Goal: Task Accomplishment & Management: Manage account settings

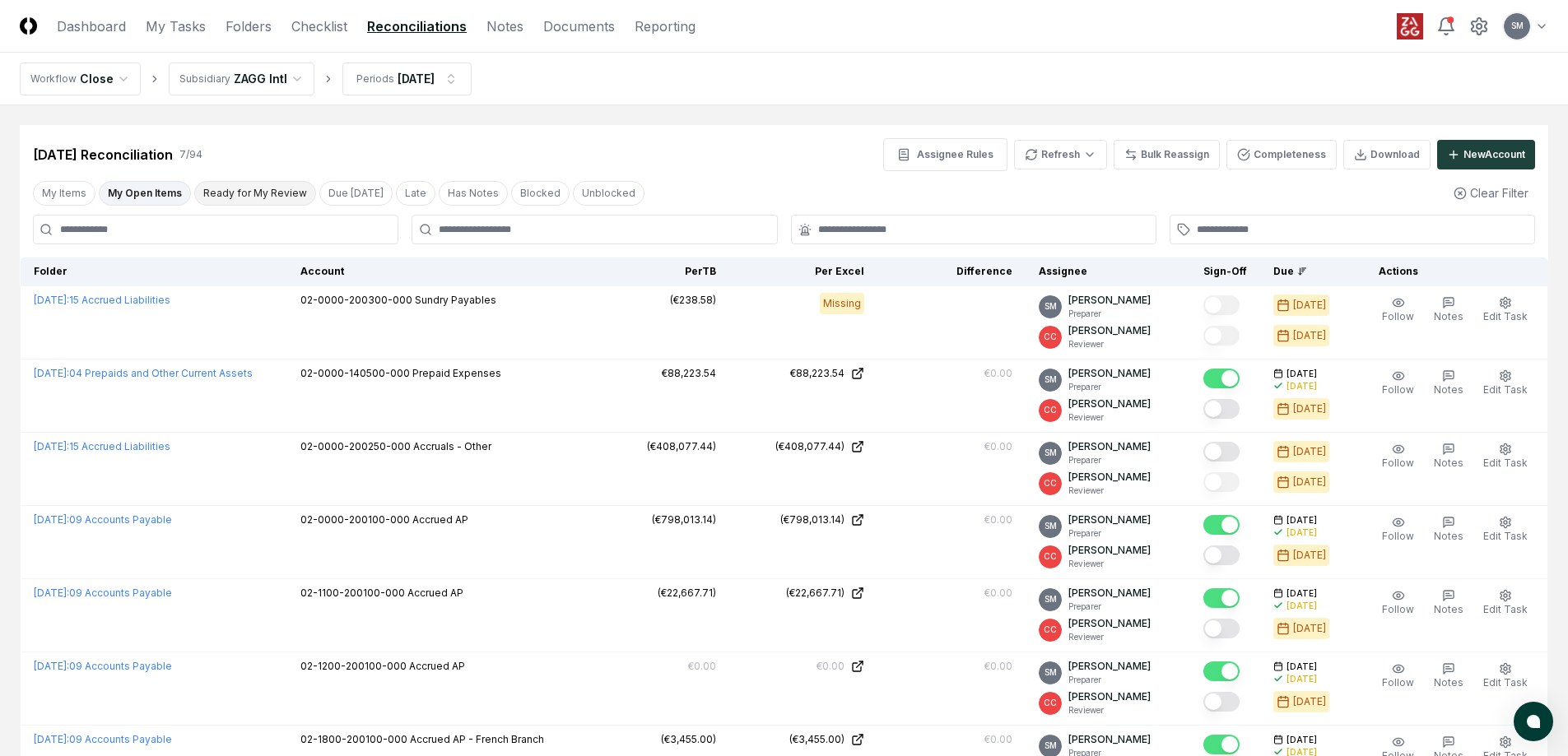
click at [252, 197] on button "Ready for My Review" at bounding box center [255, 193] width 122 height 25
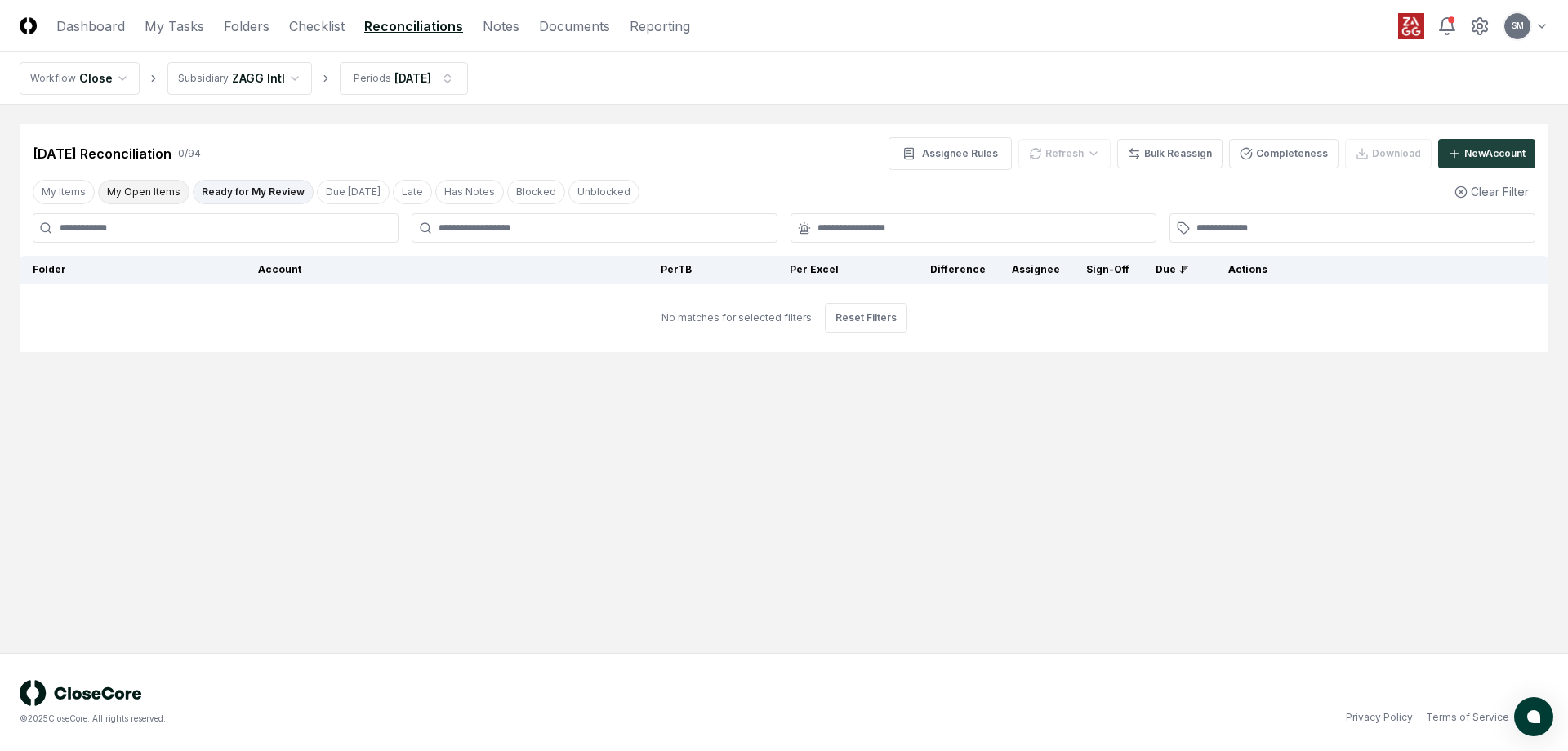
click at [159, 200] on button "My Open Items" at bounding box center [144, 191] width 92 height 25
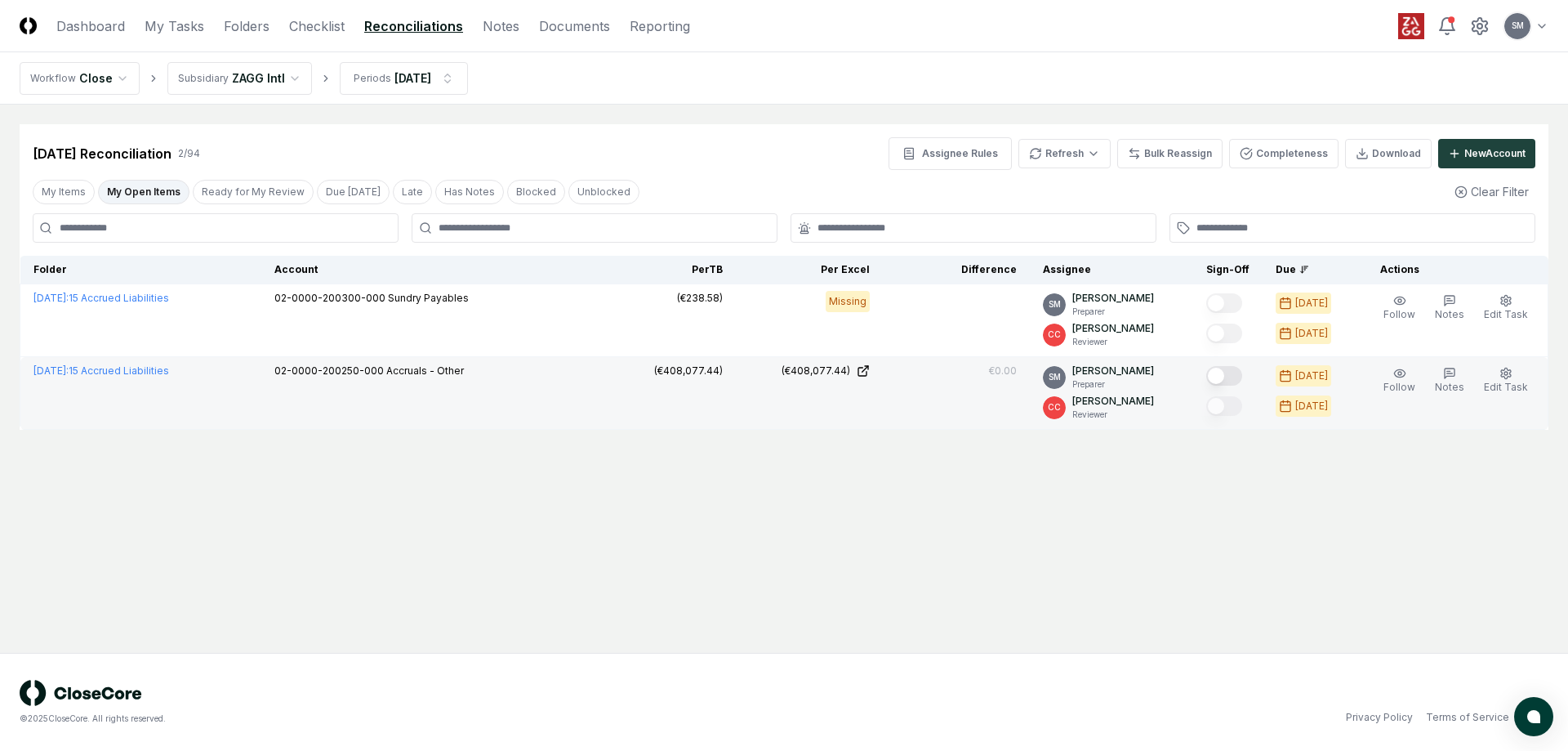
click at [1238, 380] on button "Mark complete" at bounding box center [1224, 376] width 36 height 19
click at [147, 184] on button "My Open Items" at bounding box center [144, 191] width 92 height 25
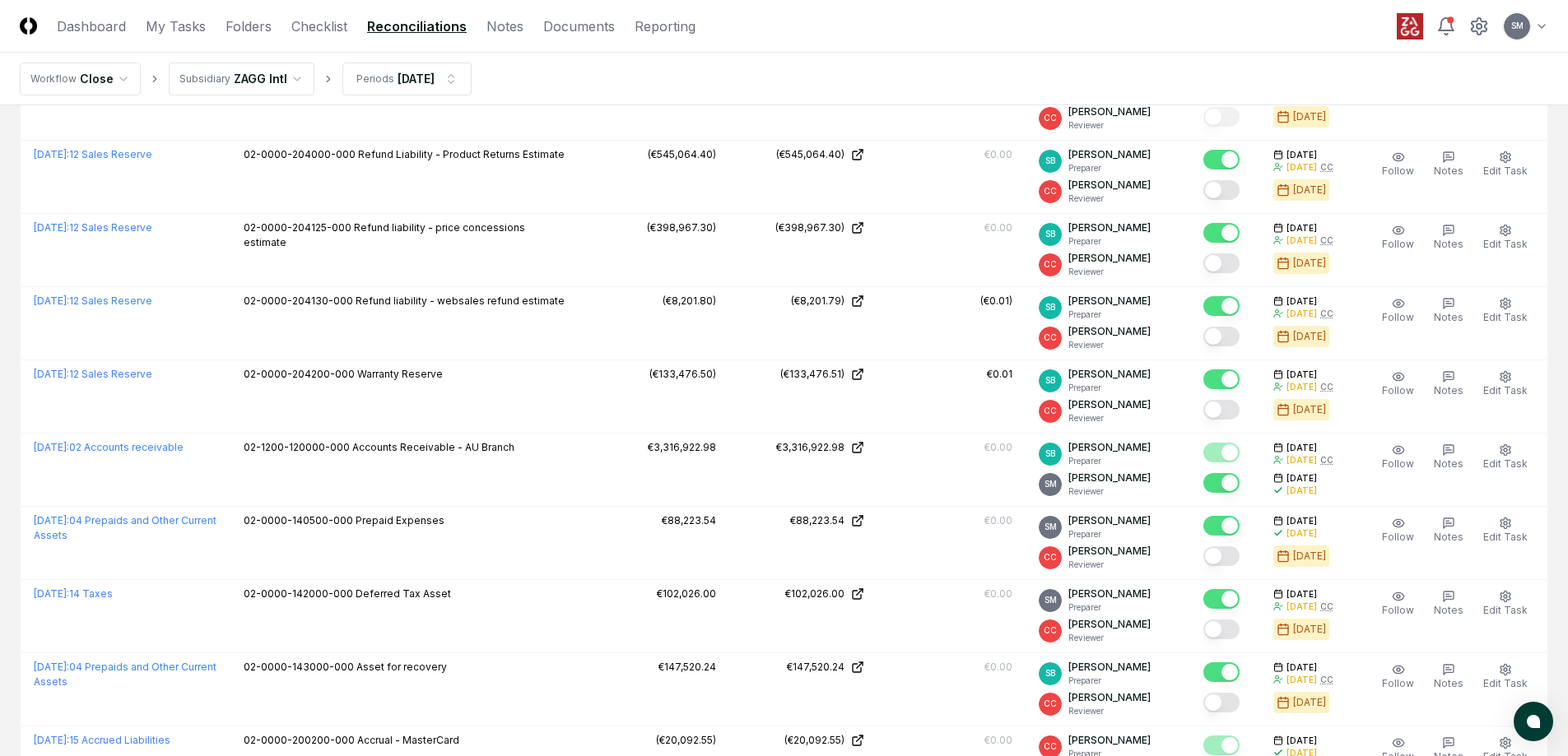
scroll to position [1563, 0]
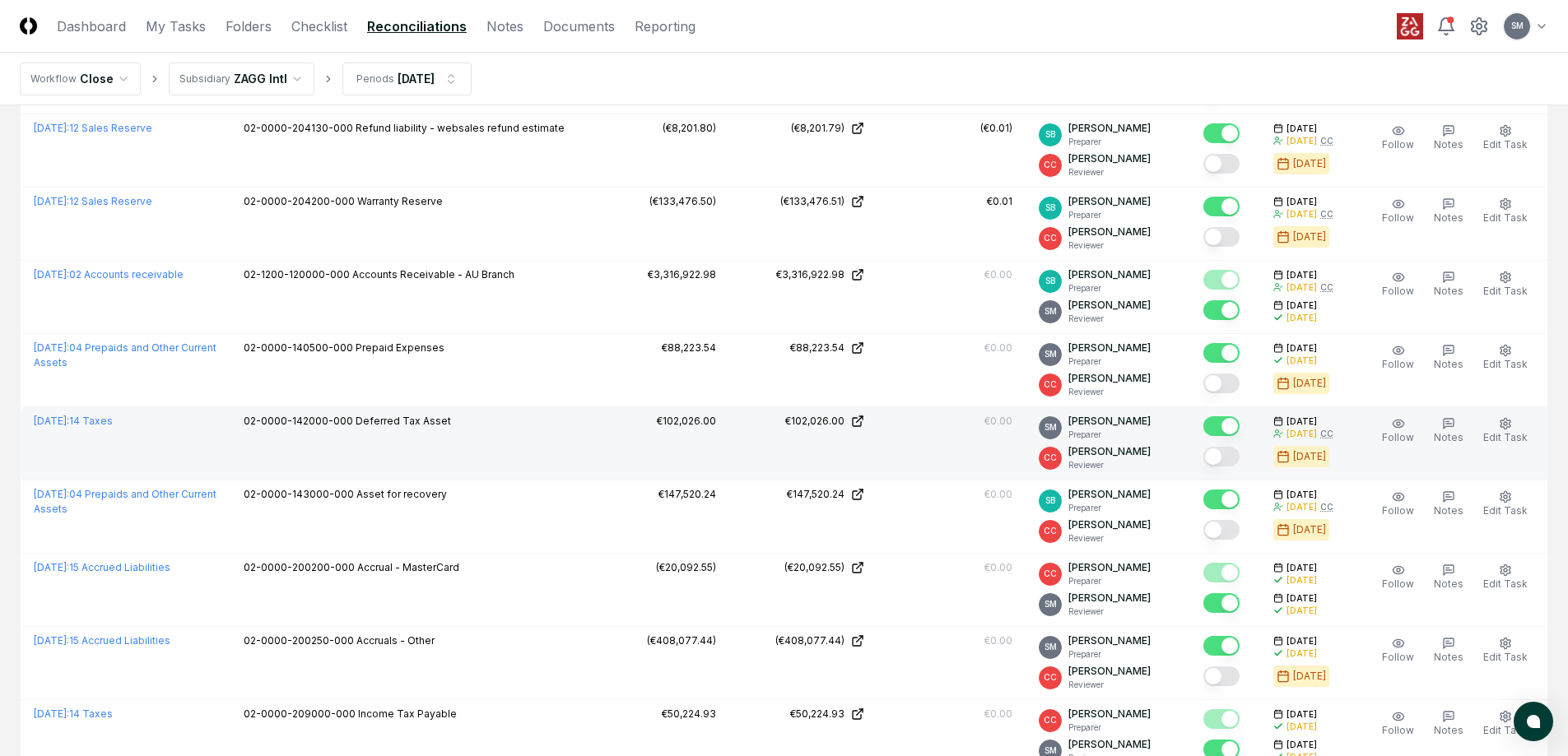
click at [1240, 456] on button "Mark complete" at bounding box center [1220, 455] width 36 height 19
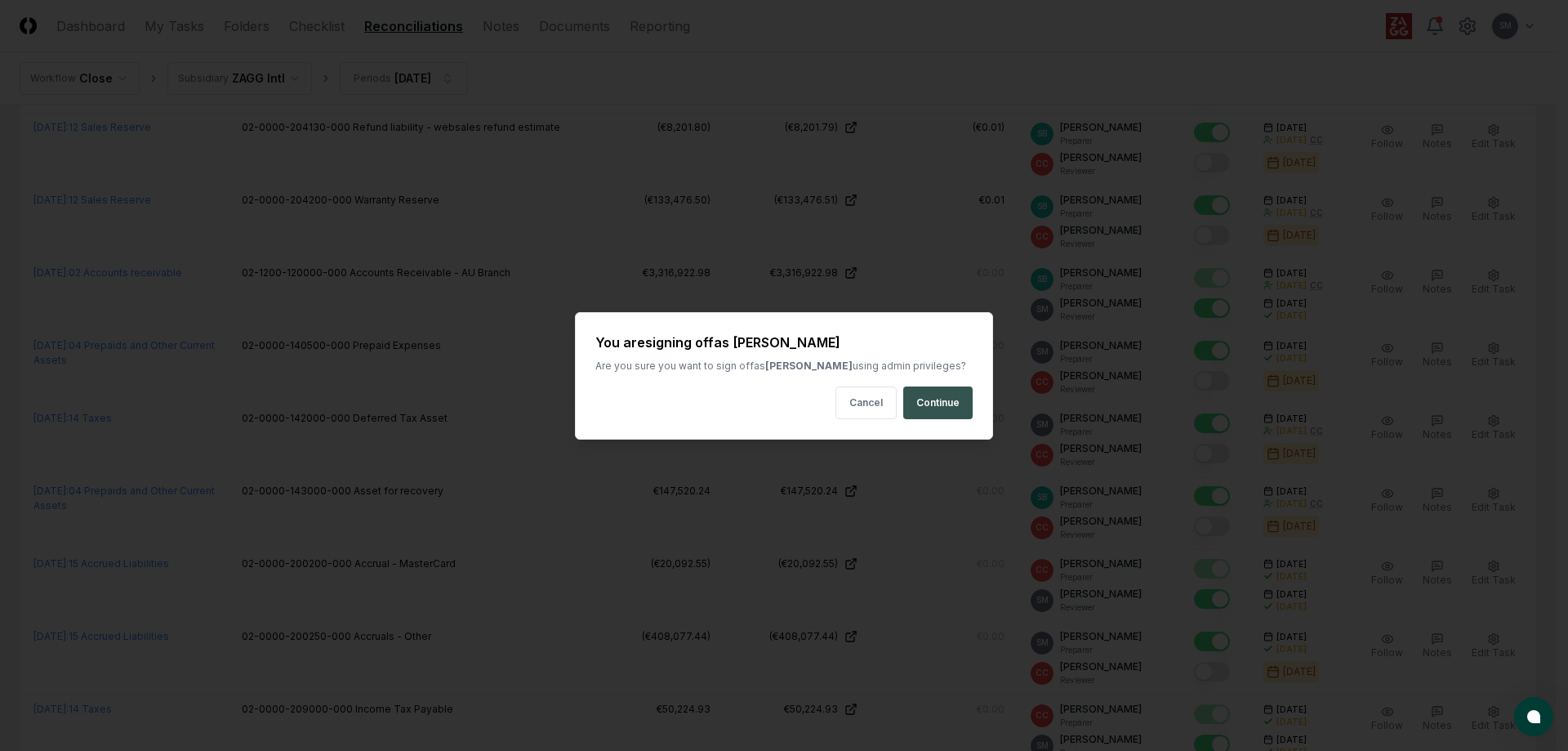
click at [916, 406] on button "Continue" at bounding box center [938, 403] width 70 height 33
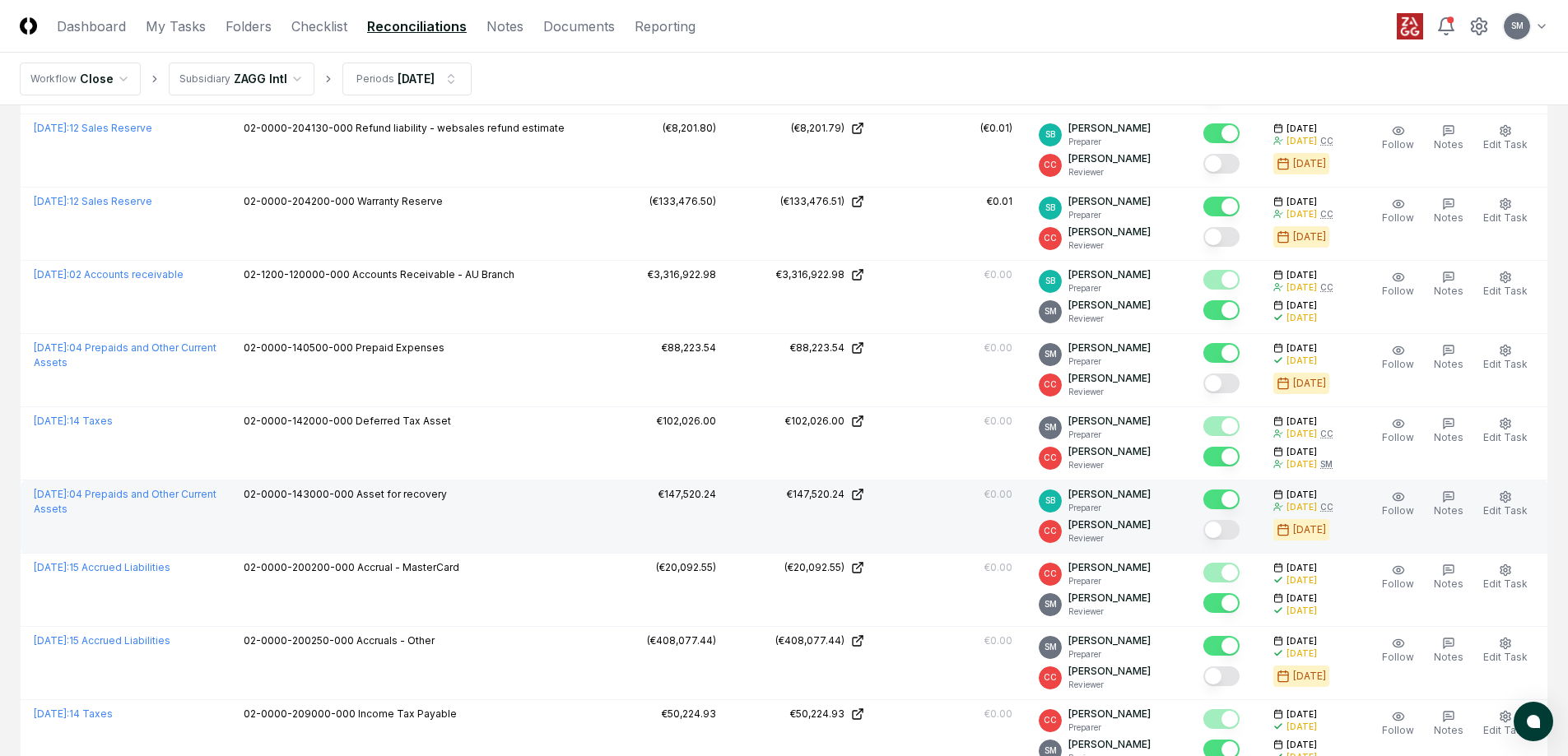
click at [1237, 529] on button "Mark complete" at bounding box center [1220, 529] width 36 height 19
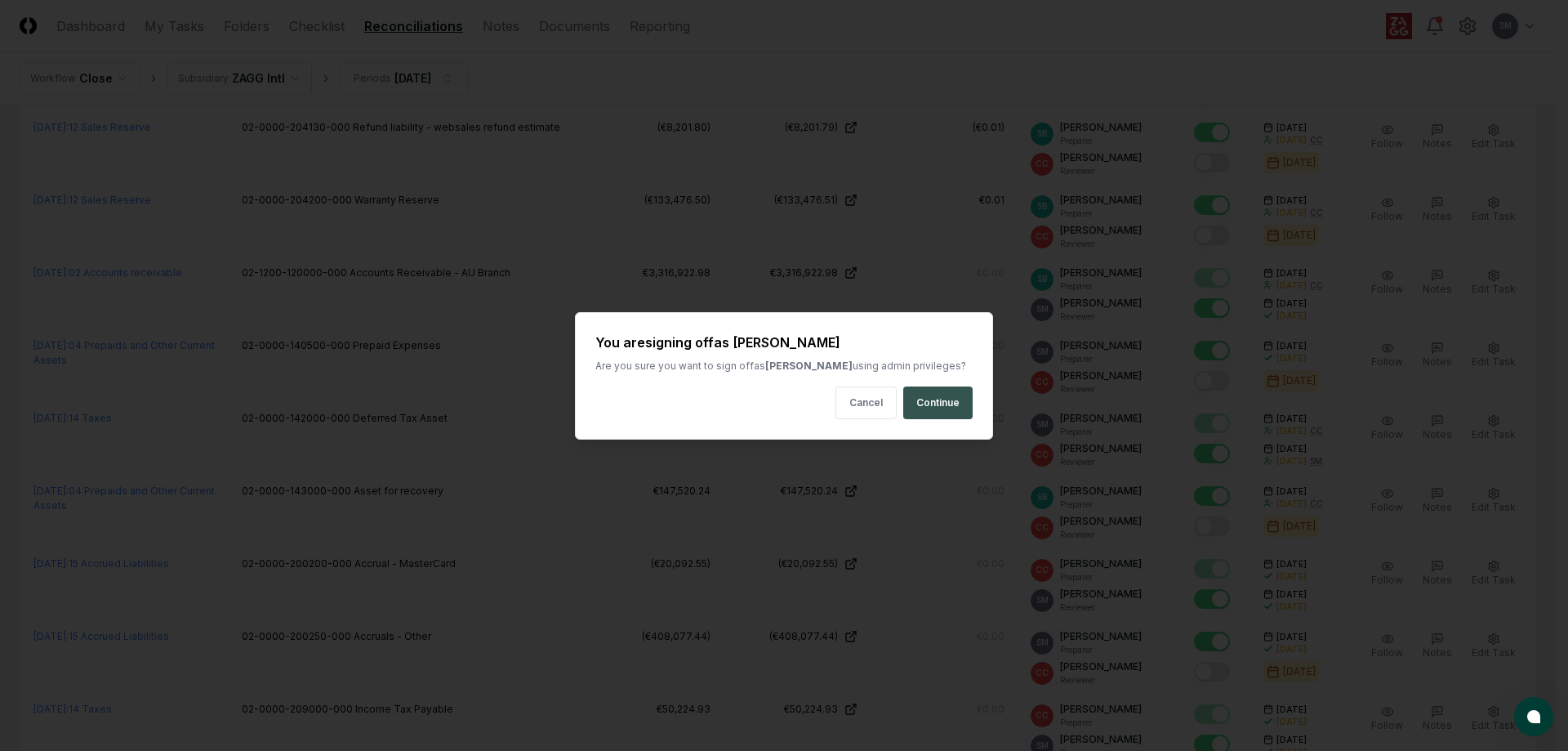
click at [933, 403] on button "Continue" at bounding box center [938, 403] width 70 height 33
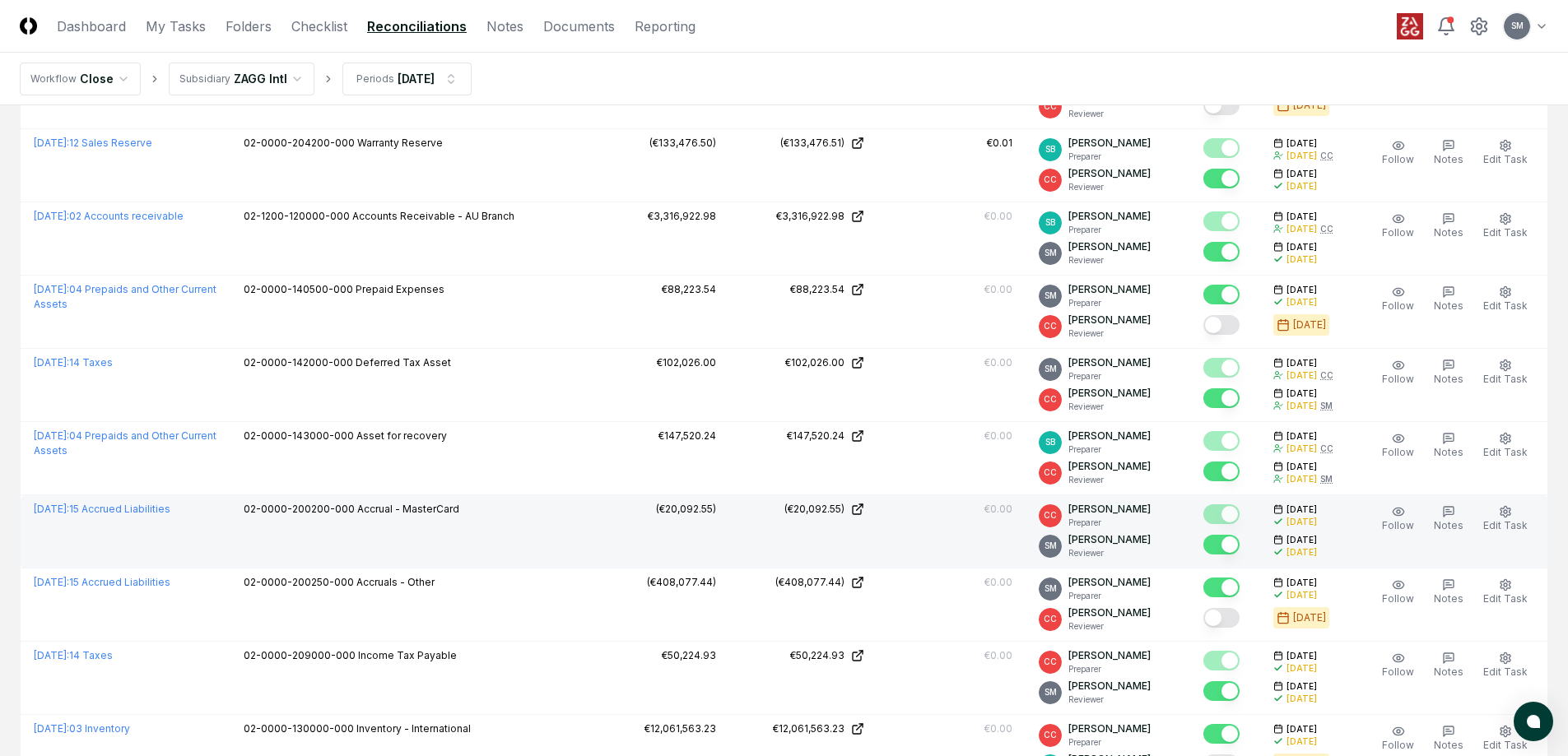
scroll to position [1645, 0]
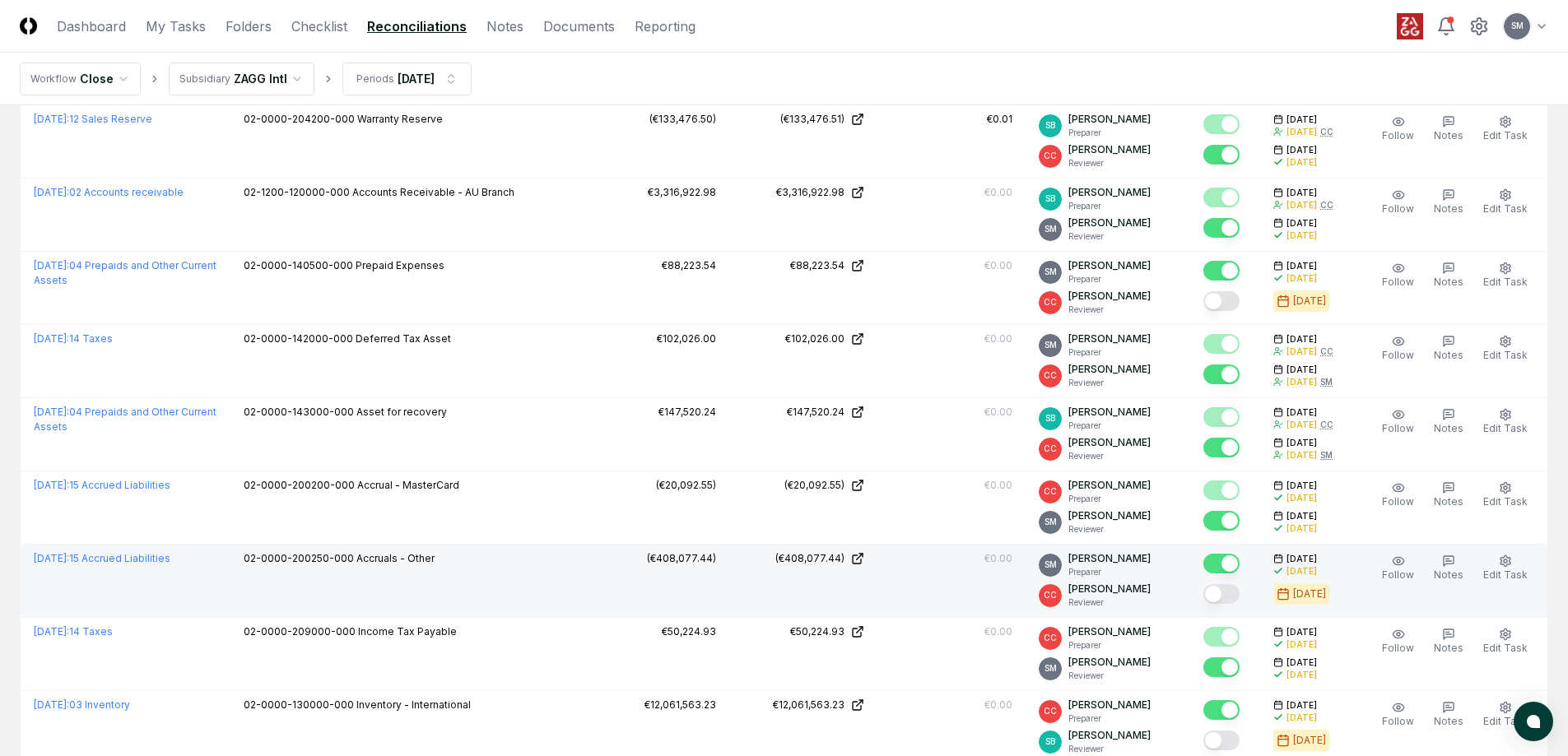
click at [1240, 595] on button "Mark complete" at bounding box center [1220, 593] width 36 height 19
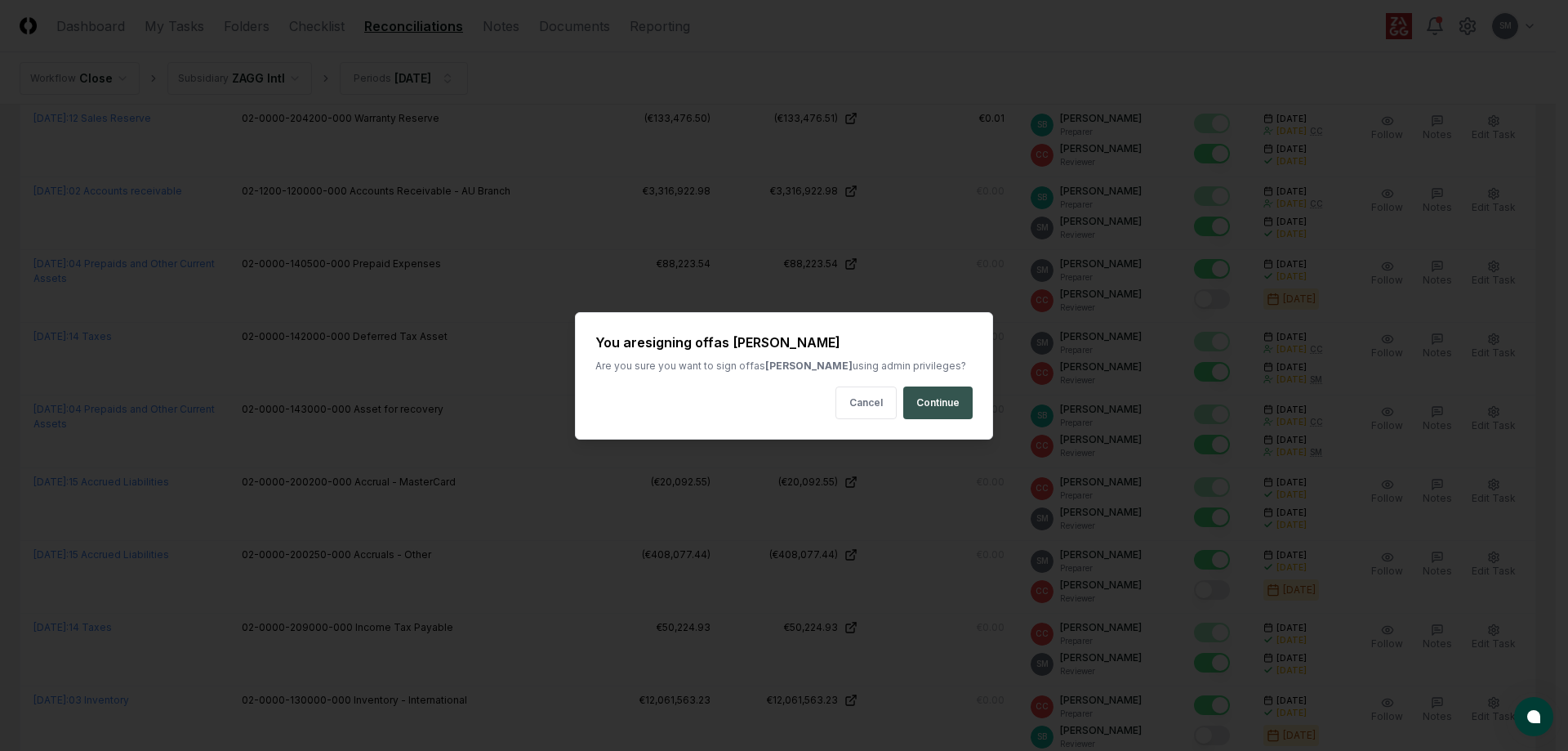
click at [938, 405] on button "Continue" at bounding box center [938, 403] width 70 height 33
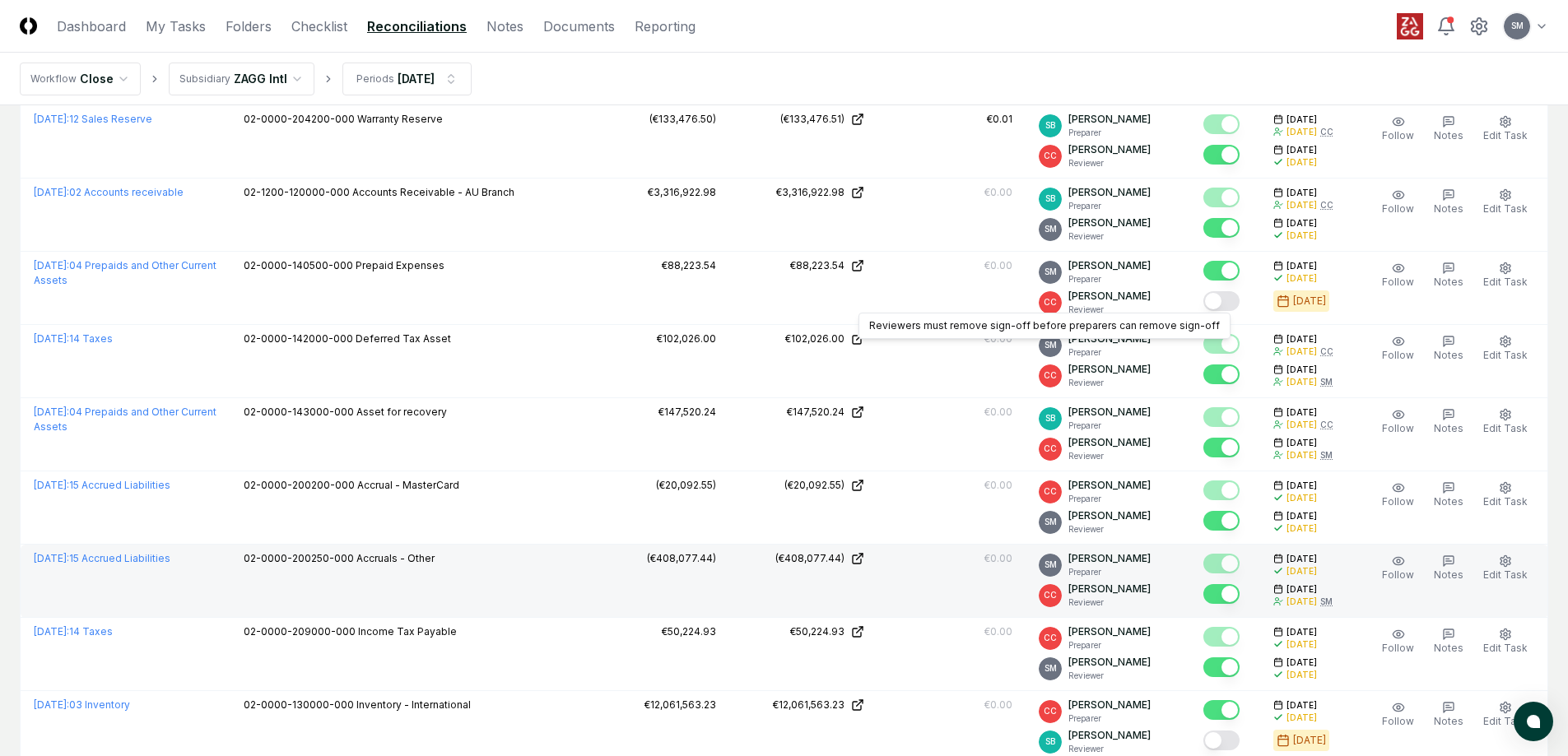
scroll to position [1892, 0]
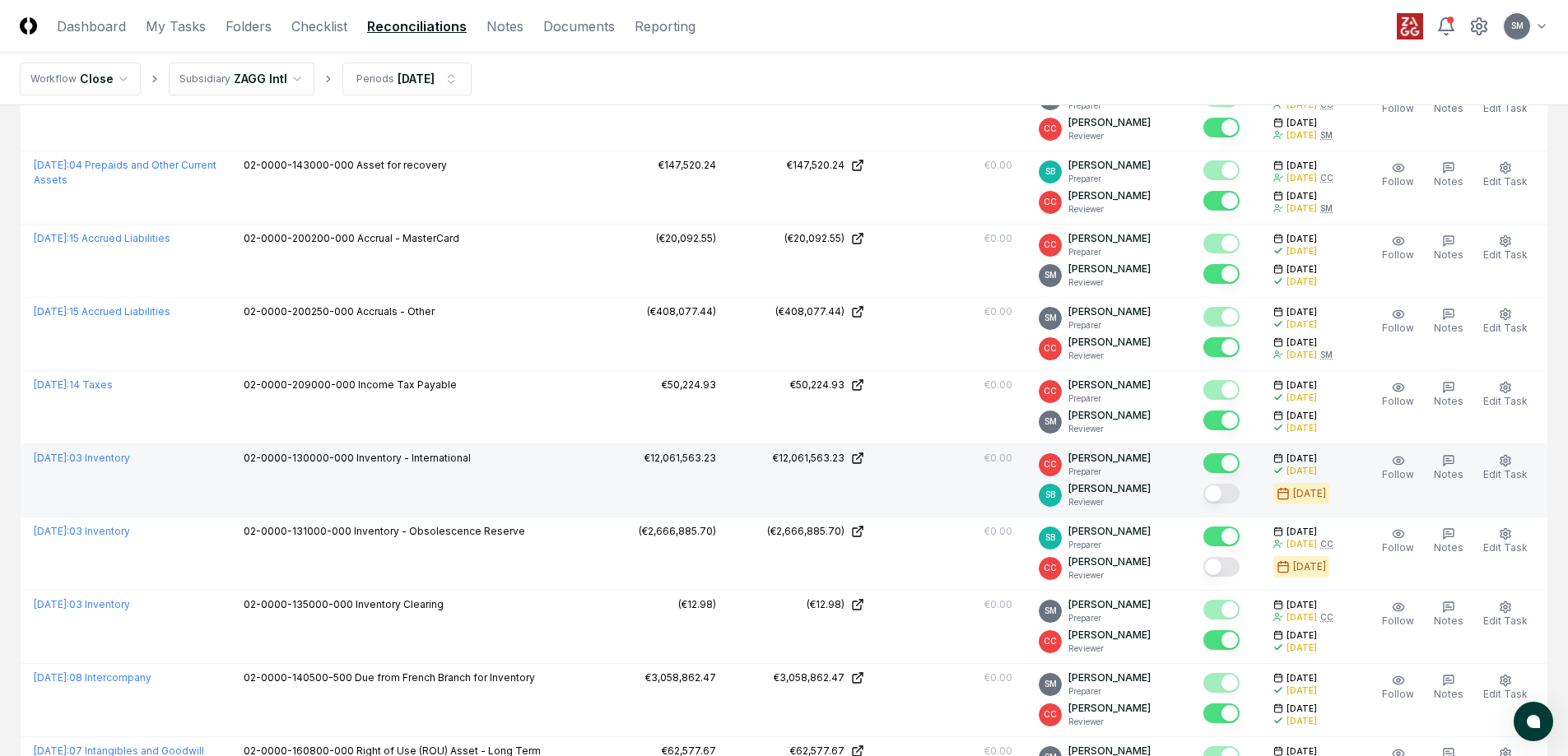
click at [1235, 491] on button "Mark complete" at bounding box center [1220, 493] width 36 height 19
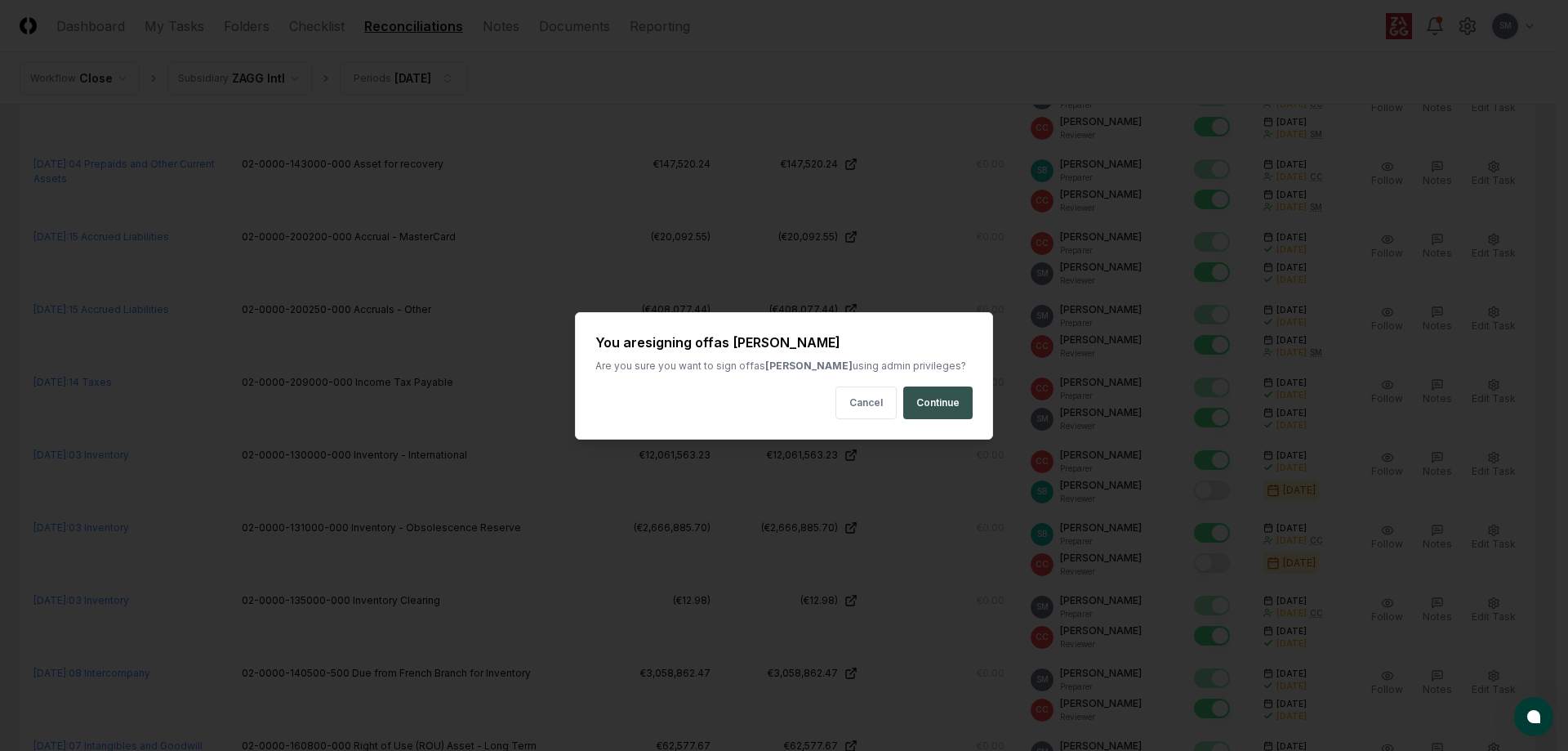
click at [968, 410] on button "Continue" at bounding box center [938, 403] width 70 height 33
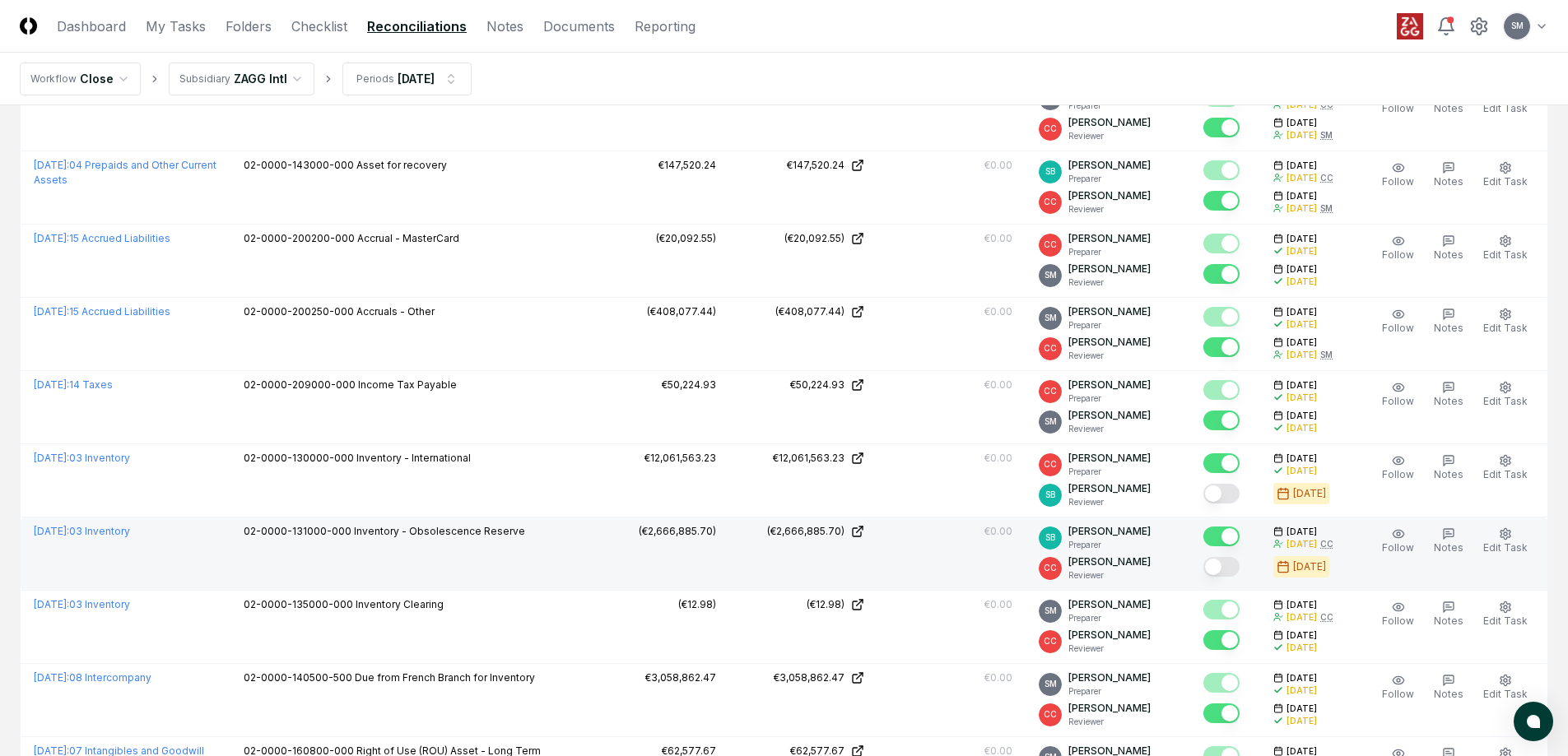
click at [1239, 567] on button "Mark complete" at bounding box center [1220, 566] width 36 height 19
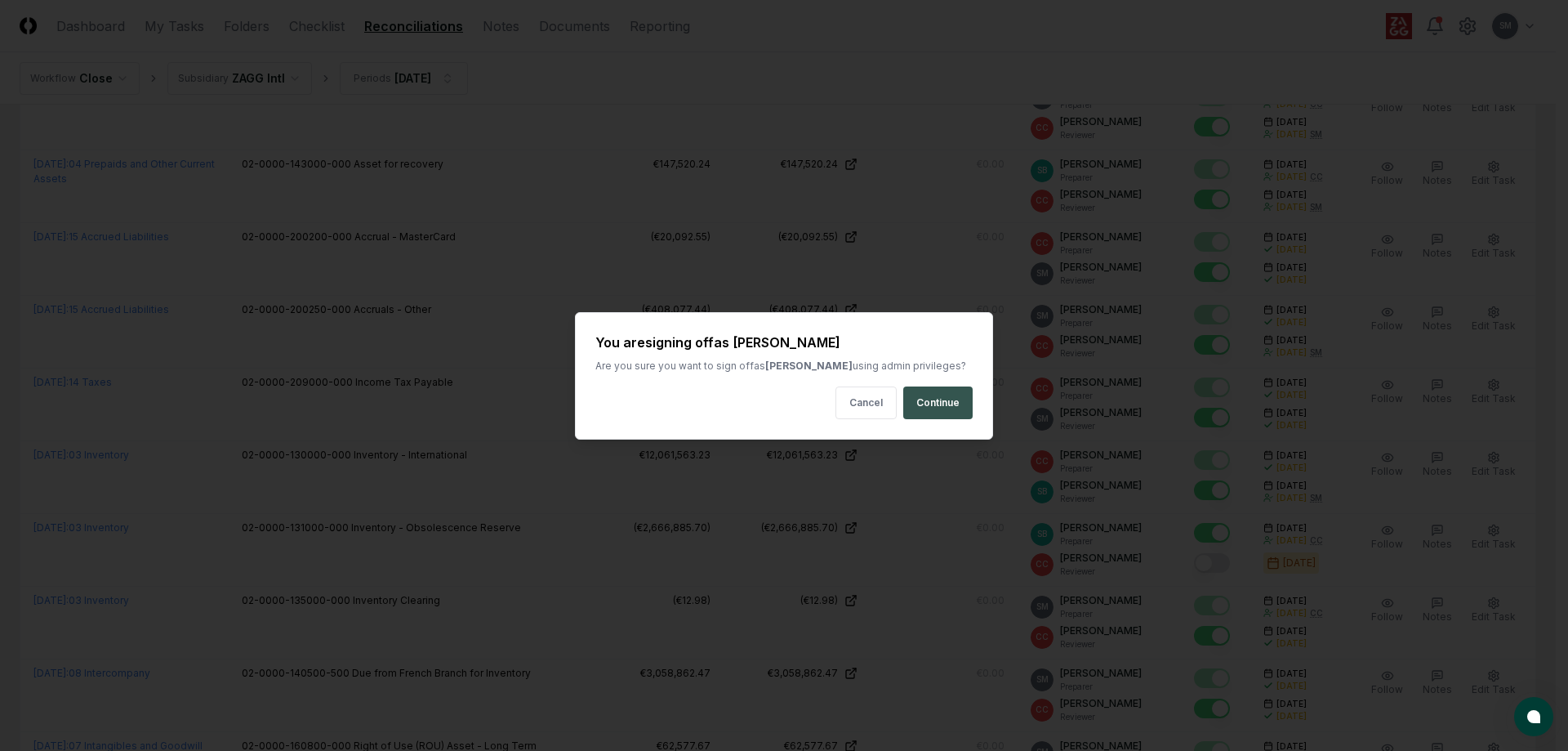
click at [951, 403] on button "Continue" at bounding box center [938, 403] width 70 height 33
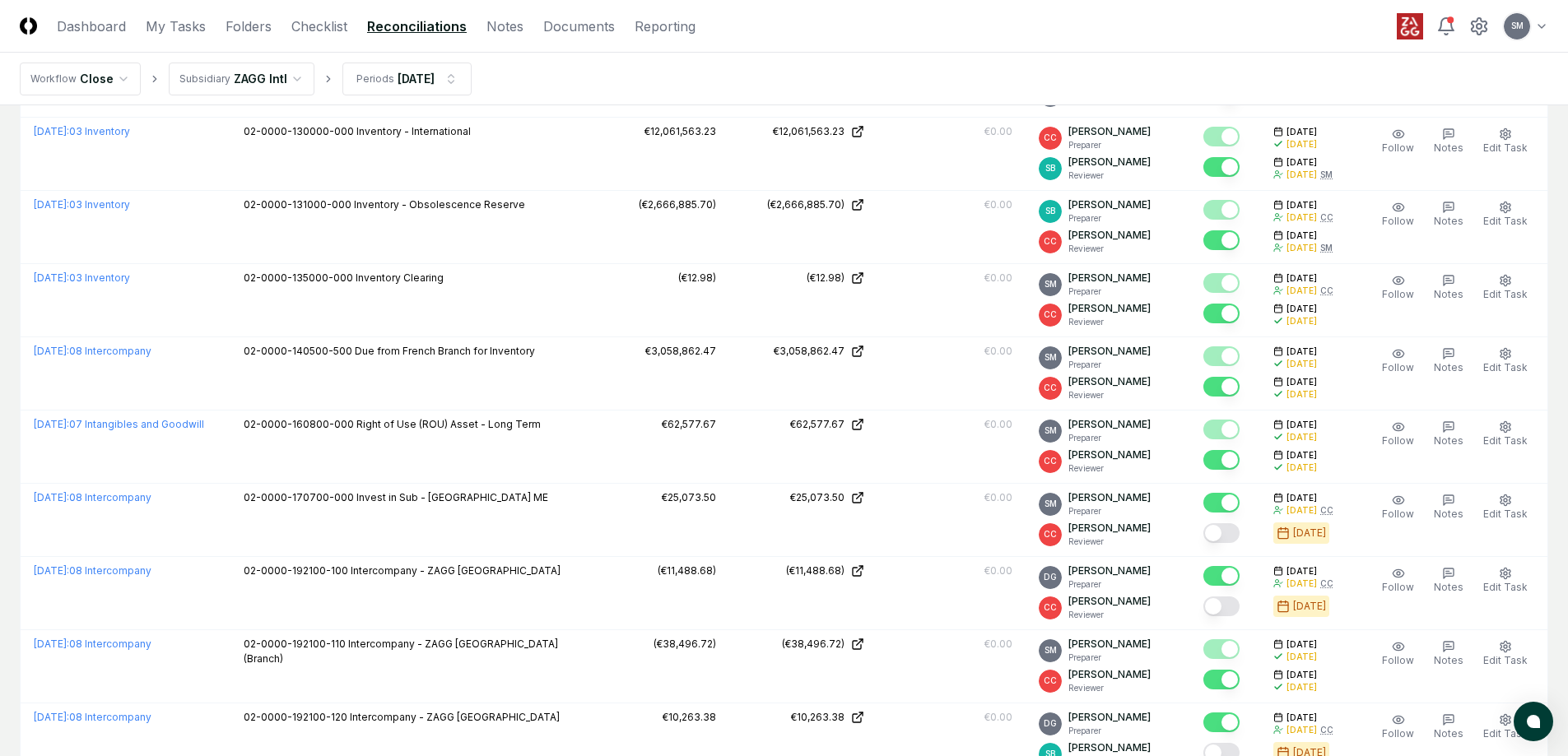
scroll to position [2303, 0]
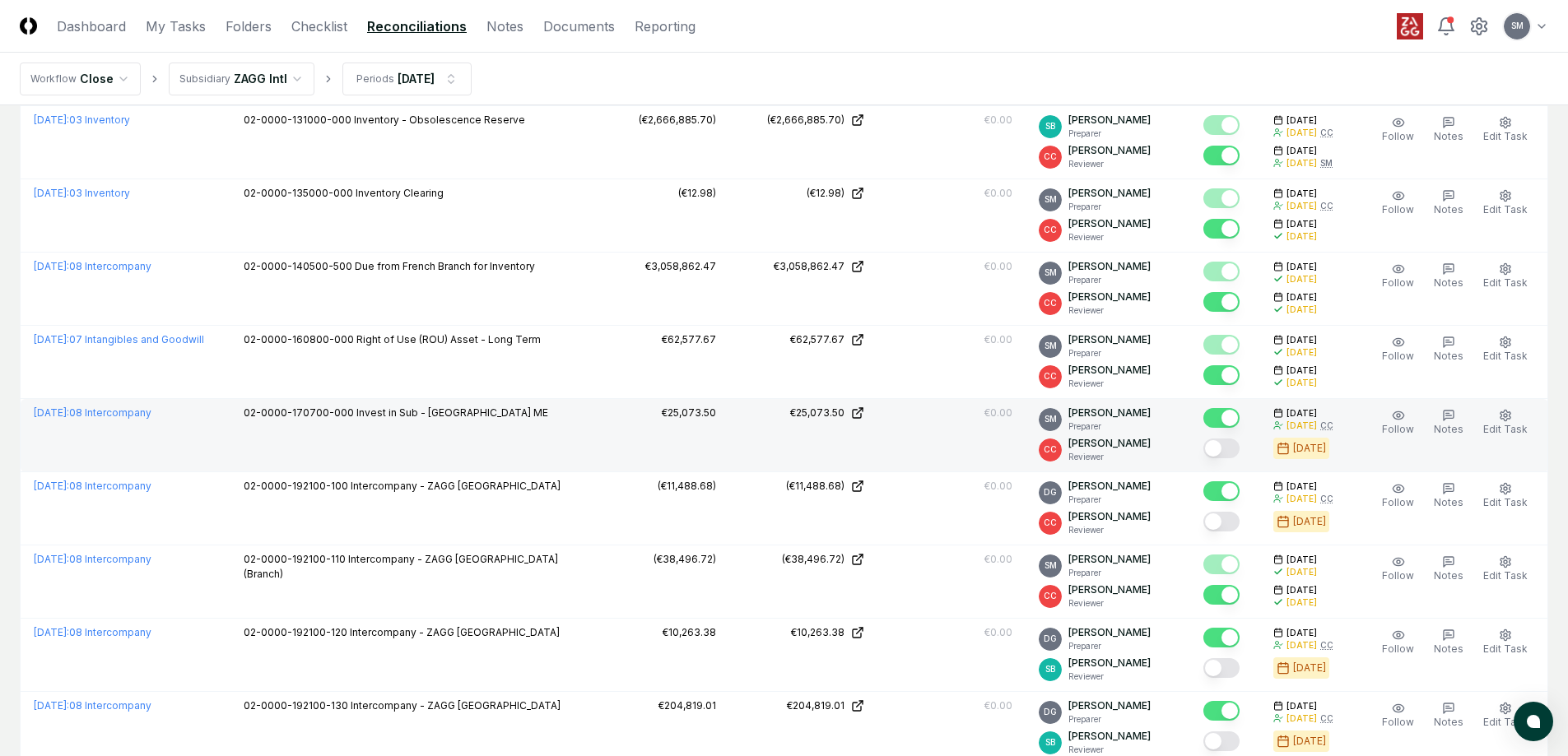
click at [1240, 446] on button "Mark complete" at bounding box center [1220, 448] width 36 height 19
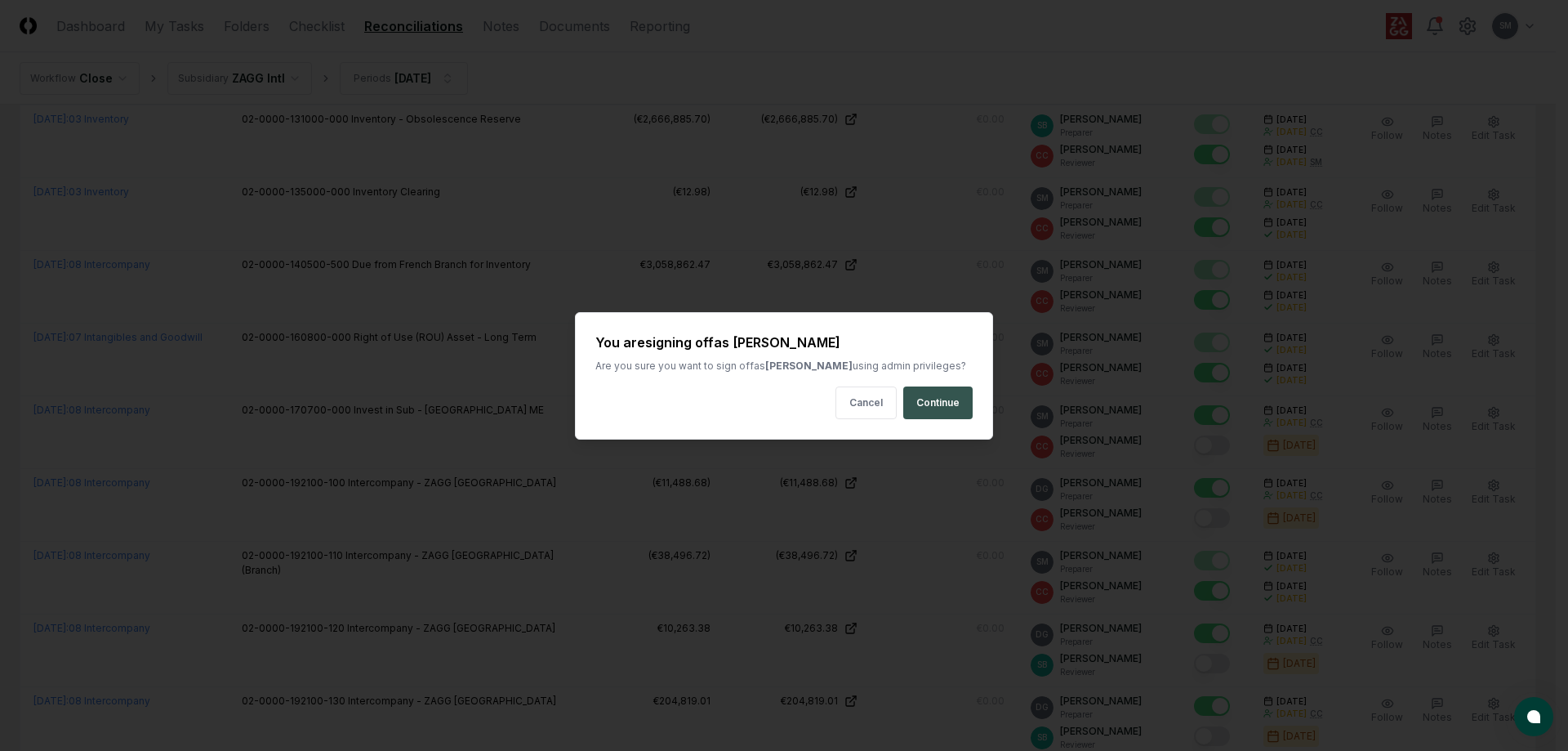
click at [934, 391] on button "Continue" at bounding box center [938, 403] width 70 height 33
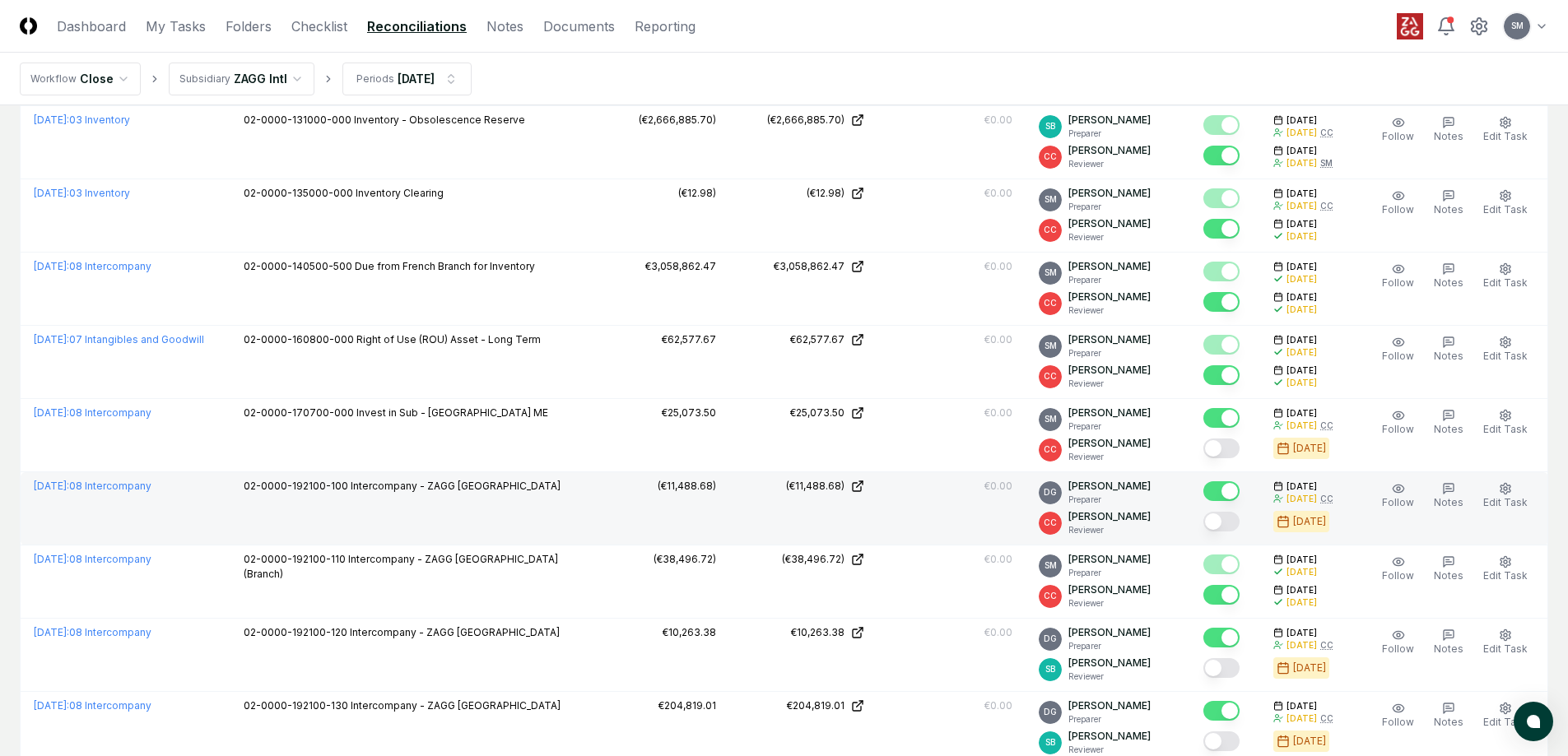
click at [1240, 515] on button "Mark complete" at bounding box center [1220, 521] width 36 height 19
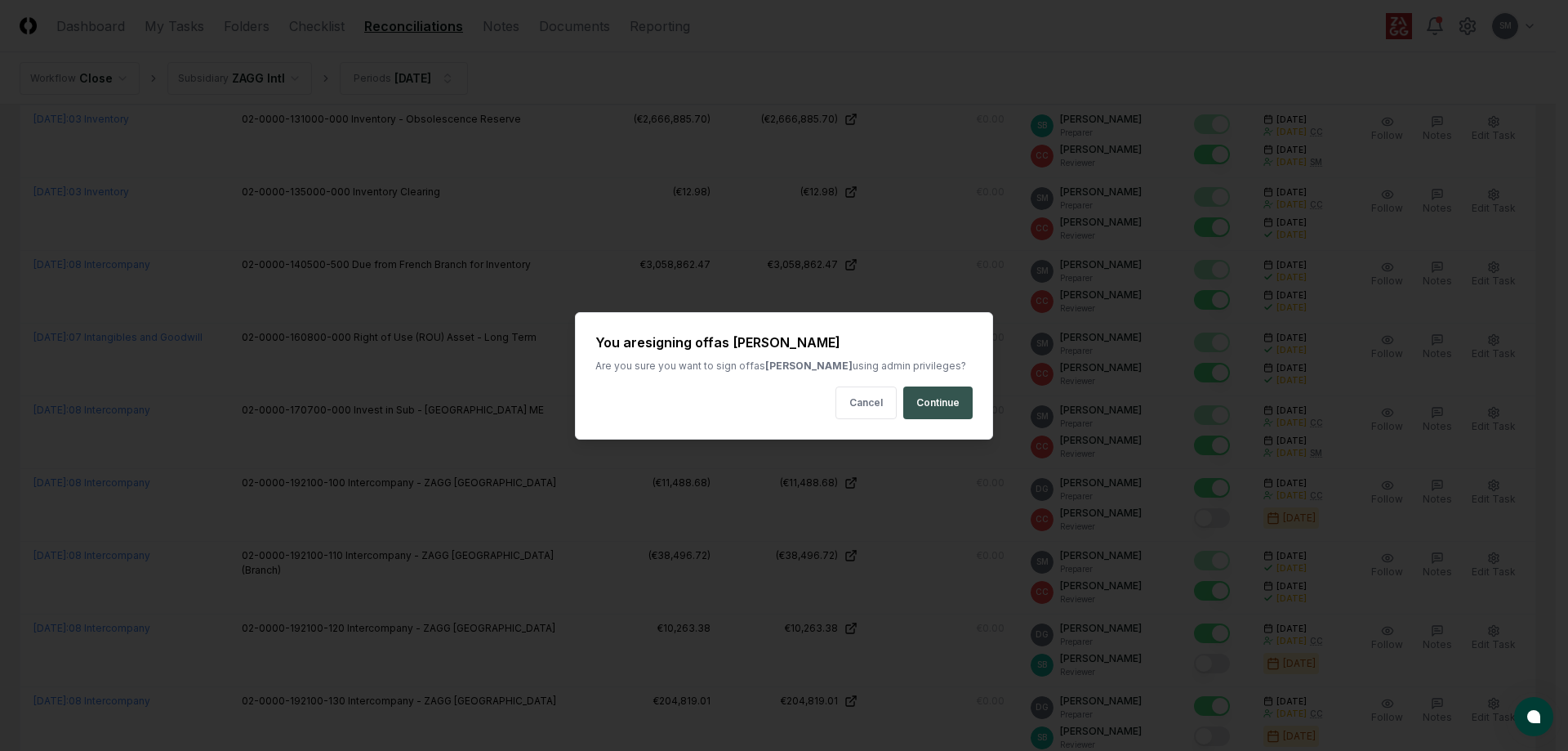
click at [946, 404] on button "Continue" at bounding box center [938, 403] width 70 height 33
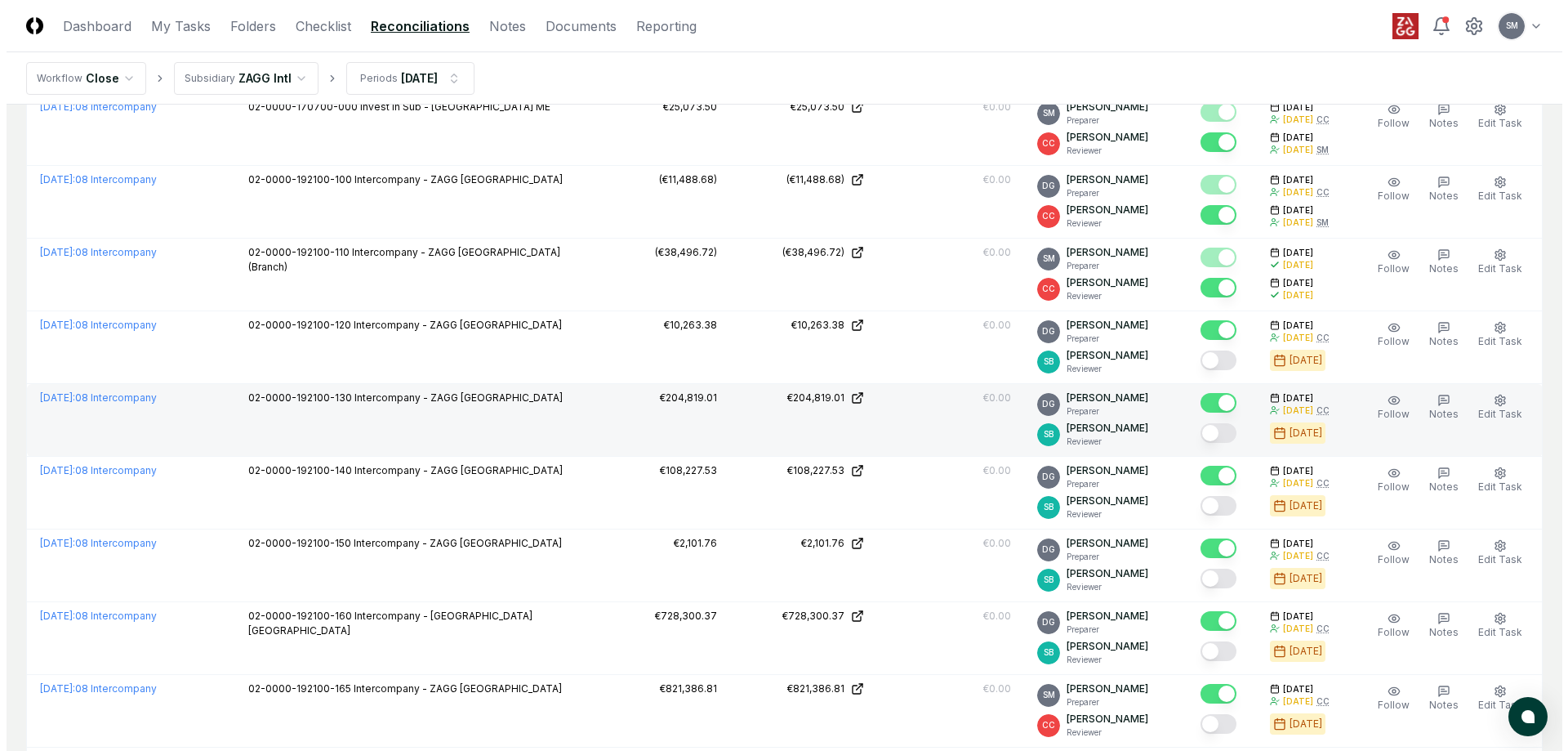
scroll to position [2615, 0]
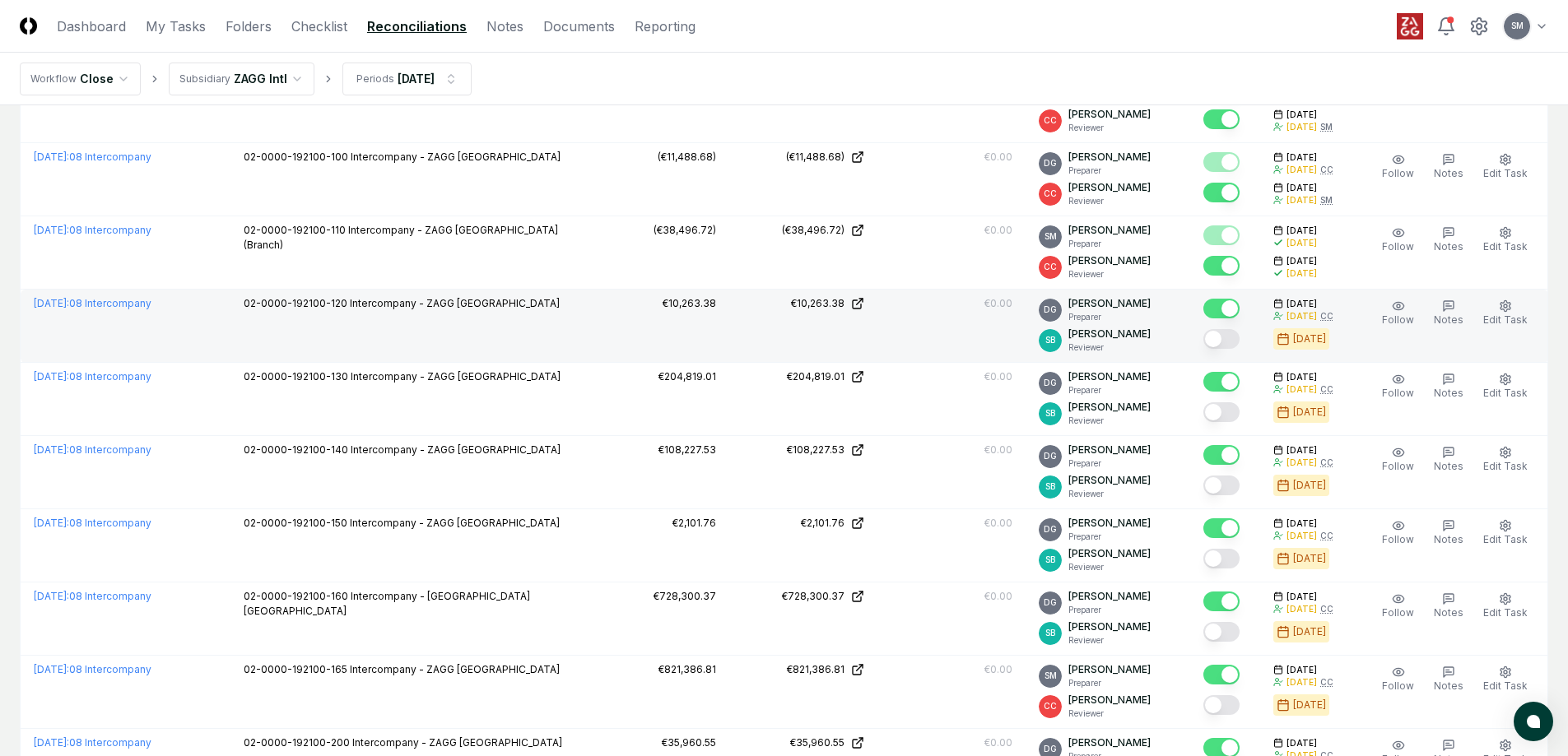
click at [1238, 341] on button "Mark complete" at bounding box center [1220, 338] width 36 height 19
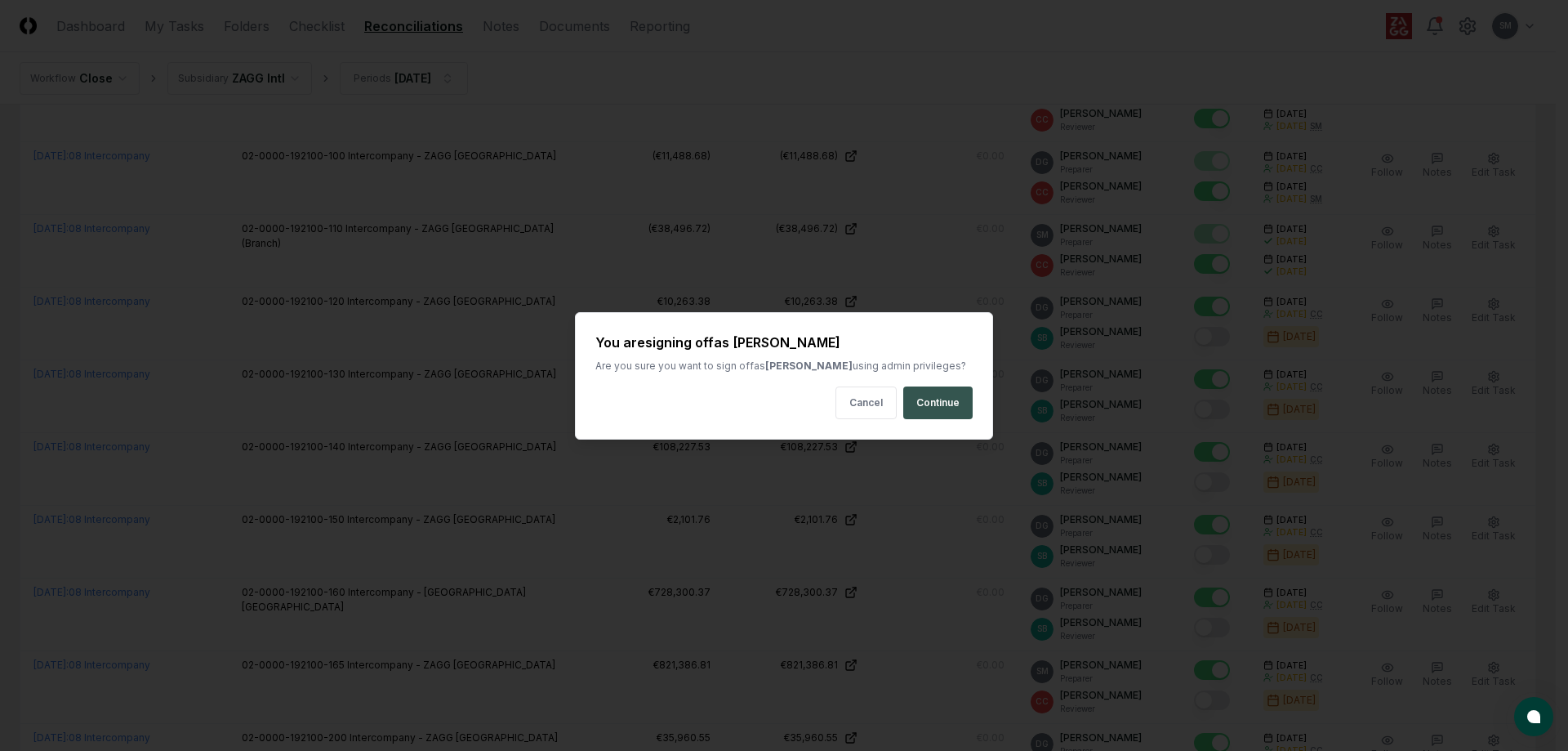
click at [933, 397] on button "Continue" at bounding box center [938, 403] width 70 height 33
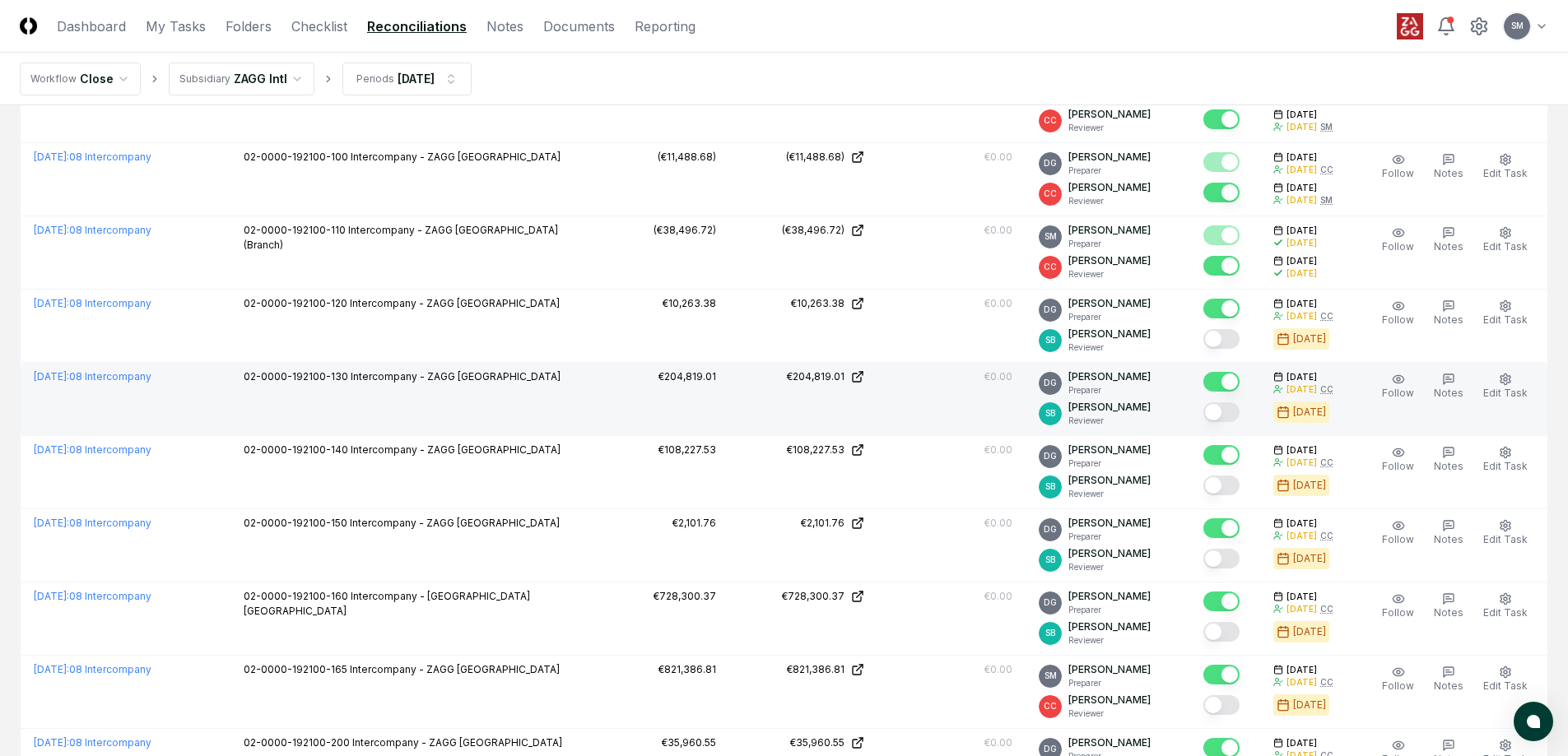
click at [1236, 413] on button "Mark complete" at bounding box center [1220, 411] width 36 height 19
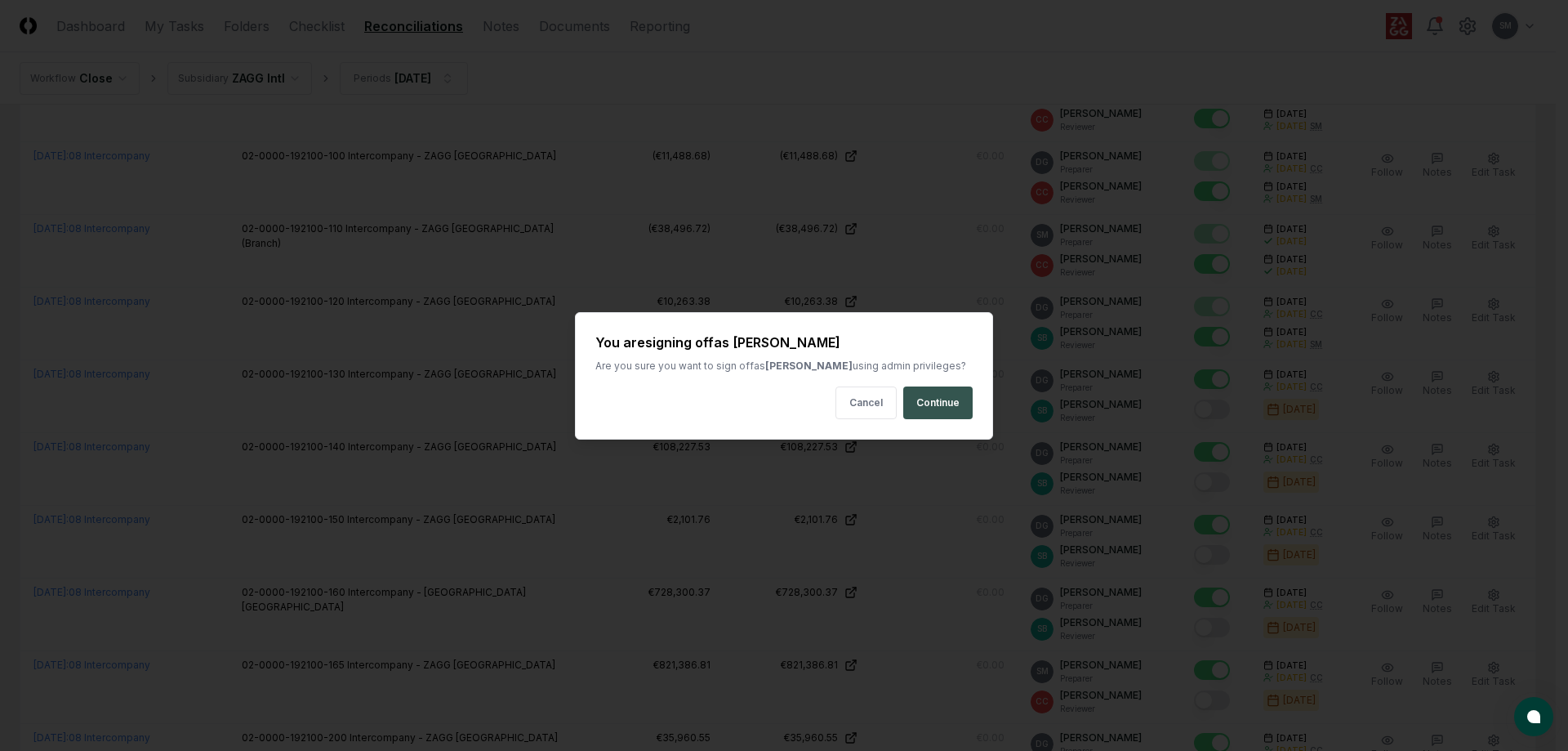
click at [952, 406] on button "Continue" at bounding box center [938, 403] width 70 height 33
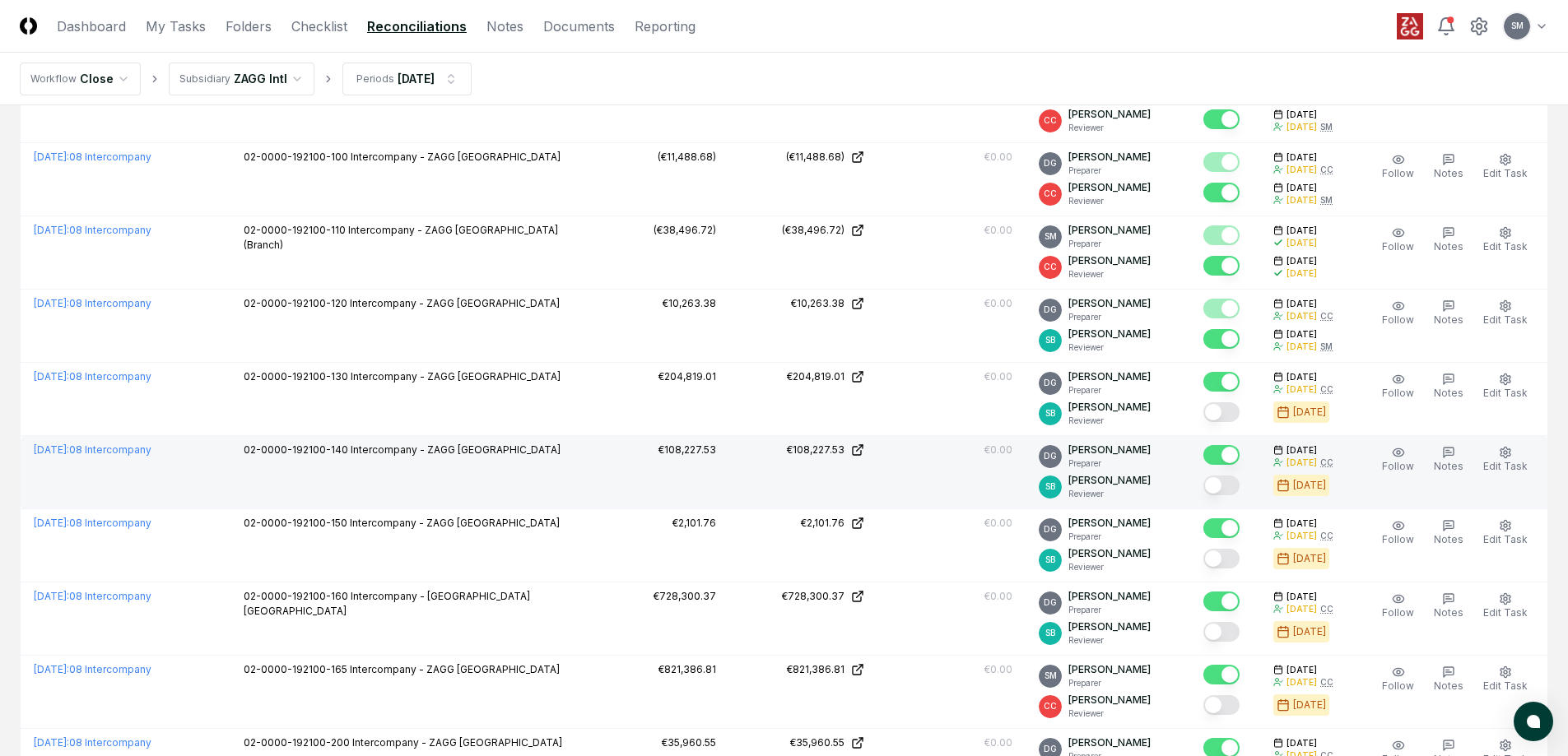
click at [1233, 483] on button "Mark complete" at bounding box center [1220, 485] width 36 height 19
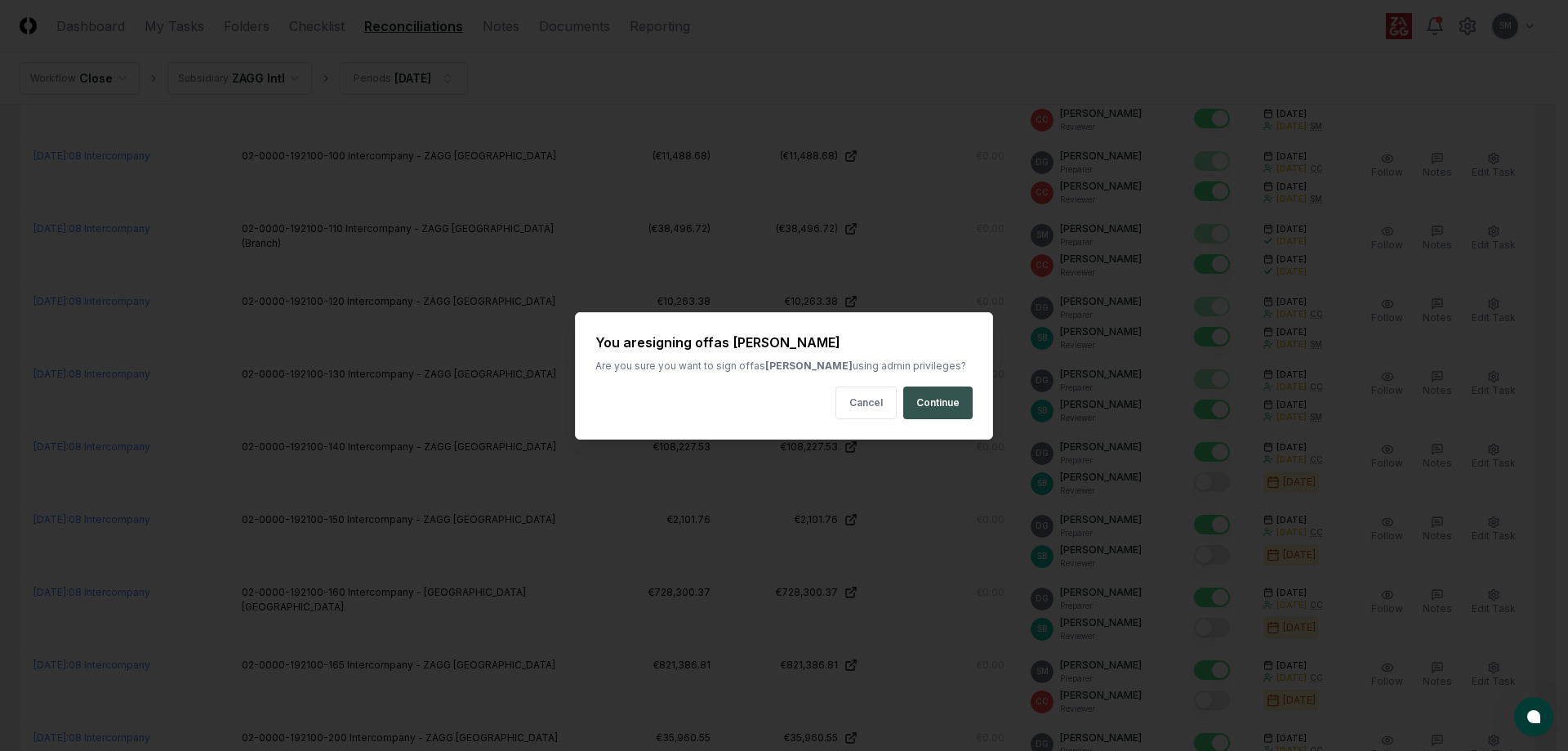
click at [946, 403] on button "Continue" at bounding box center [938, 403] width 70 height 33
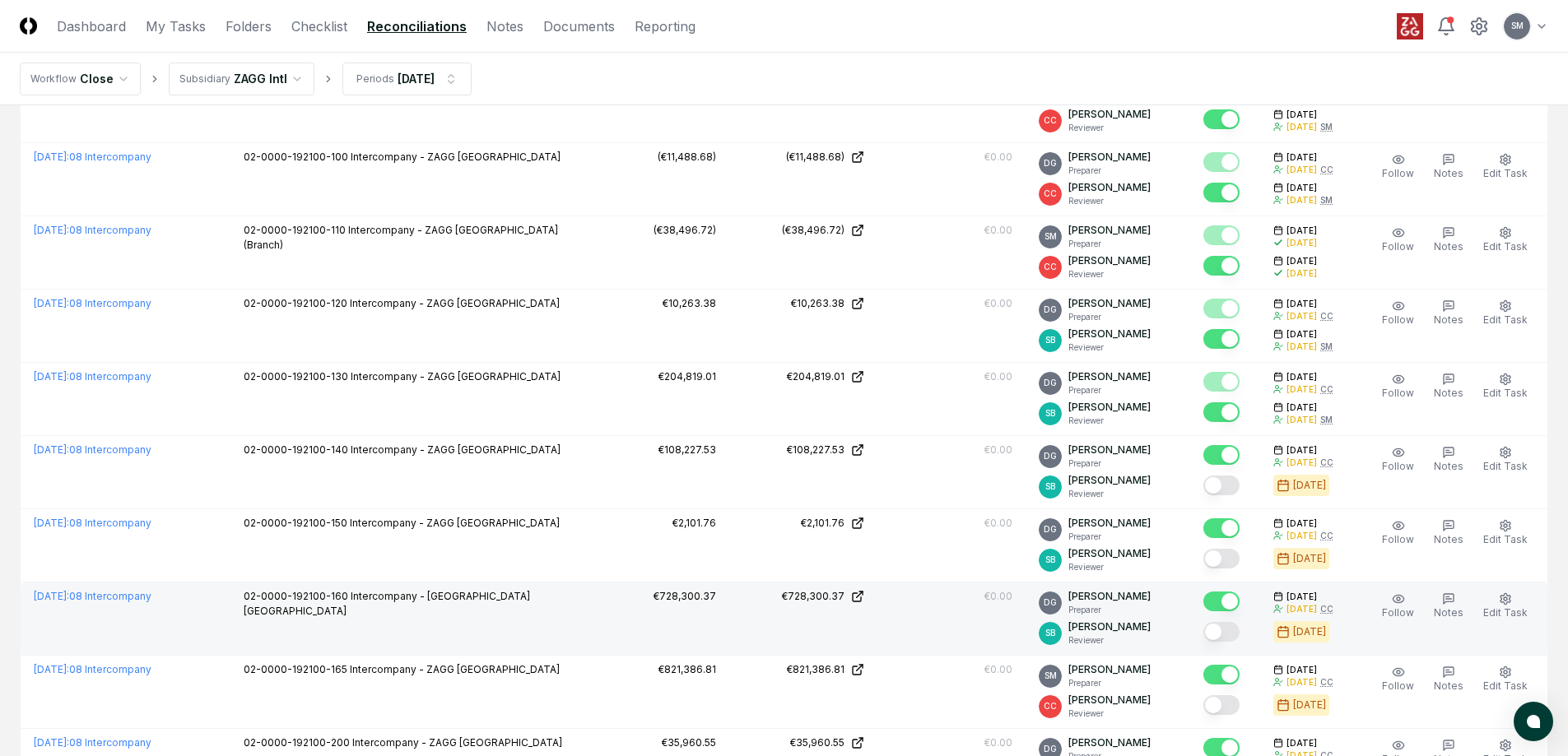
click at [1240, 632] on button "Mark complete" at bounding box center [1220, 631] width 36 height 19
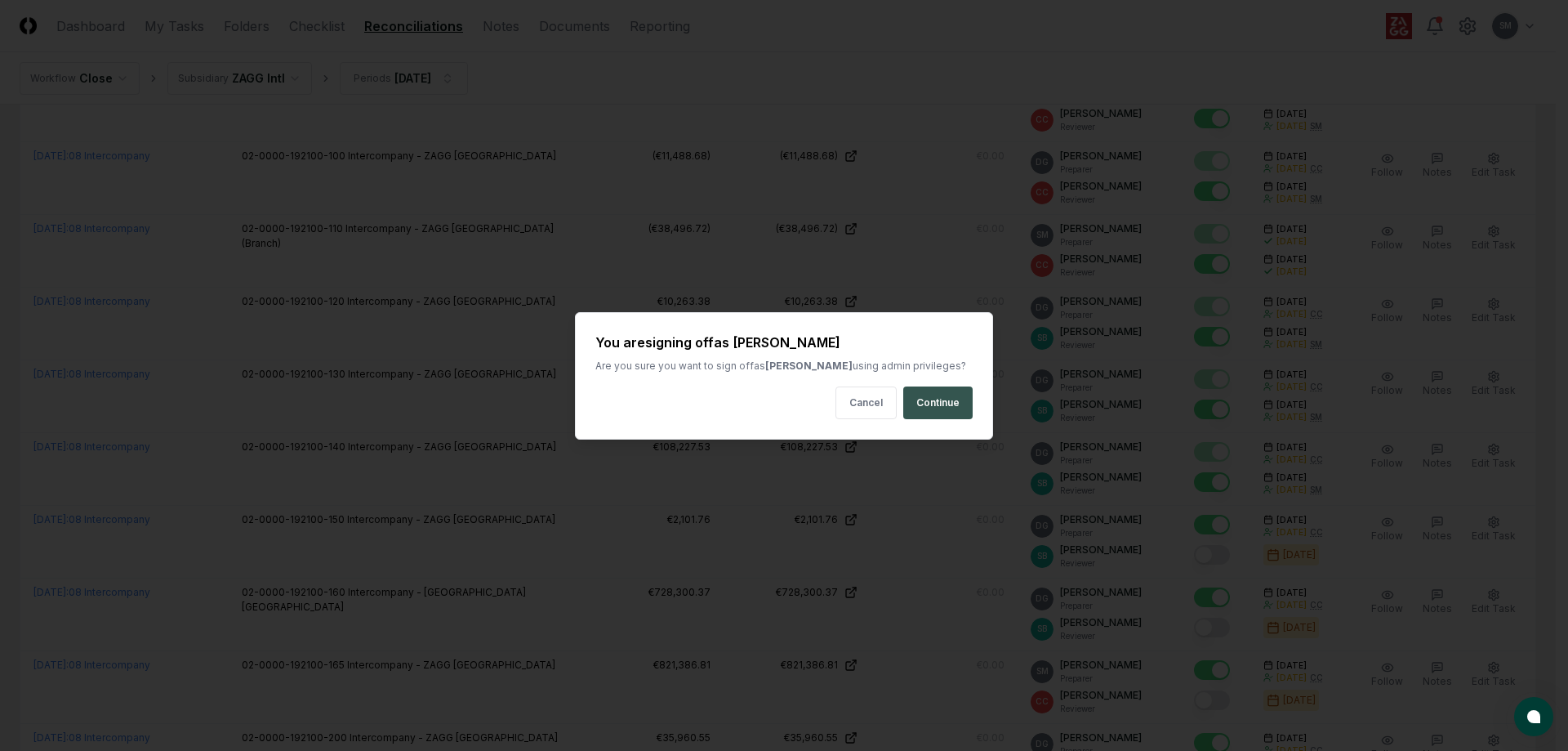
click at [950, 397] on button "Continue" at bounding box center [938, 403] width 70 height 33
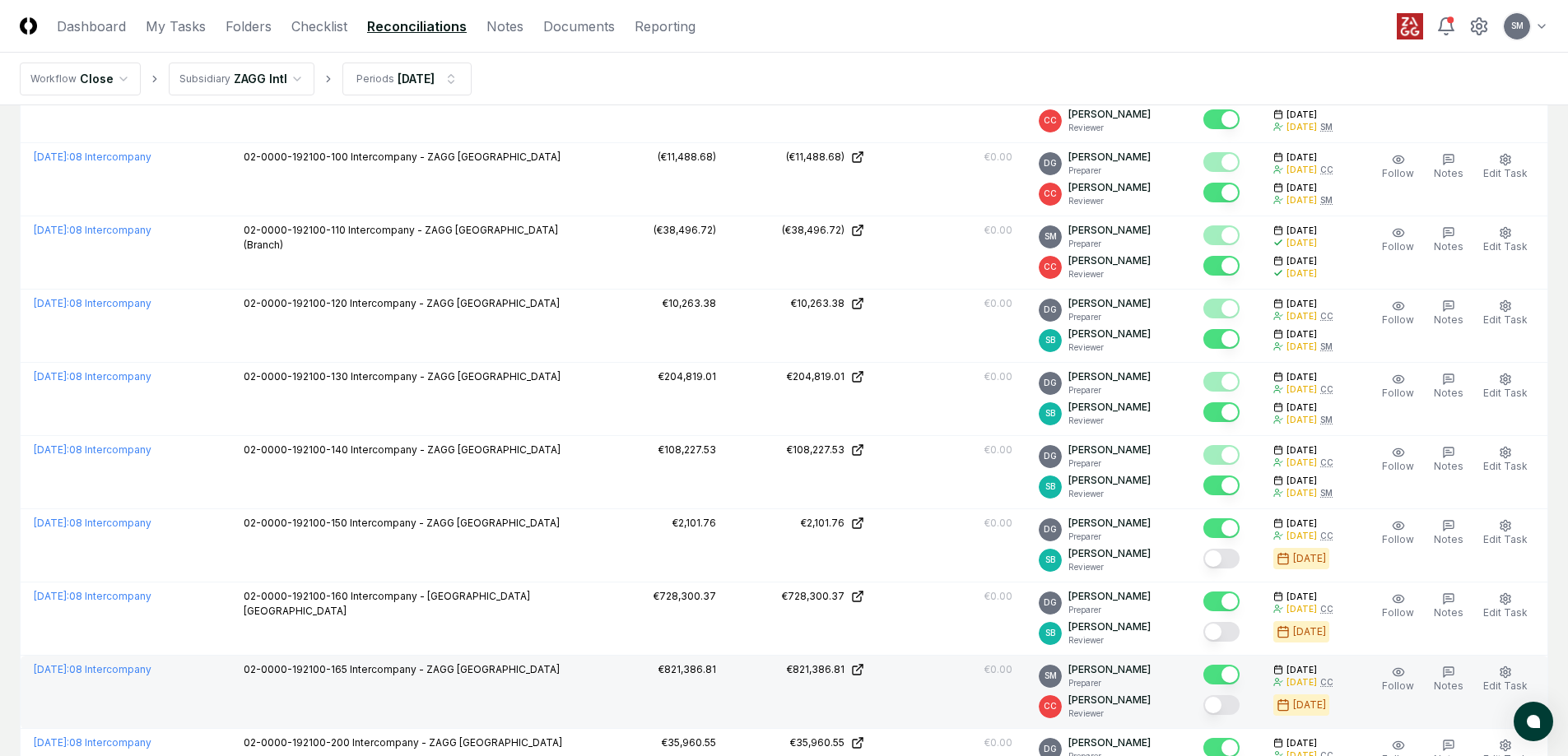
click at [1239, 705] on button "Mark complete" at bounding box center [1220, 704] width 36 height 19
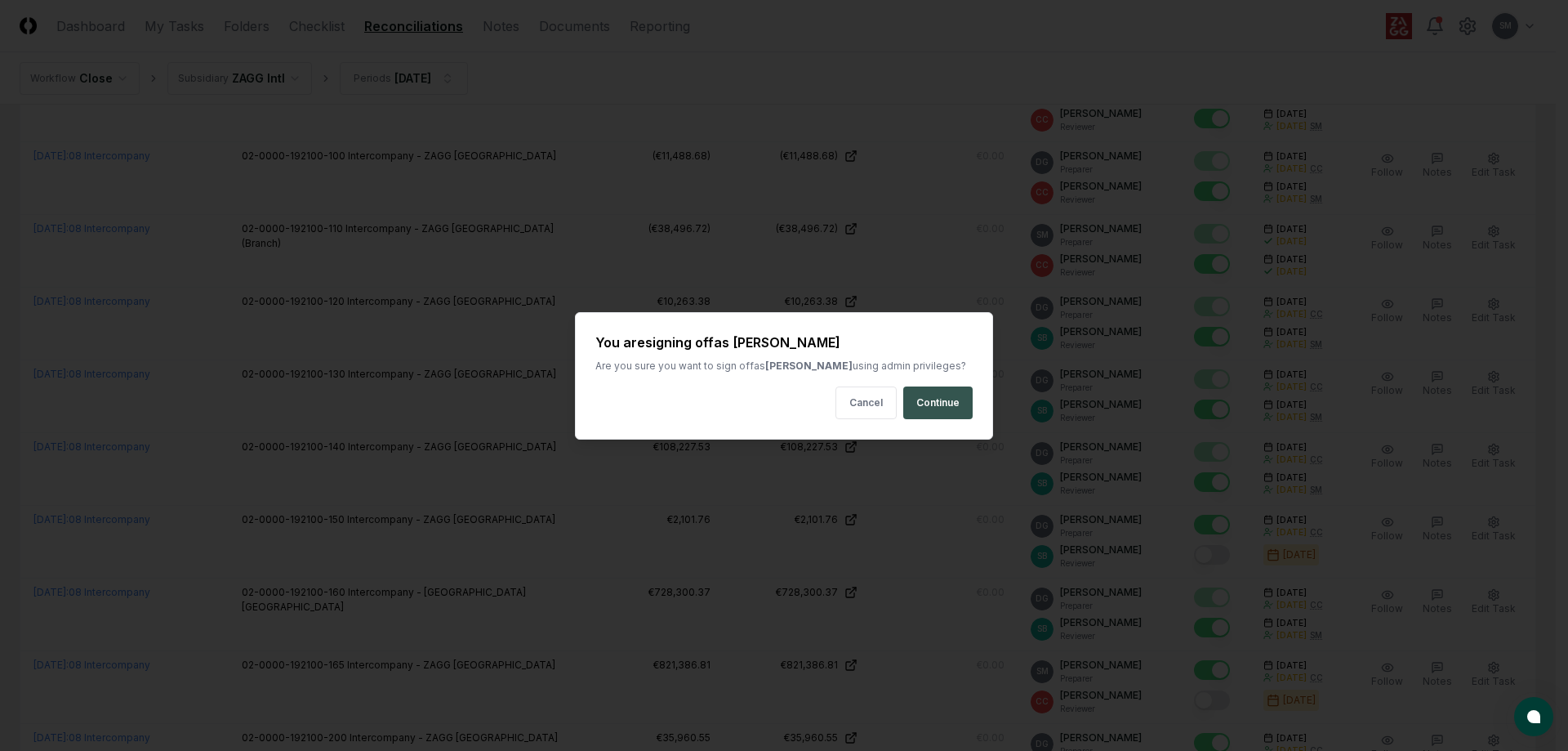
click at [952, 393] on button "Continue" at bounding box center [938, 403] width 70 height 33
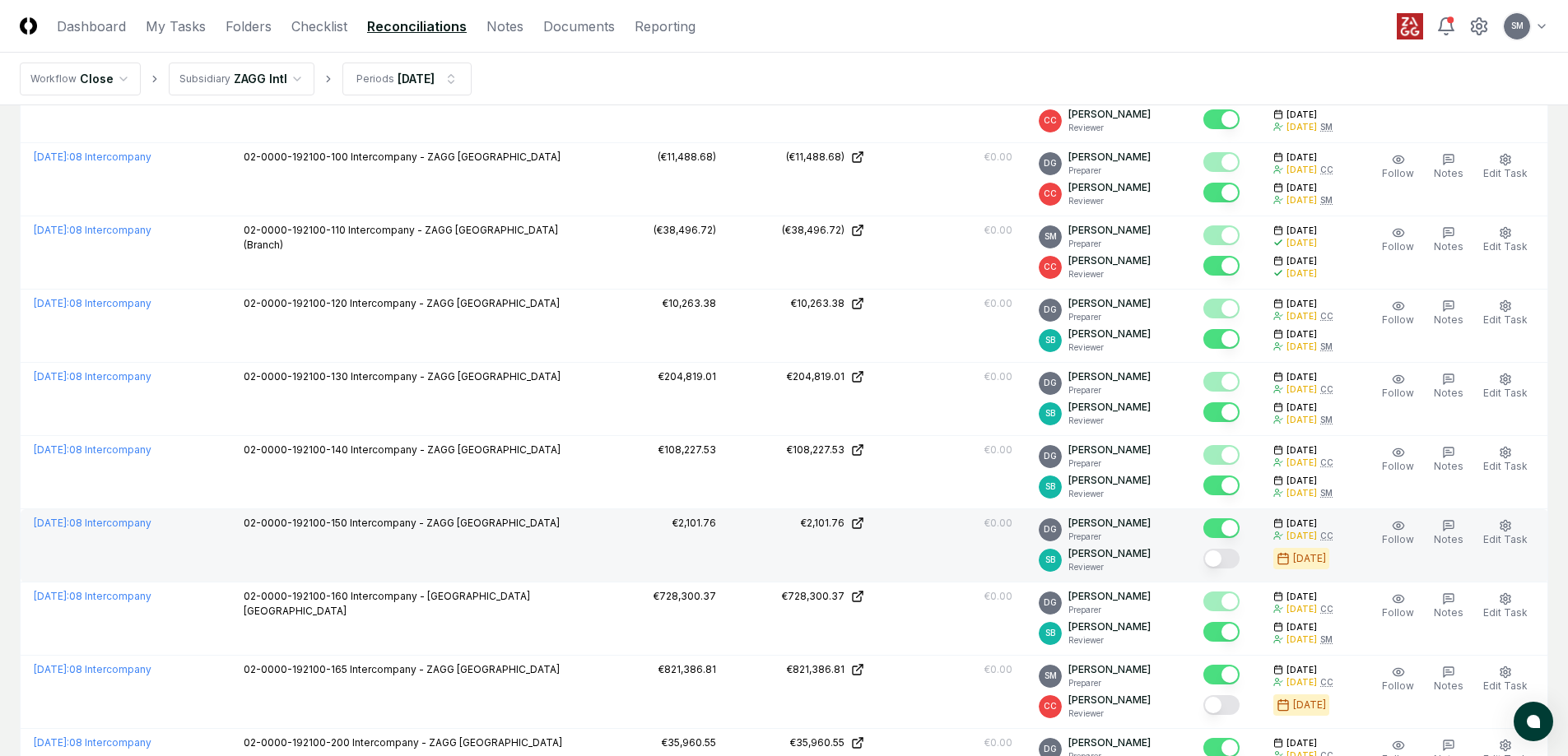
click at [1237, 558] on button "Mark complete" at bounding box center [1220, 558] width 36 height 19
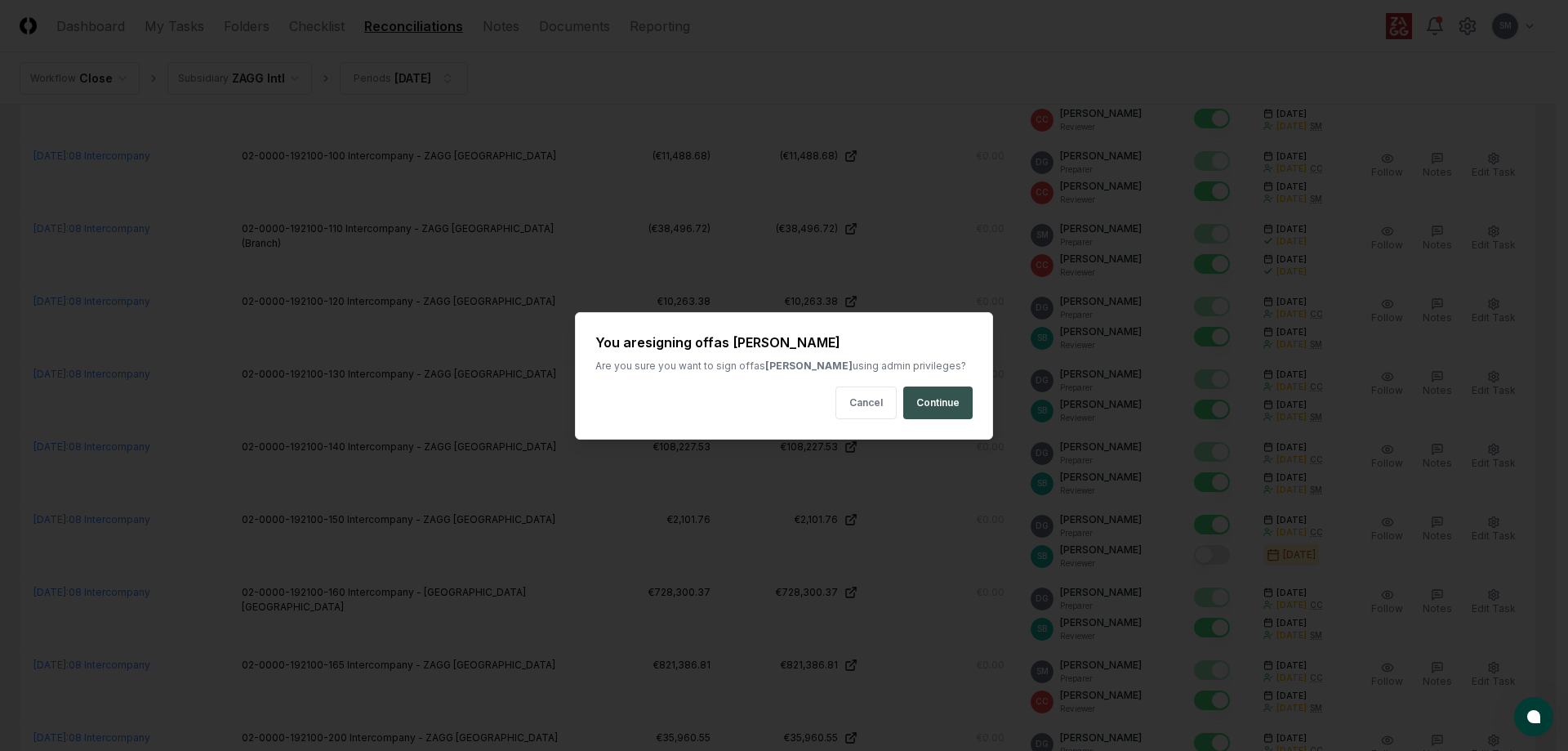
click at [914, 389] on button "Continue" at bounding box center [938, 403] width 70 height 33
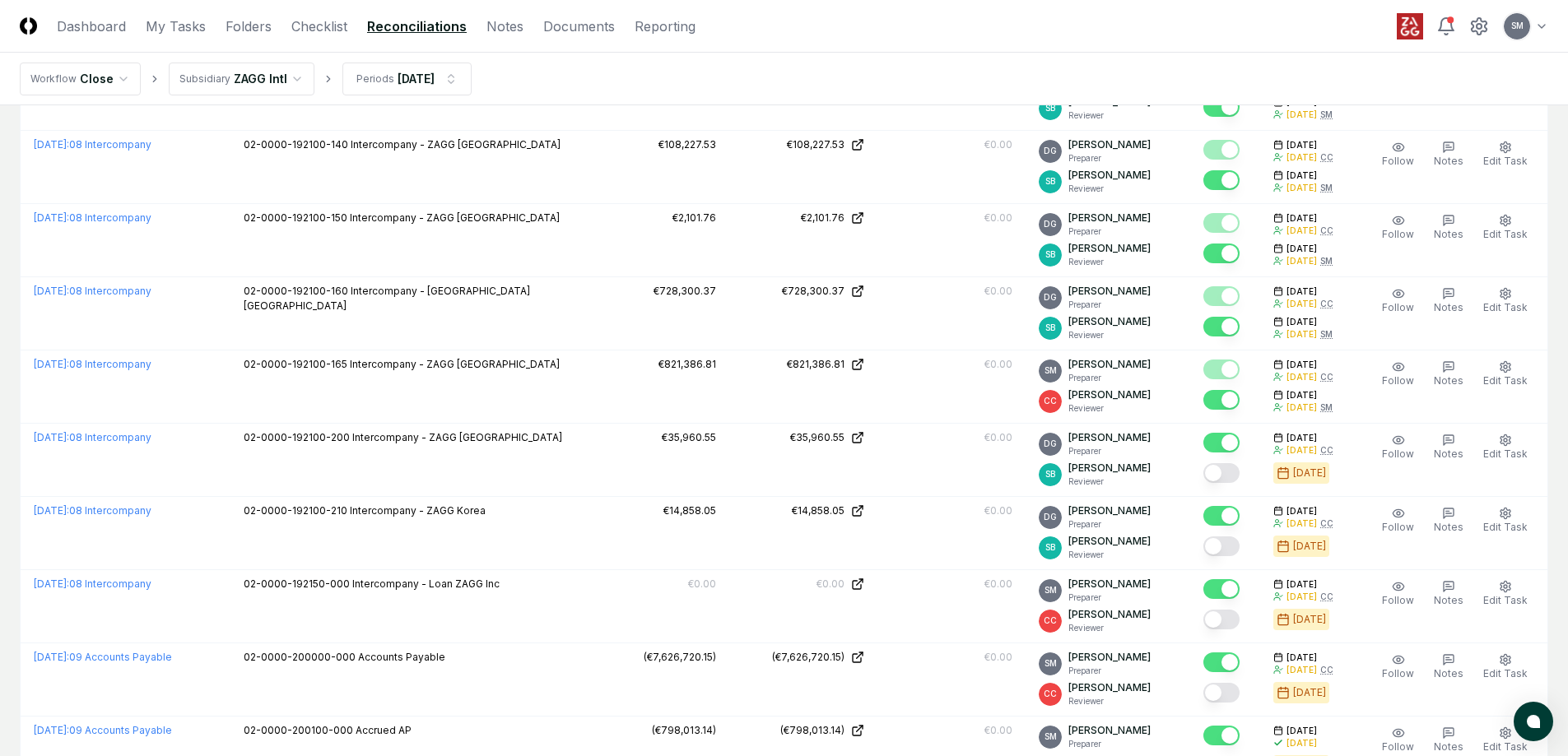
scroll to position [3043, 0]
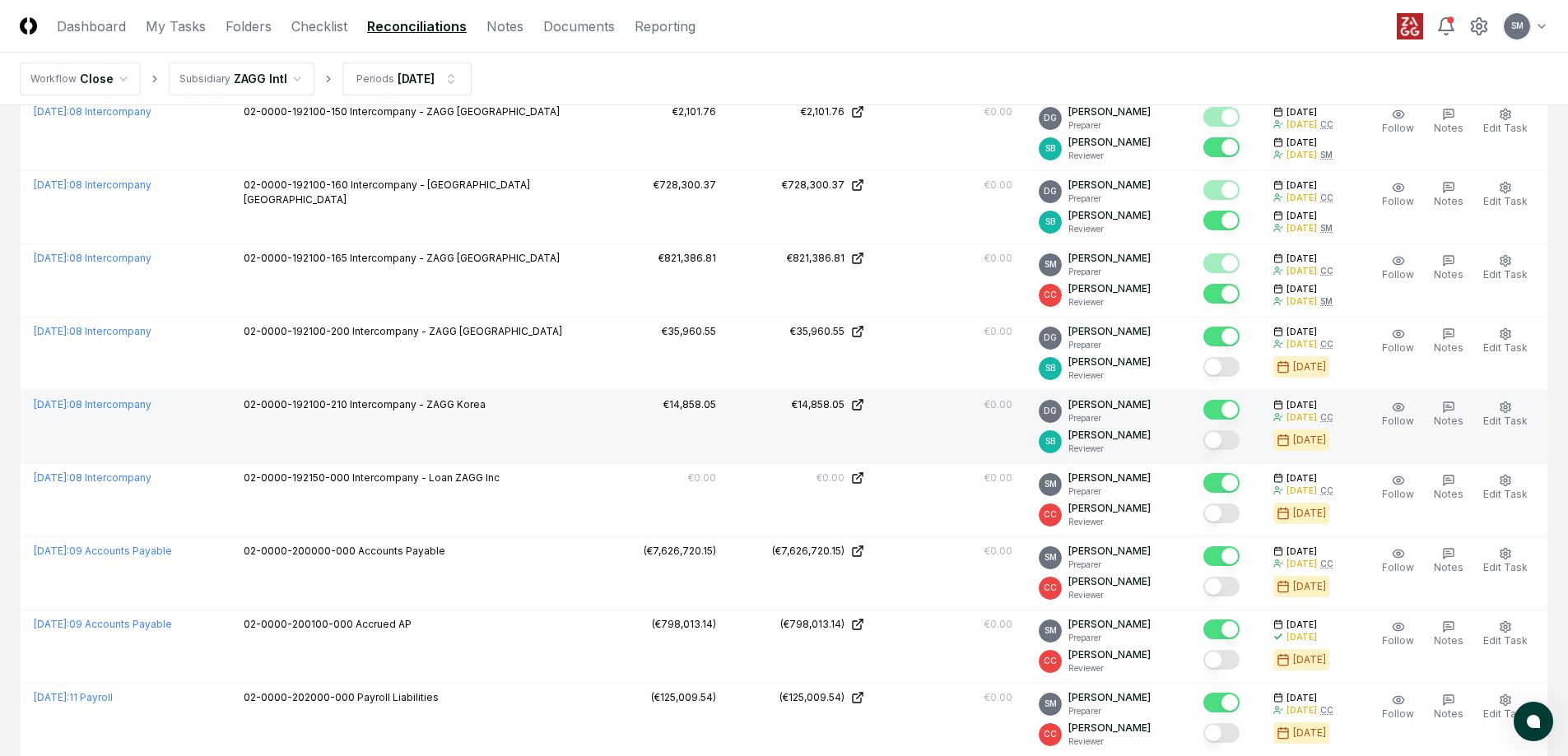
click at [1236, 440] on button "Mark complete" at bounding box center [1220, 440] width 36 height 19
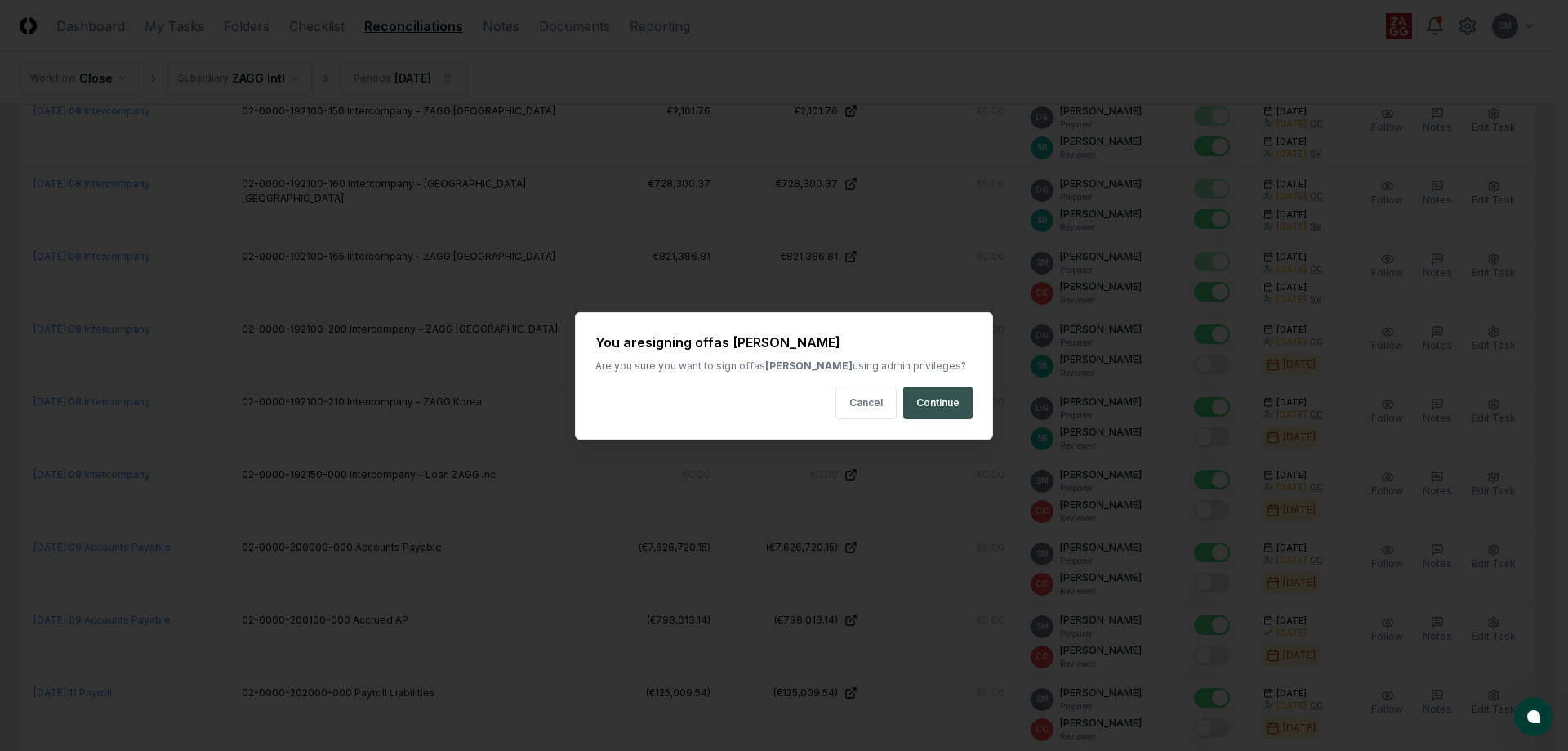
click at [951, 402] on button "Continue" at bounding box center [938, 403] width 70 height 33
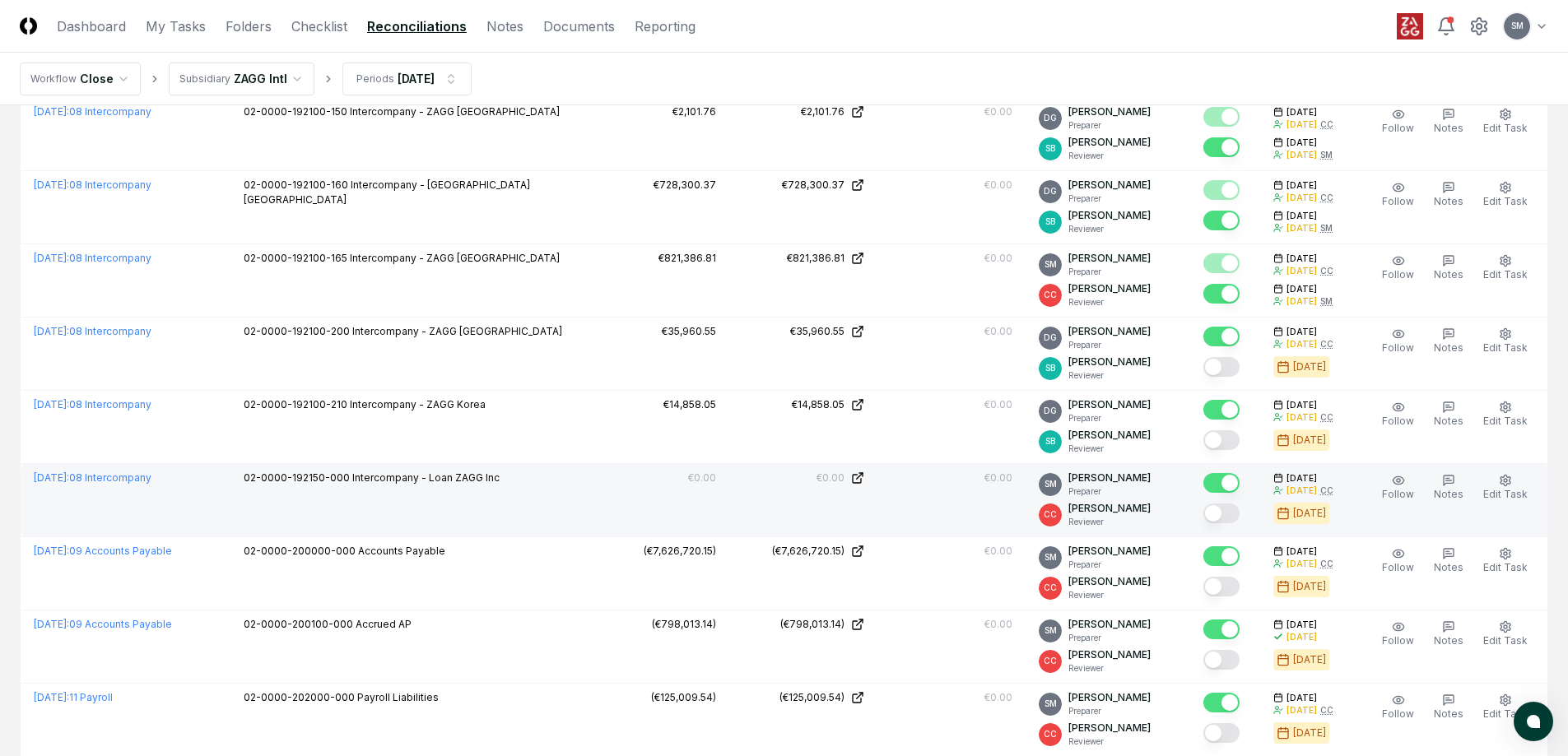
click at [1235, 512] on button "Mark complete" at bounding box center [1220, 513] width 36 height 19
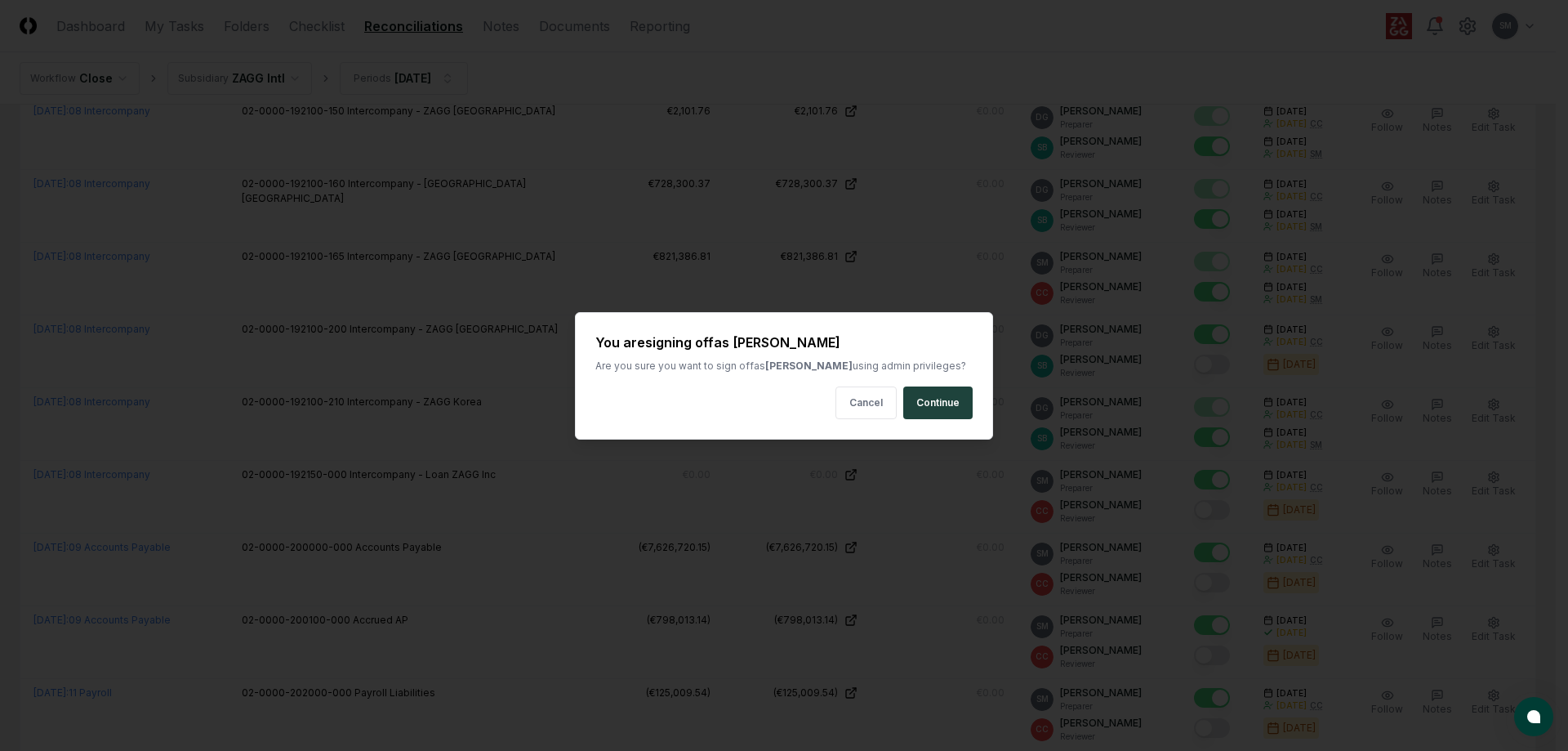
click at [929, 397] on button "Continue" at bounding box center [938, 403] width 70 height 33
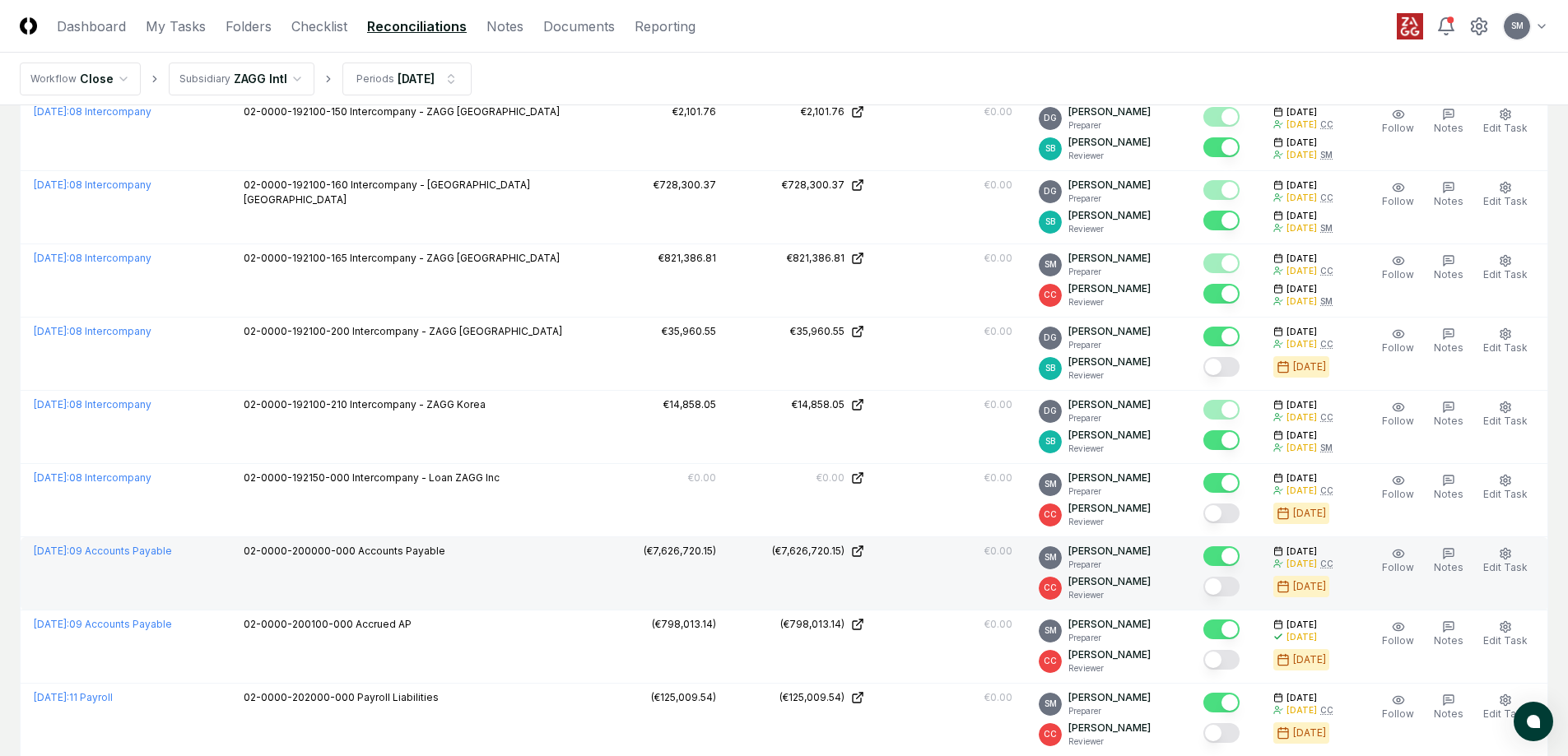
click at [1240, 585] on button "Mark complete" at bounding box center [1220, 585] width 36 height 19
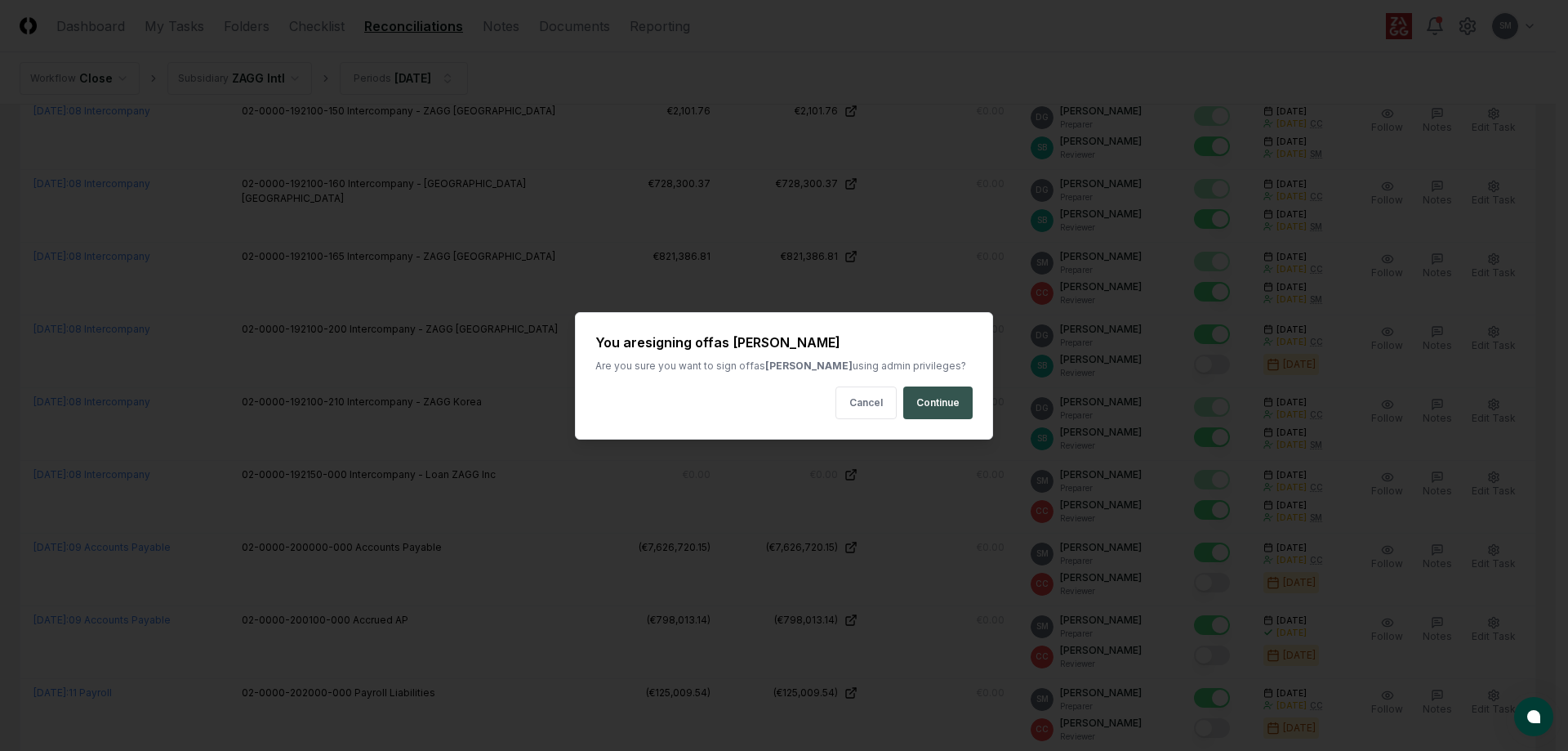
click at [957, 409] on button "Continue" at bounding box center [938, 403] width 70 height 33
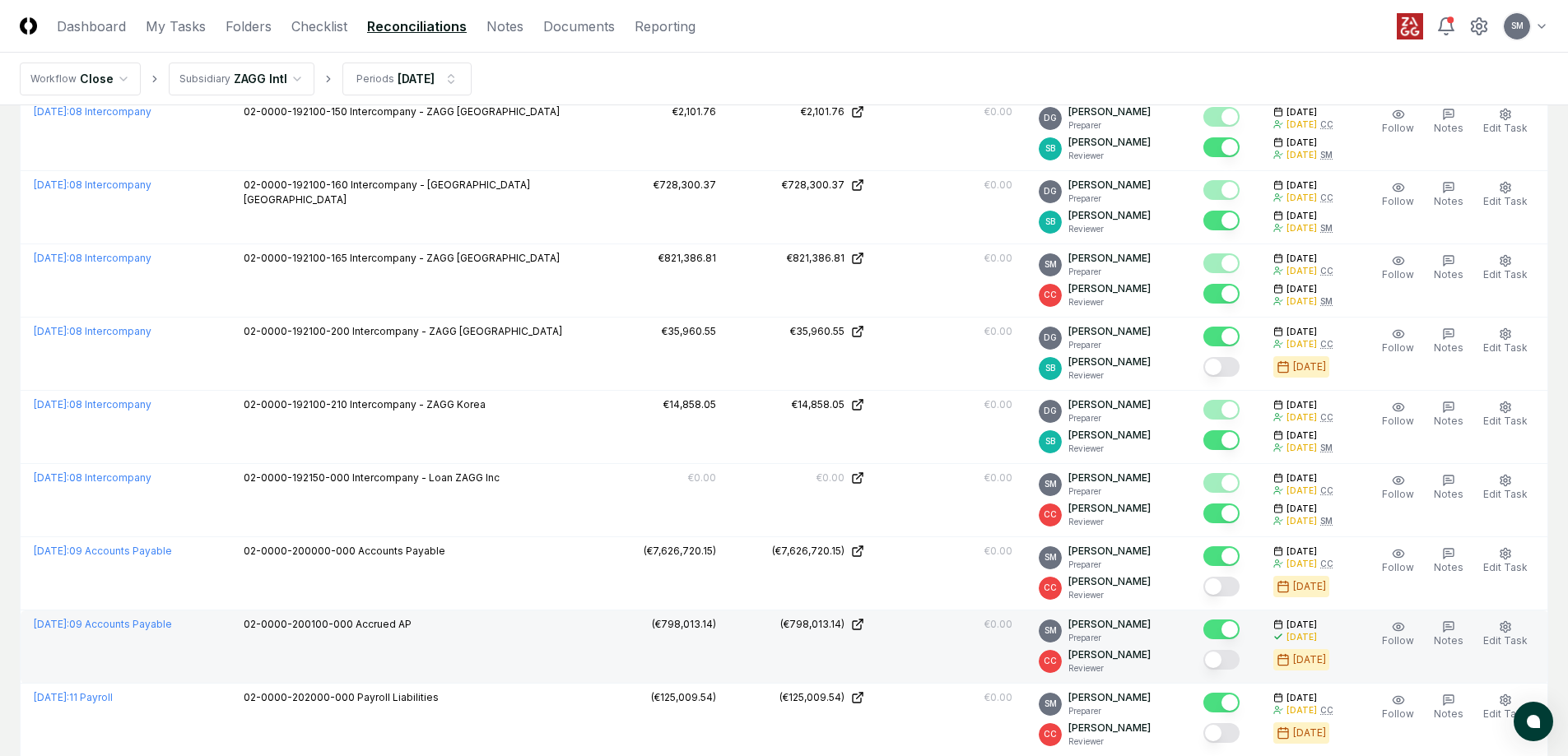
click at [1240, 661] on button "Mark complete" at bounding box center [1220, 659] width 36 height 19
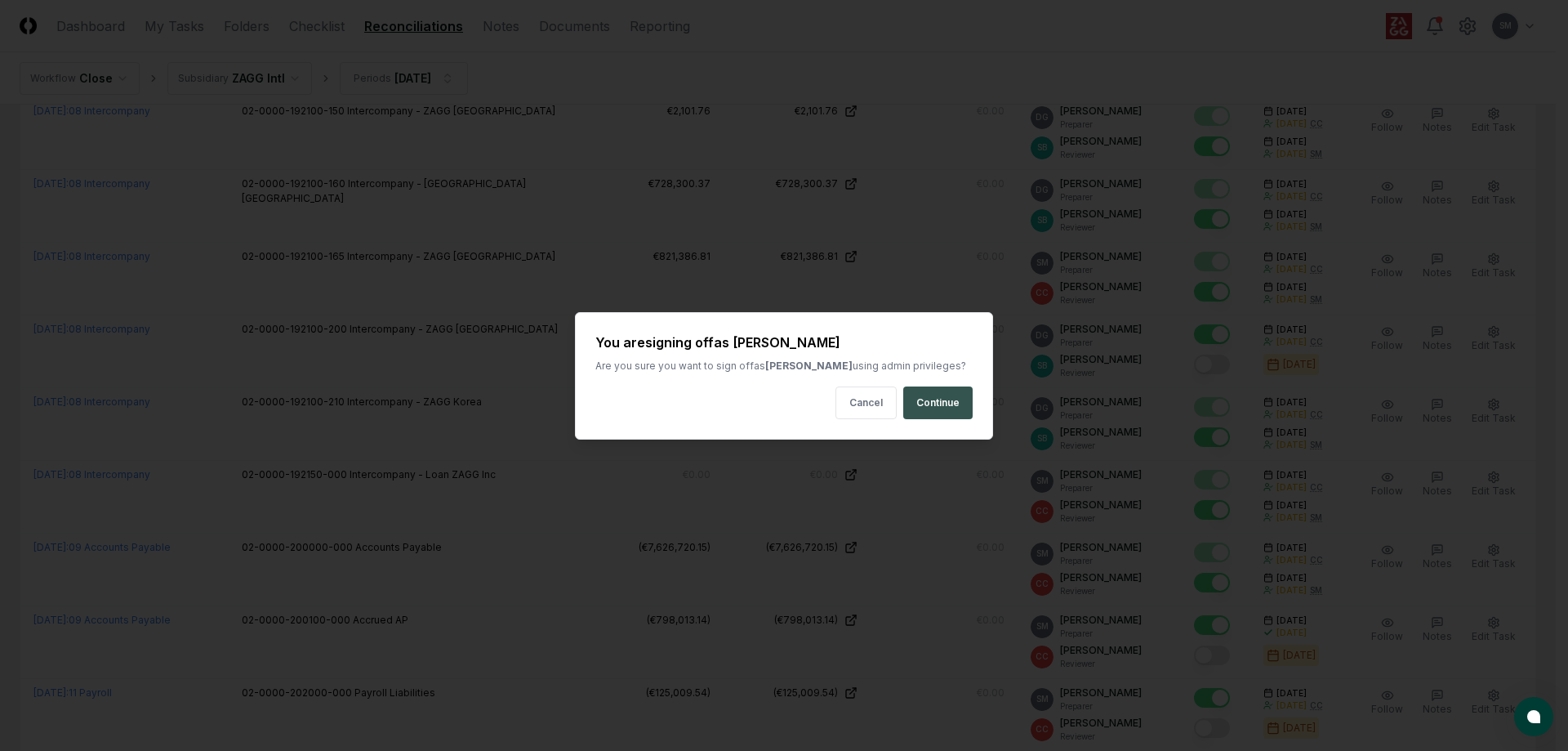
click at [931, 401] on button "Continue" at bounding box center [938, 403] width 70 height 33
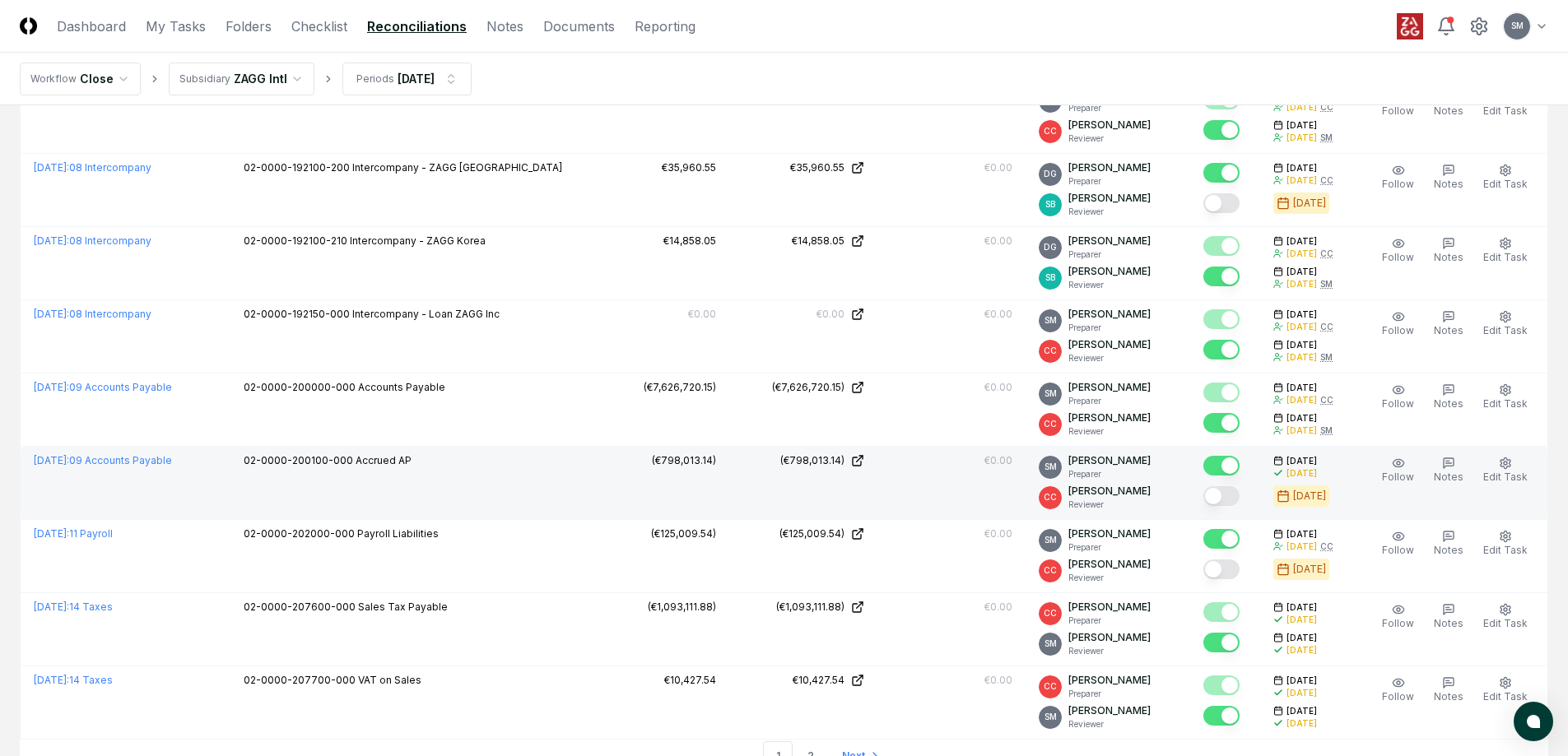
scroll to position [3208, 0]
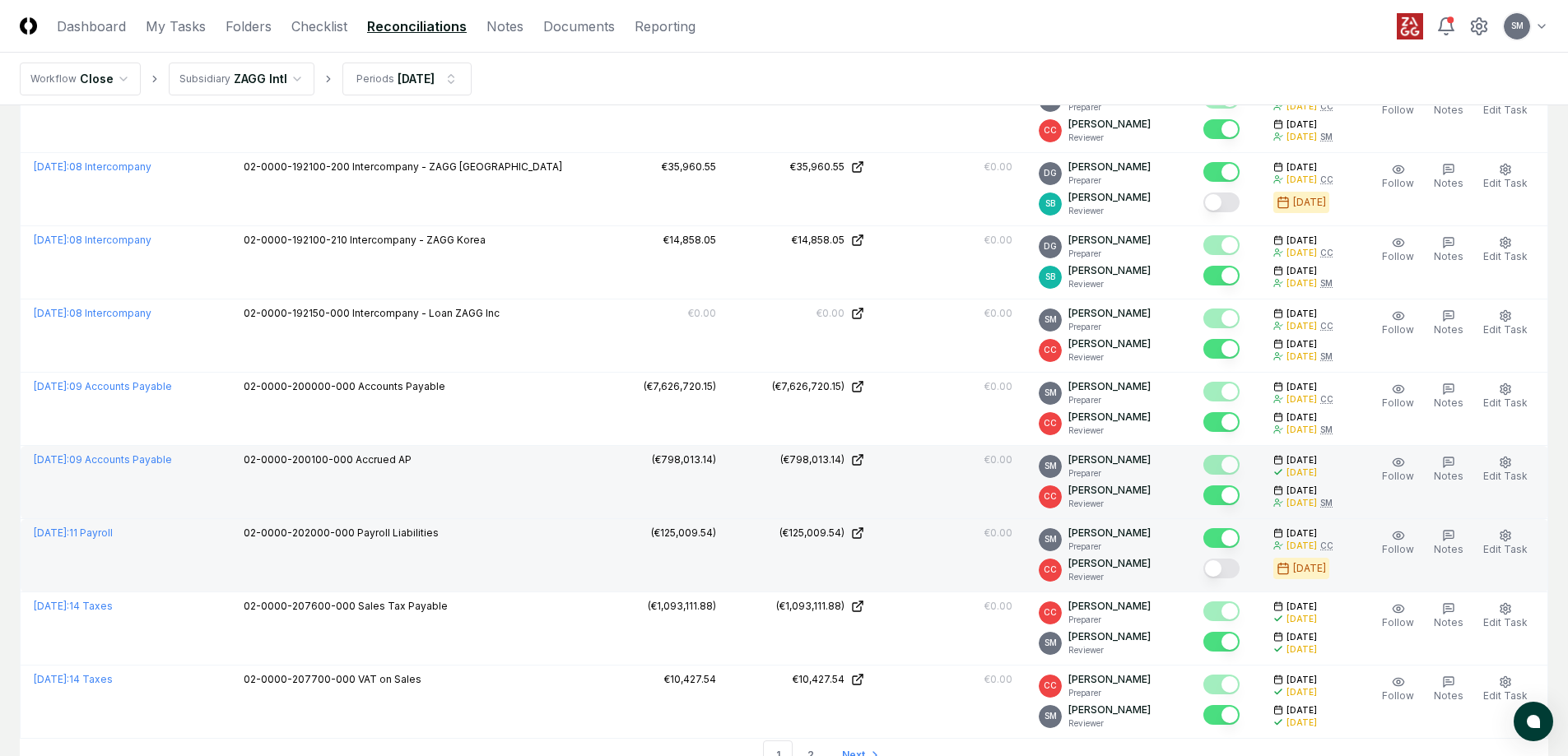
click at [1238, 569] on button "Mark complete" at bounding box center [1220, 568] width 36 height 19
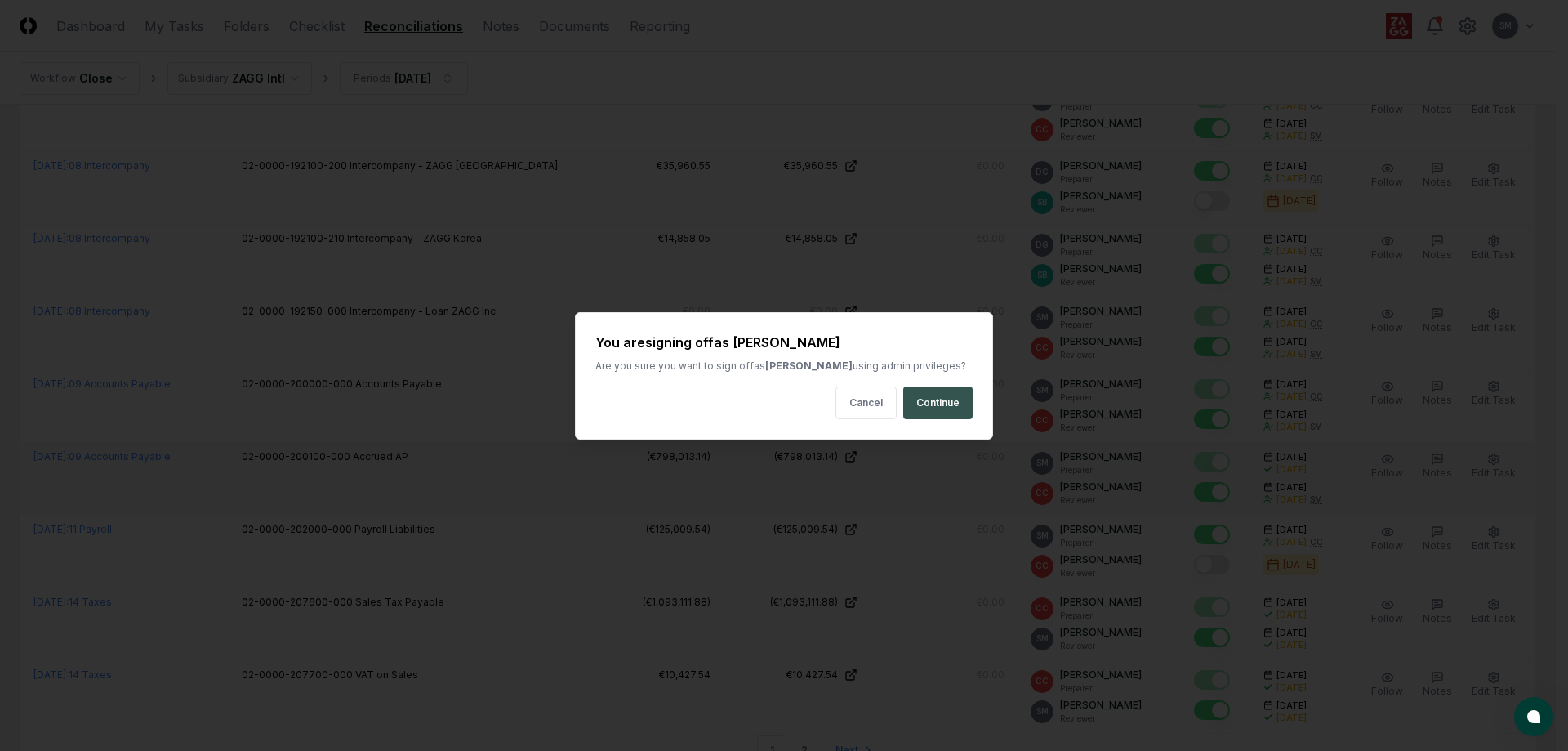
click at [929, 411] on button "Continue" at bounding box center [938, 403] width 70 height 33
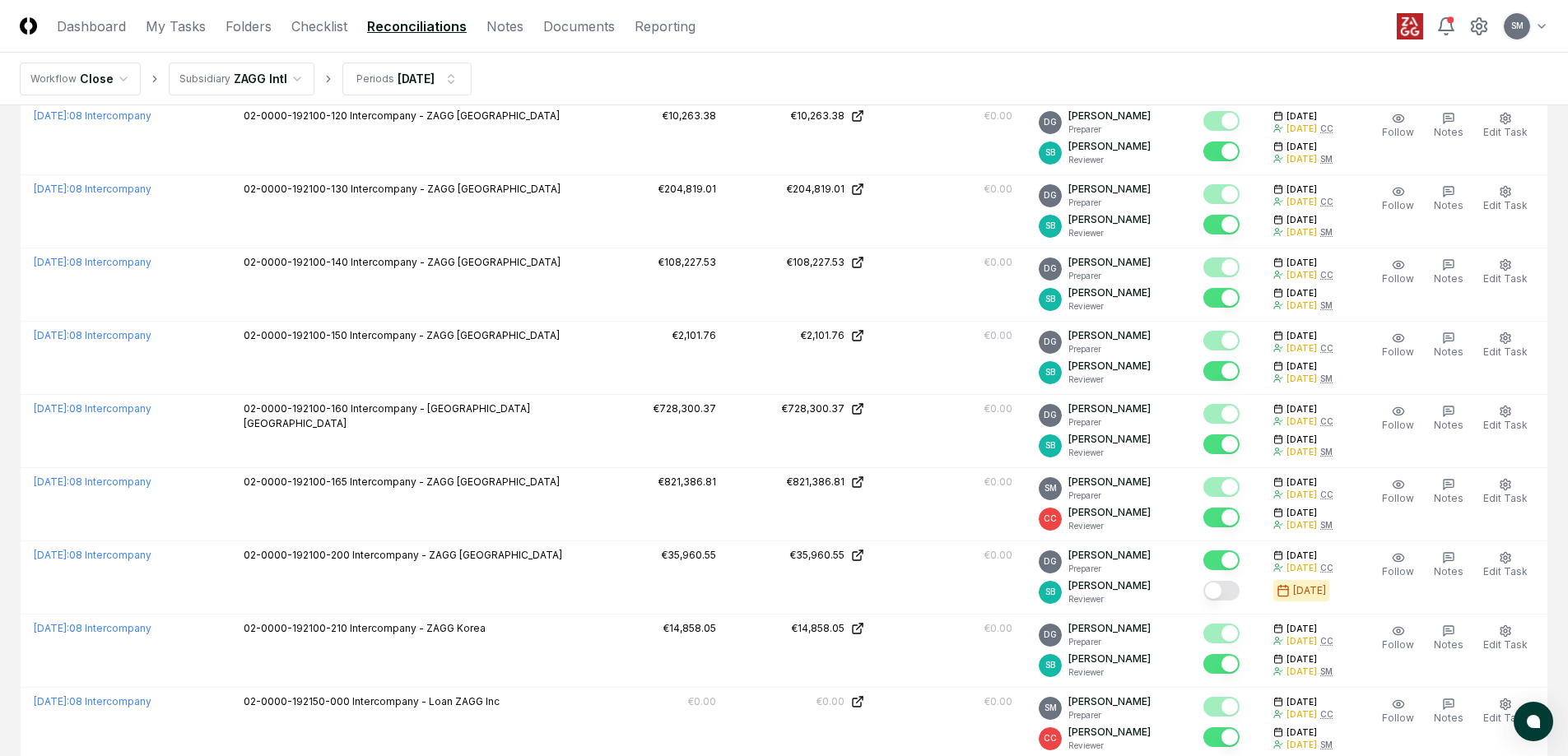
scroll to position [2849, 0]
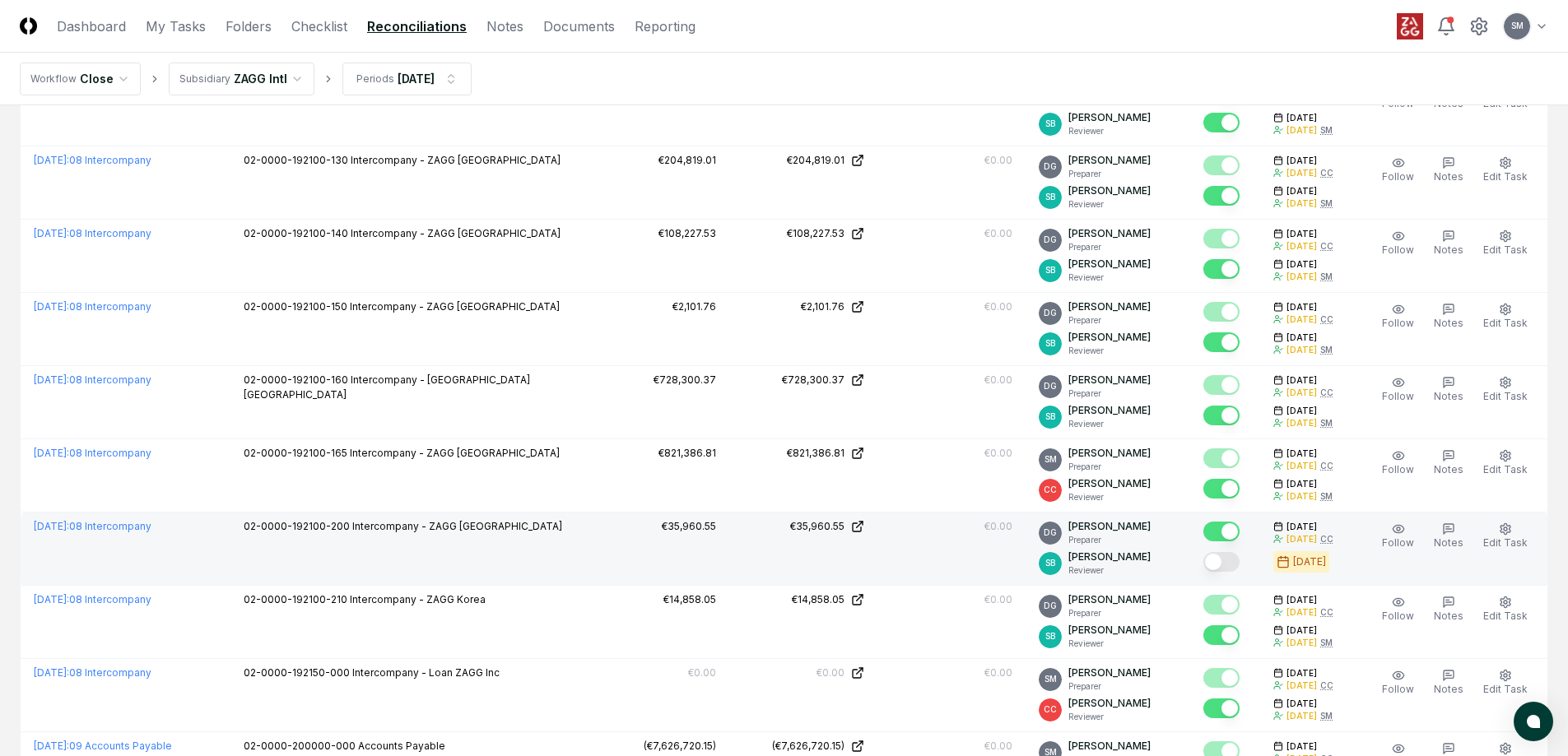
click at [1239, 557] on button "Mark complete" at bounding box center [1220, 561] width 36 height 19
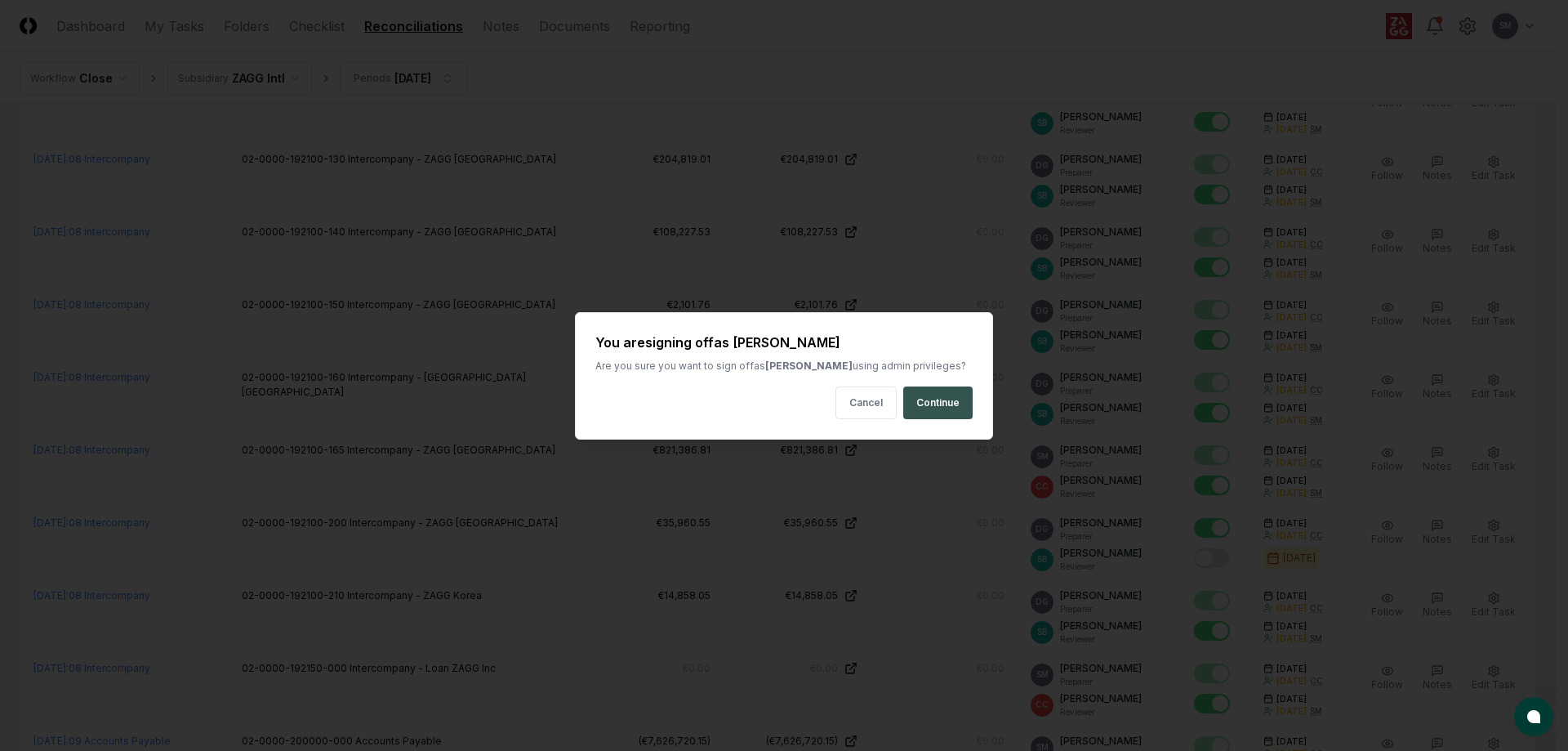
click at [943, 405] on button "Continue" at bounding box center [938, 403] width 70 height 33
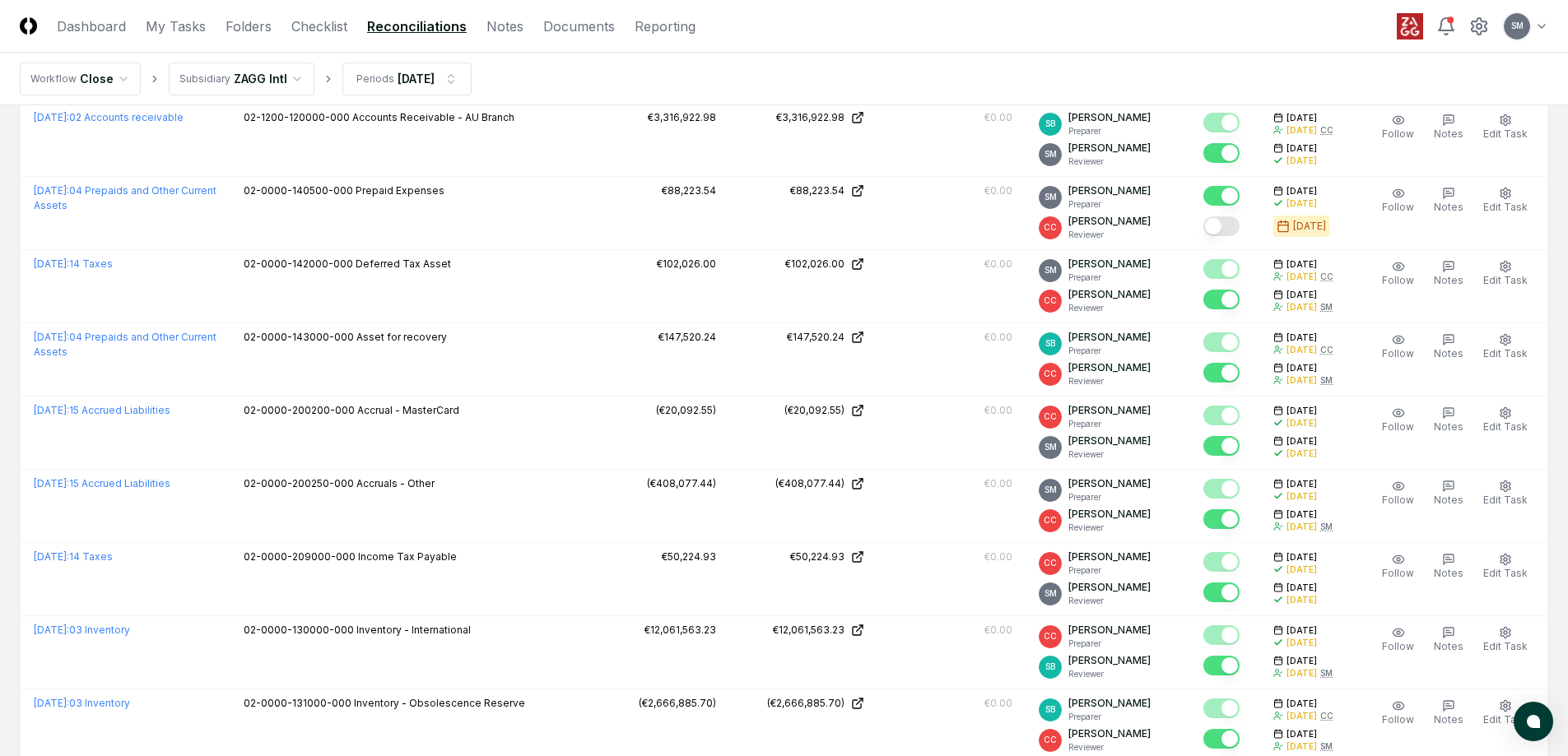
scroll to position [1697, 0]
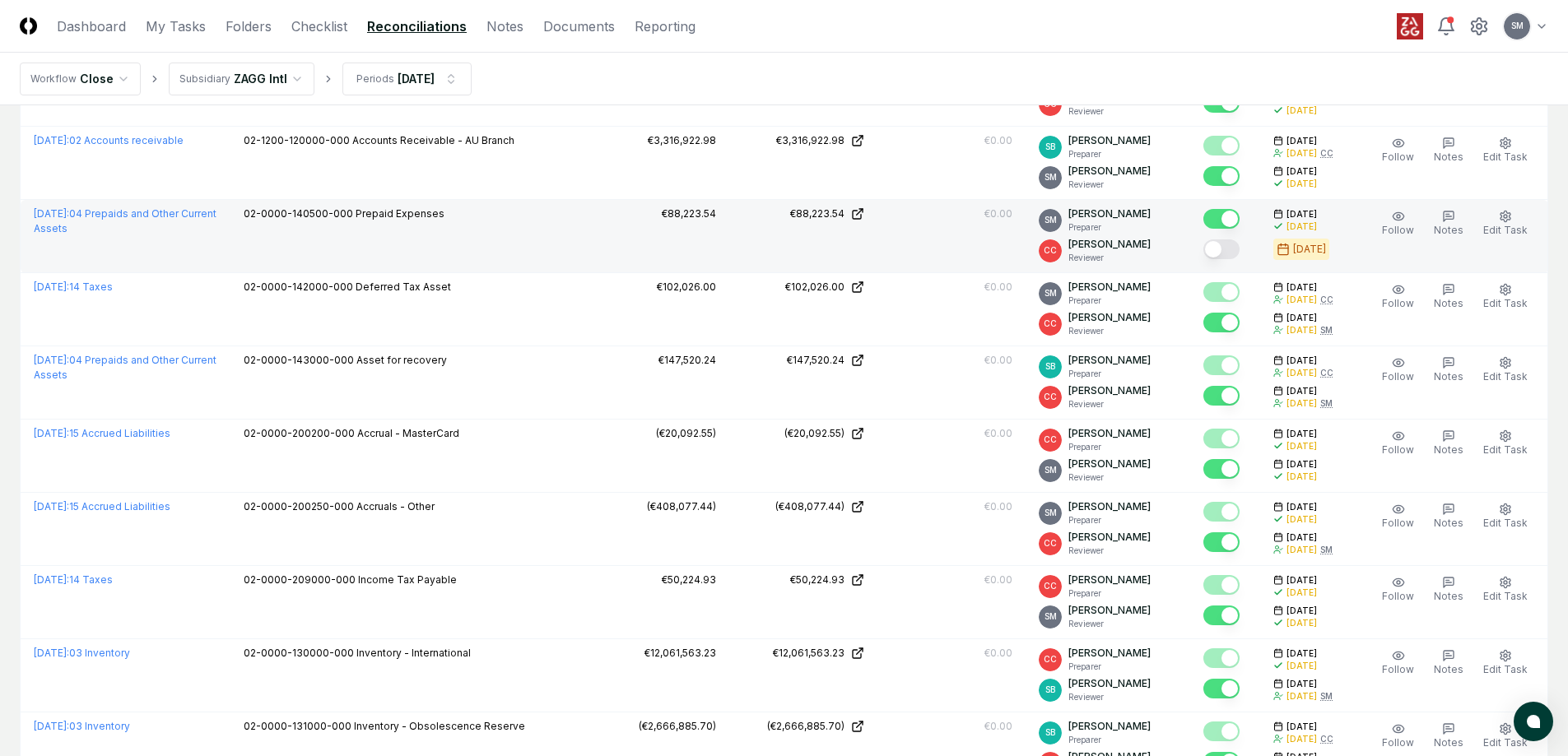
click at [1235, 249] on button "Mark complete" at bounding box center [1220, 249] width 36 height 19
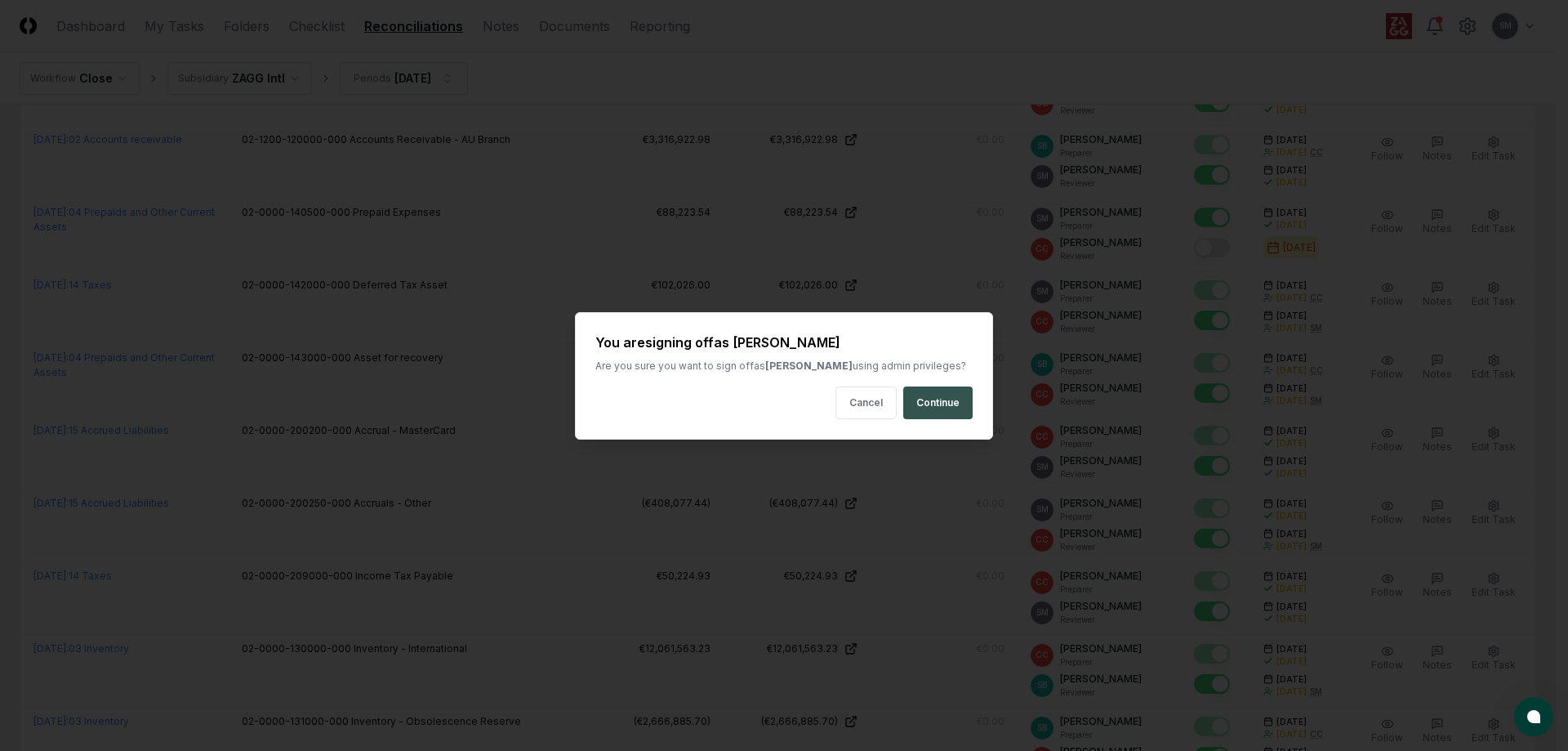
click at [947, 396] on button "Continue" at bounding box center [938, 403] width 70 height 33
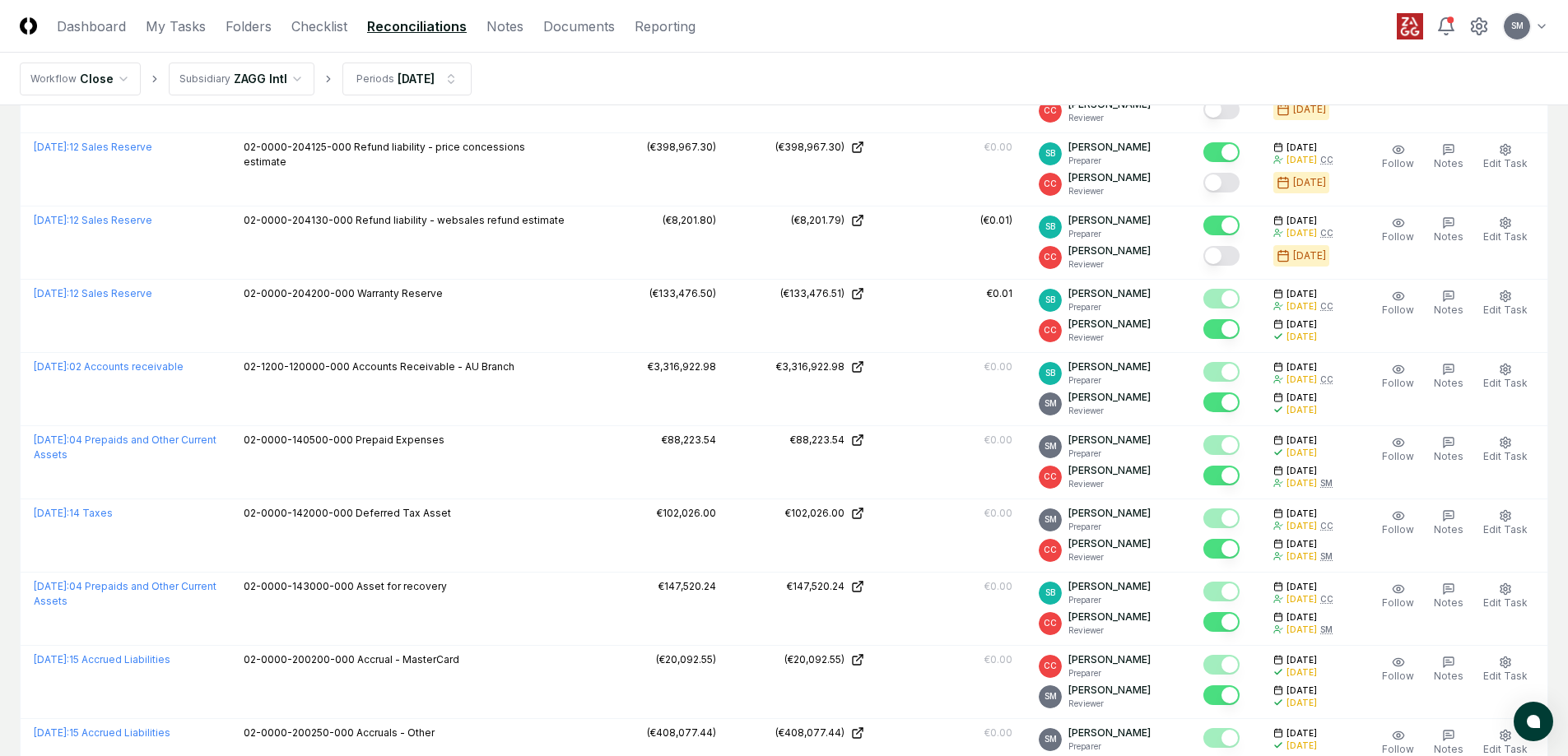
scroll to position [1450, 0]
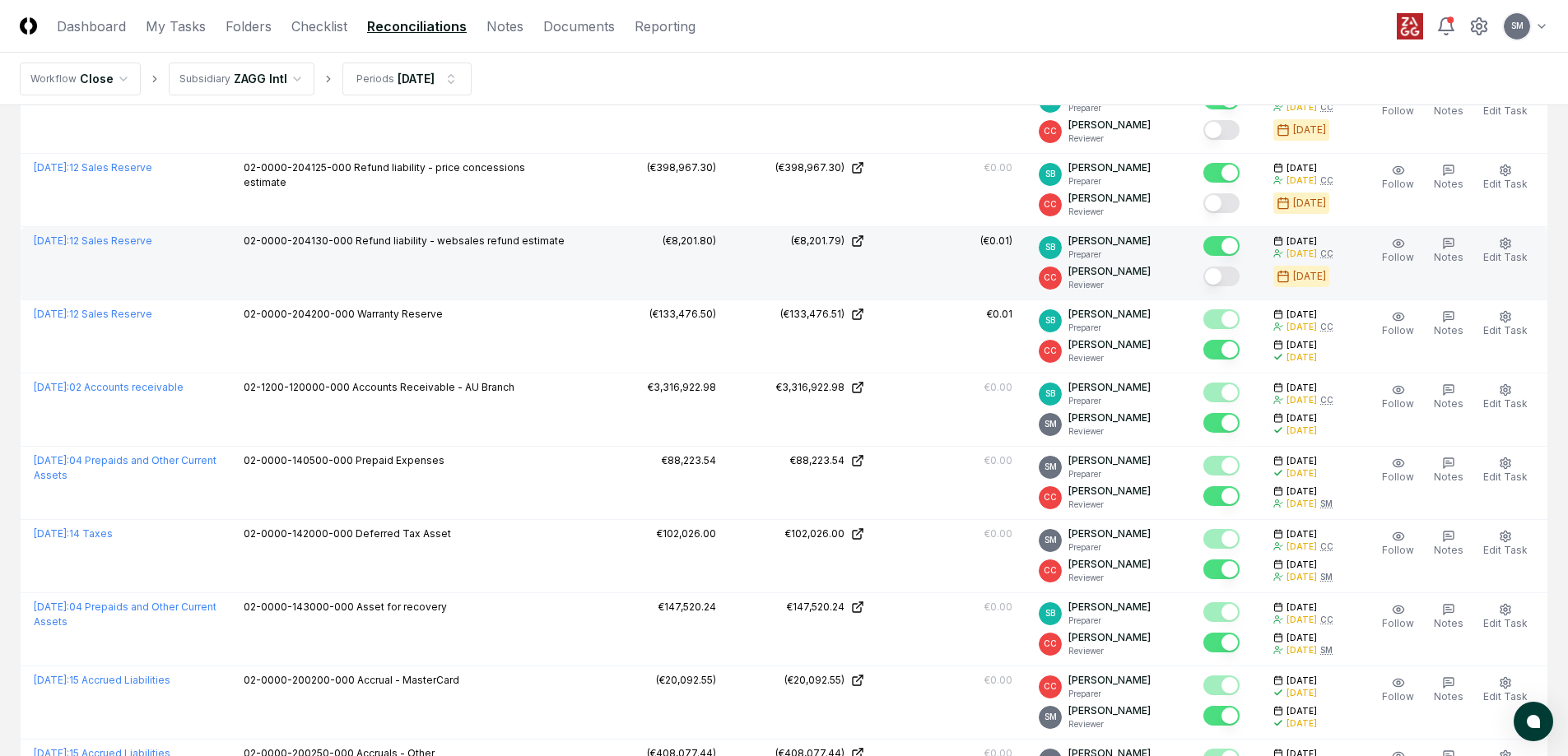
click at [1233, 277] on button "Mark complete" at bounding box center [1220, 276] width 36 height 19
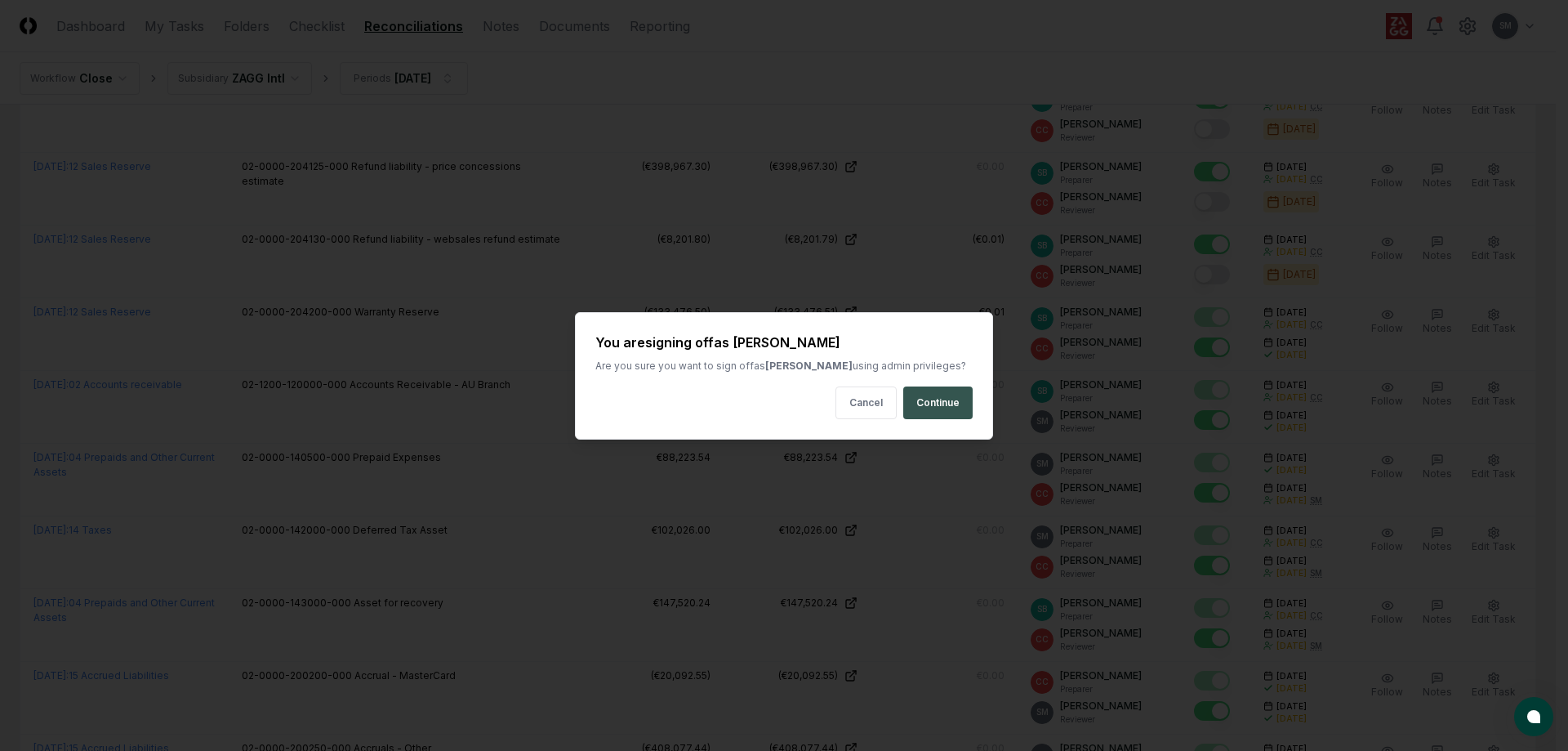
click at [939, 407] on button "Continue" at bounding box center [938, 403] width 70 height 33
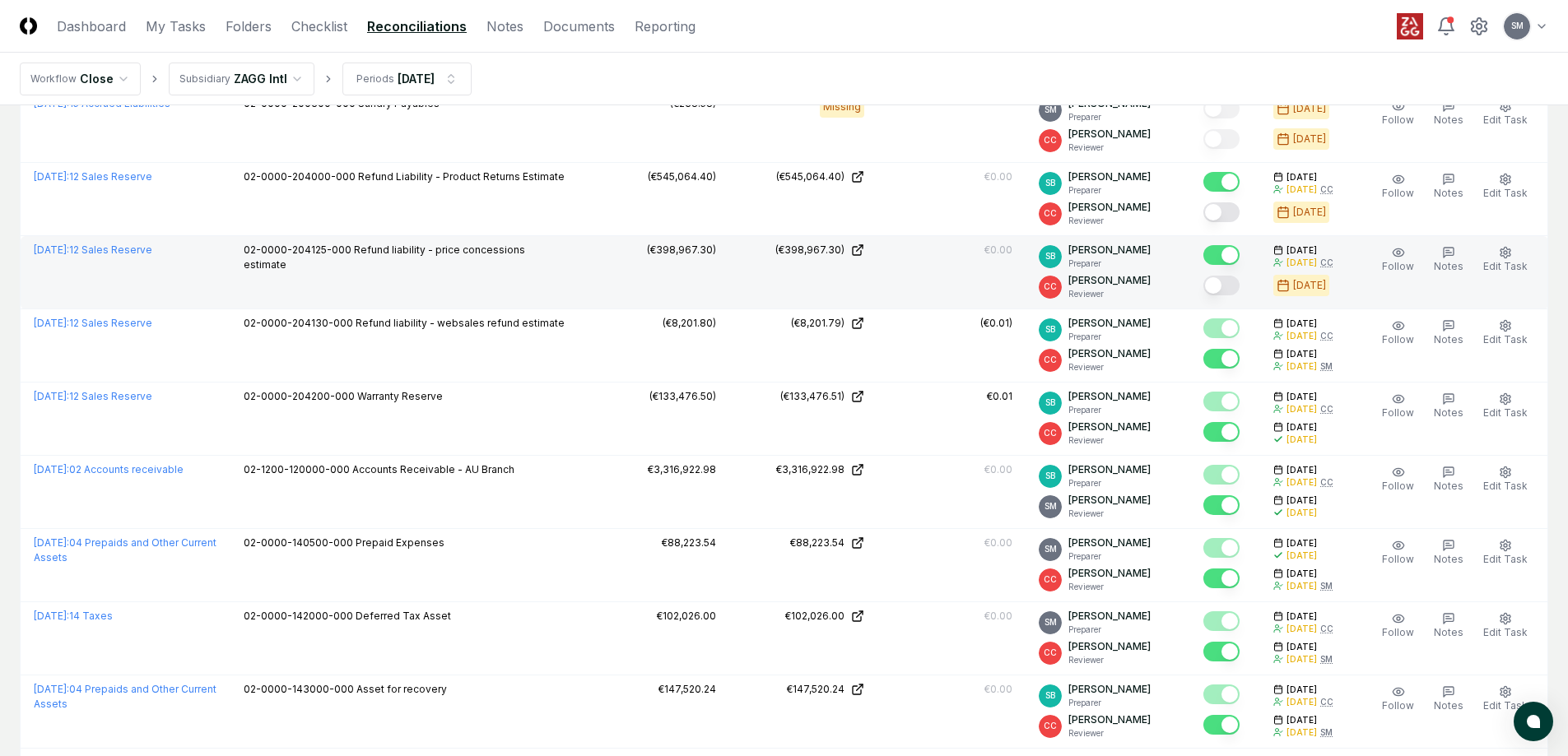
click at [1233, 291] on button "Mark complete" at bounding box center [1220, 285] width 36 height 19
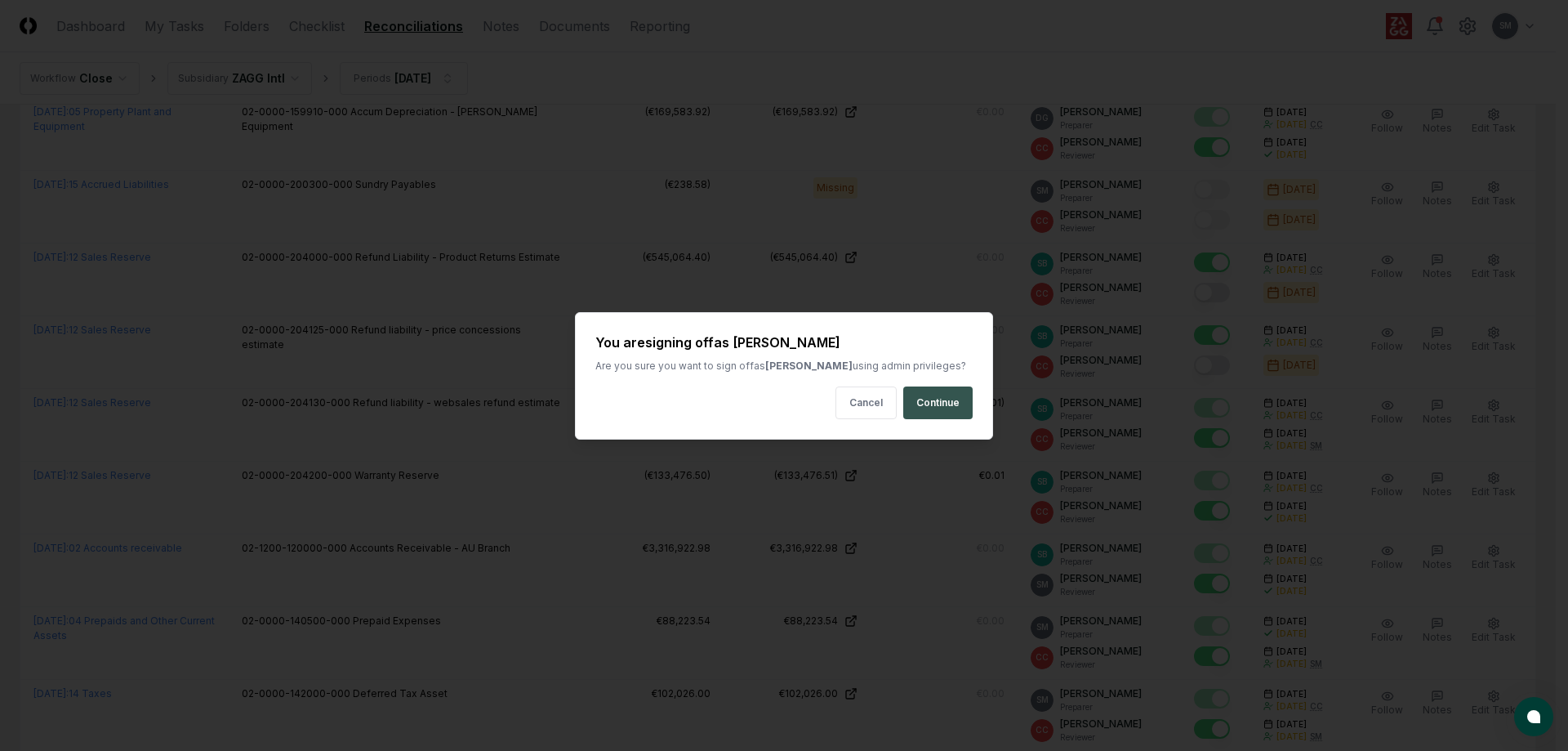
click at [937, 394] on button "Continue" at bounding box center [938, 403] width 70 height 33
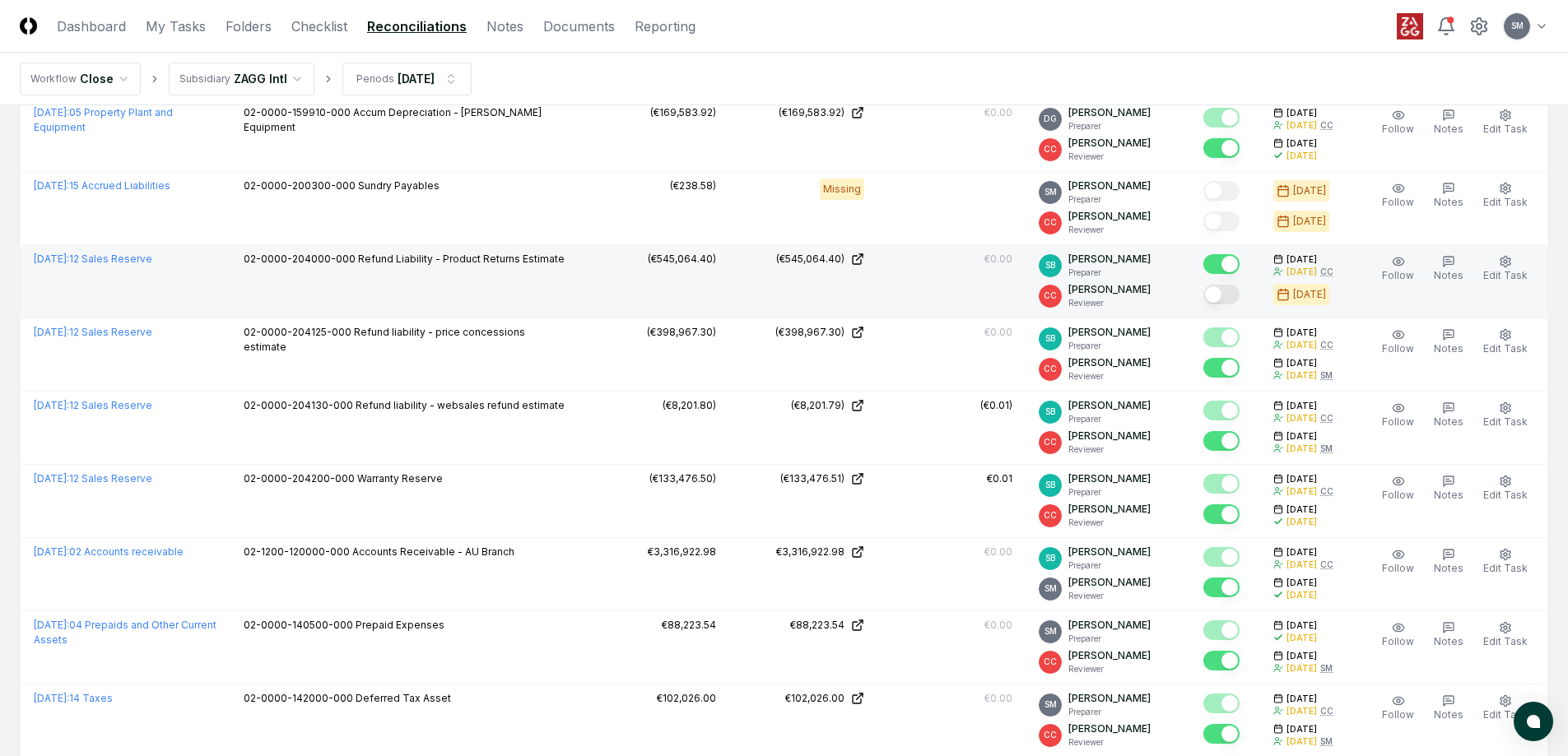
click at [1236, 296] on button "Mark complete" at bounding box center [1220, 294] width 36 height 19
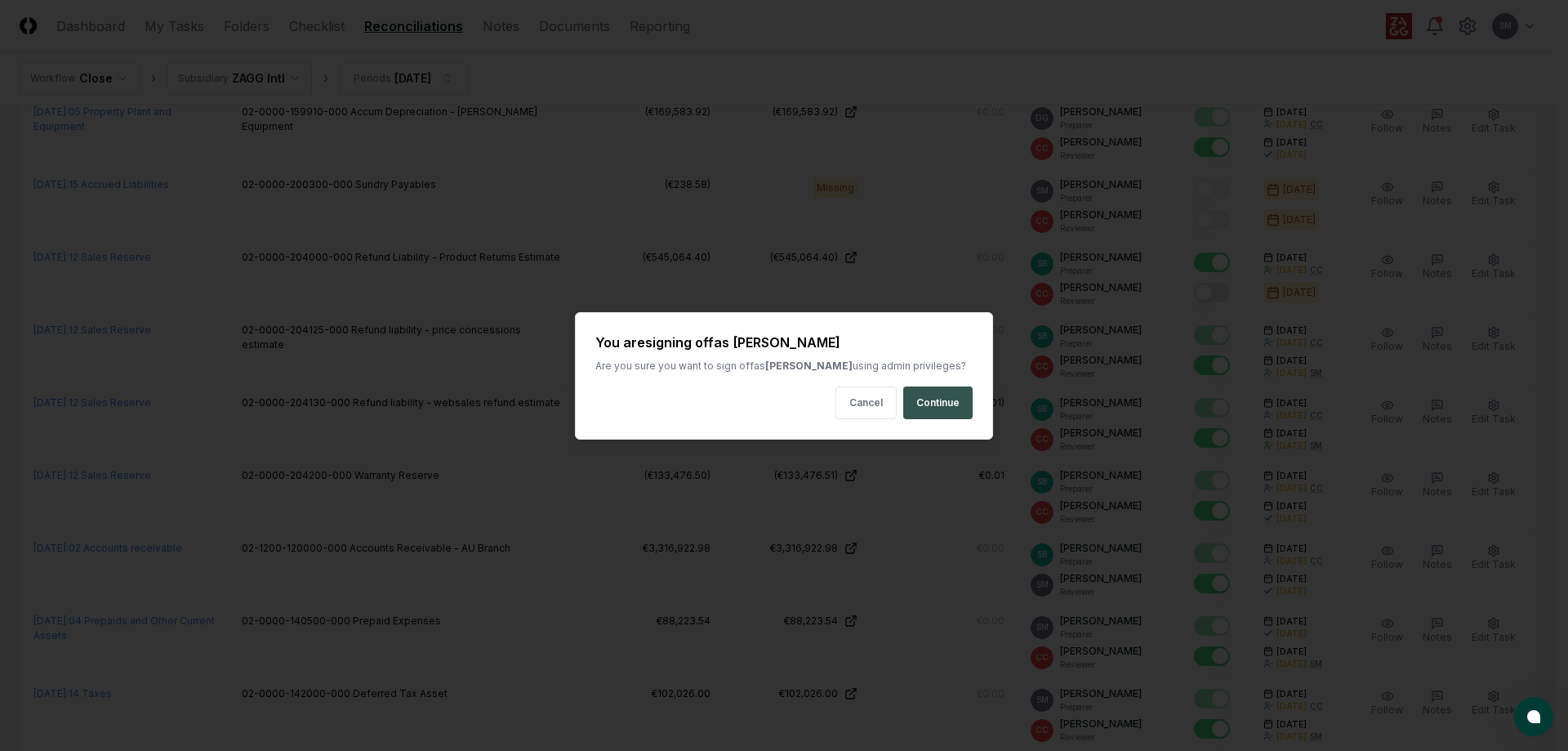
click at [925, 403] on button "Continue" at bounding box center [938, 403] width 70 height 33
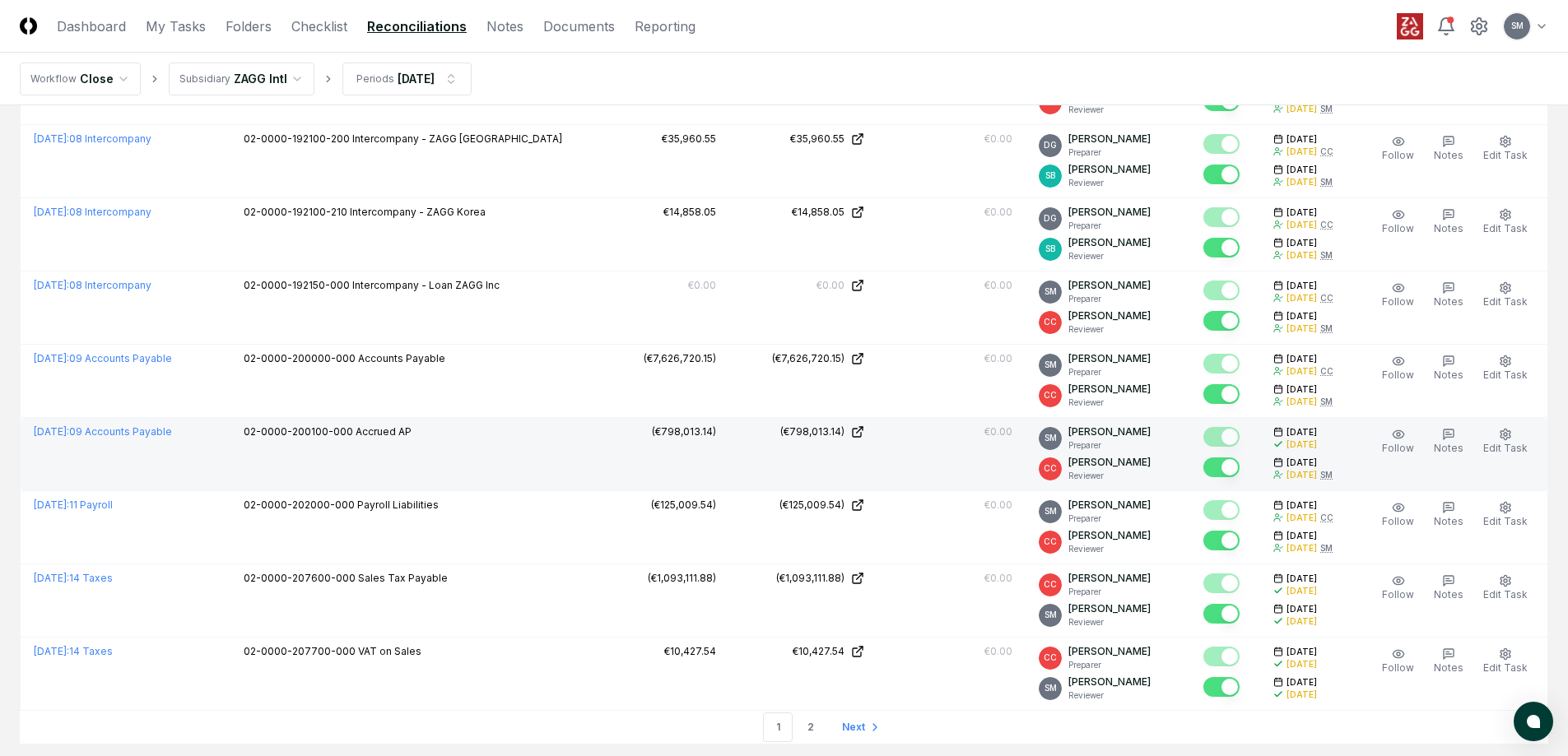
scroll to position [3342, 0]
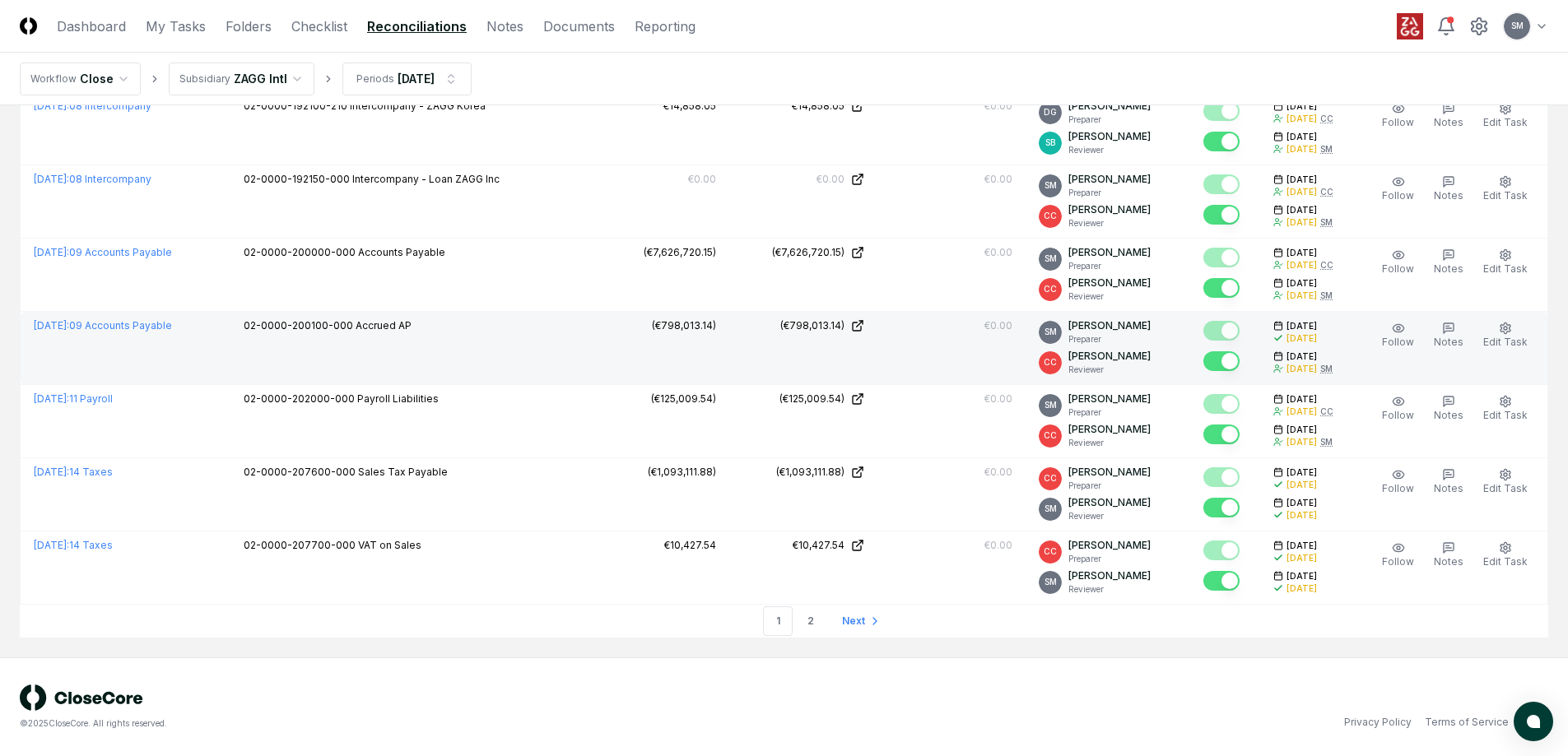
click at [843, 621] on span "Next" at bounding box center [853, 621] width 23 height 15
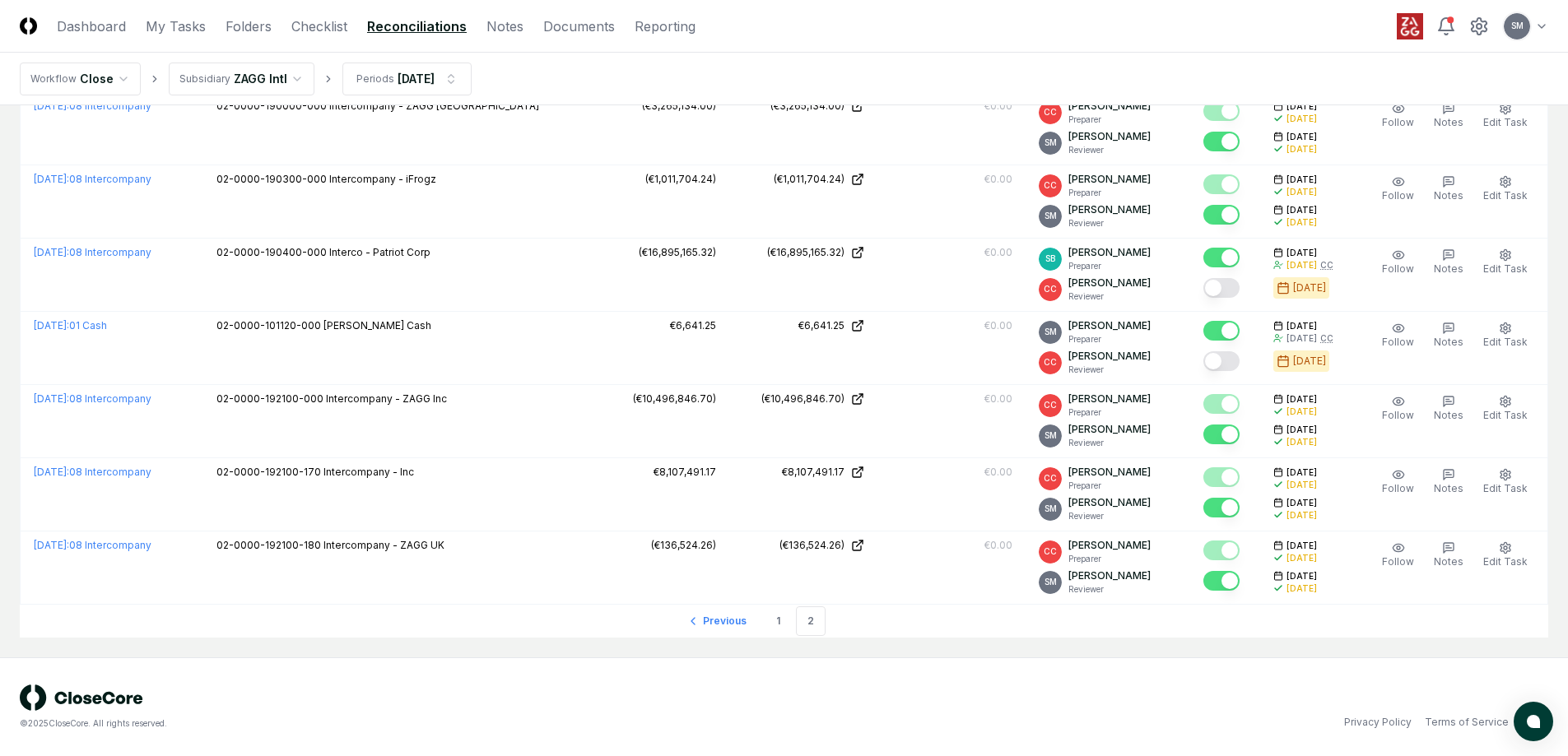
scroll to position [2903, 0]
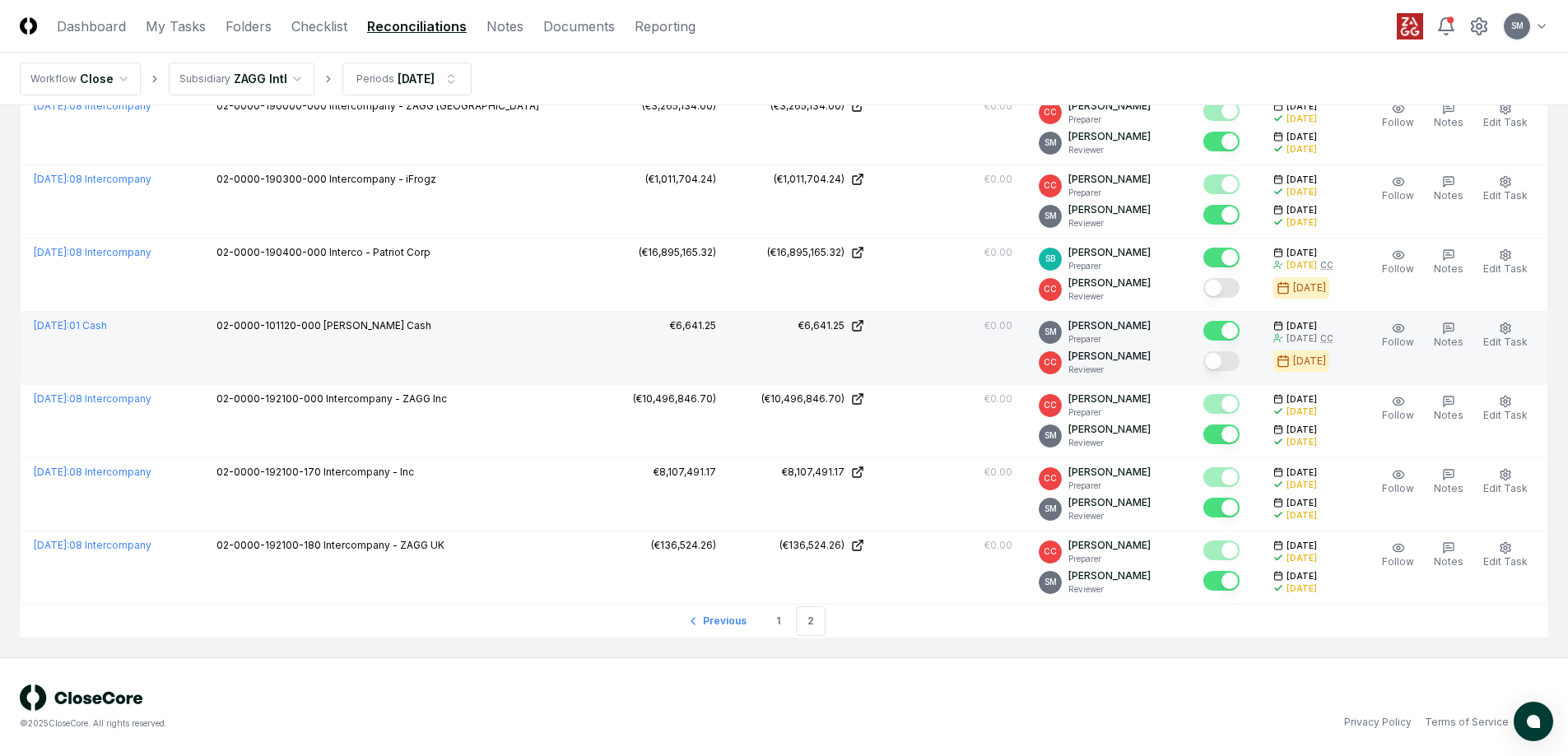
click at [1229, 360] on button "Mark complete" at bounding box center [1220, 360] width 36 height 19
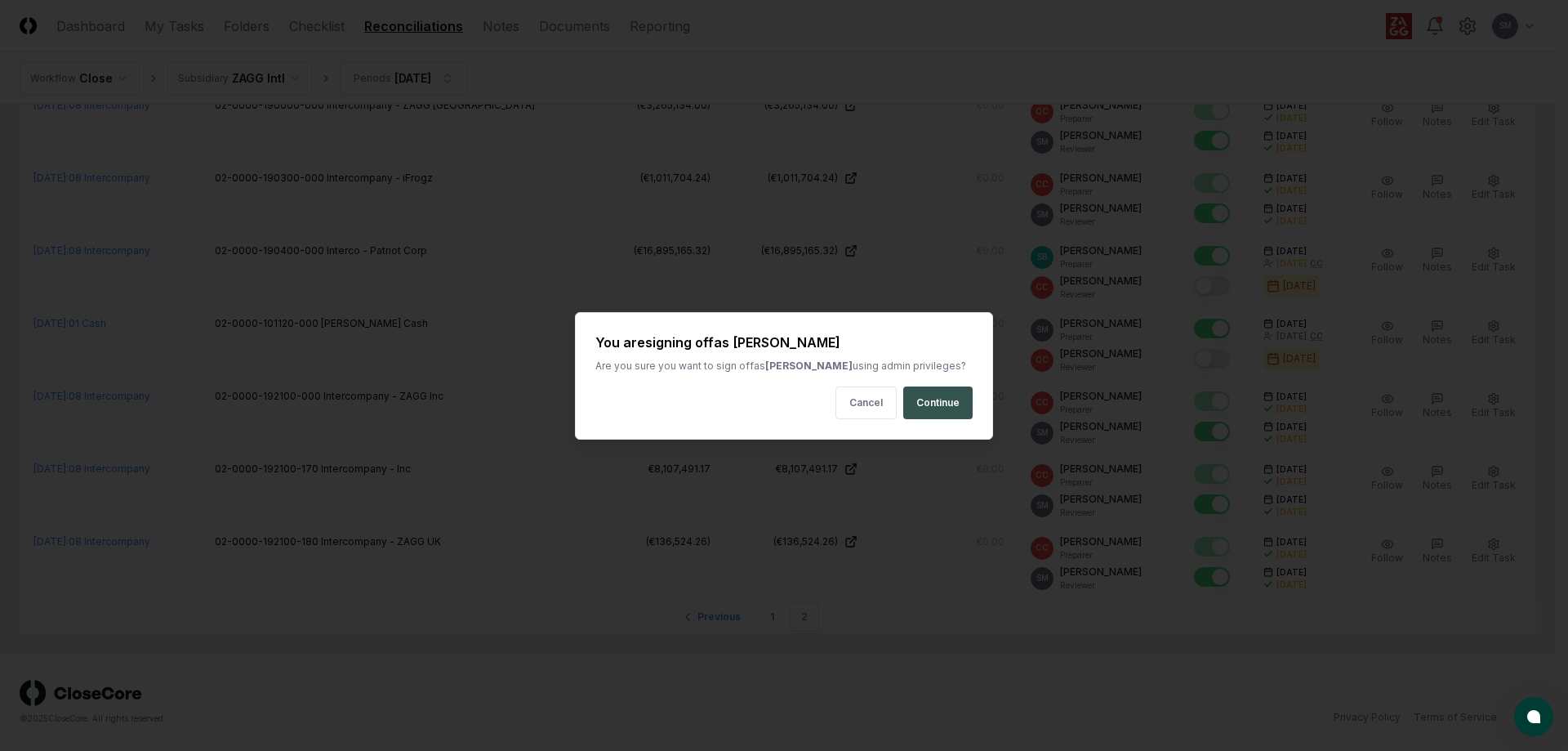
click at [946, 400] on button "Continue" at bounding box center [938, 403] width 70 height 33
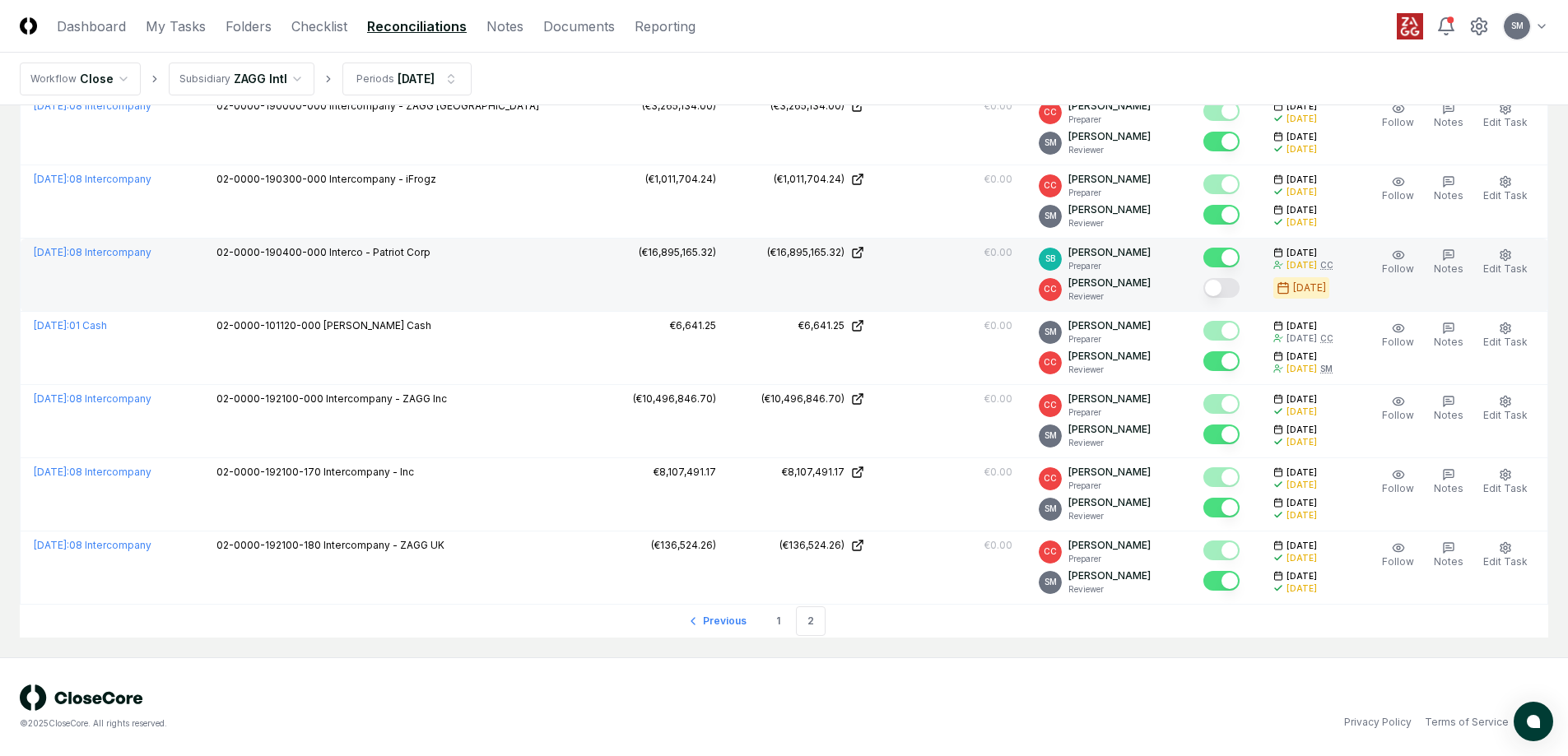
click at [1238, 288] on button "Mark complete" at bounding box center [1220, 288] width 36 height 19
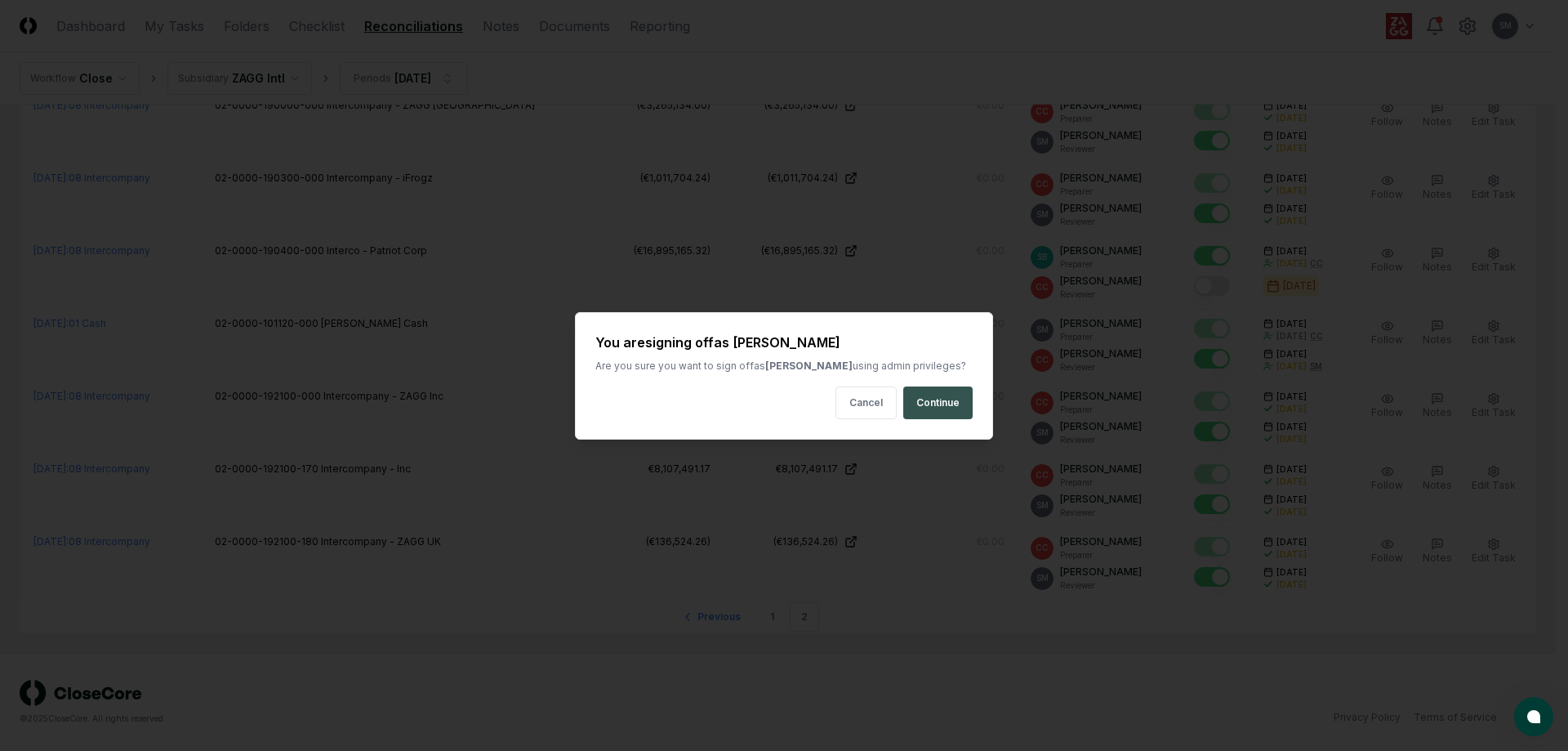
click at [931, 403] on button "Continue" at bounding box center [938, 403] width 70 height 33
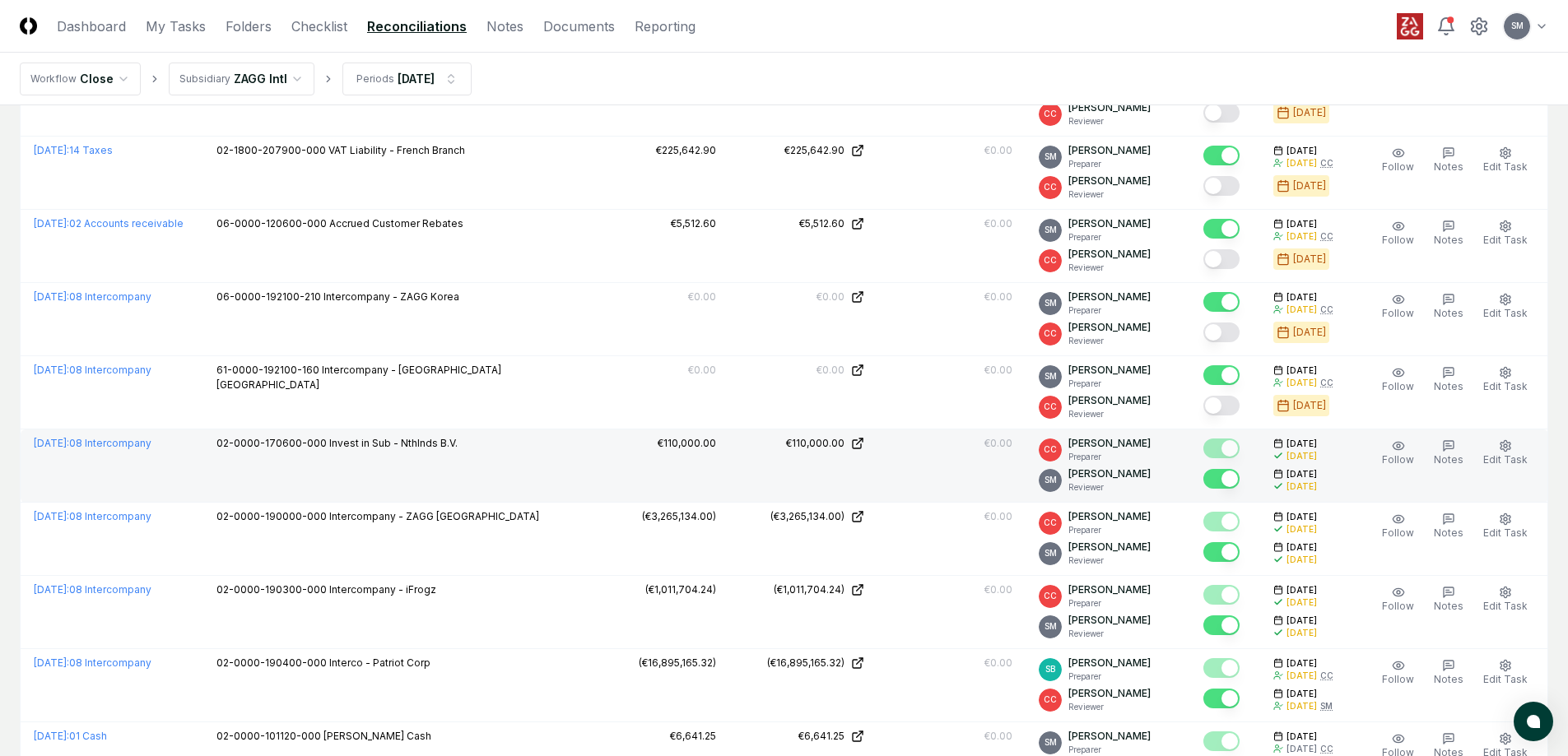
scroll to position [2491, 0]
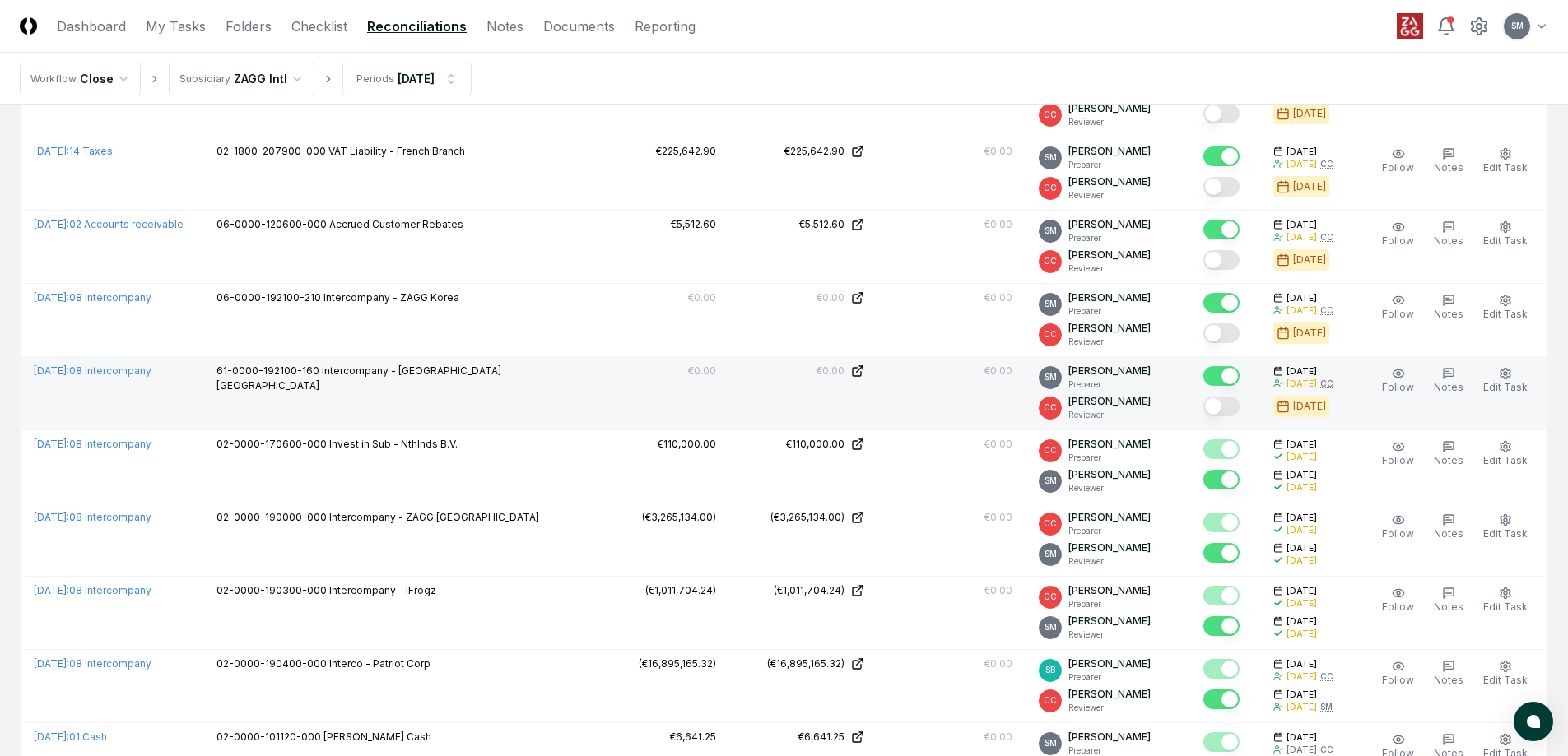
click at [1233, 408] on button "Mark complete" at bounding box center [1220, 406] width 36 height 19
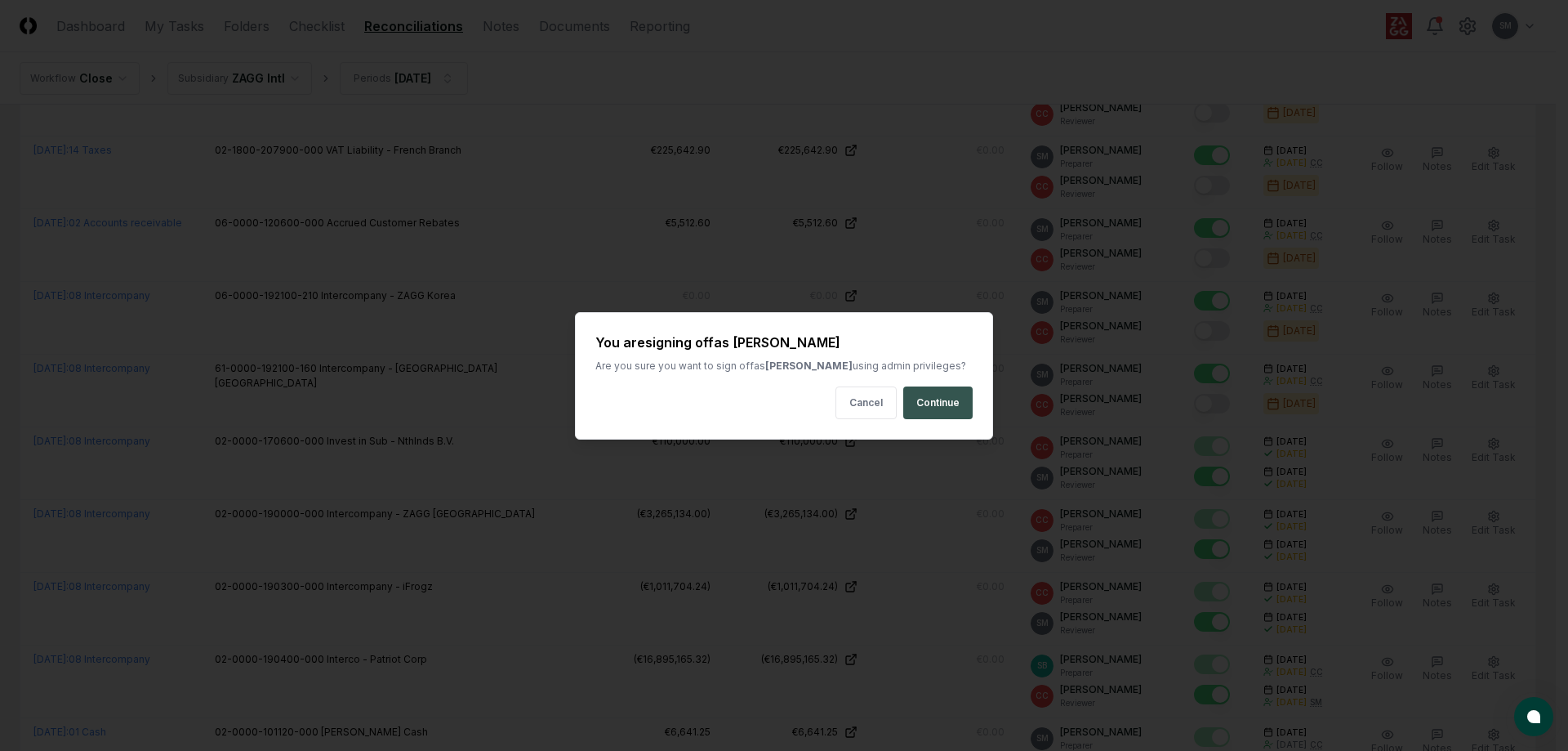
click at [939, 400] on button "Continue" at bounding box center [938, 403] width 70 height 33
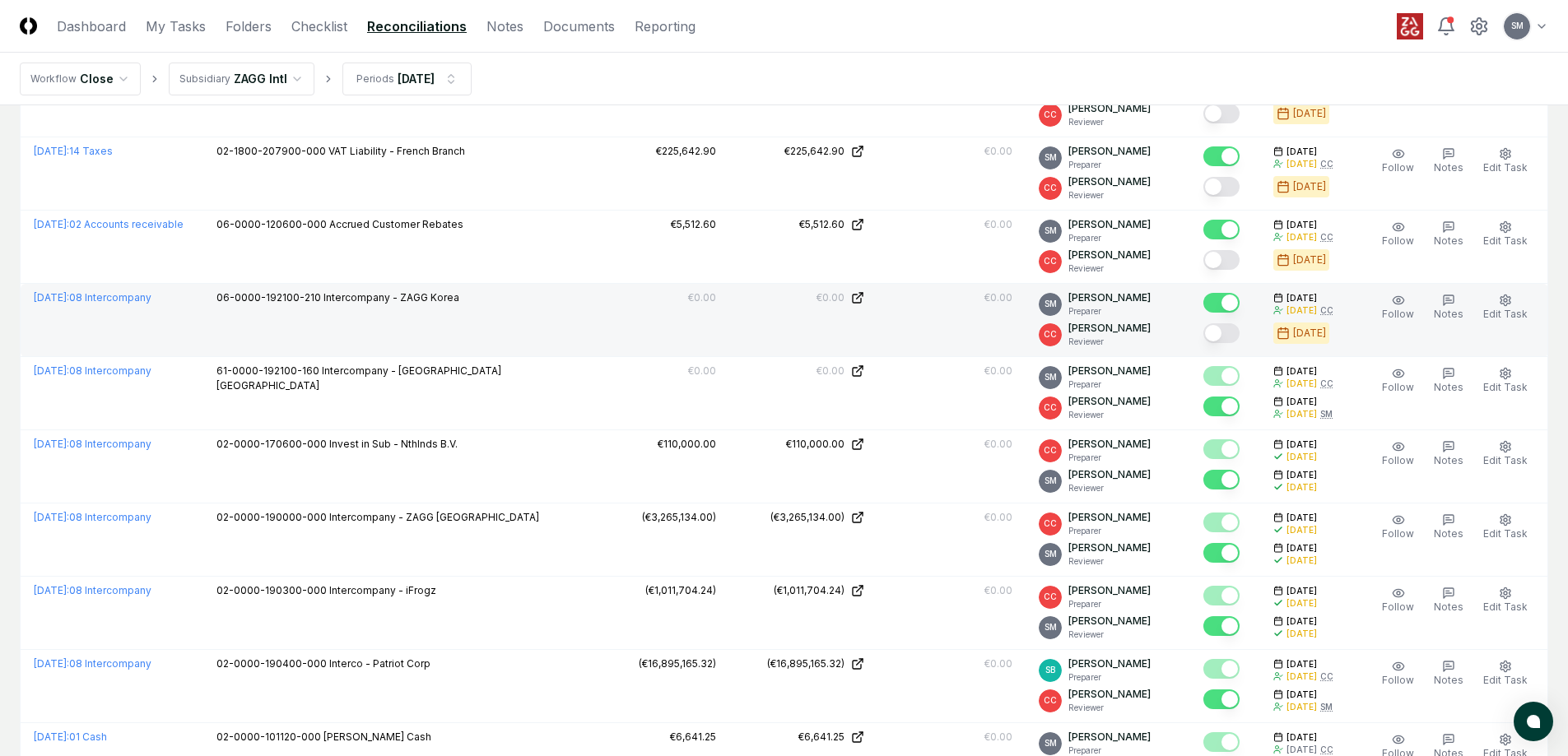
click at [1240, 339] on button "Mark complete" at bounding box center [1220, 333] width 36 height 19
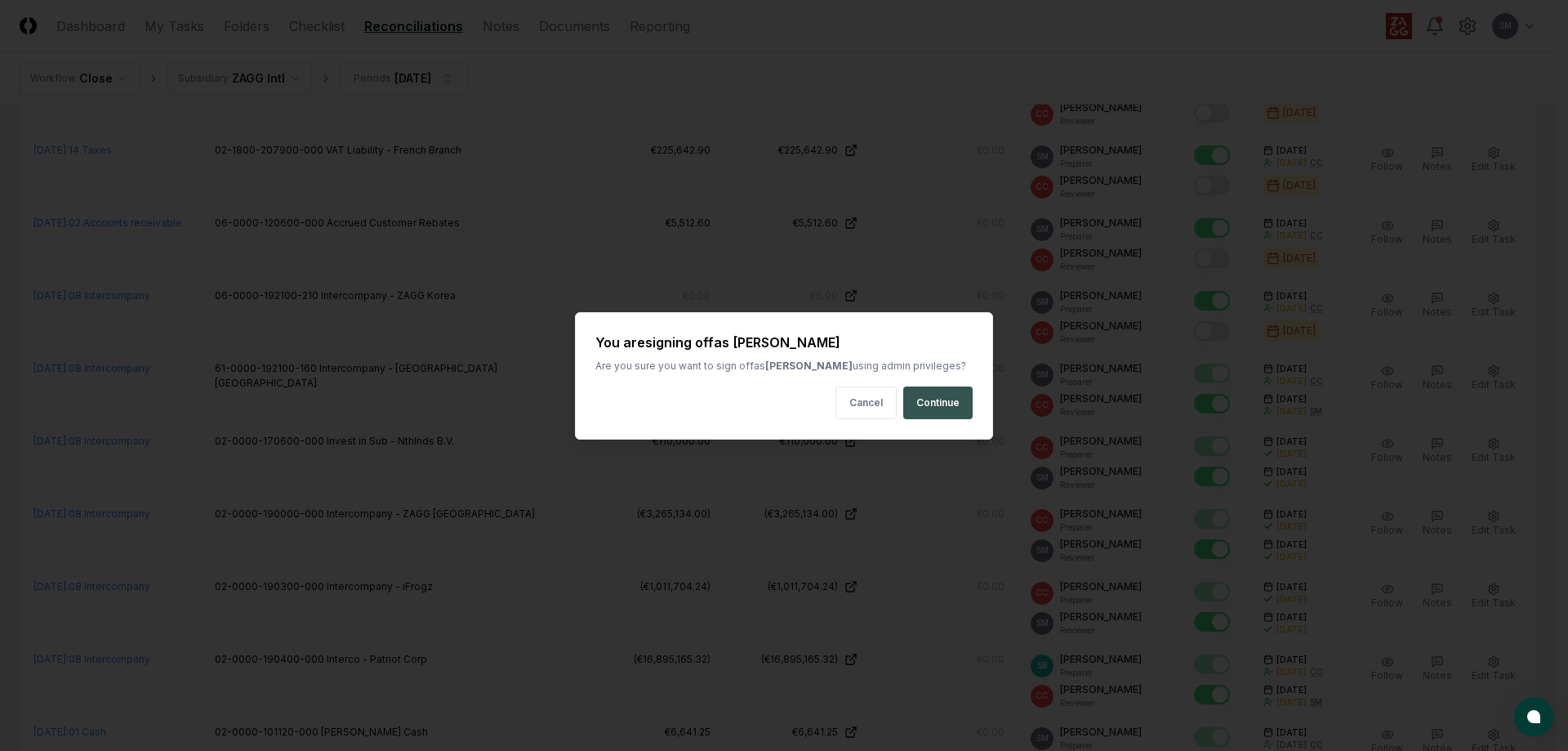
click at [940, 401] on button "Continue" at bounding box center [938, 403] width 70 height 33
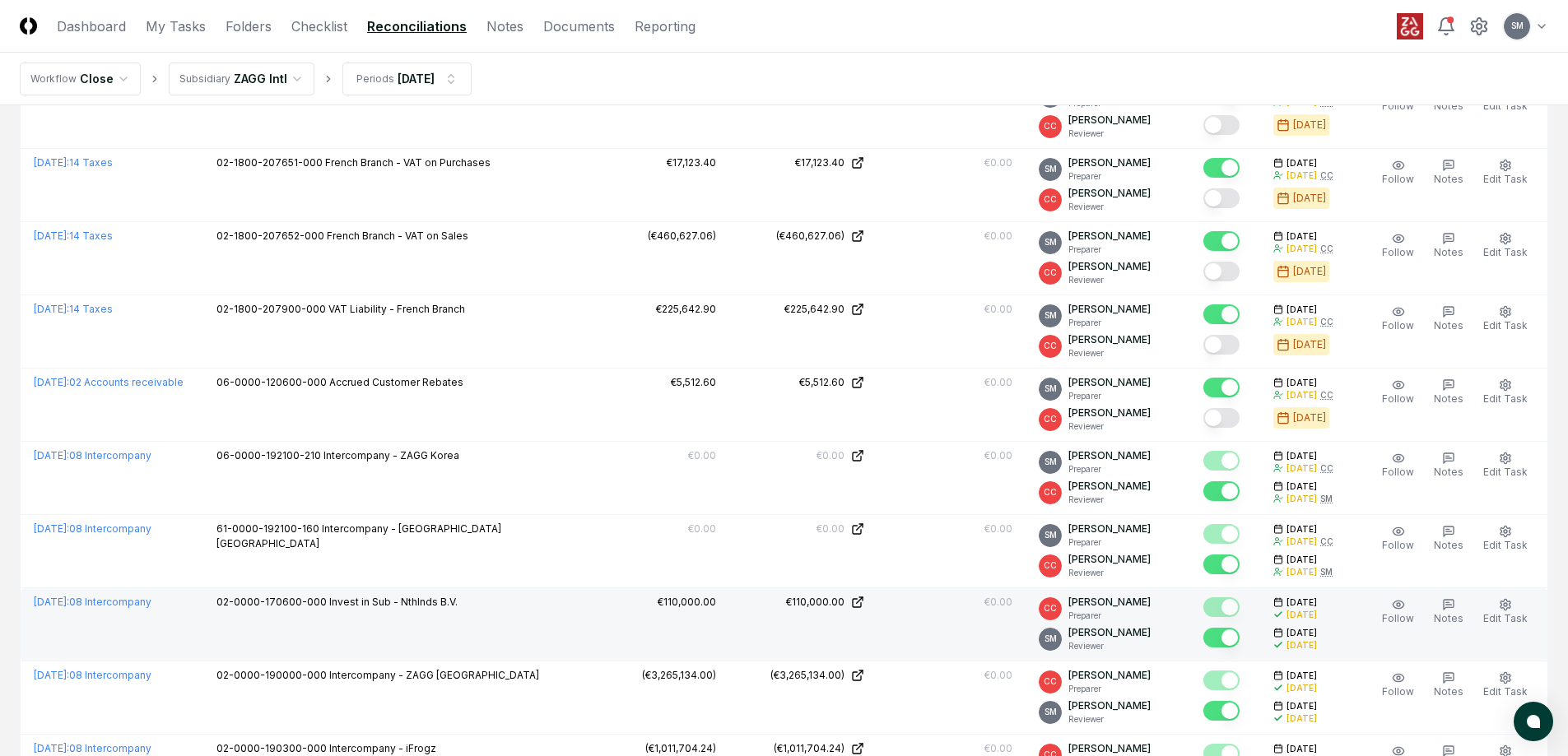
scroll to position [2327, 0]
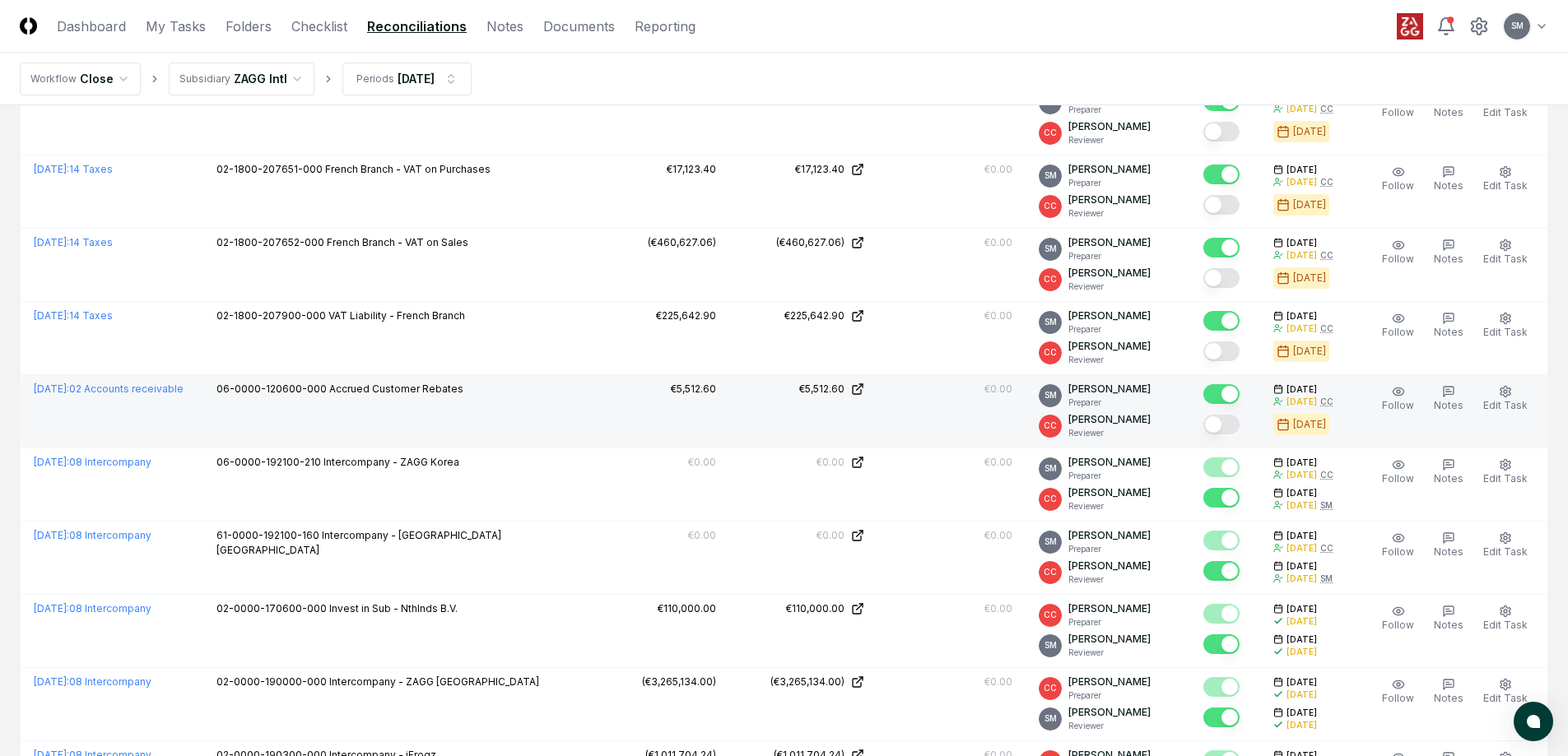
click at [1238, 422] on button "Mark complete" at bounding box center [1220, 424] width 36 height 19
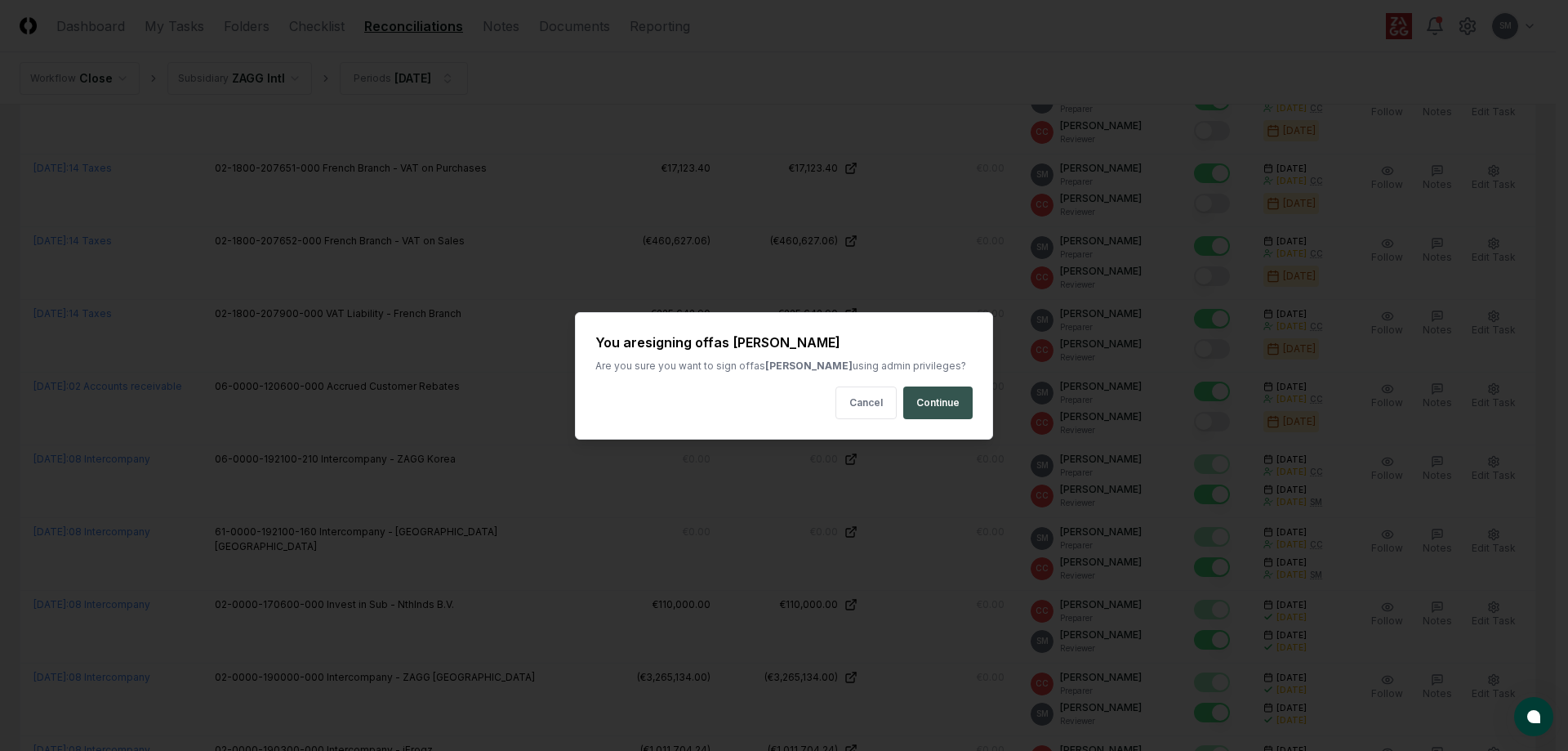
click at [943, 406] on button "Continue" at bounding box center [938, 403] width 70 height 33
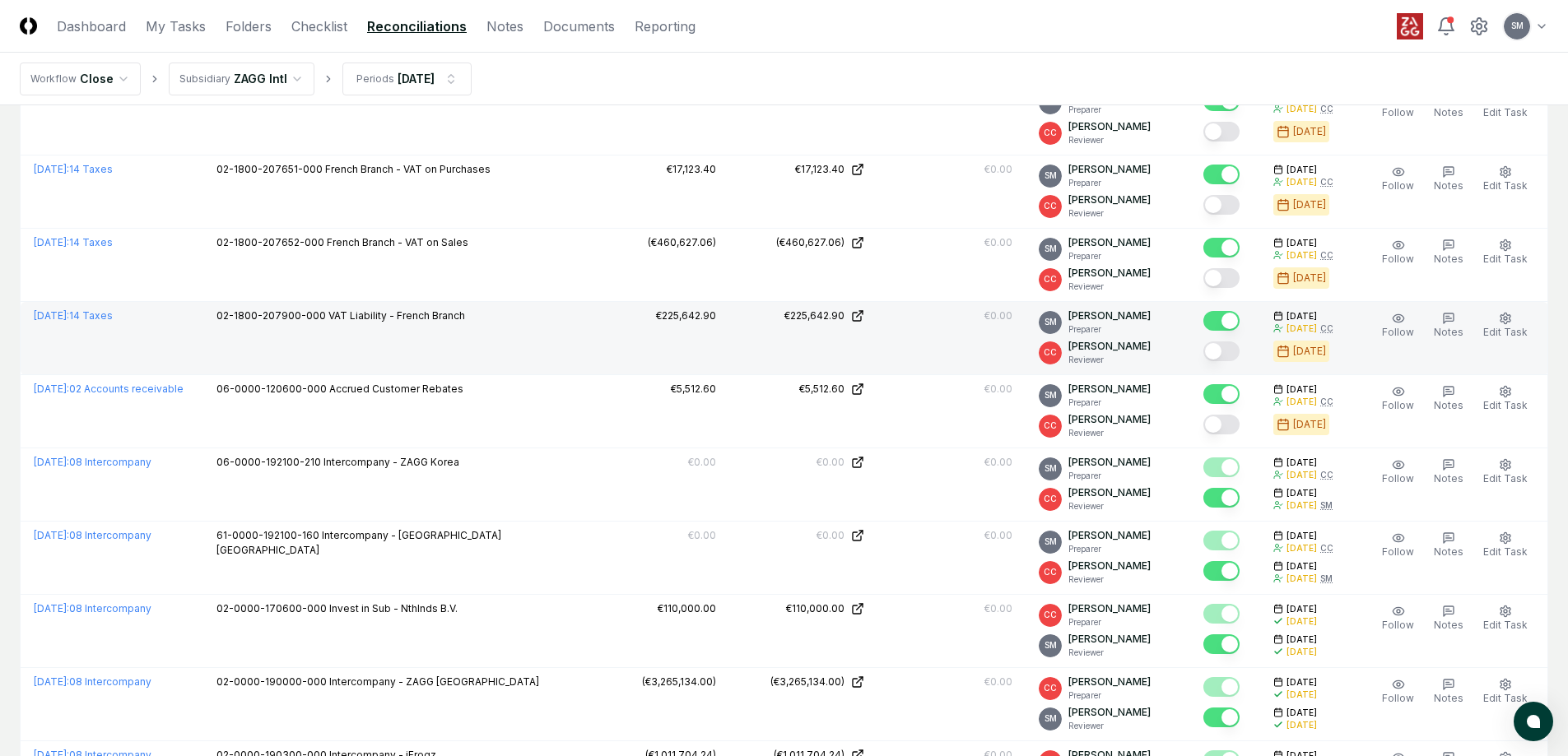
click at [1240, 352] on button "Mark complete" at bounding box center [1220, 350] width 36 height 19
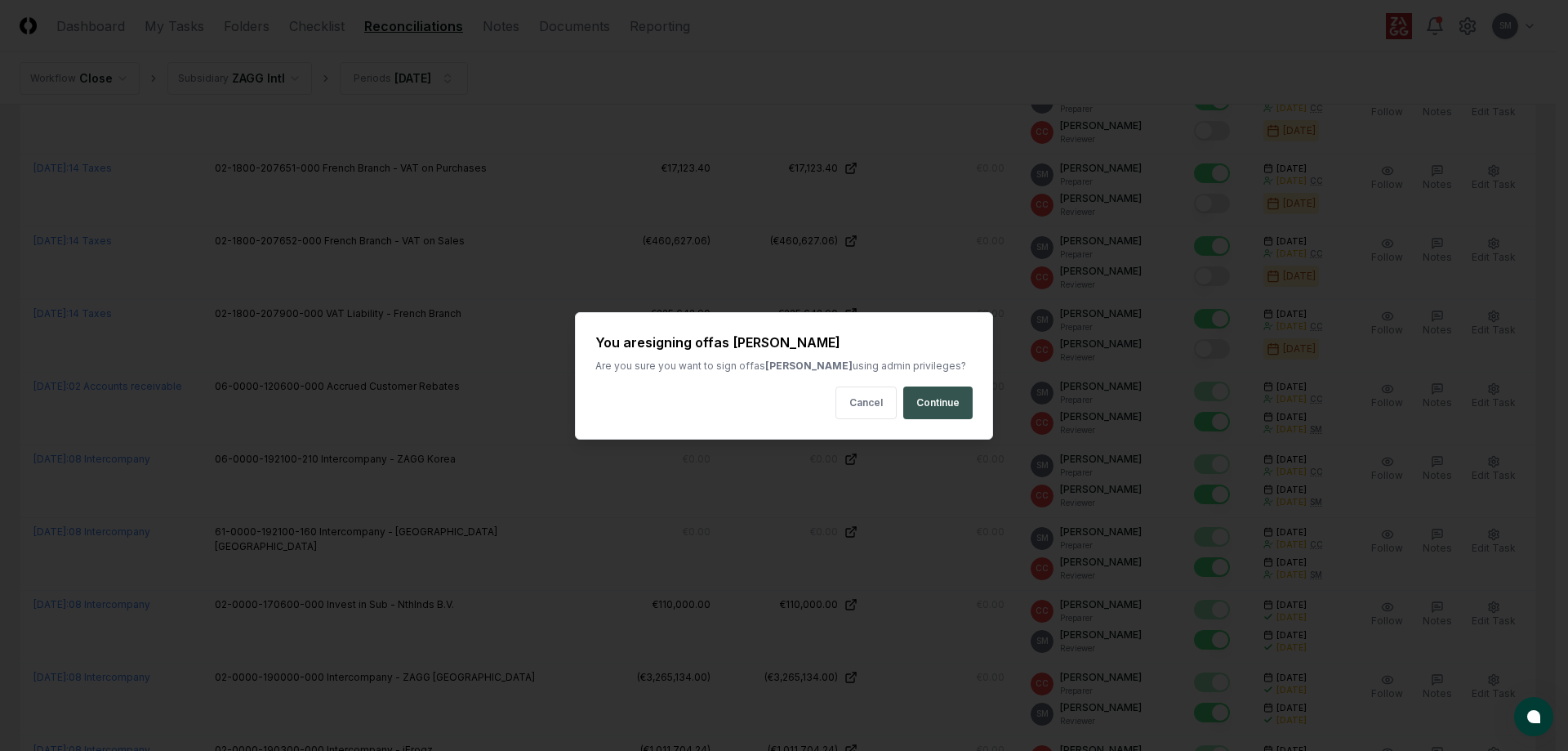
click at [966, 396] on button "Continue" at bounding box center [938, 403] width 70 height 33
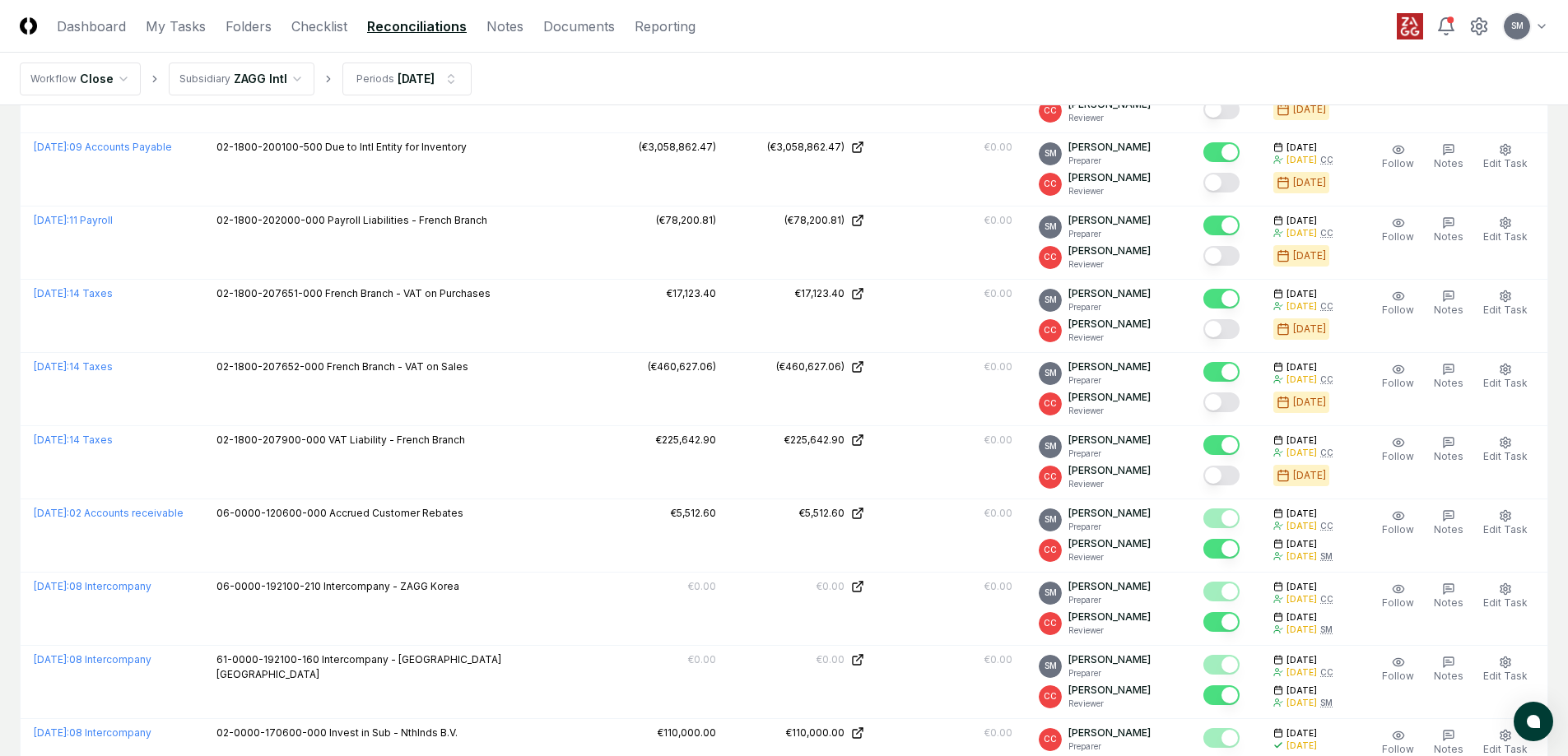
scroll to position [2163, 0]
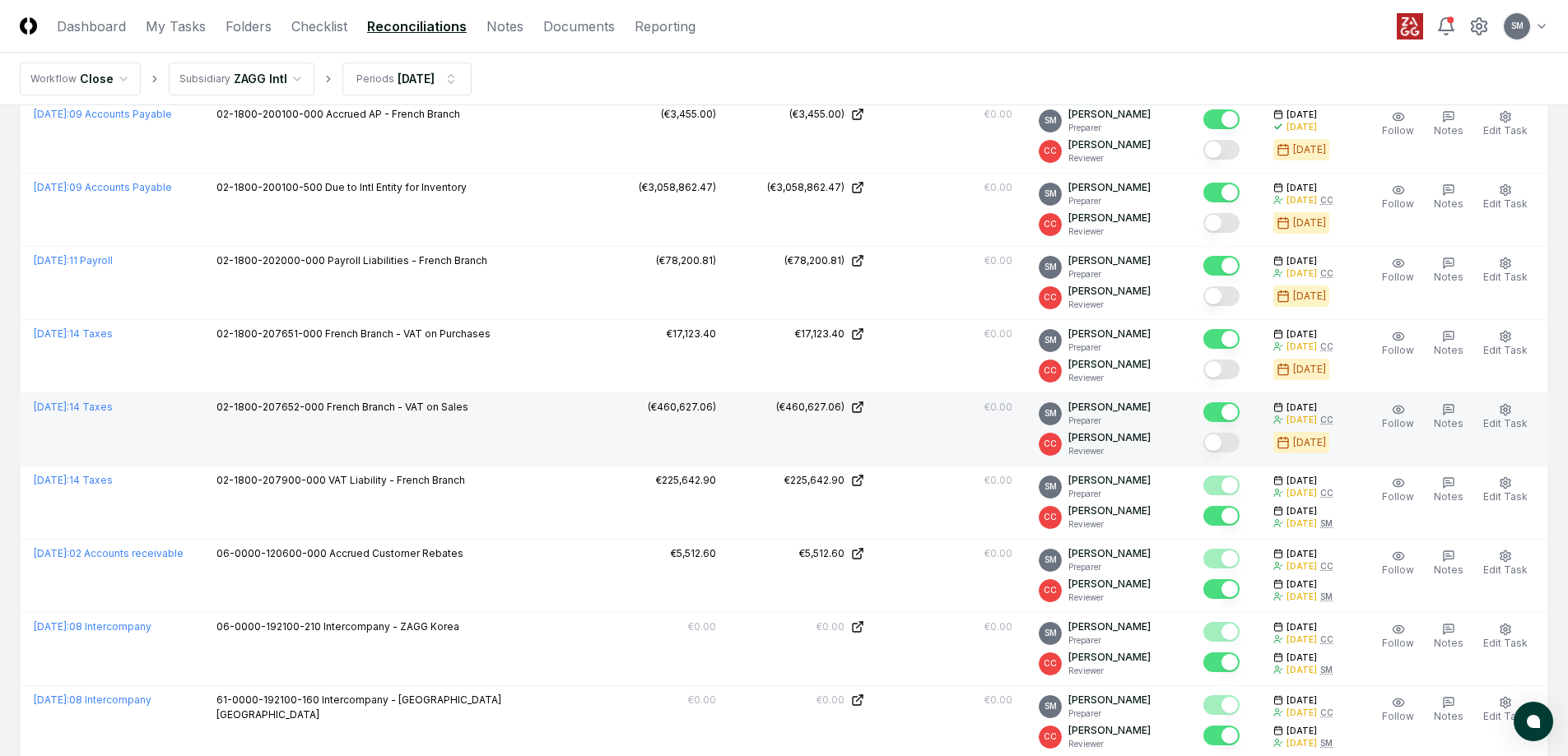
click at [1240, 446] on button "Mark complete" at bounding box center [1220, 442] width 36 height 19
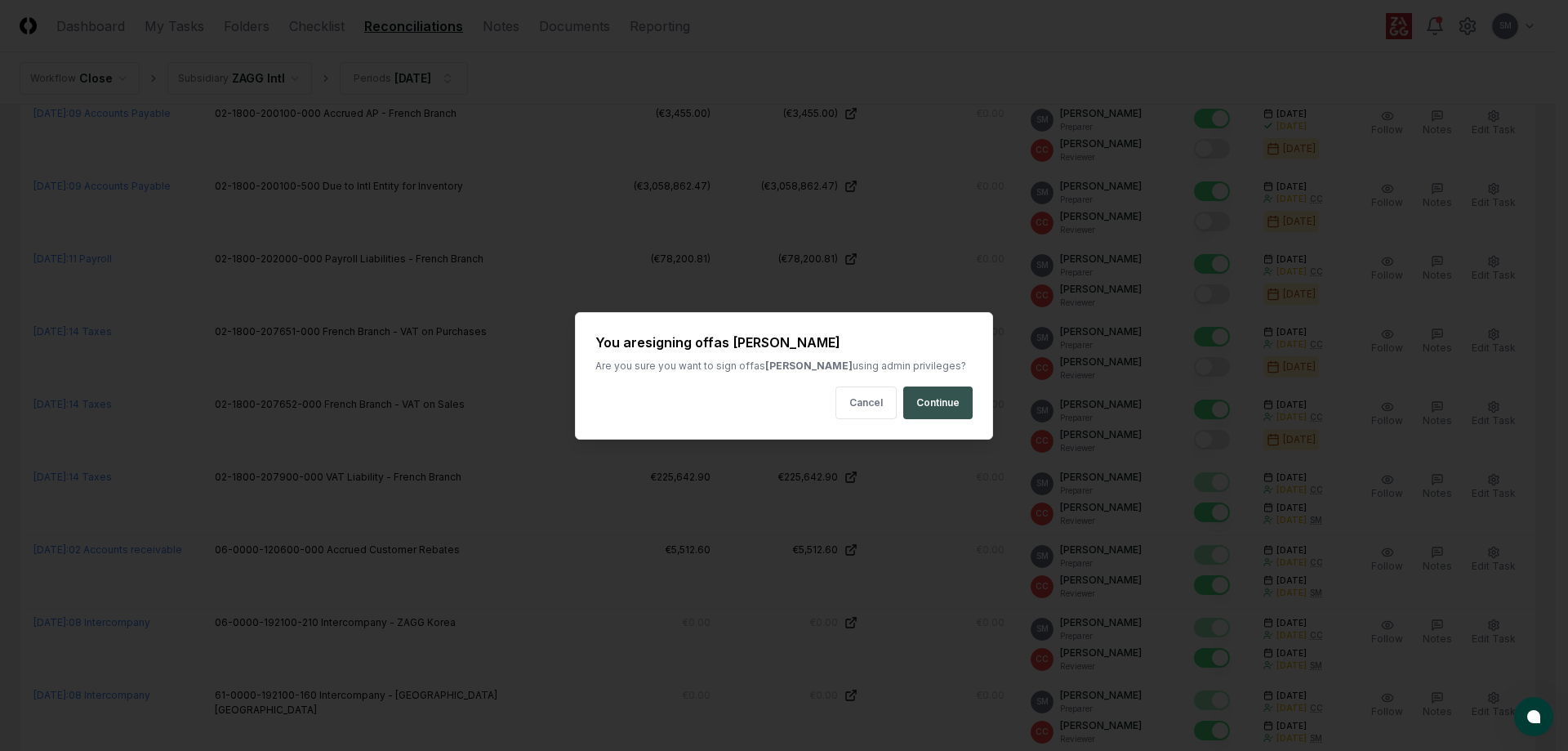
click at [955, 397] on button "Continue" at bounding box center [938, 403] width 70 height 33
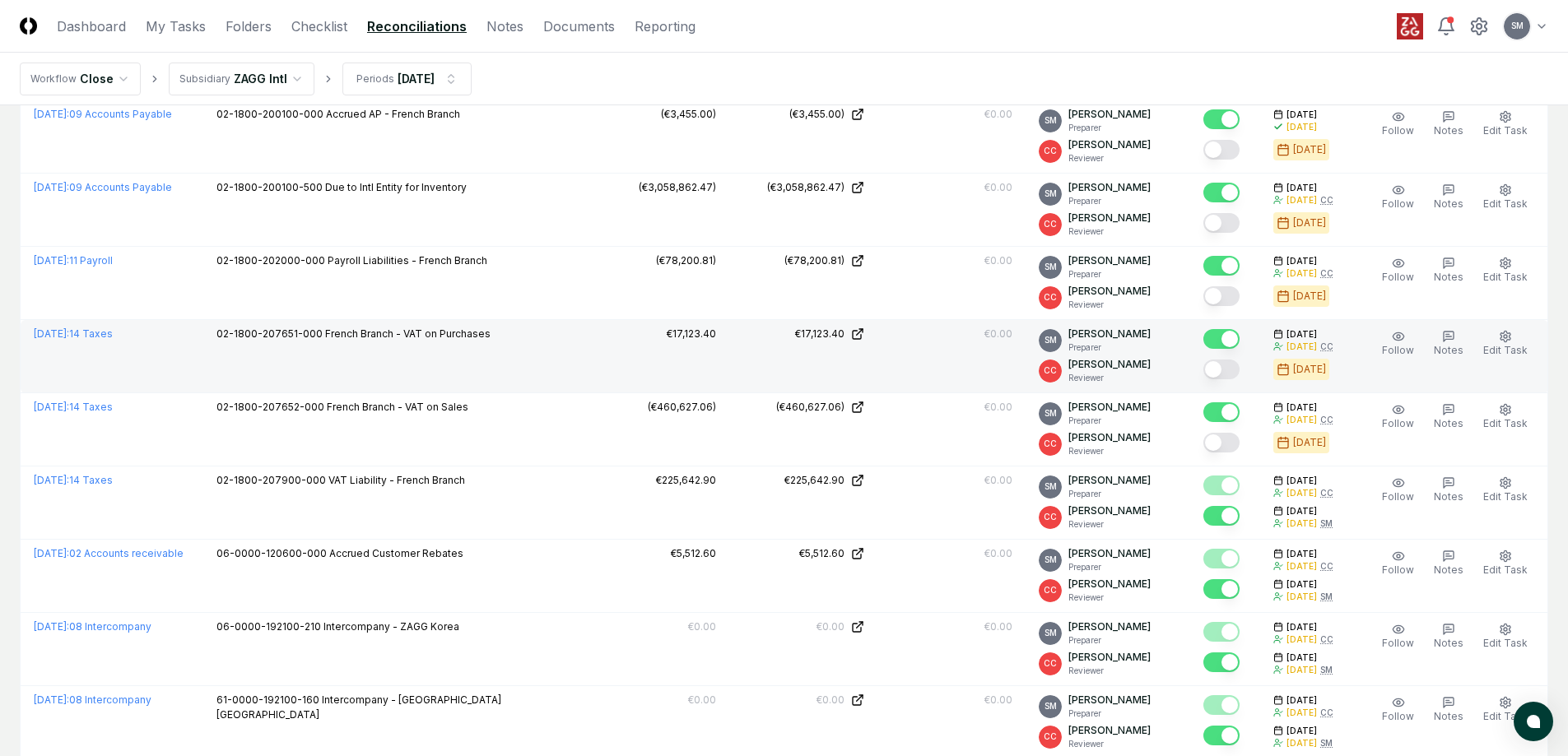
click at [1238, 372] on button "Mark complete" at bounding box center [1220, 369] width 36 height 19
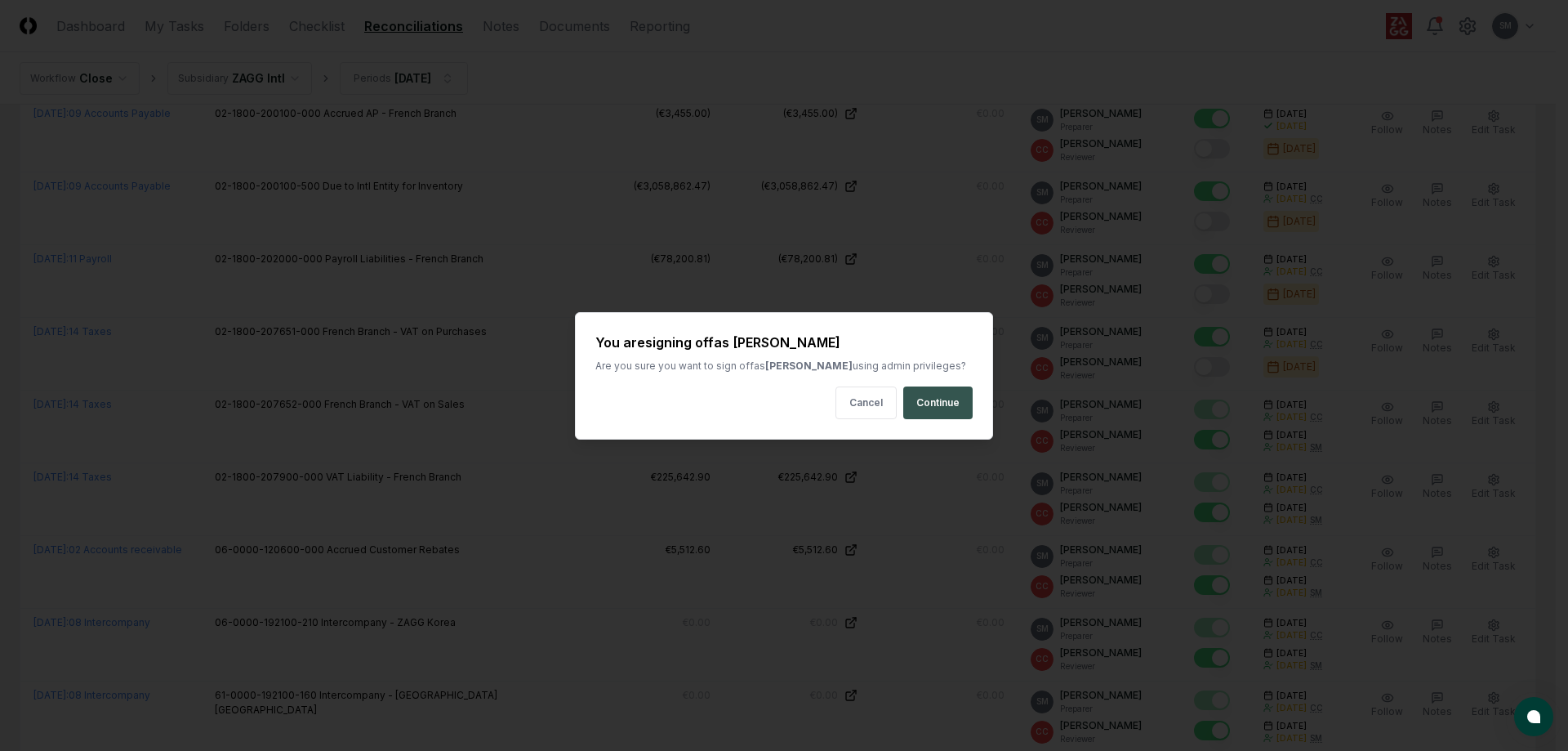
click at [941, 405] on button "Continue" at bounding box center [938, 403] width 70 height 33
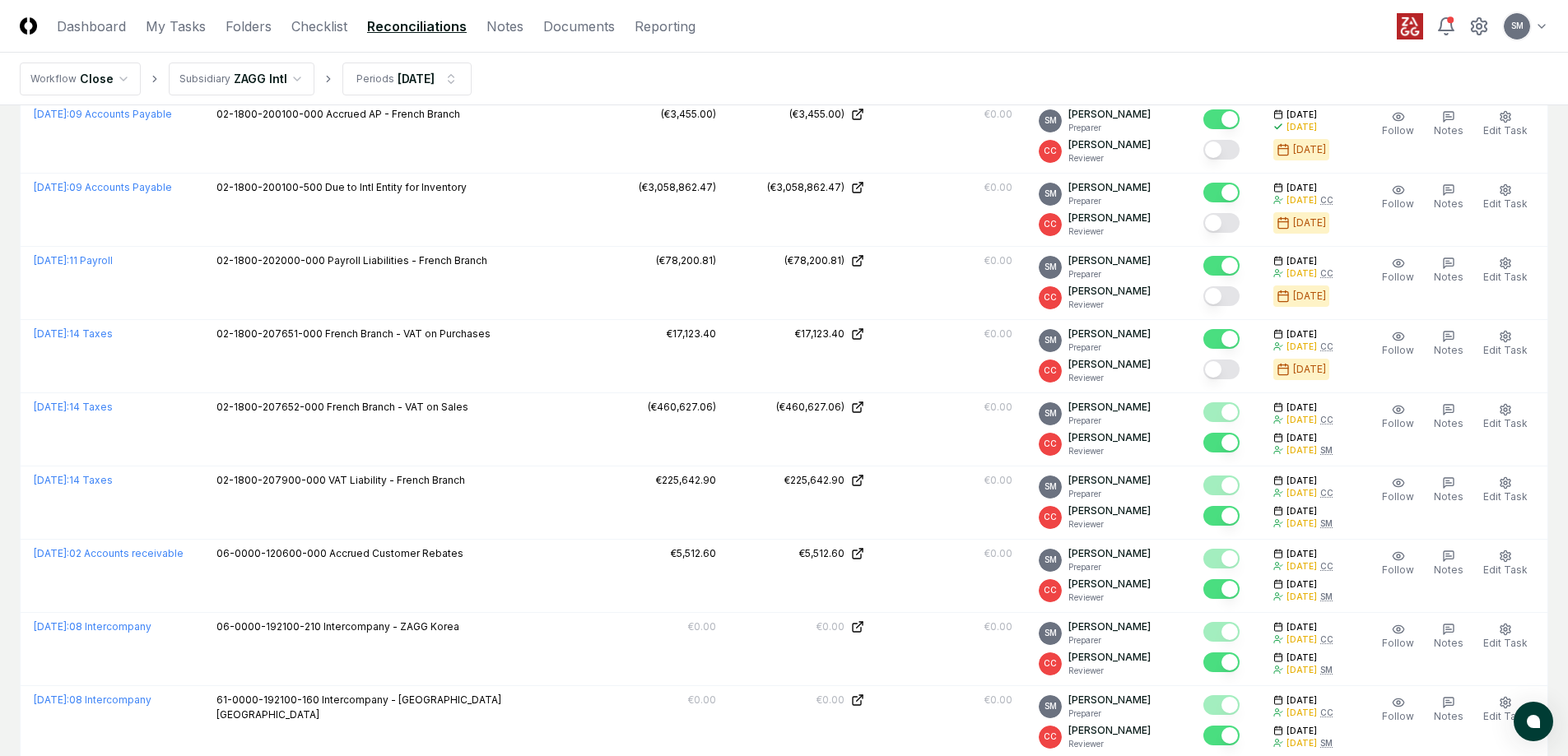
scroll to position [2080, 0]
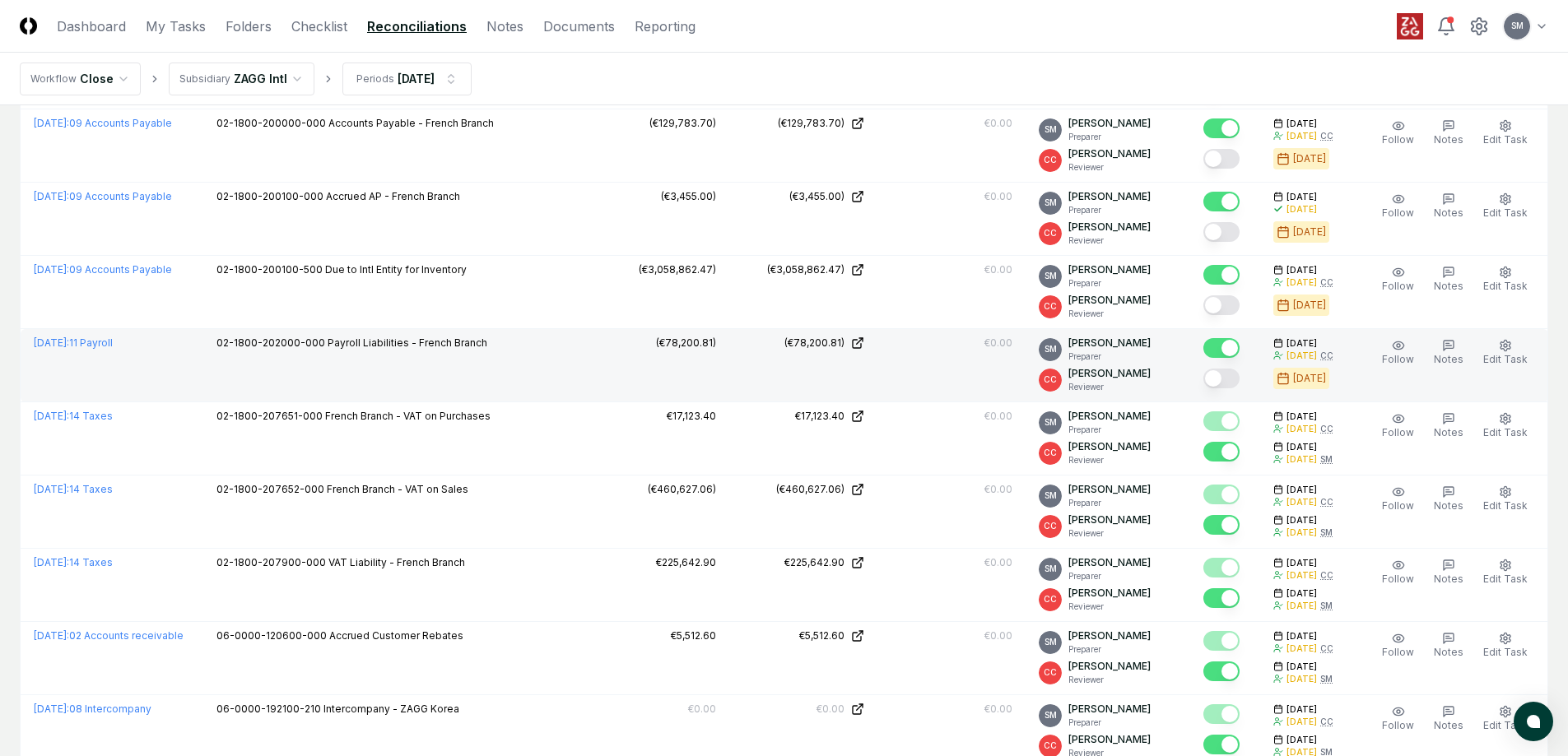
click at [1238, 382] on button "Mark complete" at bounding box center [1220, 378] width 36 height 19
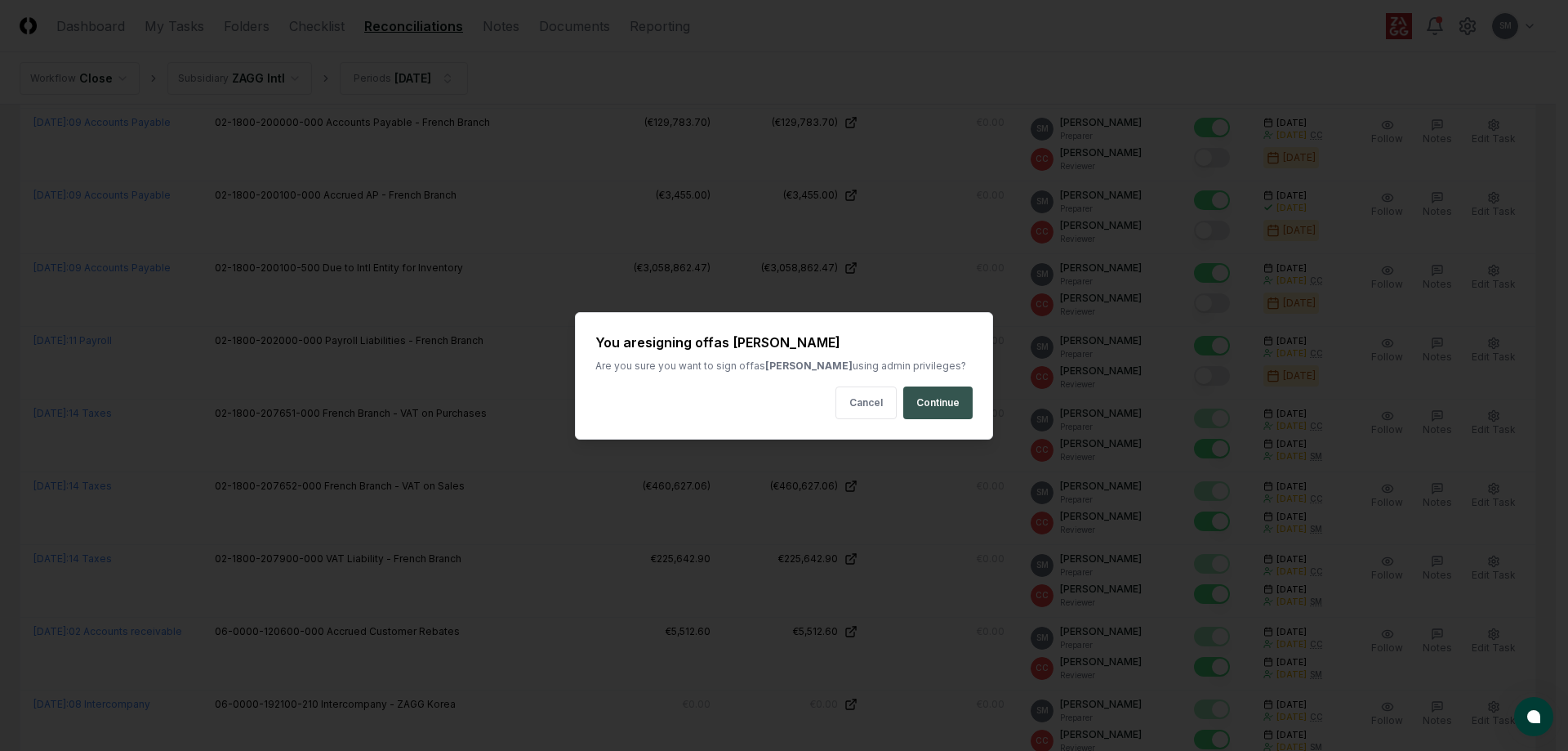
click at [940, 398] on button "Continue" at bounding box center [938, 403] width 70 height 33
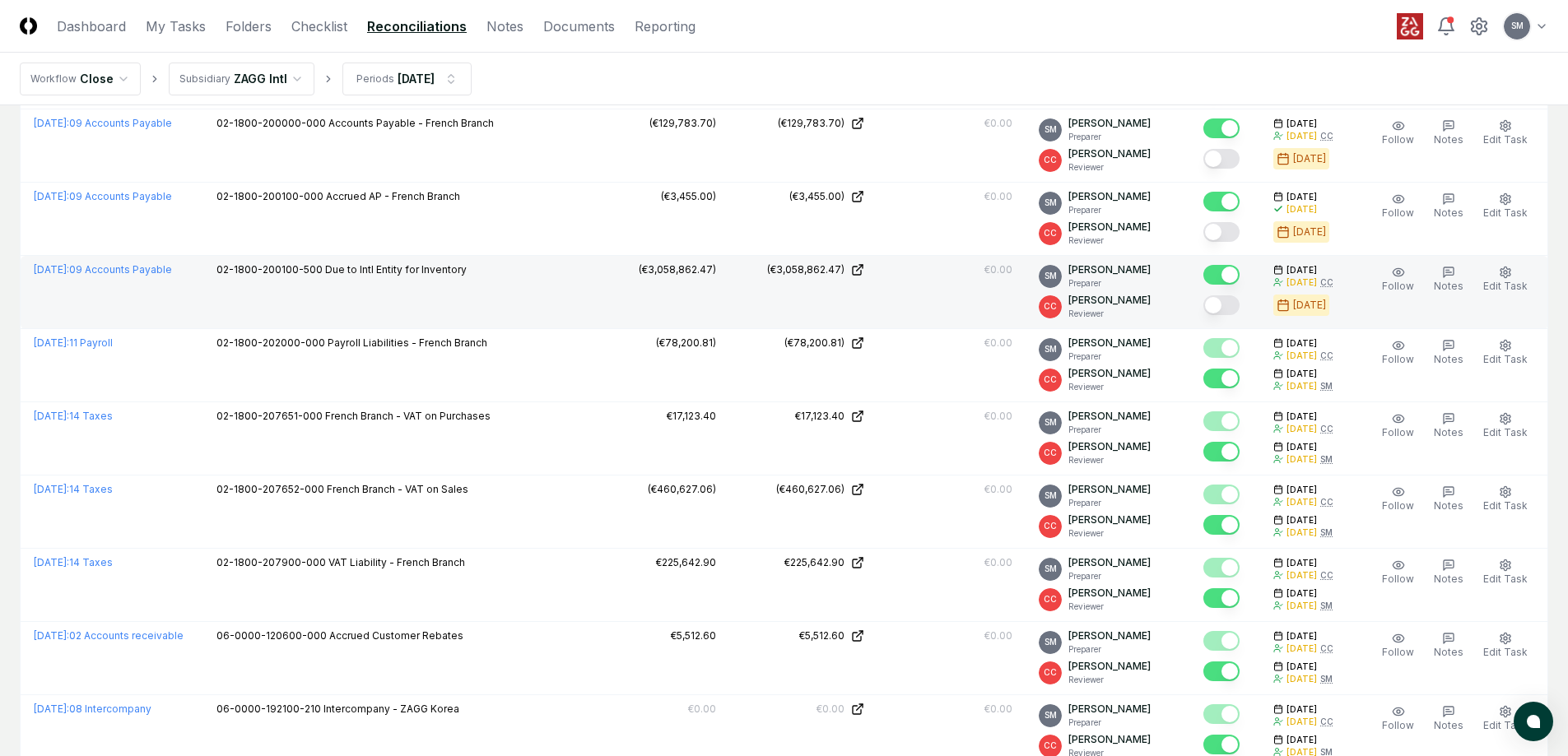
click at [1240, 306] on button "Mark complete" at bounding box center [1220, 304] width 36 height 19
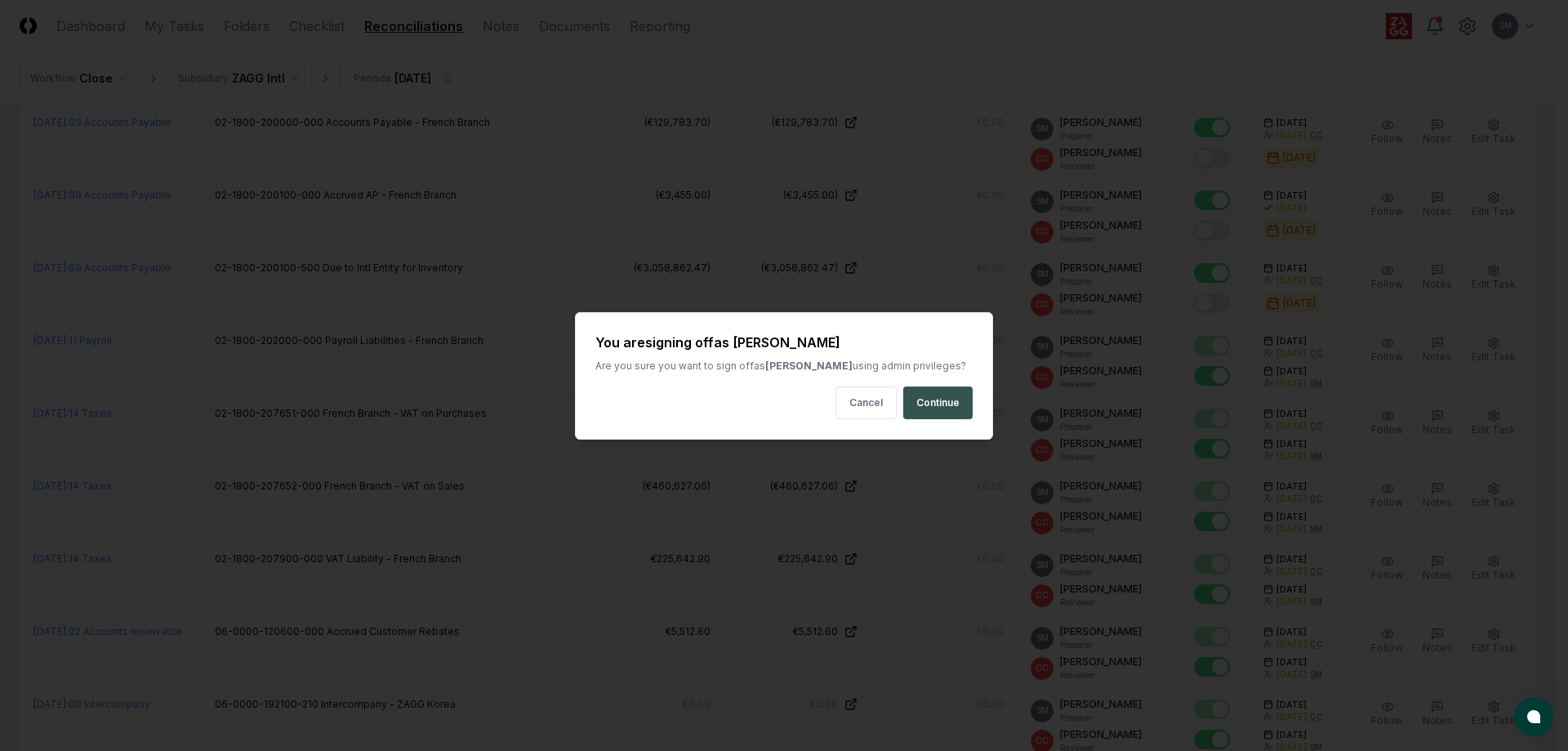
click at [940, 403] on button "Continue" at bounding box center [938, 403] width 70 height 33
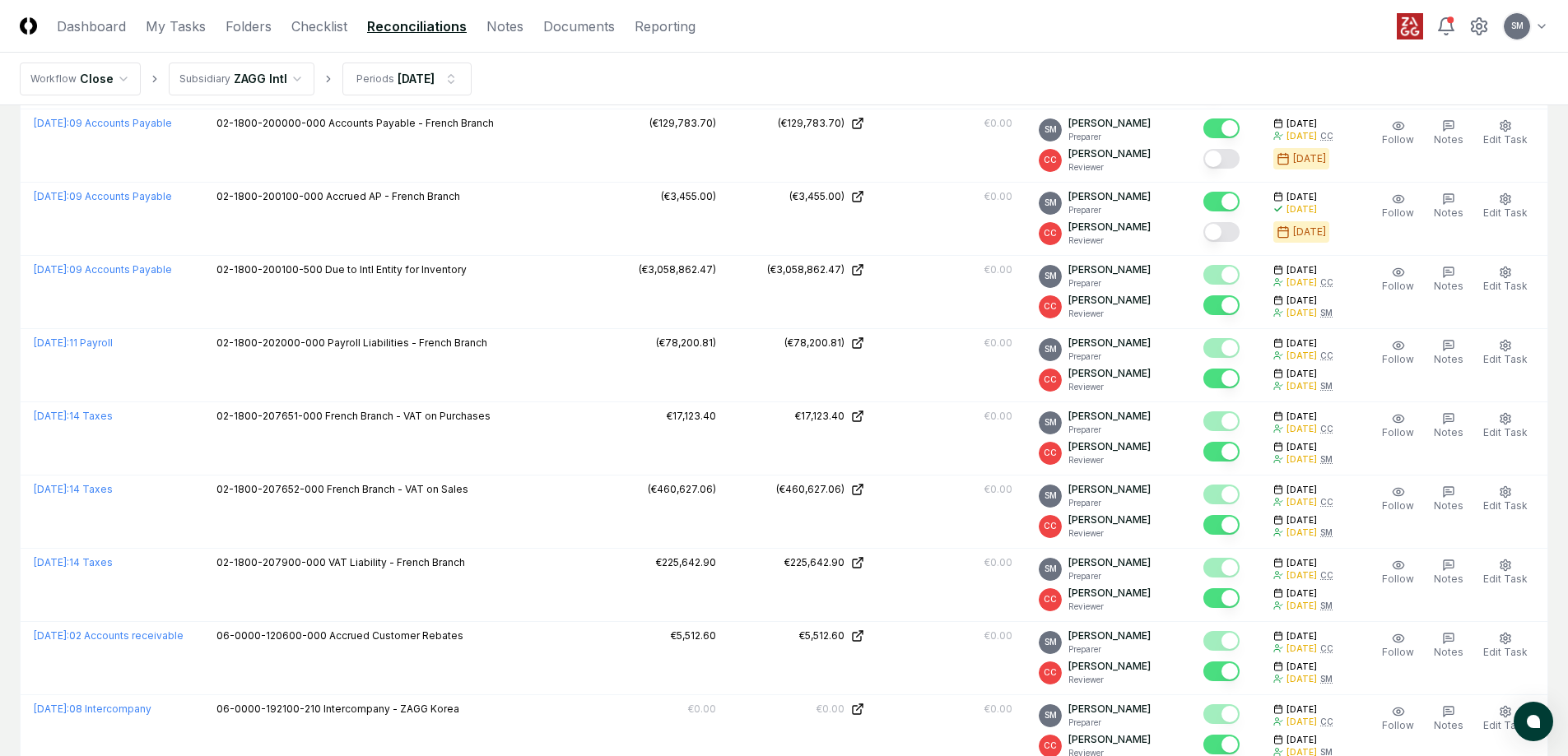
scroll to position [1916, 0]
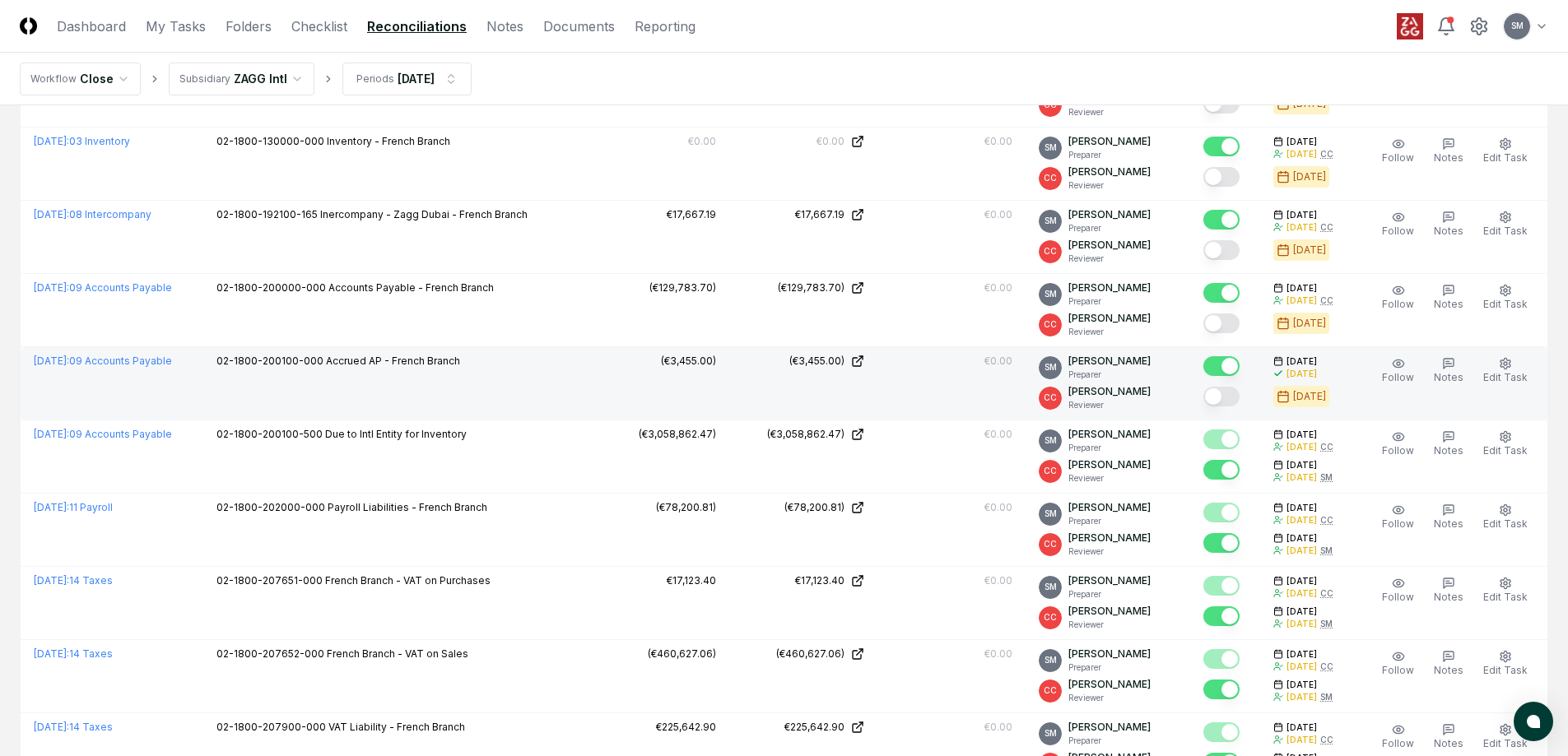
click at [1240, 393] on button "Mark complete" at bounding box center [1220, 396] width 36 height 19
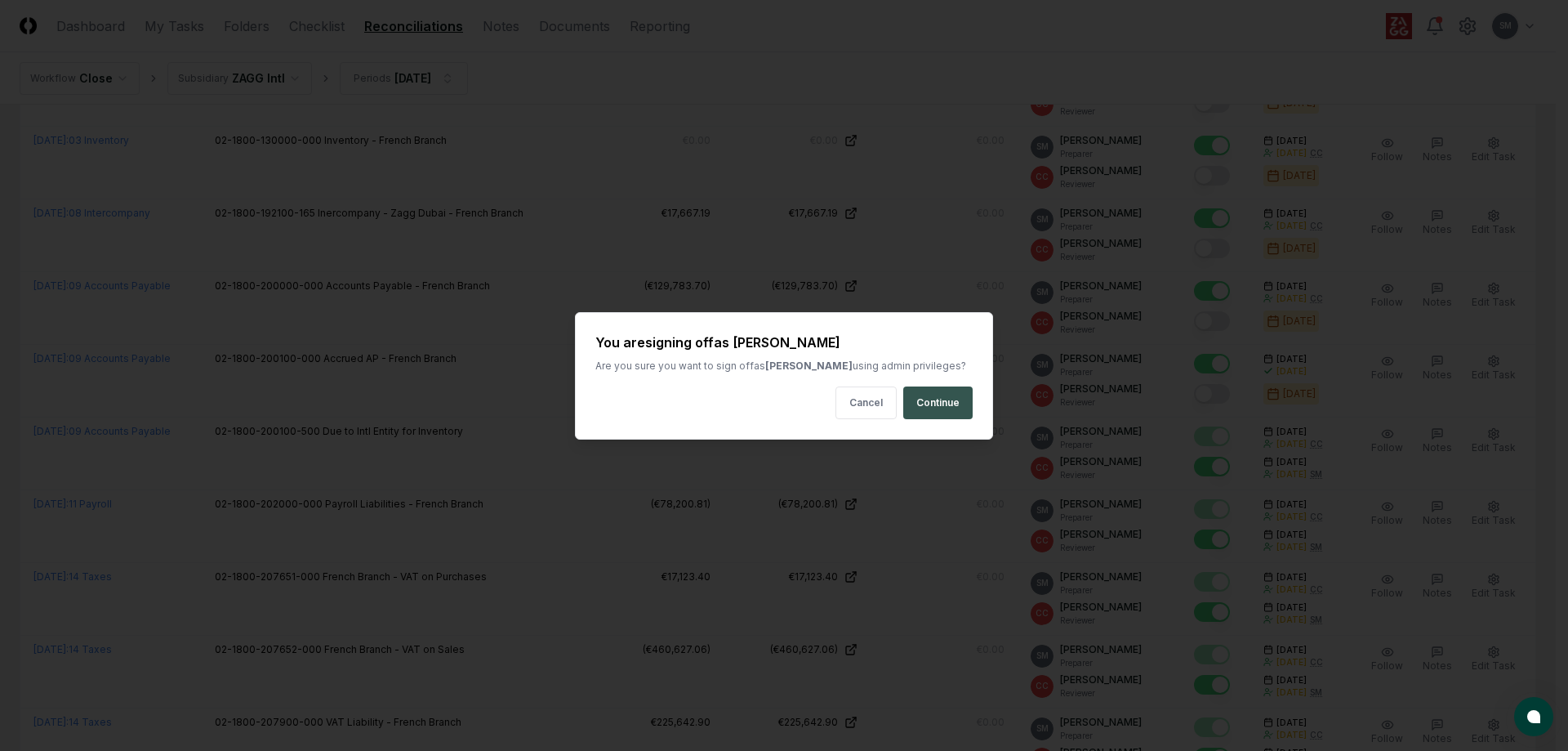
click at [932, 403] on button "Continue" at bounding box center [938, 403] width 70 height 33
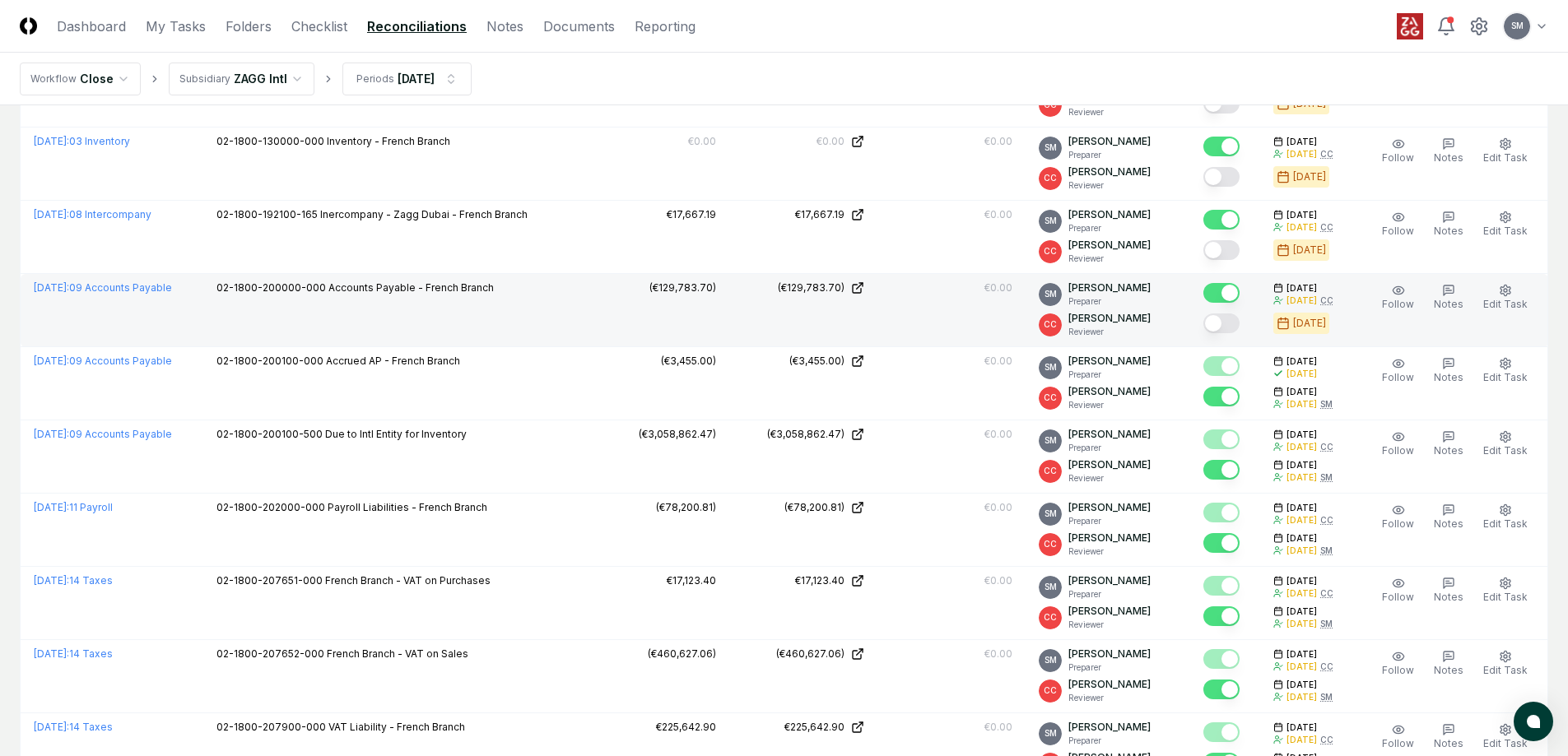
click at [1240, 324] on button "Mark complete" at bounding box center [1220, 323] width 36 height 19
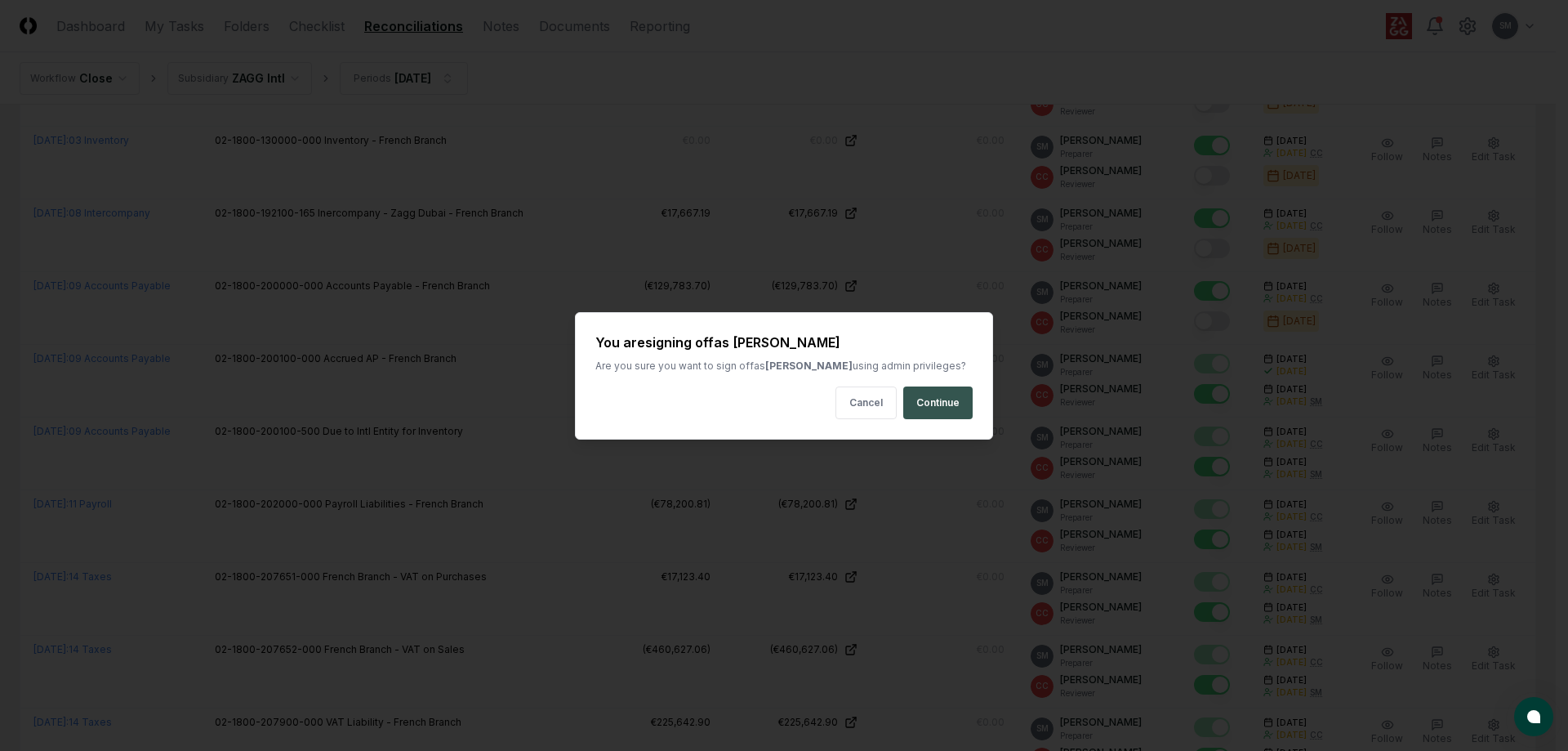
click at [943, 399] on button "Continue" at bounding box center [938, 403] width 70 height 33
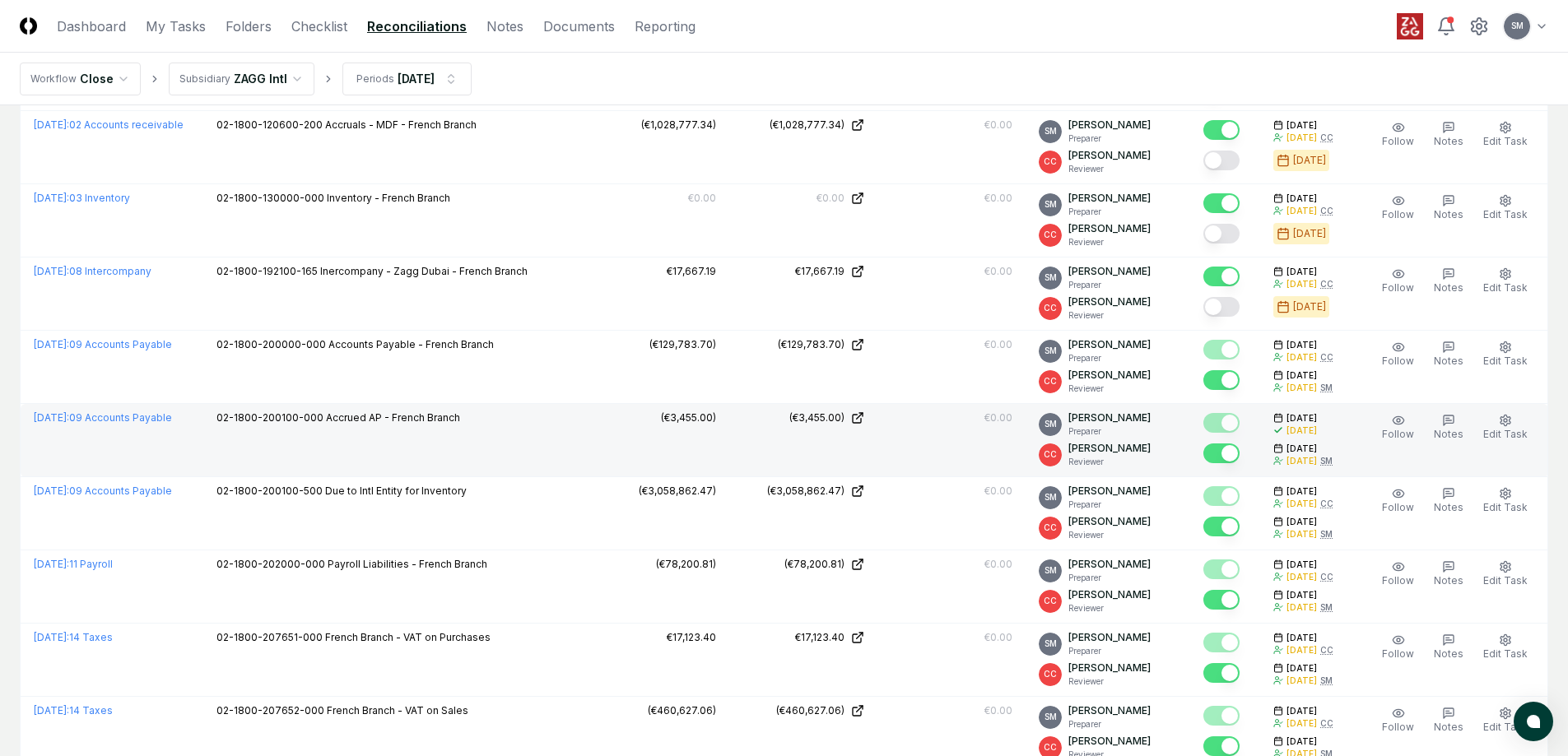
scroll to position [1834, 0]
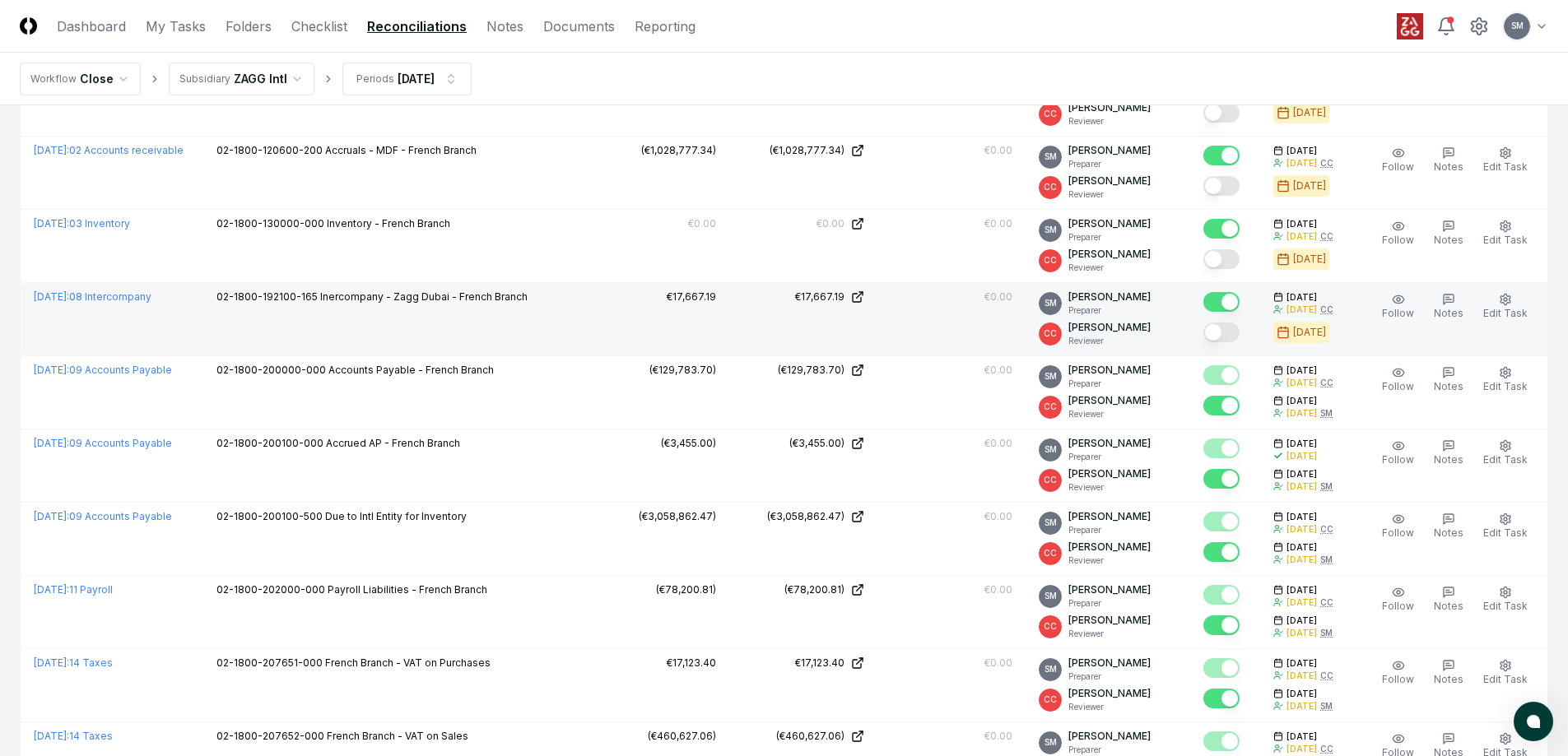
click at [1232, 332] on button "Mark complete" at bounding box center [1220, 332] width 36 height 19
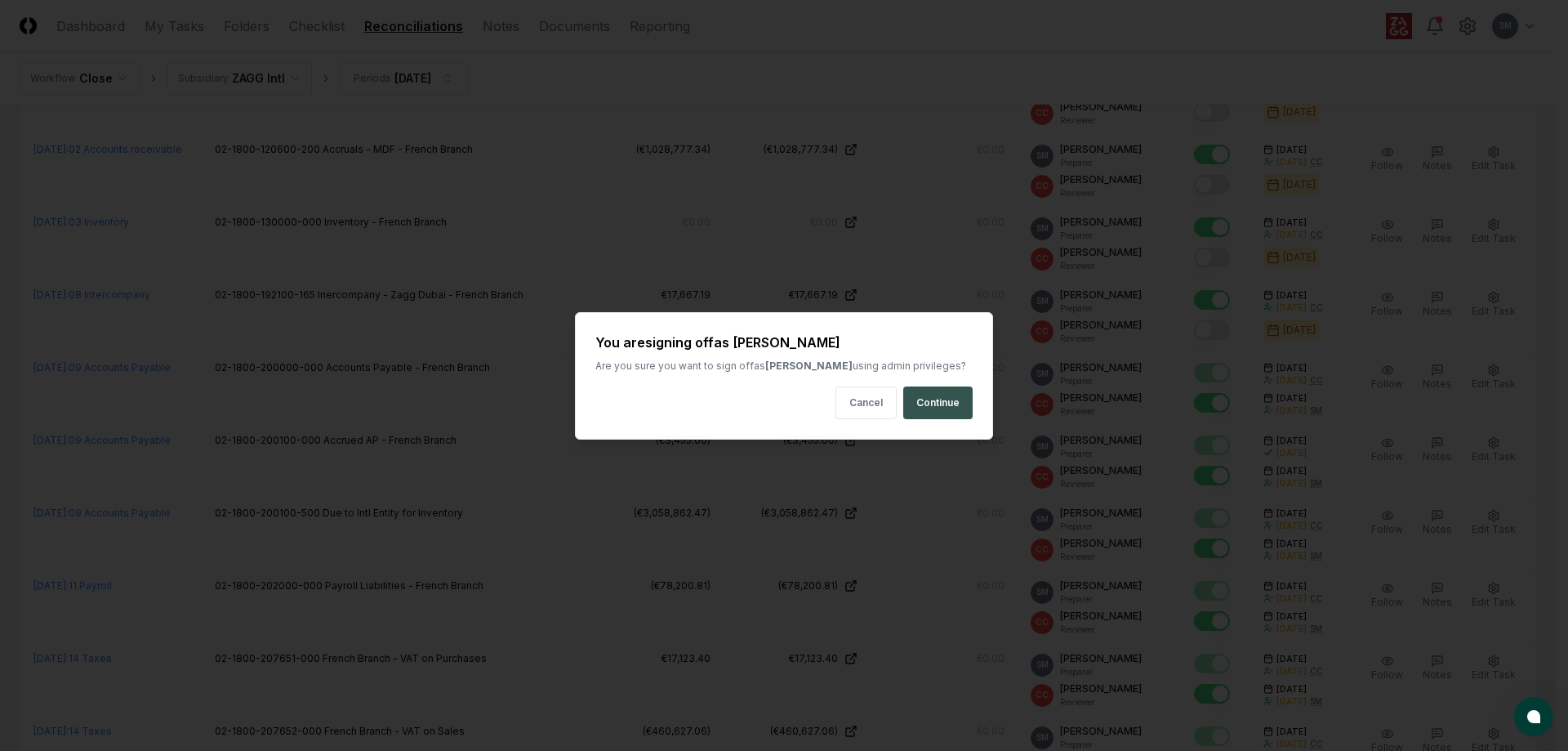
click at [947, 398] on button "Continue" at bounding box center [938, 403] width 70 height 33
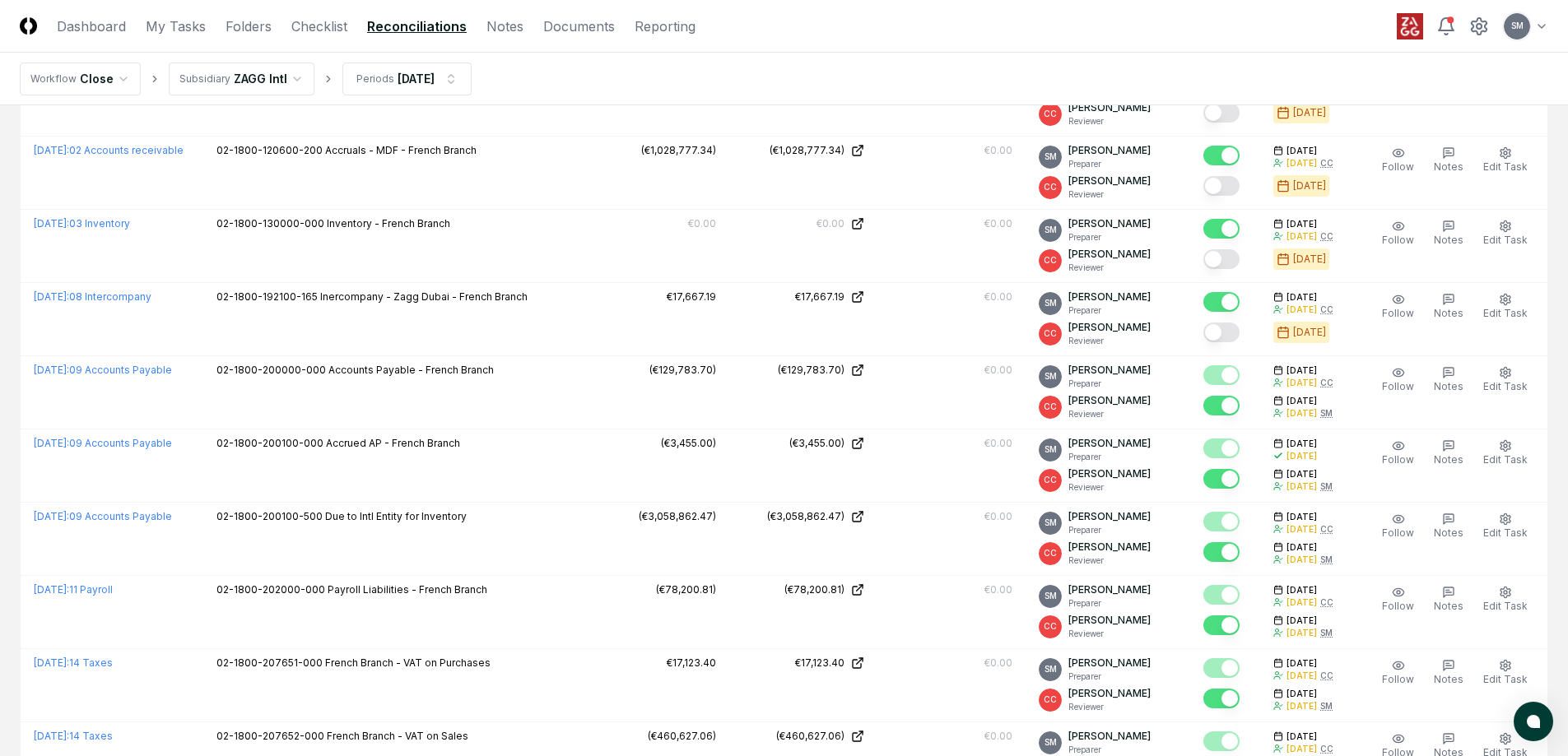
scroll to position [1751, 0]
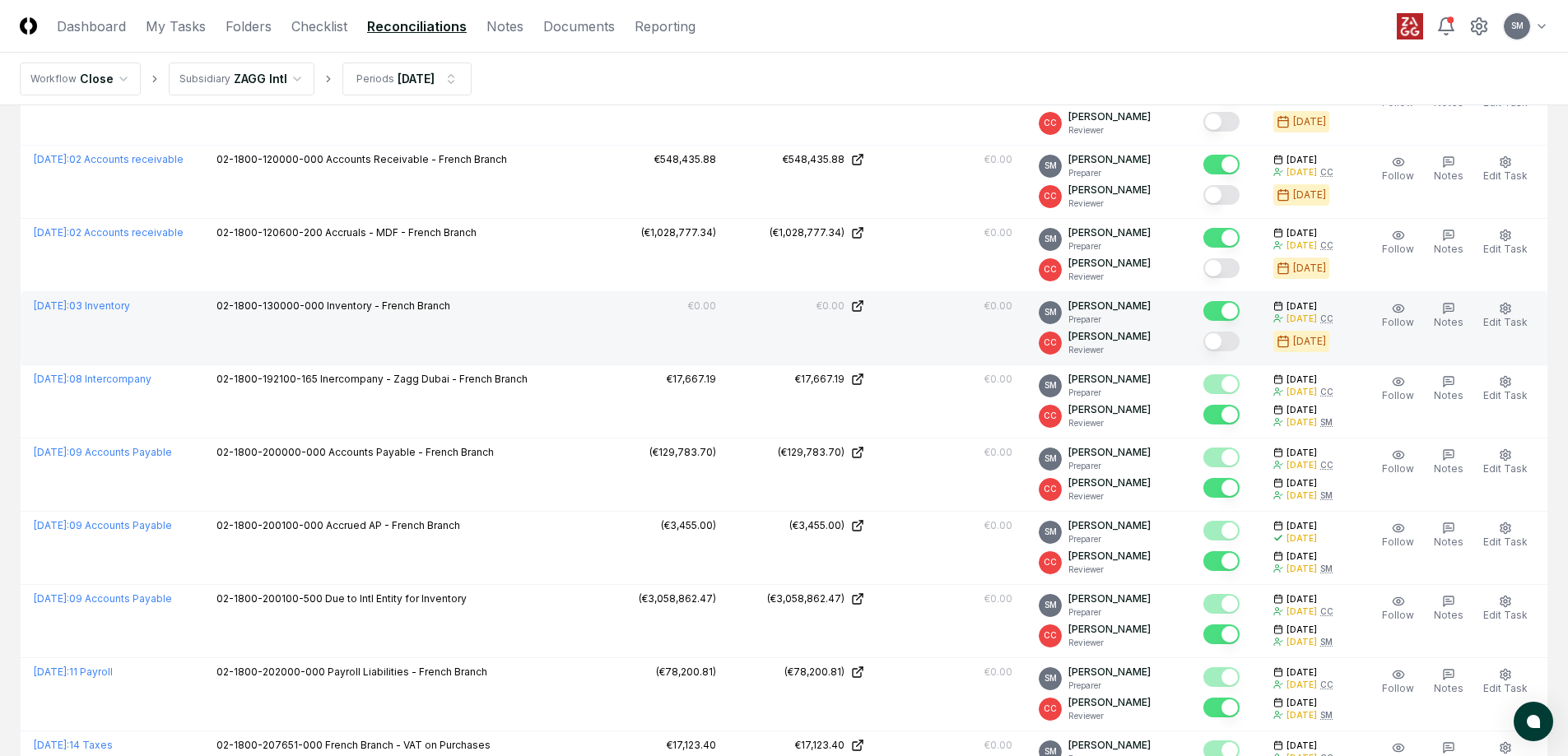
click at [1240, 339] on button "Mark complete" at bounding box center [1220, 341] width 36 height 19
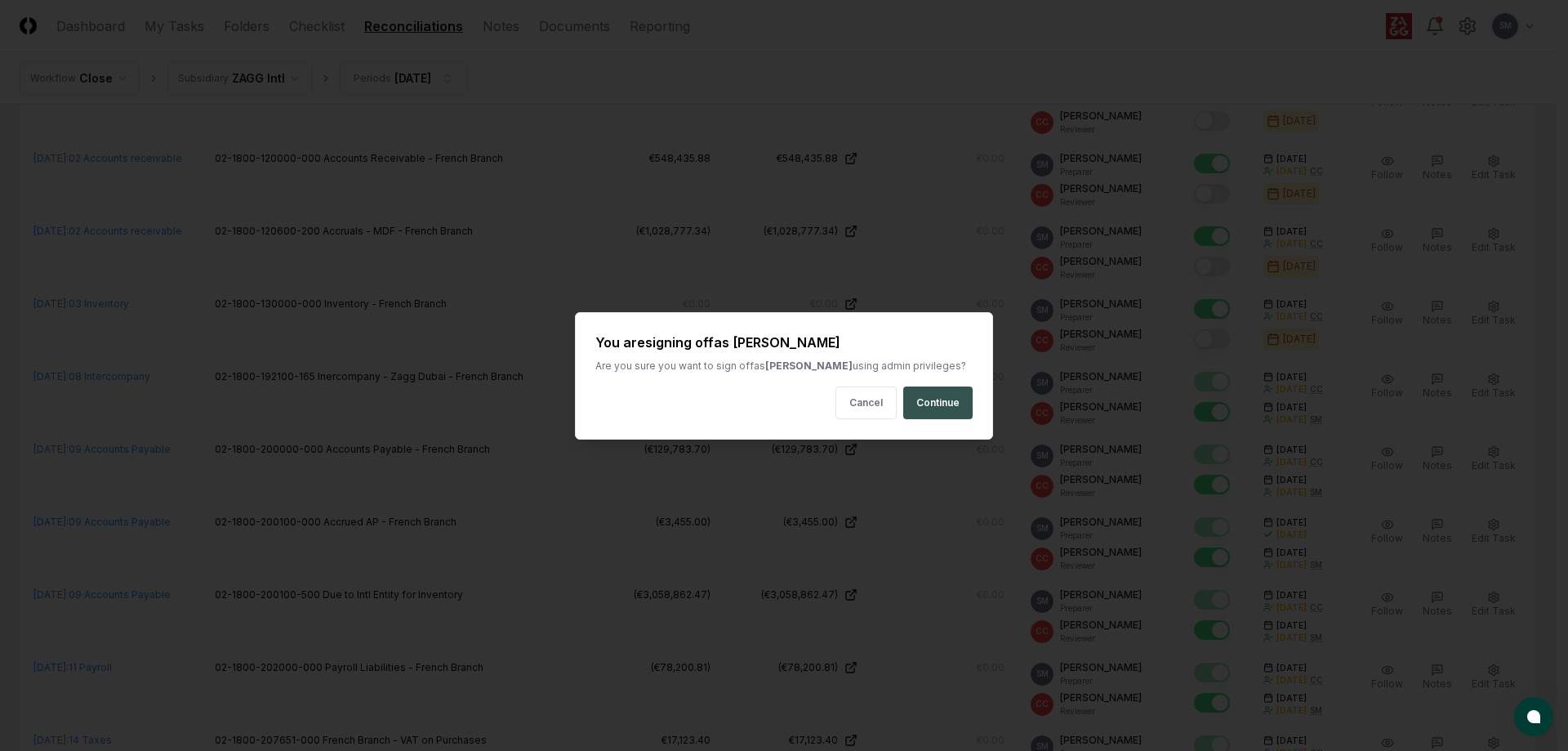
click at [943, 399] on button "Continue" at bounding box center [938, 403] width 70 height 33
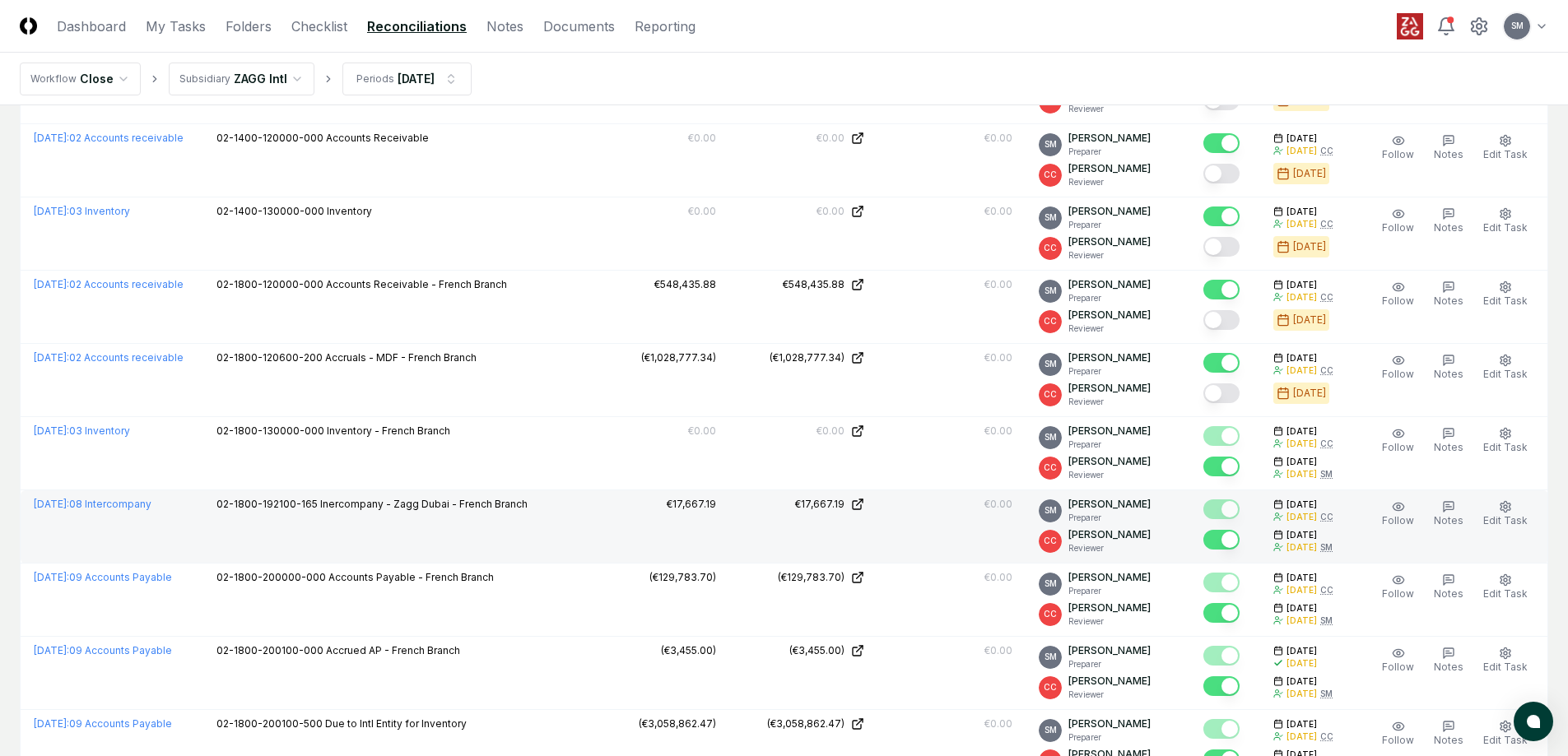
scroll to position [1587, 0]
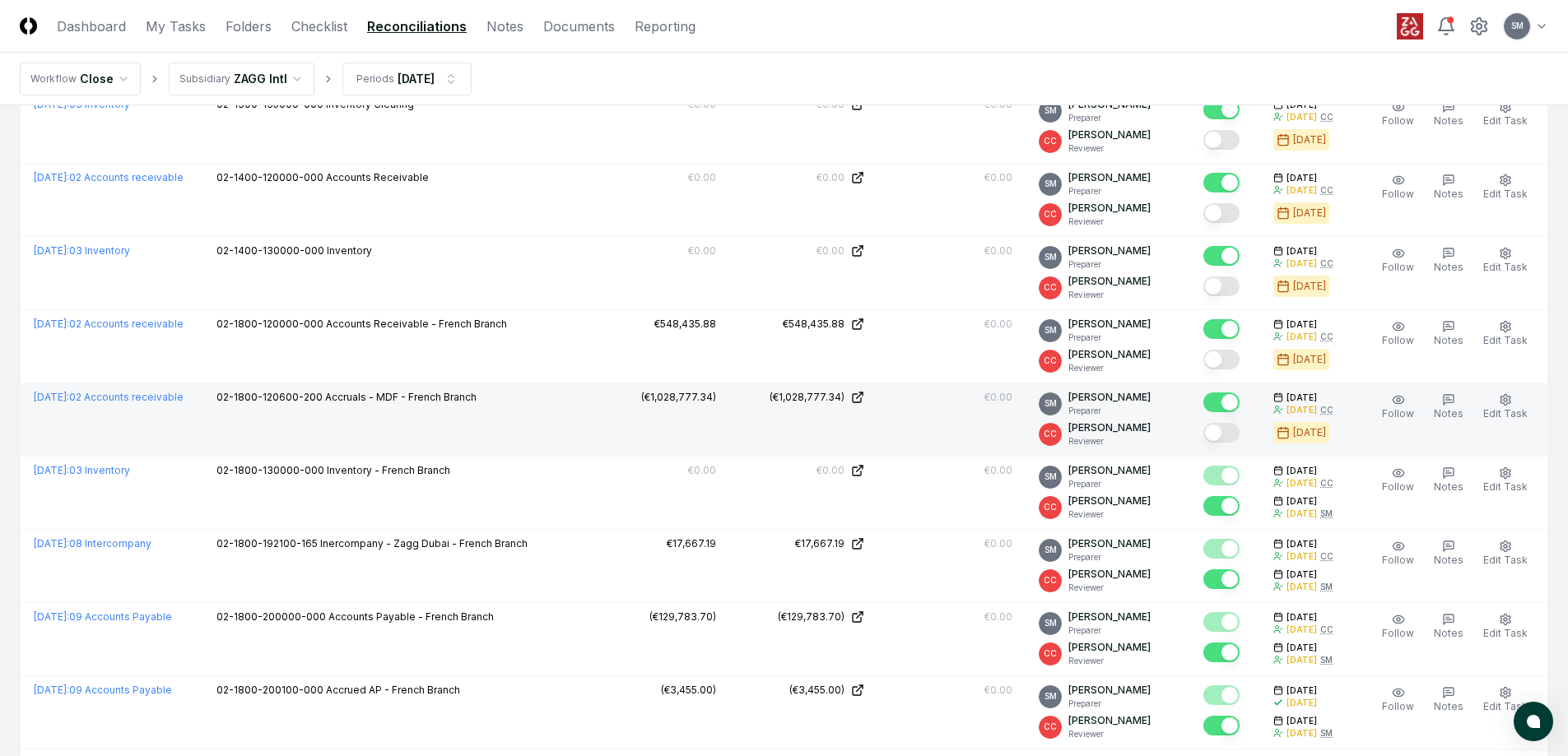
click at [1236, 438] on button "Mark complete" at bounding box center [1220, 432] width 36 height 19
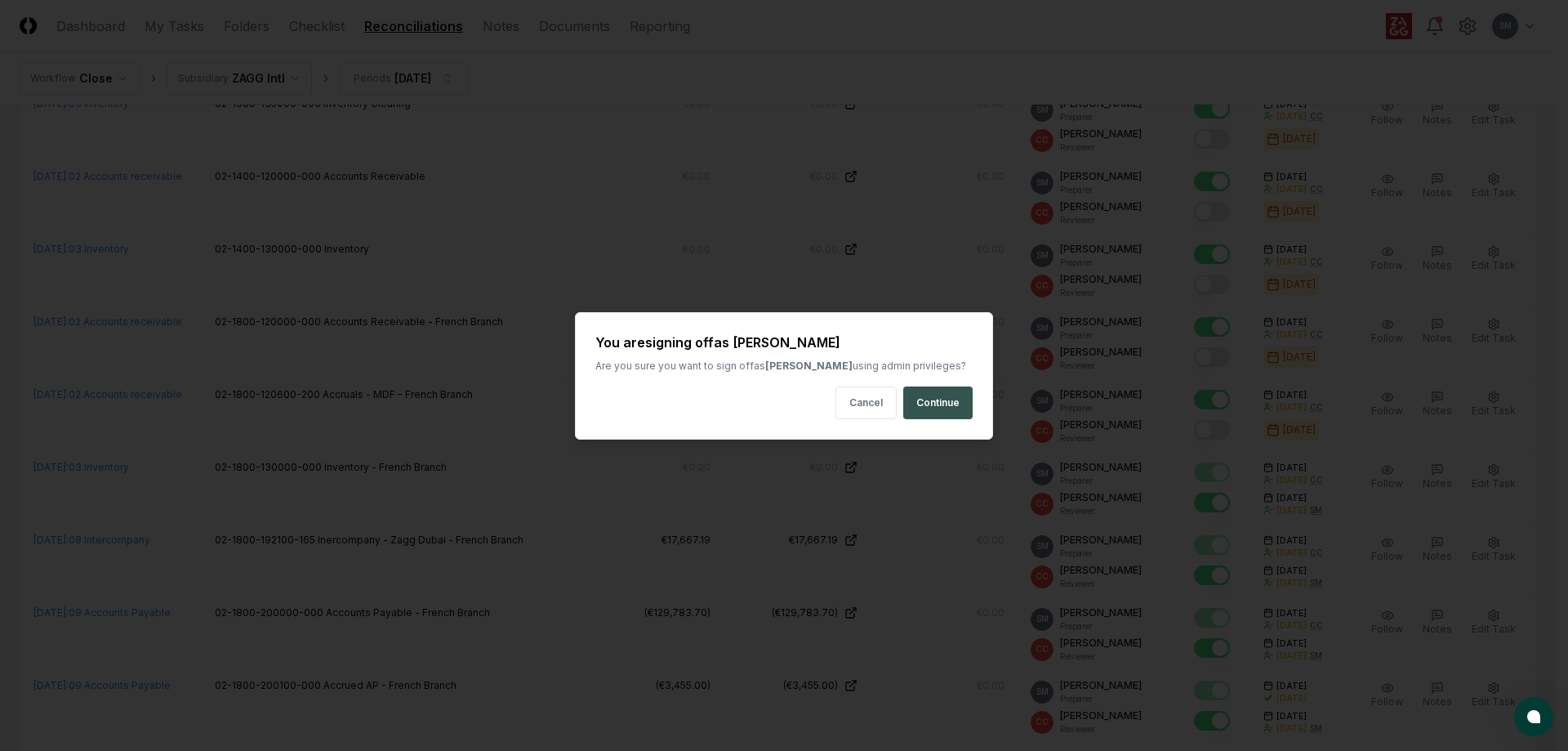
click at [943, 396] on button "Continue" at bounding box center [938, 403] width 70 height 33
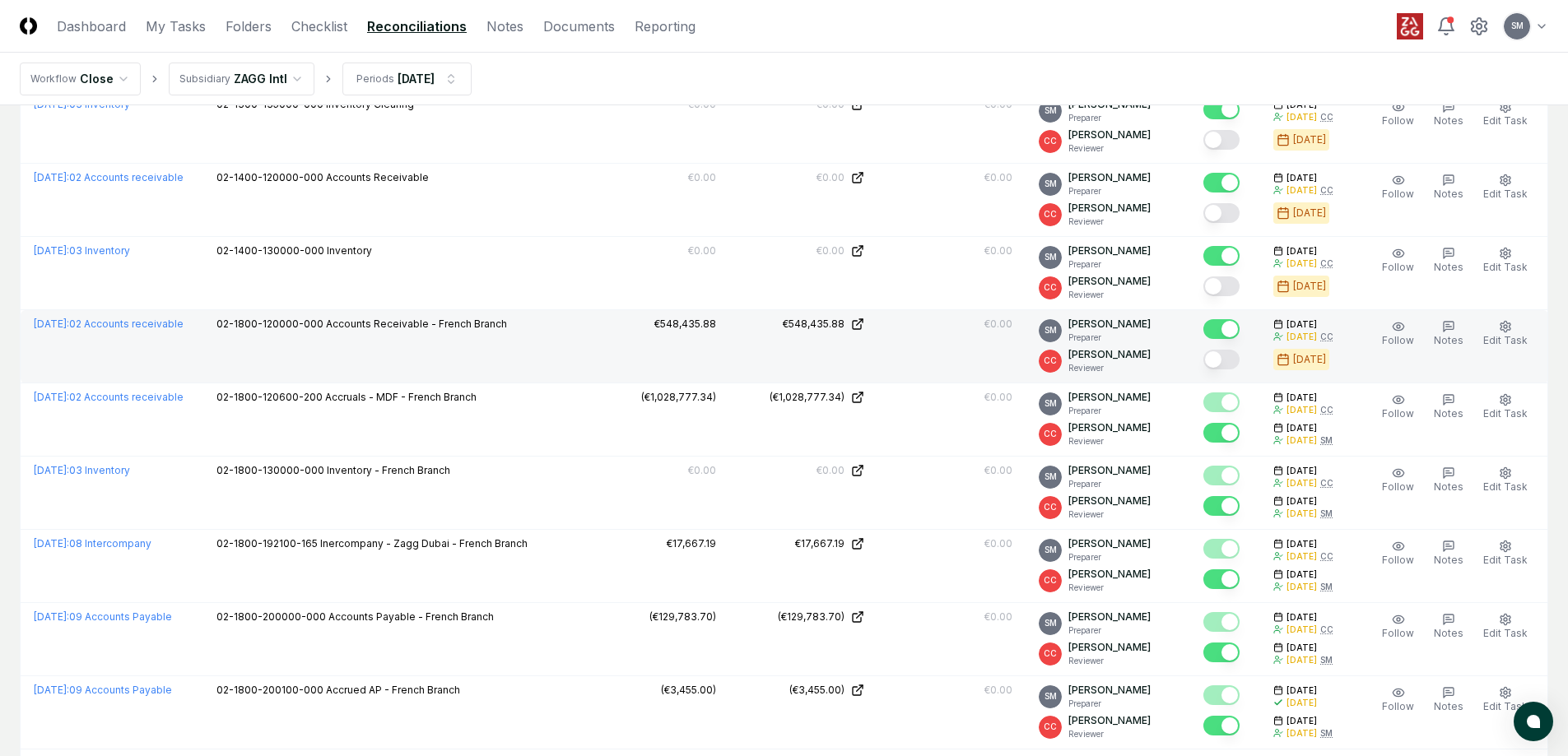
click at [1239, 360] on button "Mark complete" at bounding box center [1220, 359] width 36 height 19
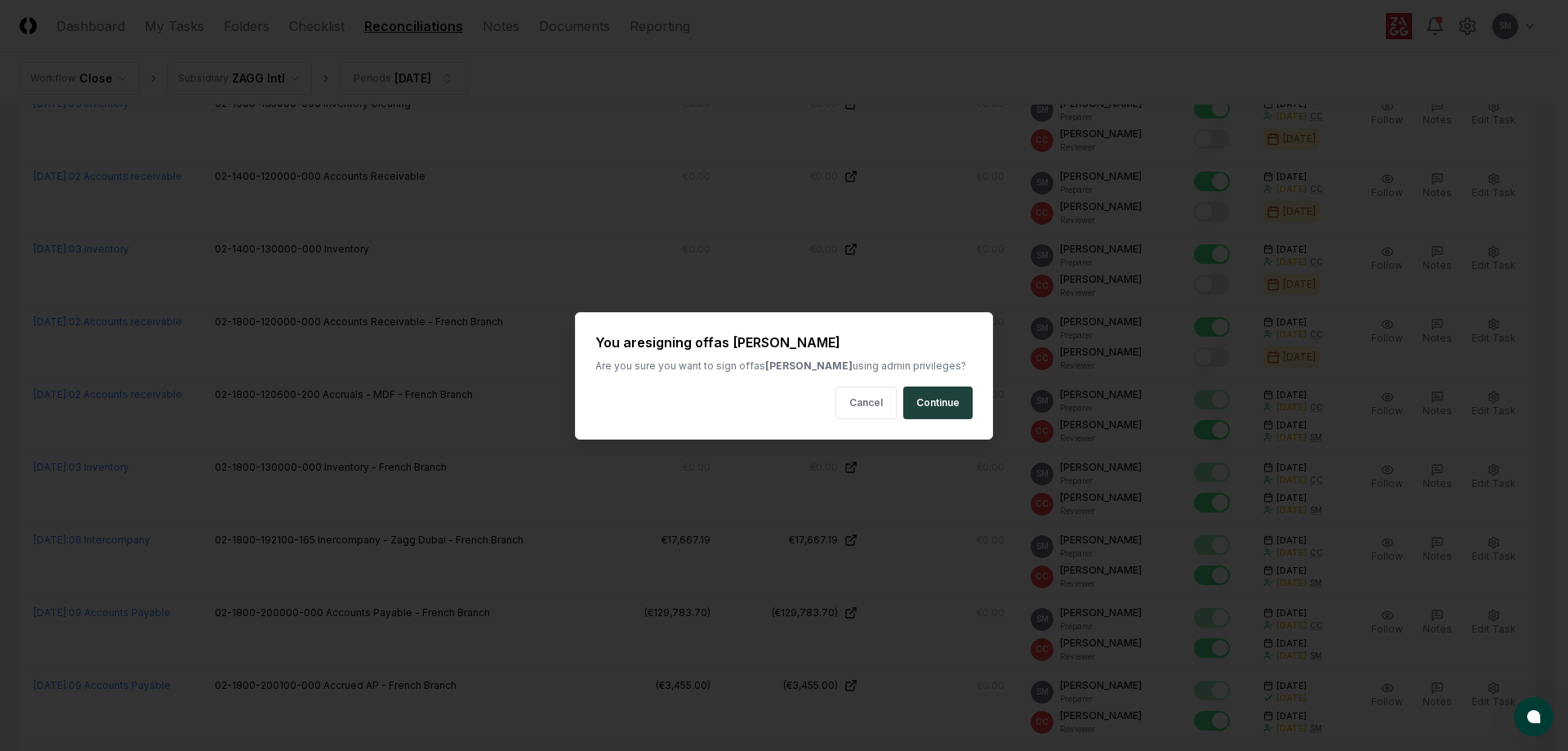
click at [951, 397] on button "Continue" at bounding box center [938, 403] width 70 height 33
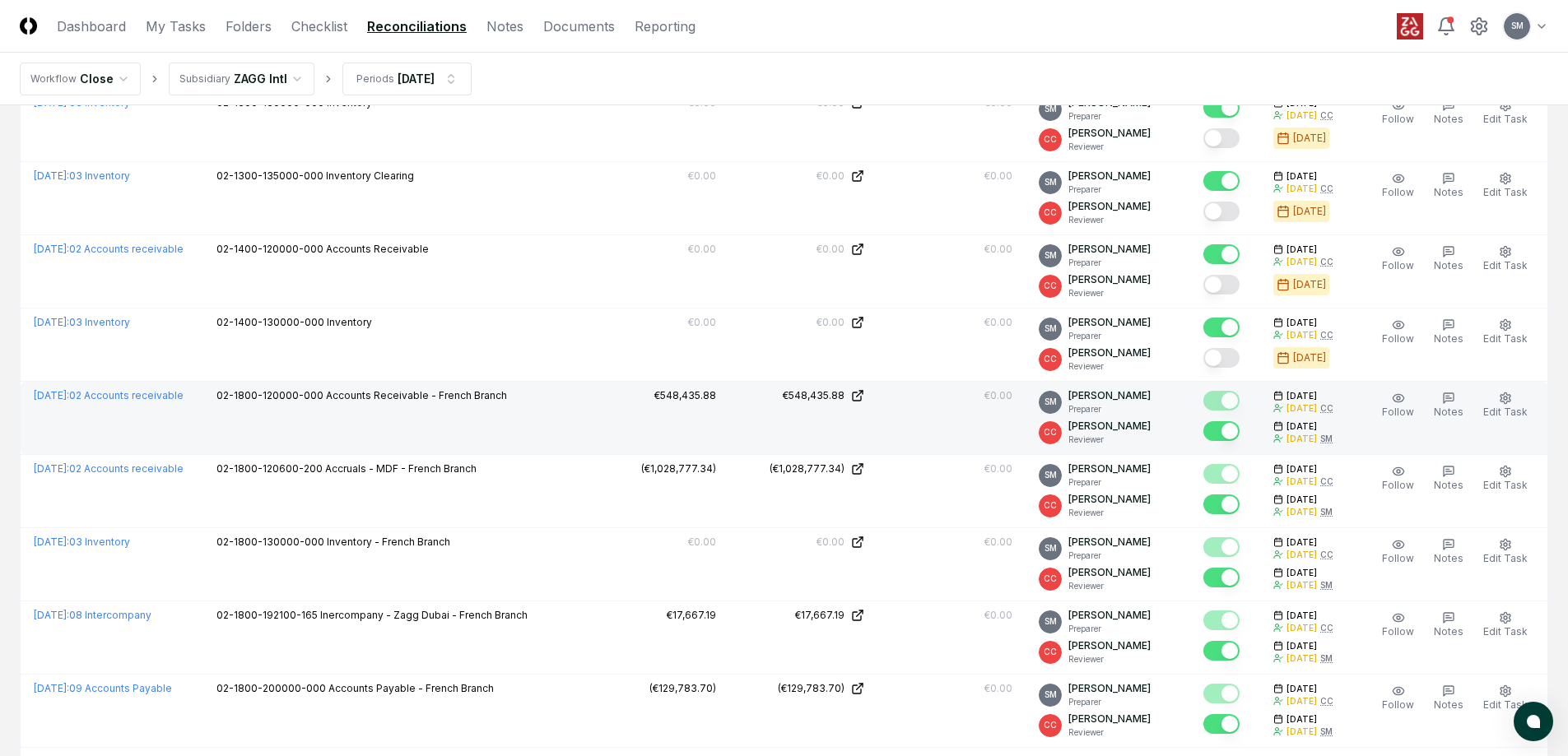
scroll to position [1423, 0]
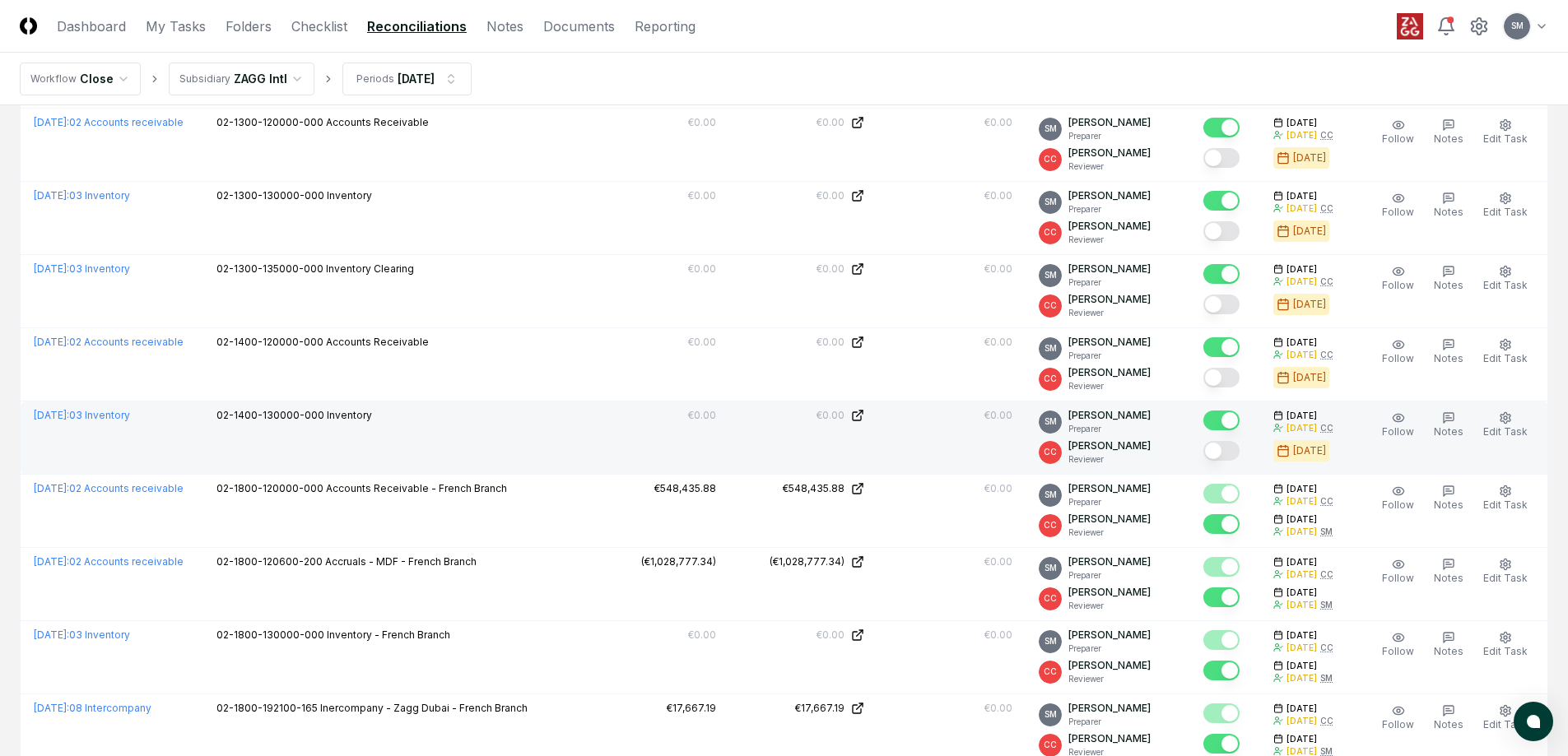
click at [1236, 453] on button "Mark complete" at bounding box center [1220, 450] width 36 height 19
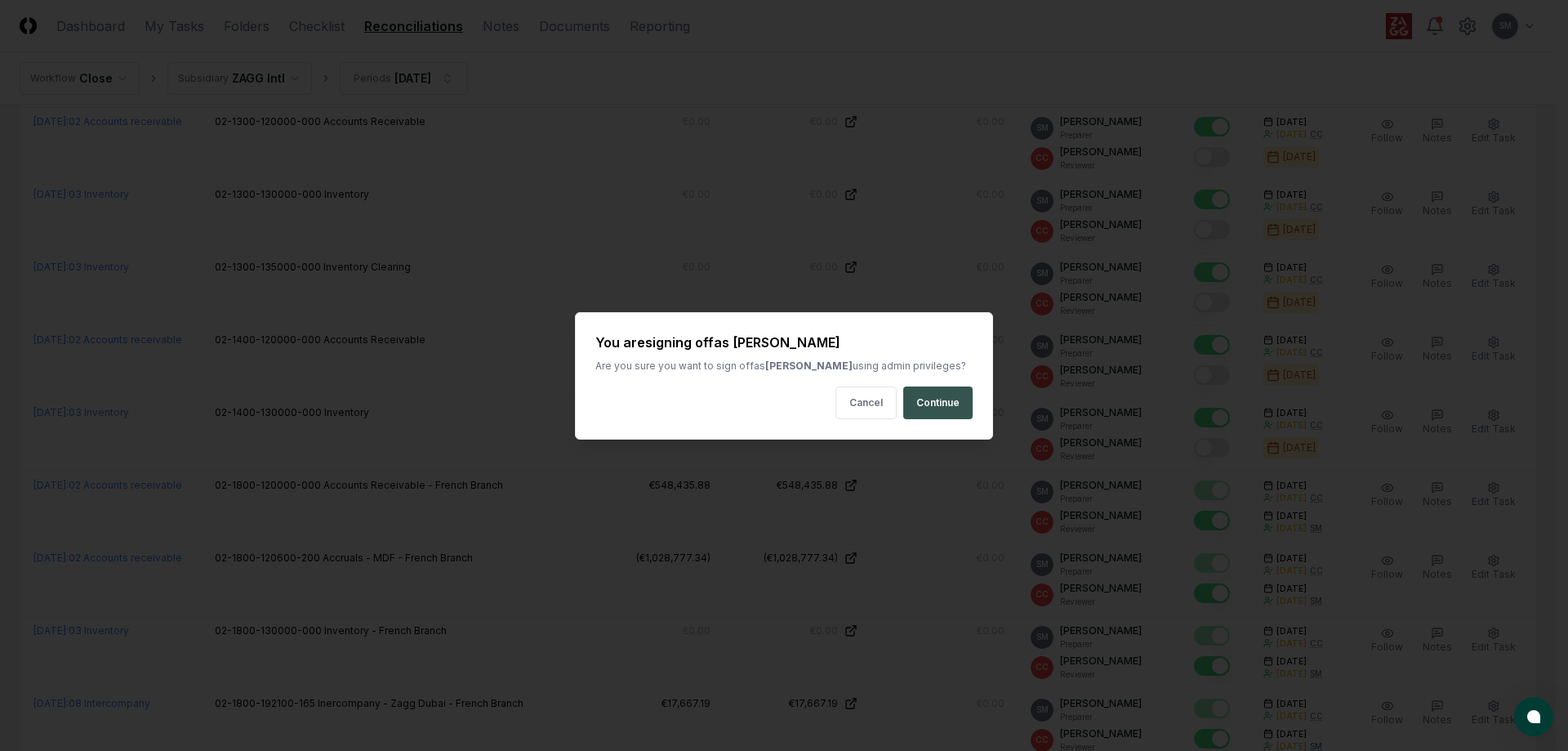
click at [946, 405] on button "Continue" at bounding box center [938, 403] width 70 height 33
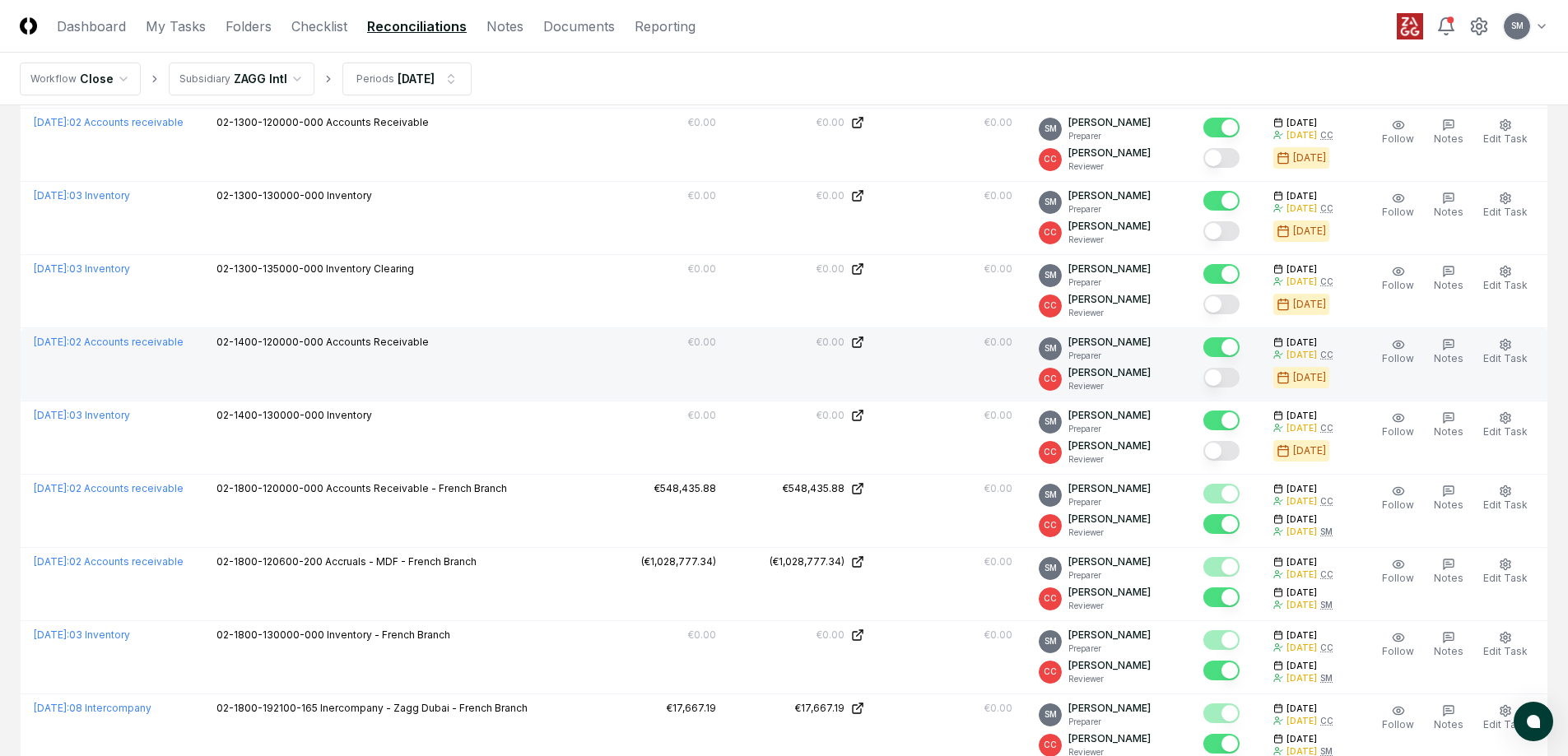
click at [1238, 381] on button "Mark complete" at bounding box center [1220, 377] width 36 height 19
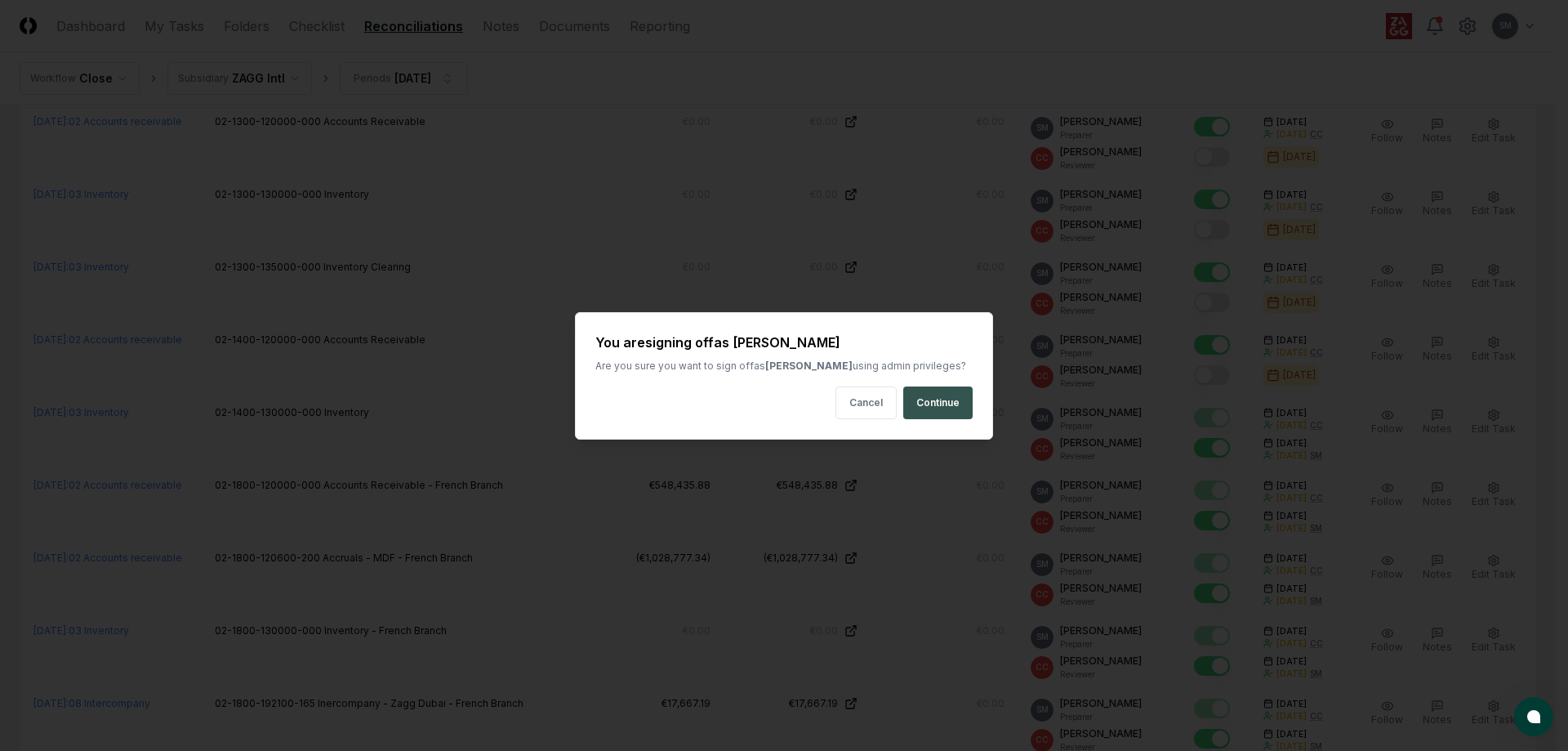
click at [928, 396] on button "Continue" at bounding box center [938, 403] width 70 height 33
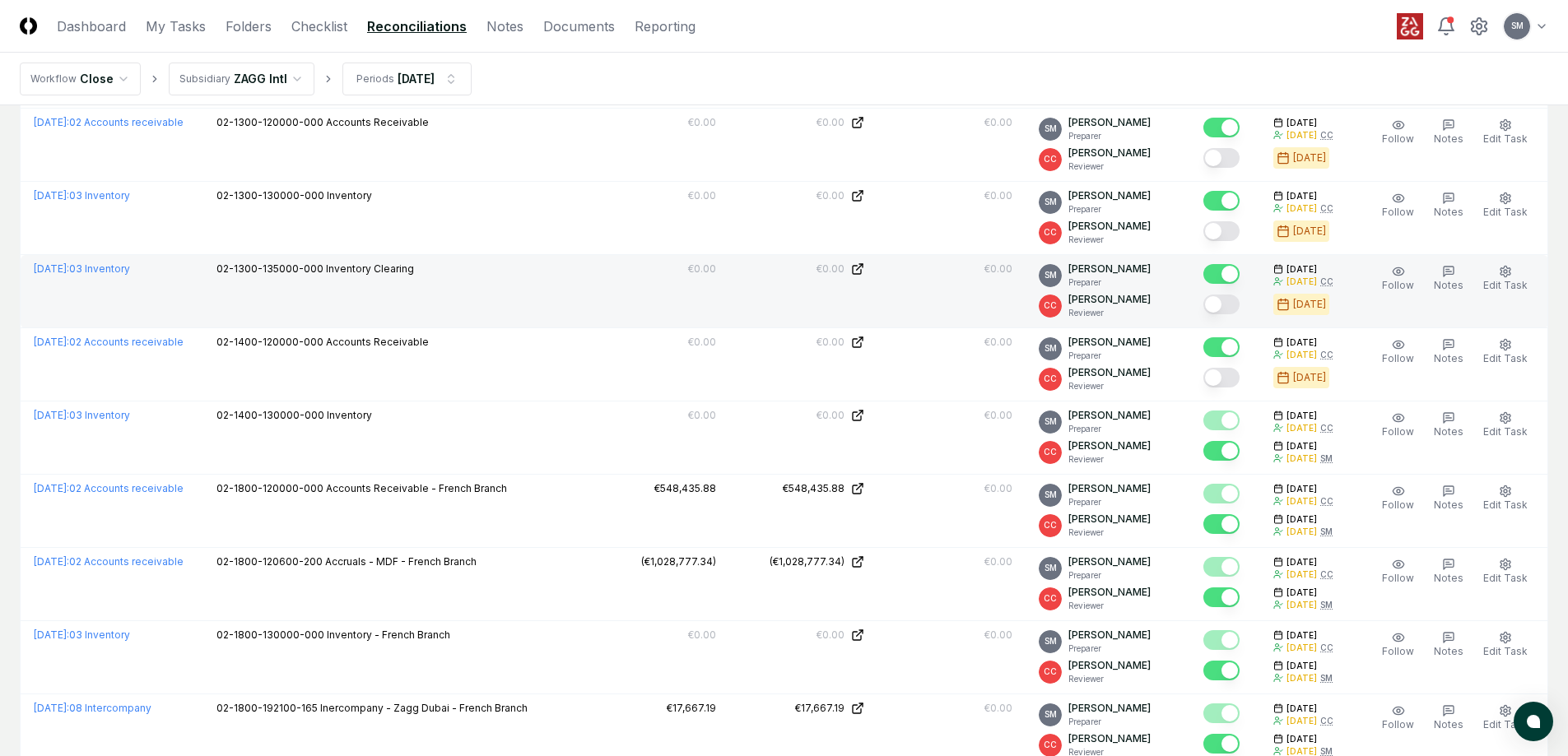
click at [1239, 307] on button "Mark complete" at bounding box center [1220, 303] width 36 height 19
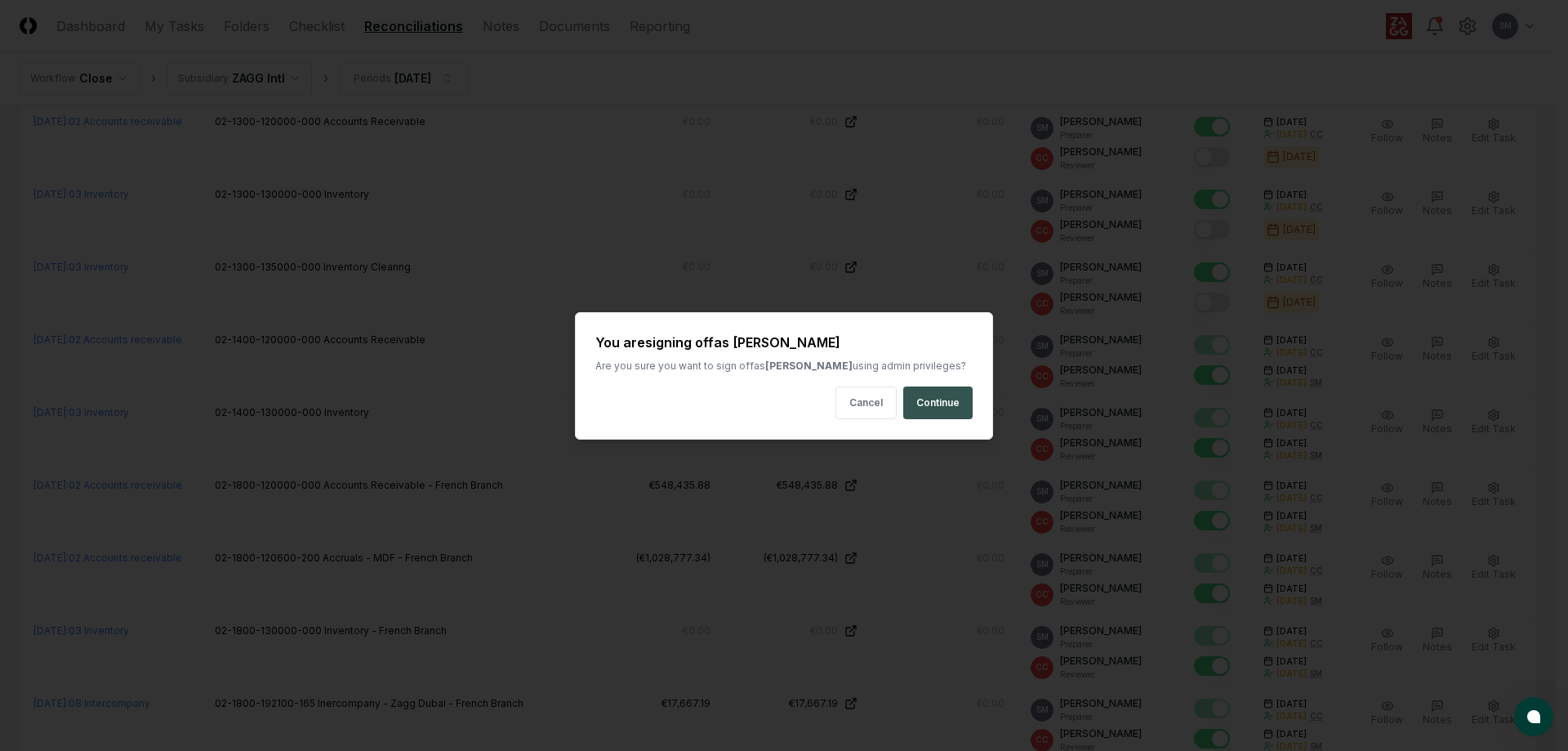
click at [928, 404] on button "Continue" at bounding box center [938, 403] width 70 height 33
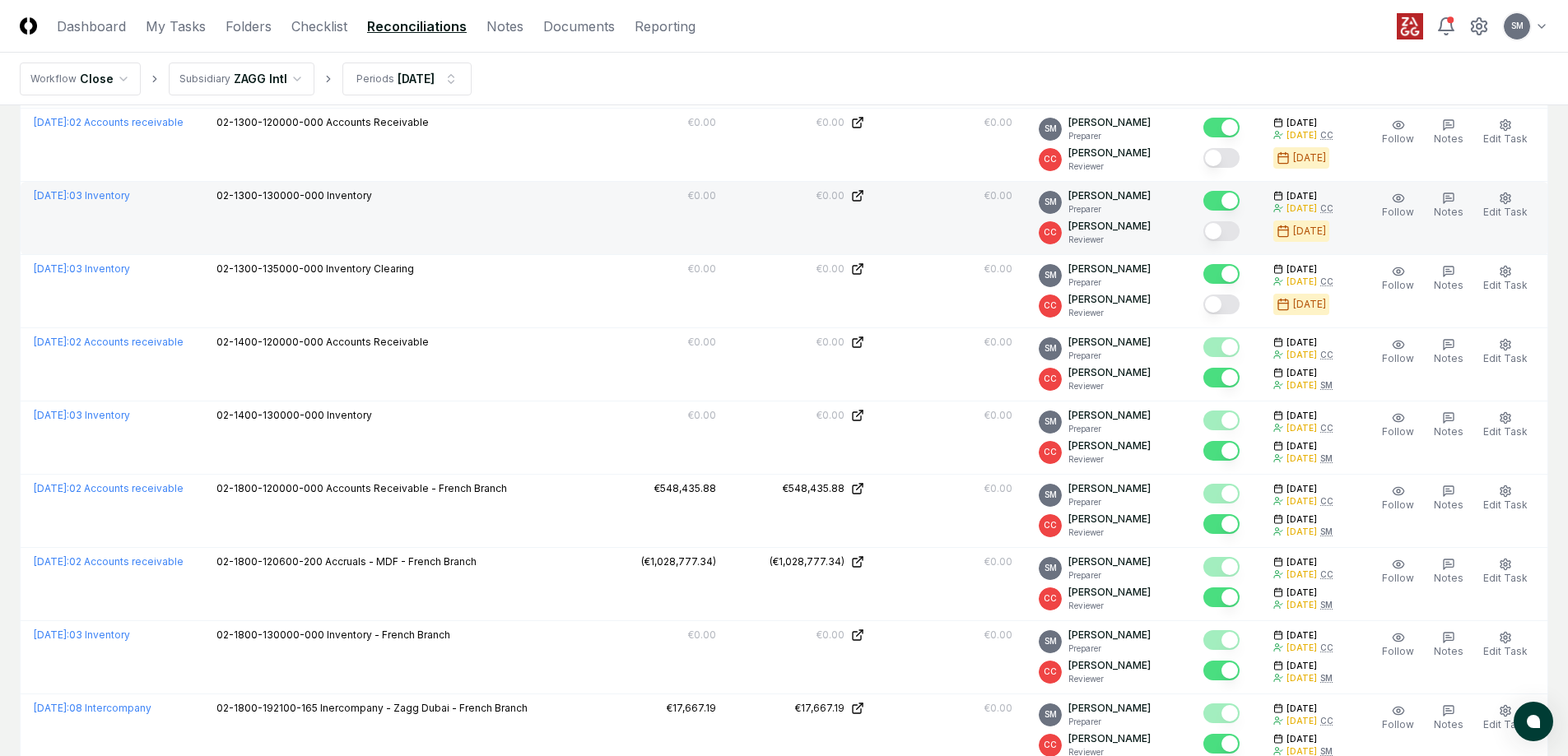
click at [1234, 232] on button "Mark complete" at bounding box center [1220, 230] width 36 height 19
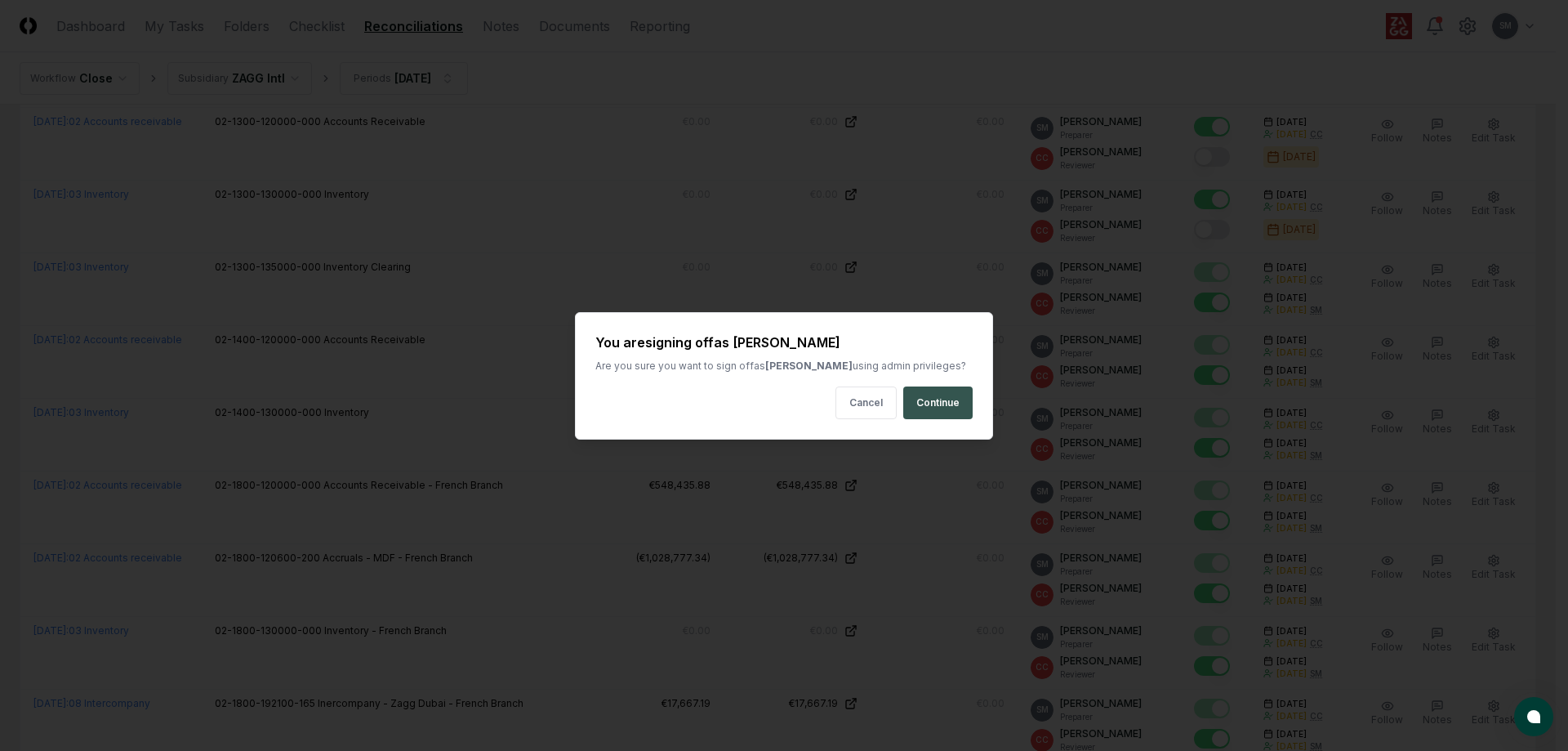
click at [933, 400] on button "Continue" at bounding box center [938, 403] width 70 height 33
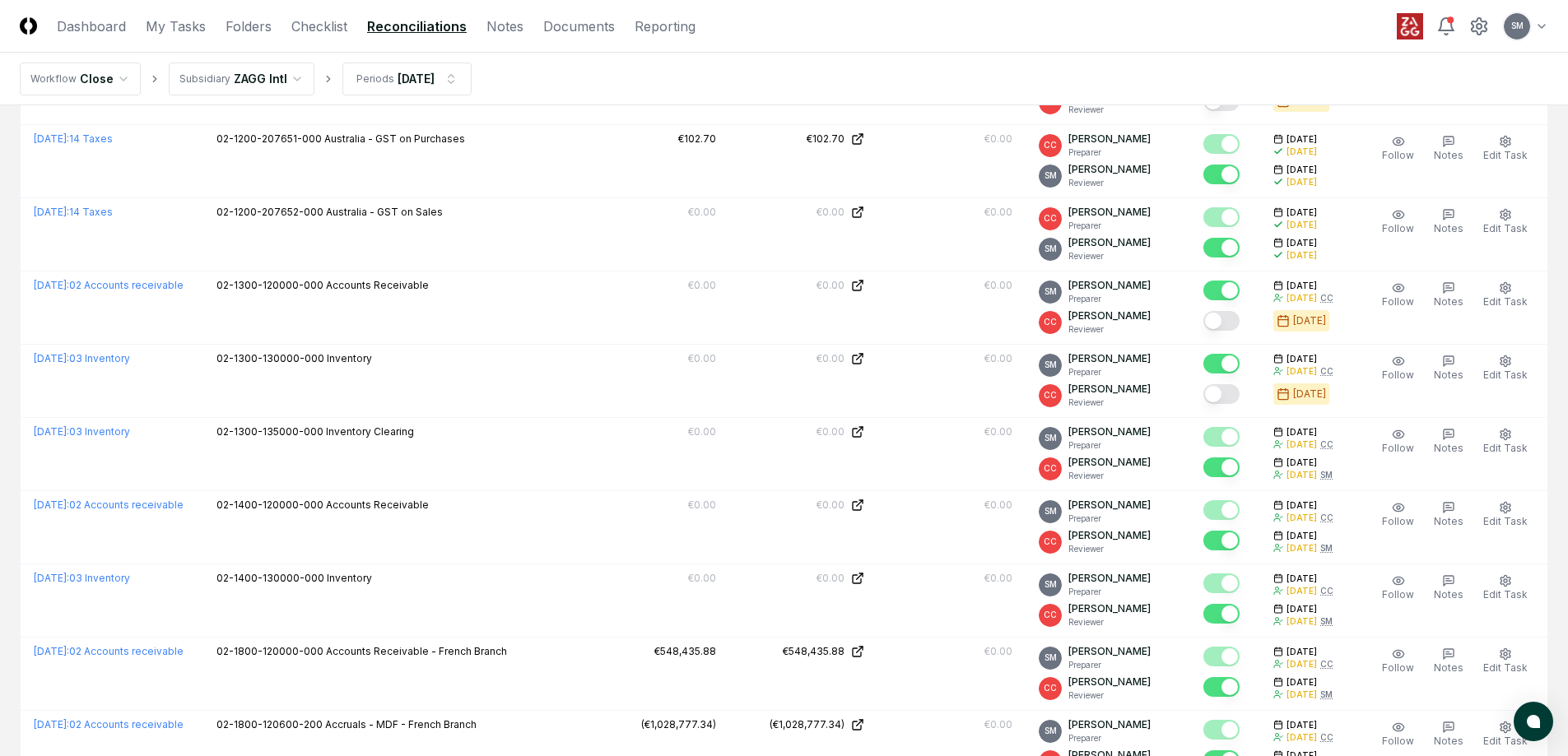
scroll to position [1258, 0]
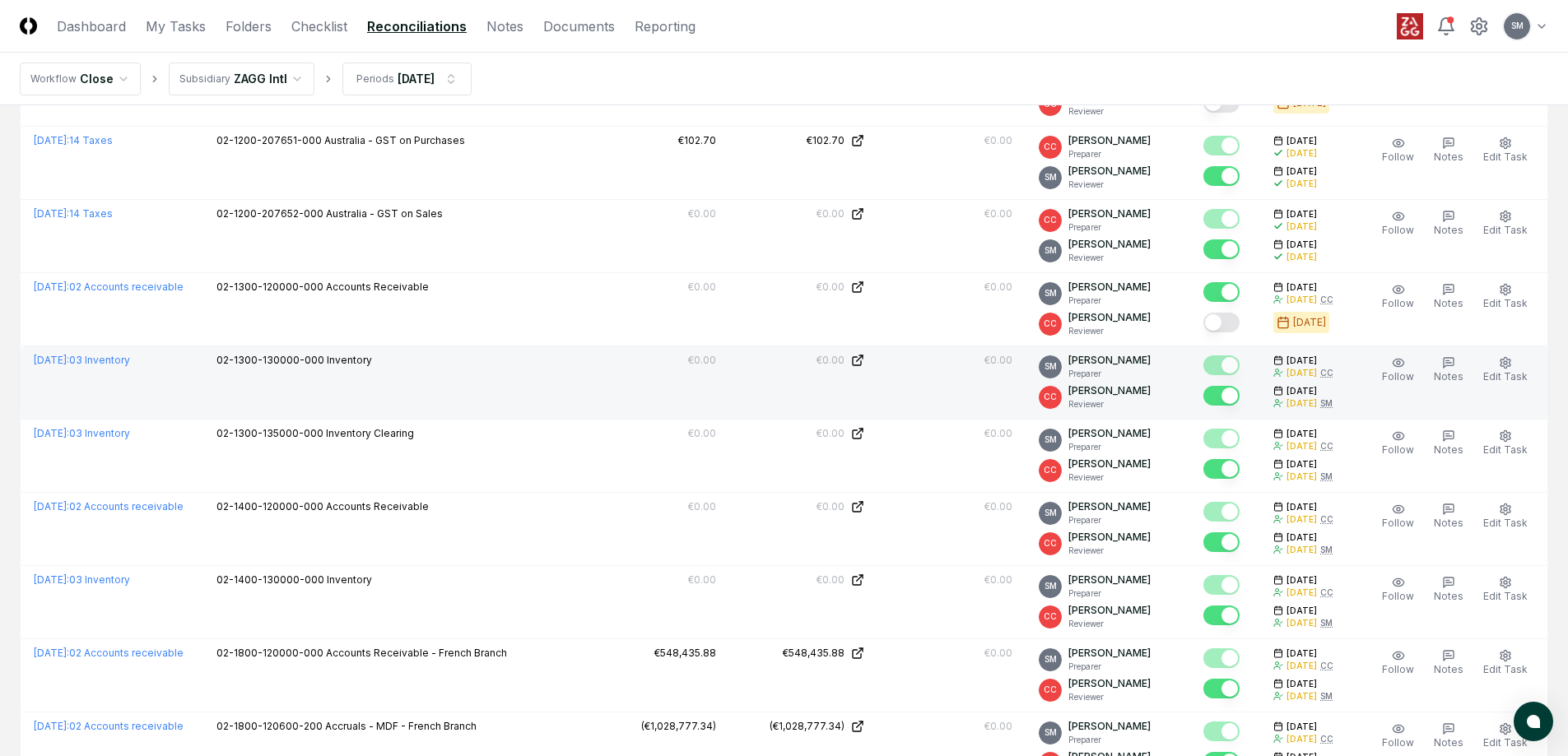
click at [1238, 400] on button "Mark complete" at bounding box center [1220, 395] width 36 height 19
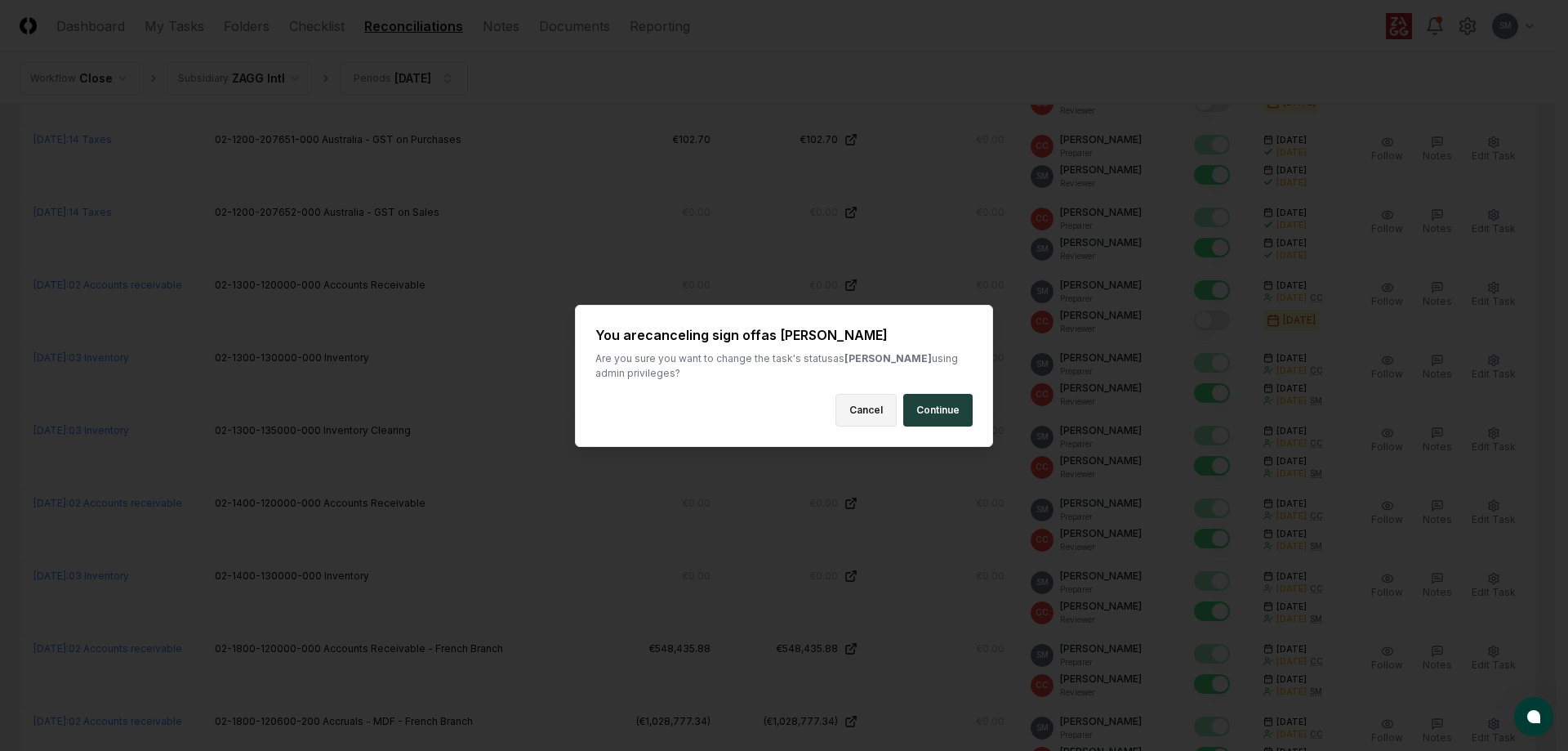
click at [873, 415] on button "Cancel" at bounding box center [866, 410] width 61 height 33
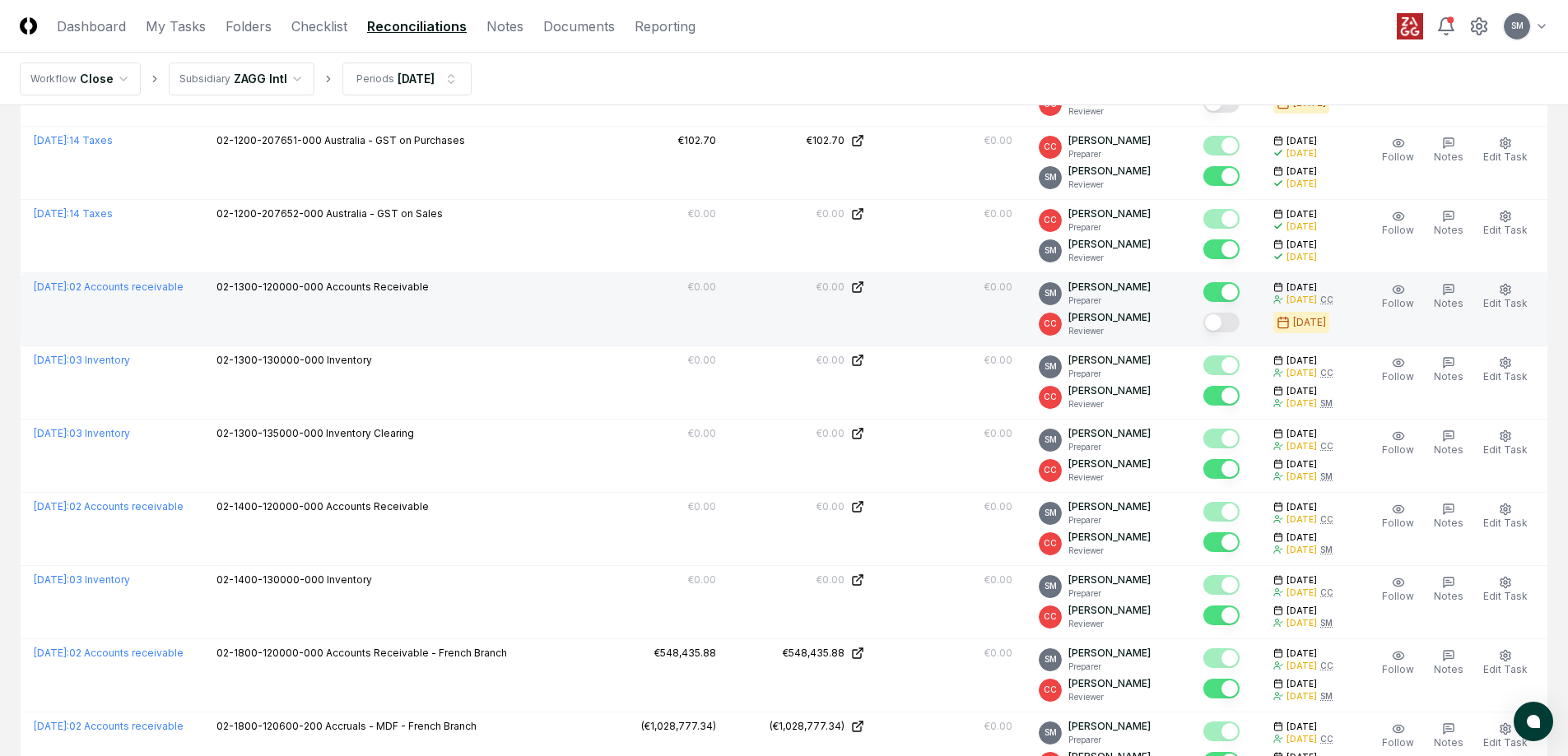
click at [1235, 326] on button "Mark complete" at bounding box center [1220, 322] width 36 height 19
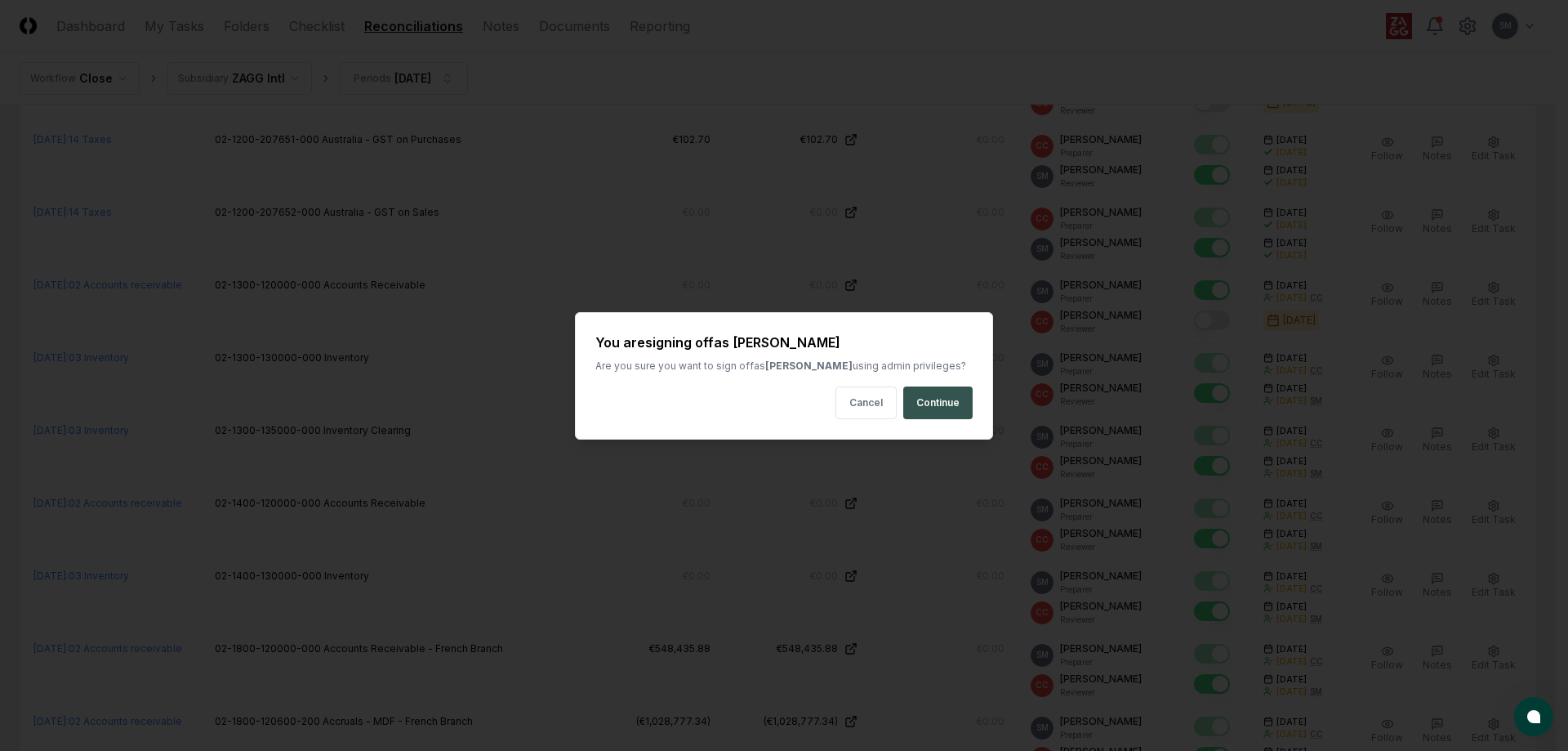
click at [931, 404] on button "Continue" at bounding box center [938, 403] width 70 height 33
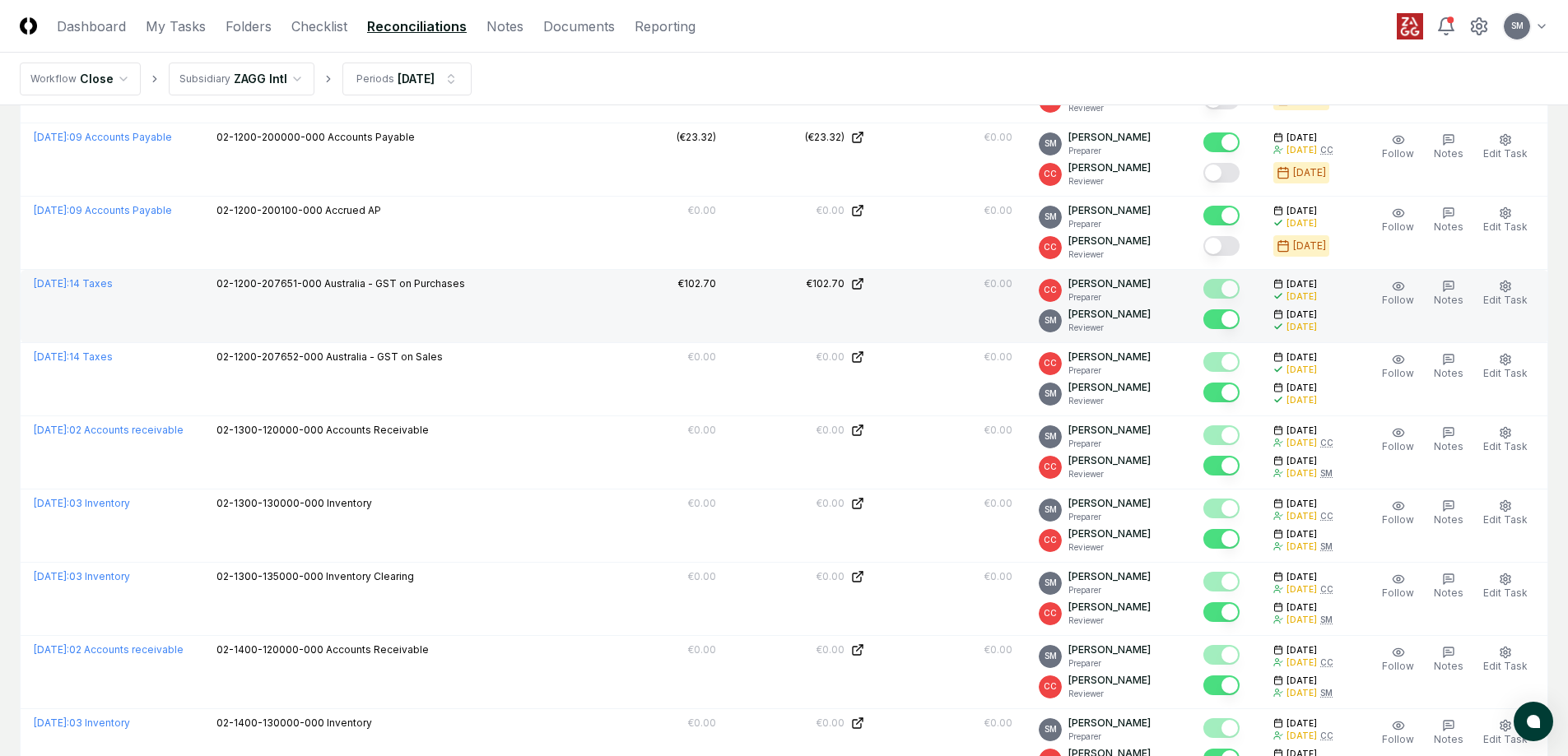
scroll to position [1011, 0]
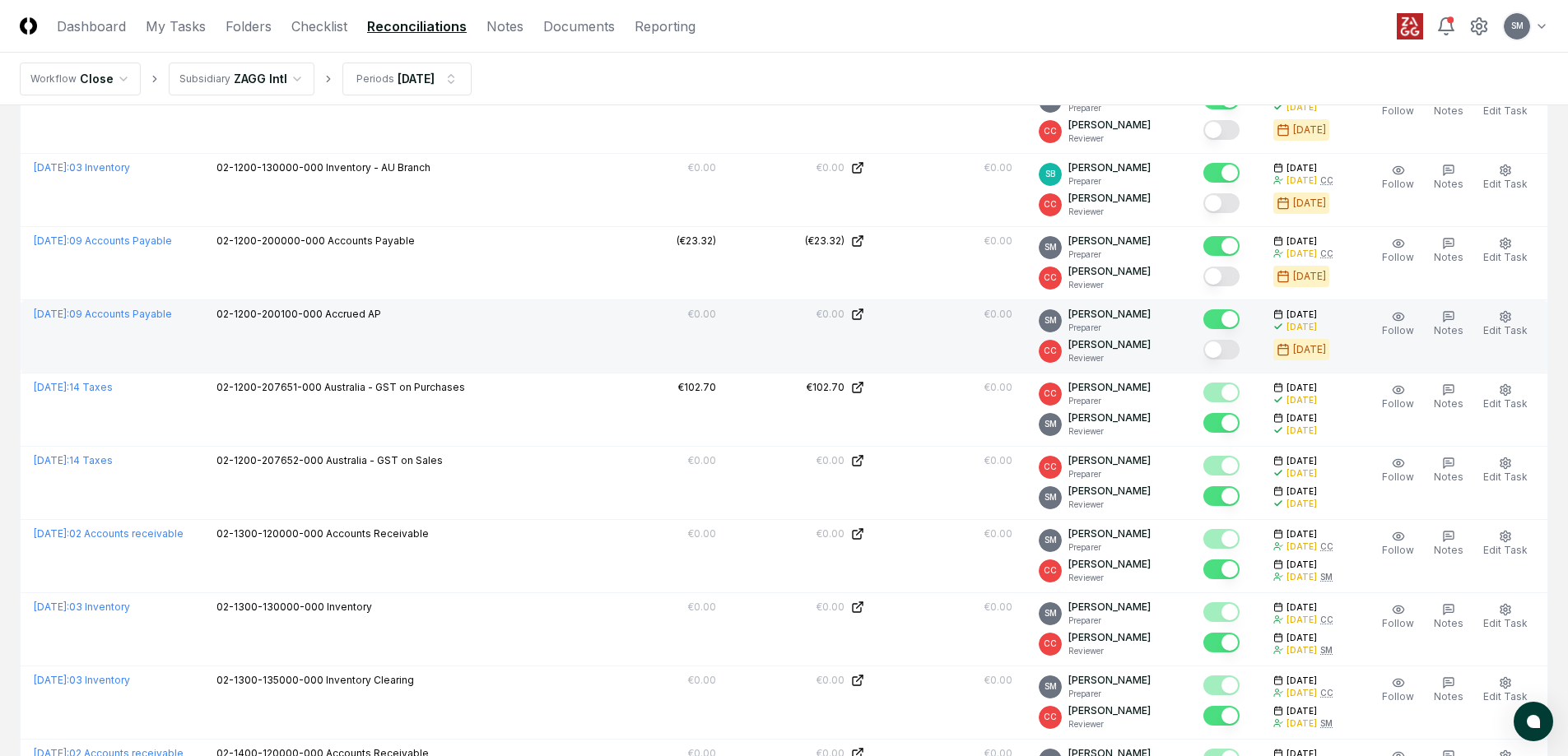
click at [1232, 350] on button "Mark complete" at bounding box center [1220, 348] width 36 height 19
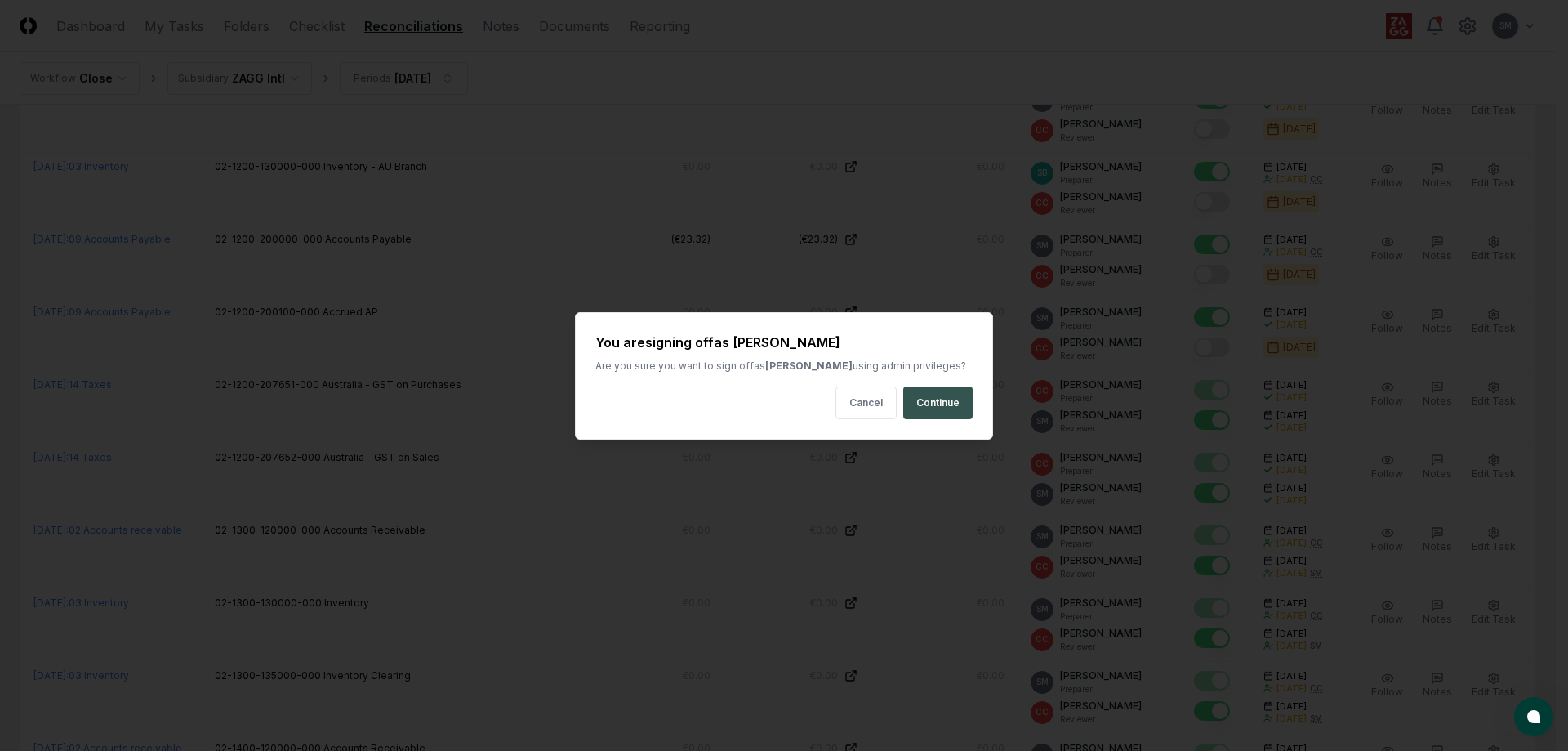
click at [948, 399] on button "Continue" at bounding box center [938, 403] width 70 height 33
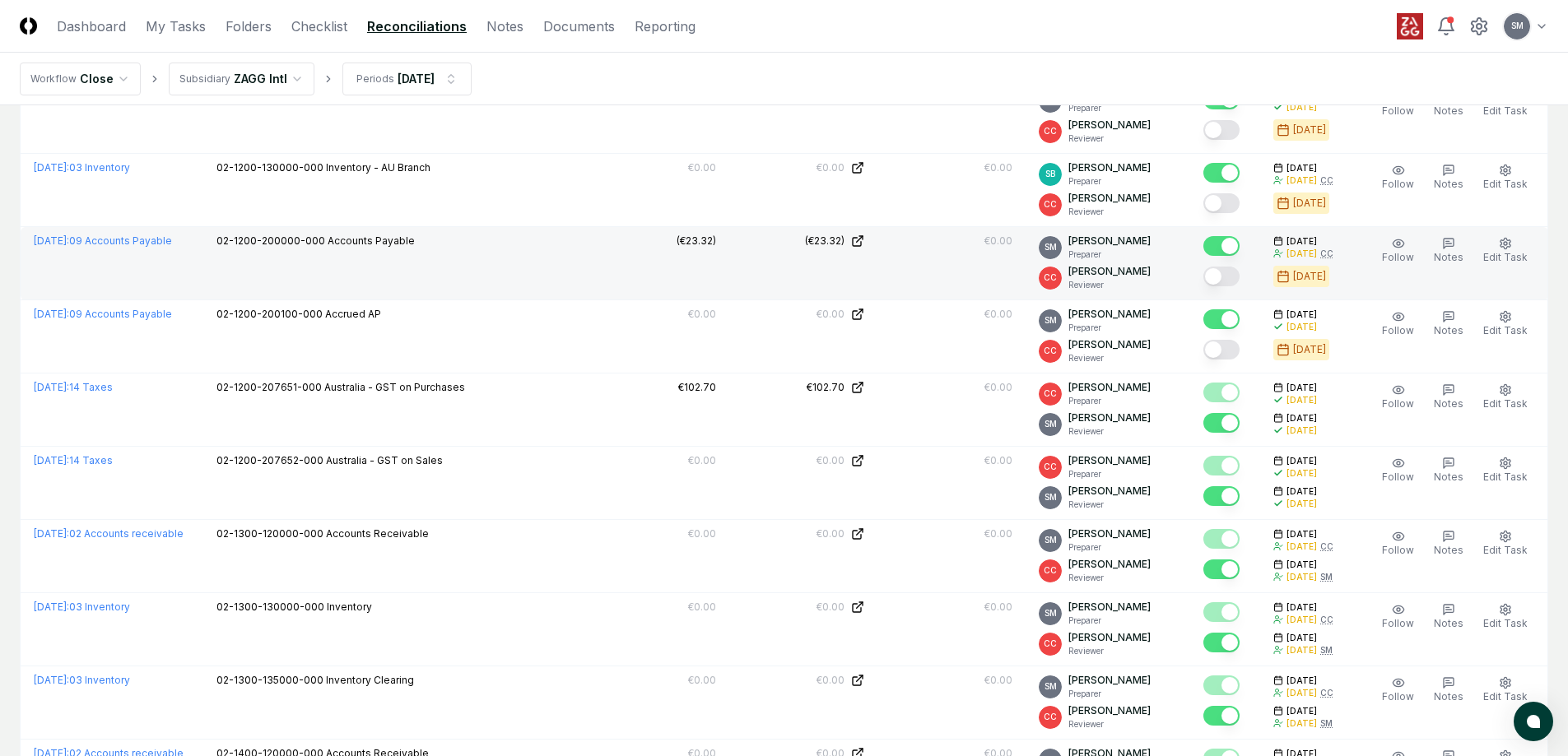
click at [1240, 274] on button "Mark complete" at bounding box center [1220, 276] width 36 height 19
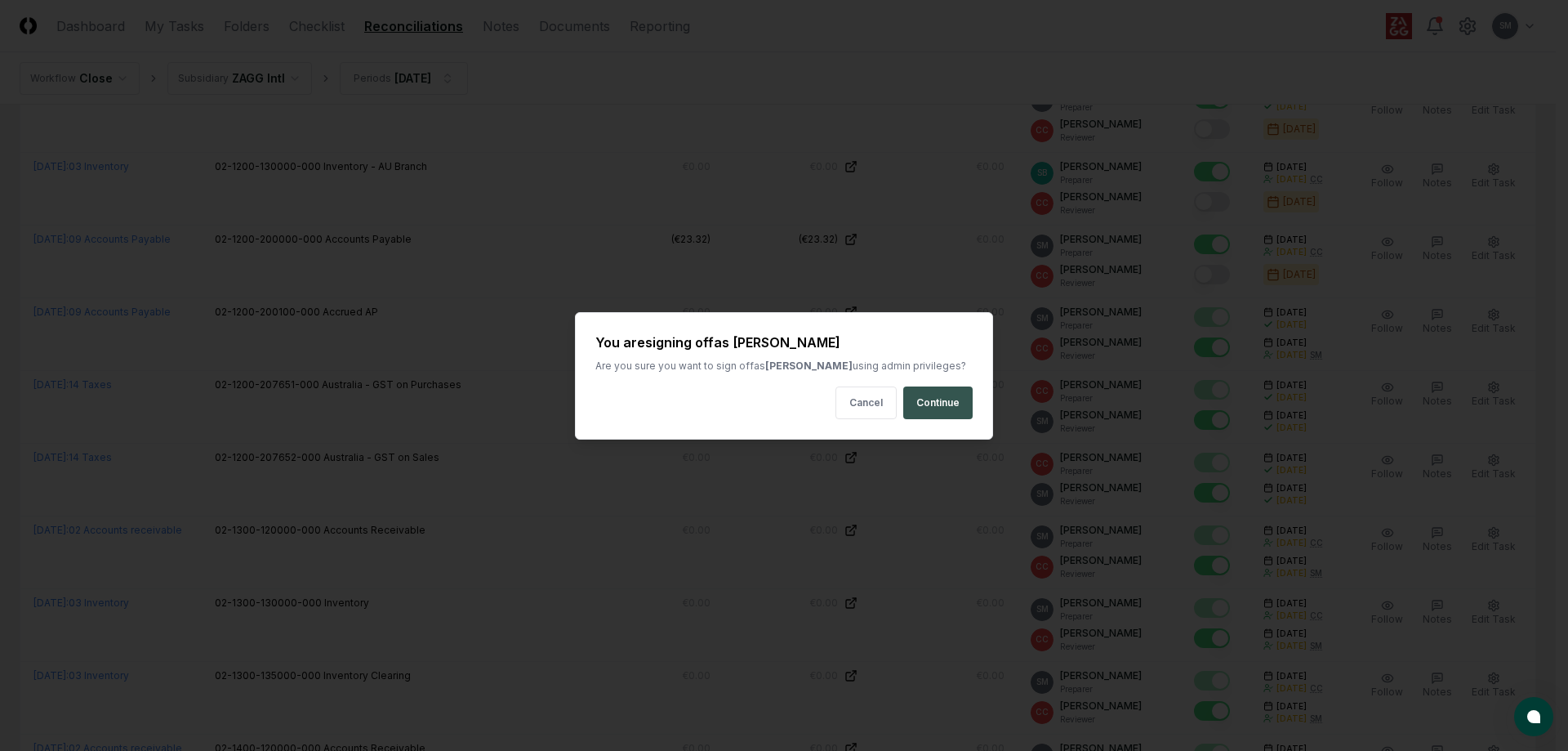
click at [944, 402] on button "Continue" at bounding box center [938, 403] width 70 height 33
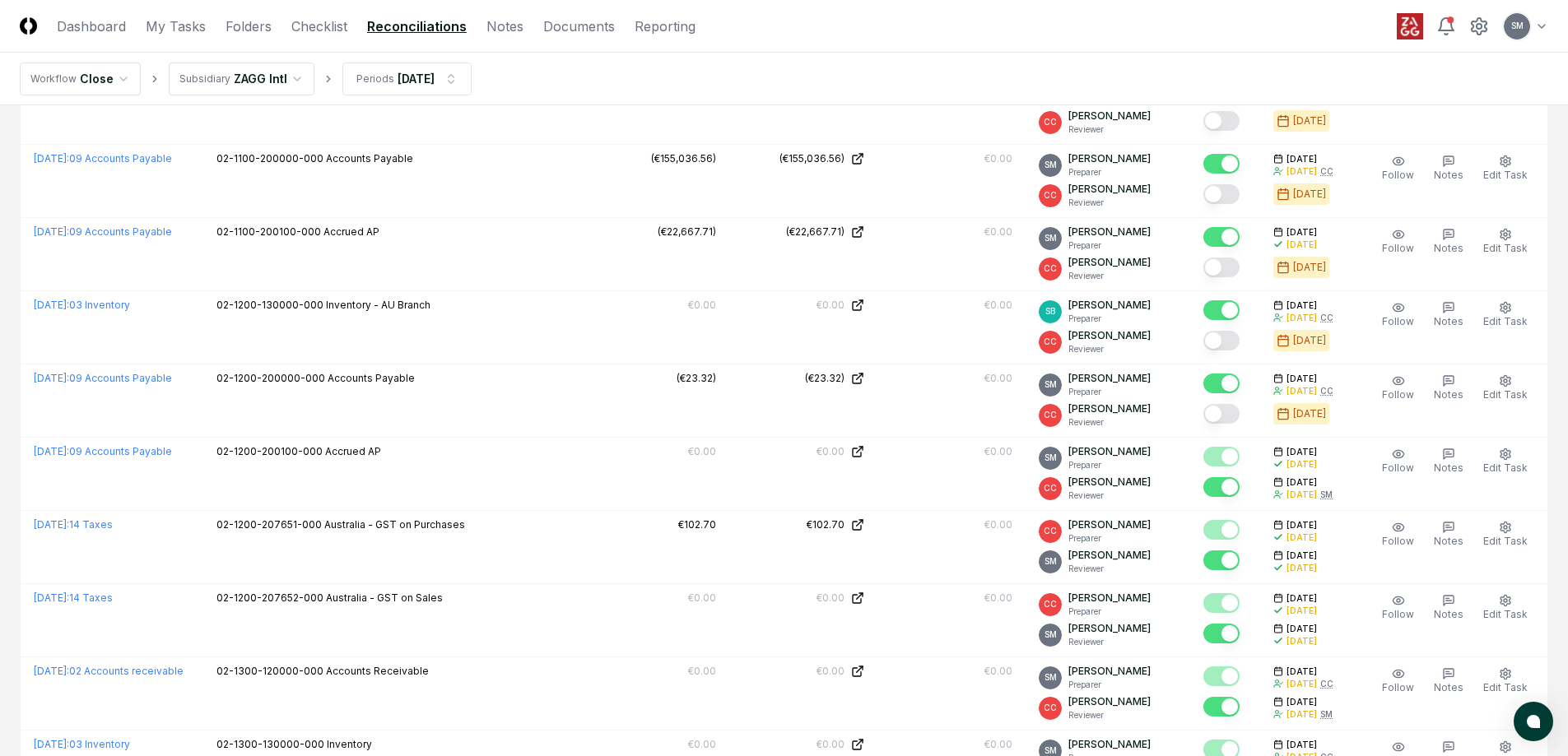
scroll to position [846, 0]
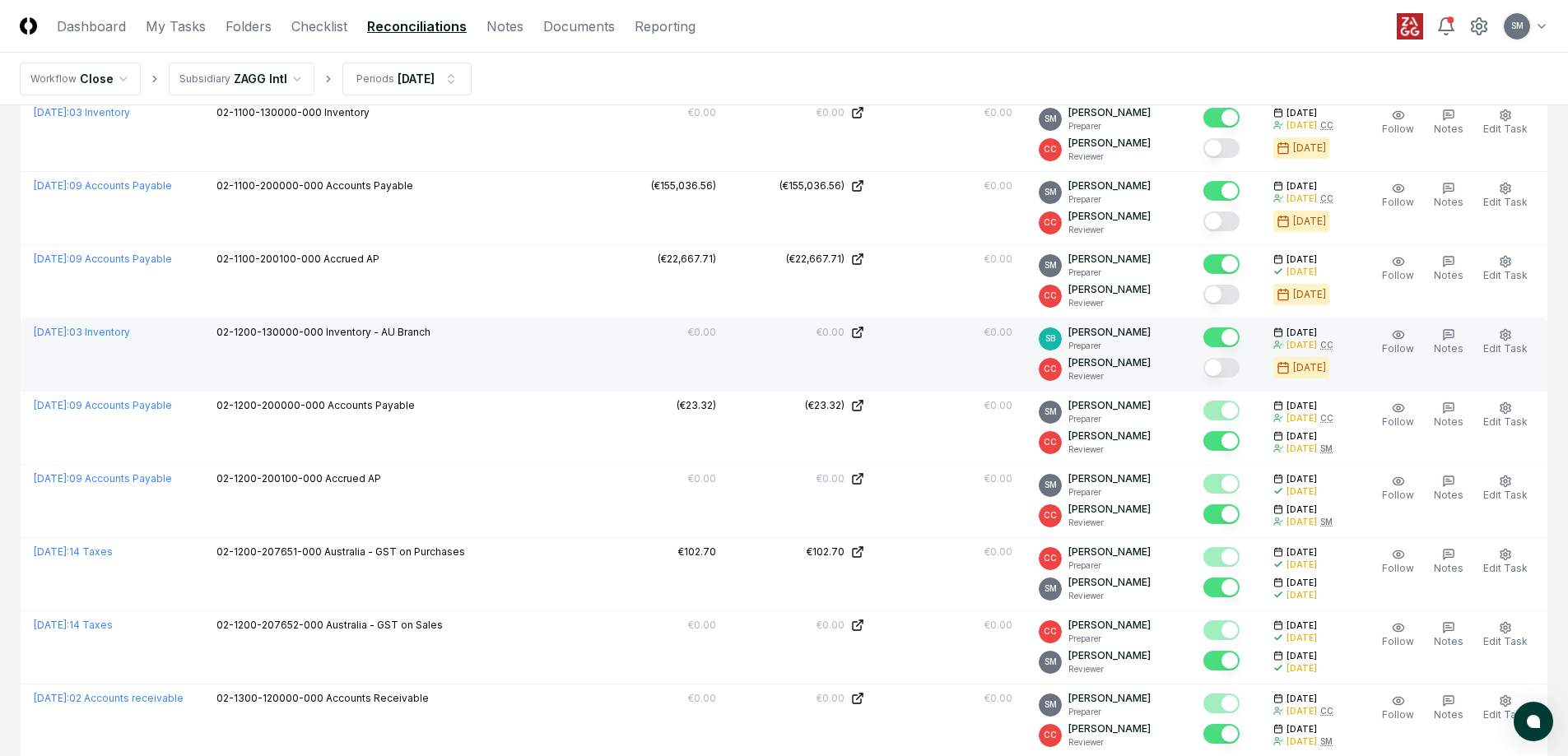
click at [1240, 367] on button "Mark complete" at bounding box center [1220, 367] width 36 height 19
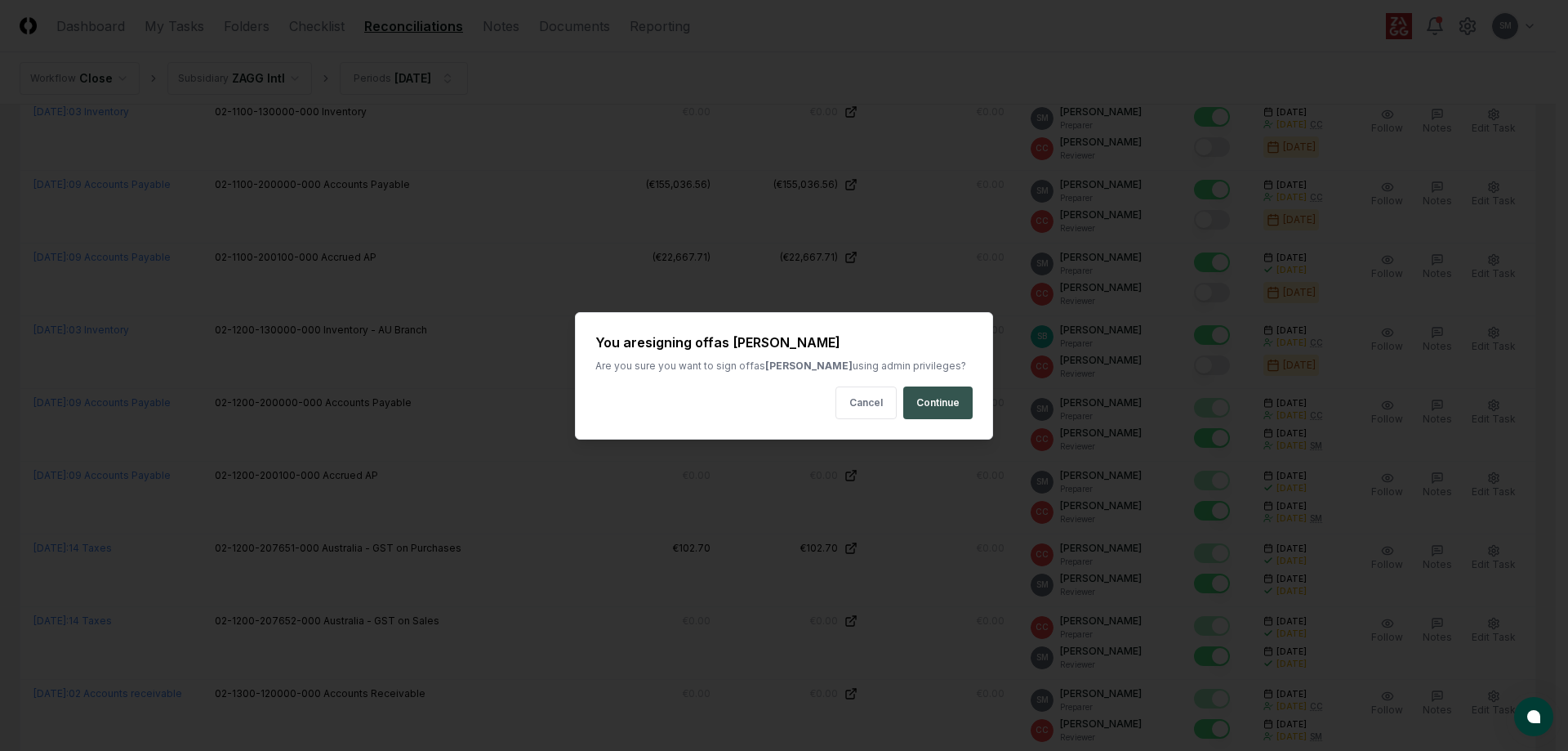
click at [918, 396] on button "Continue" at bounding box center [938, 403] width 70 height 33
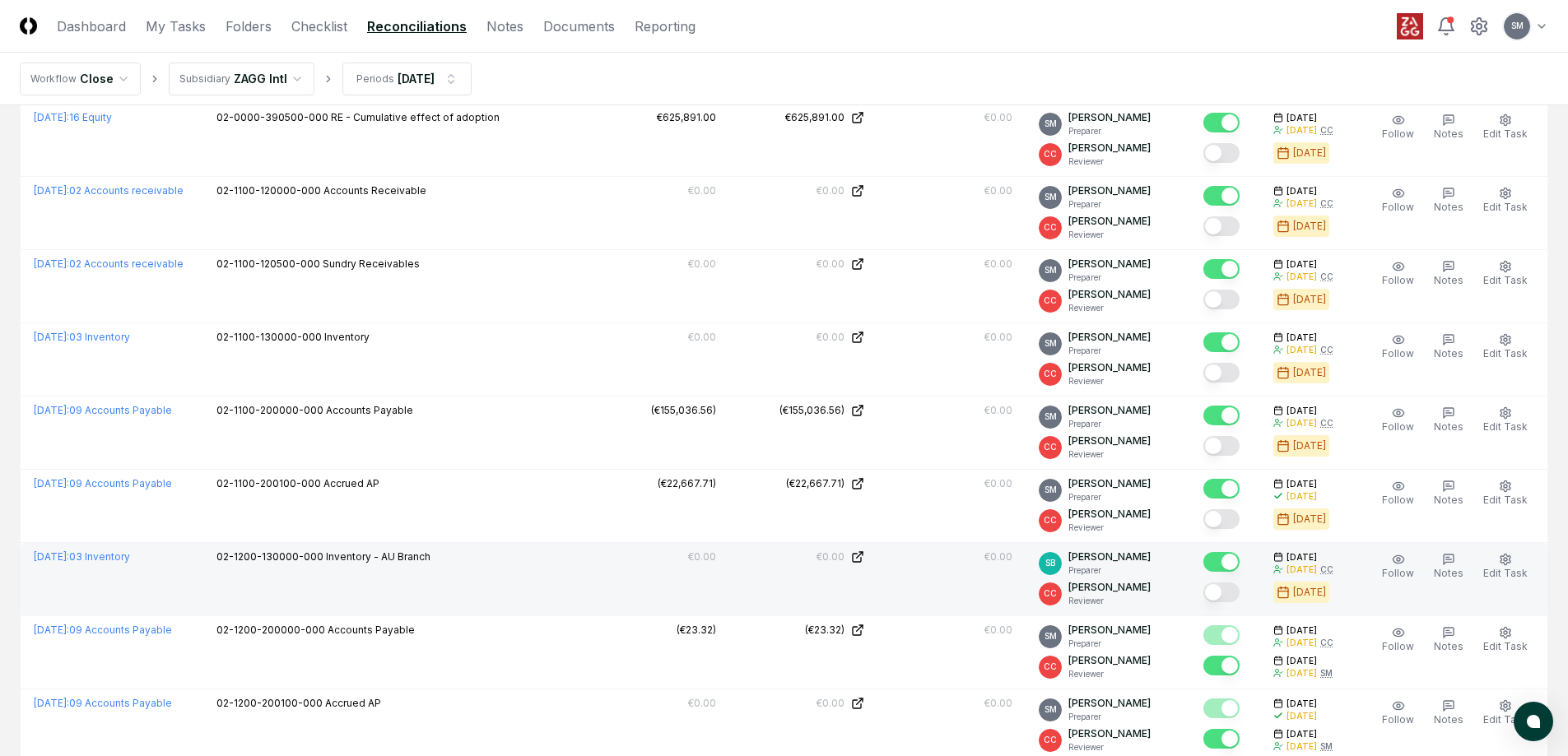
scroll to position [599, 0]
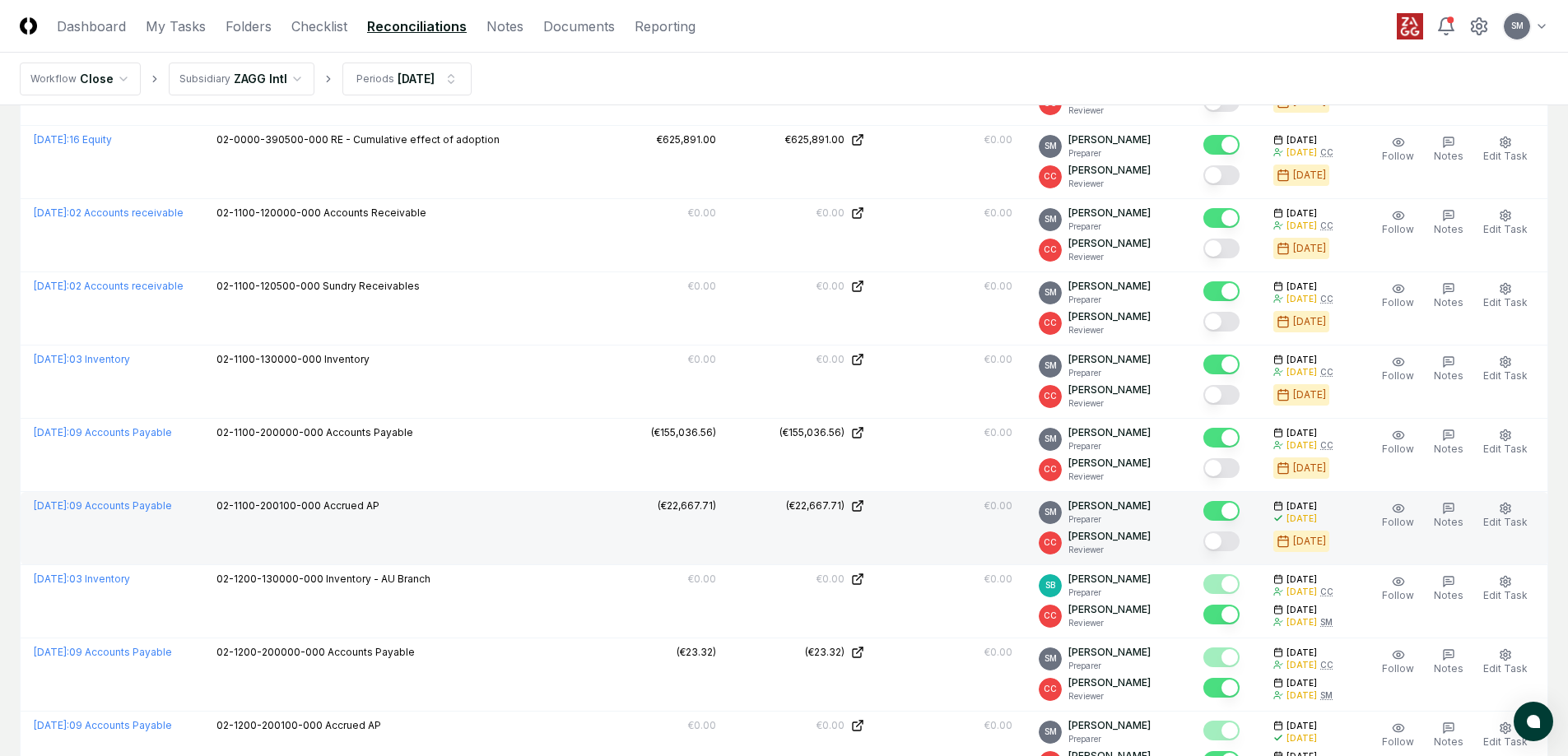
click at [1232, 541] on button "Mark complete" at bounding box center [1220, 540] width 36 height 19
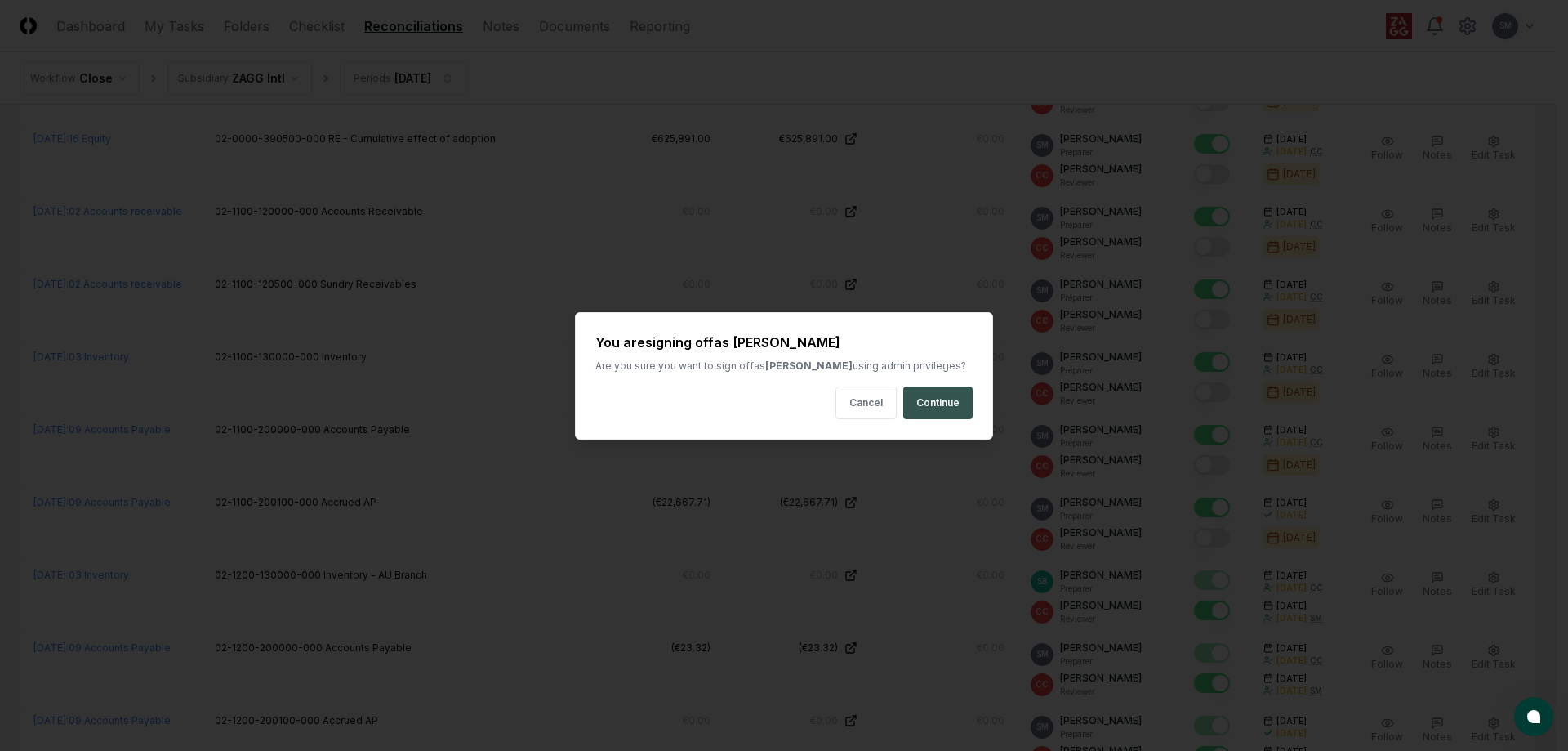
click at [930, 397] on button "Continue" at bounding box center [938, 403] width 70 height 33
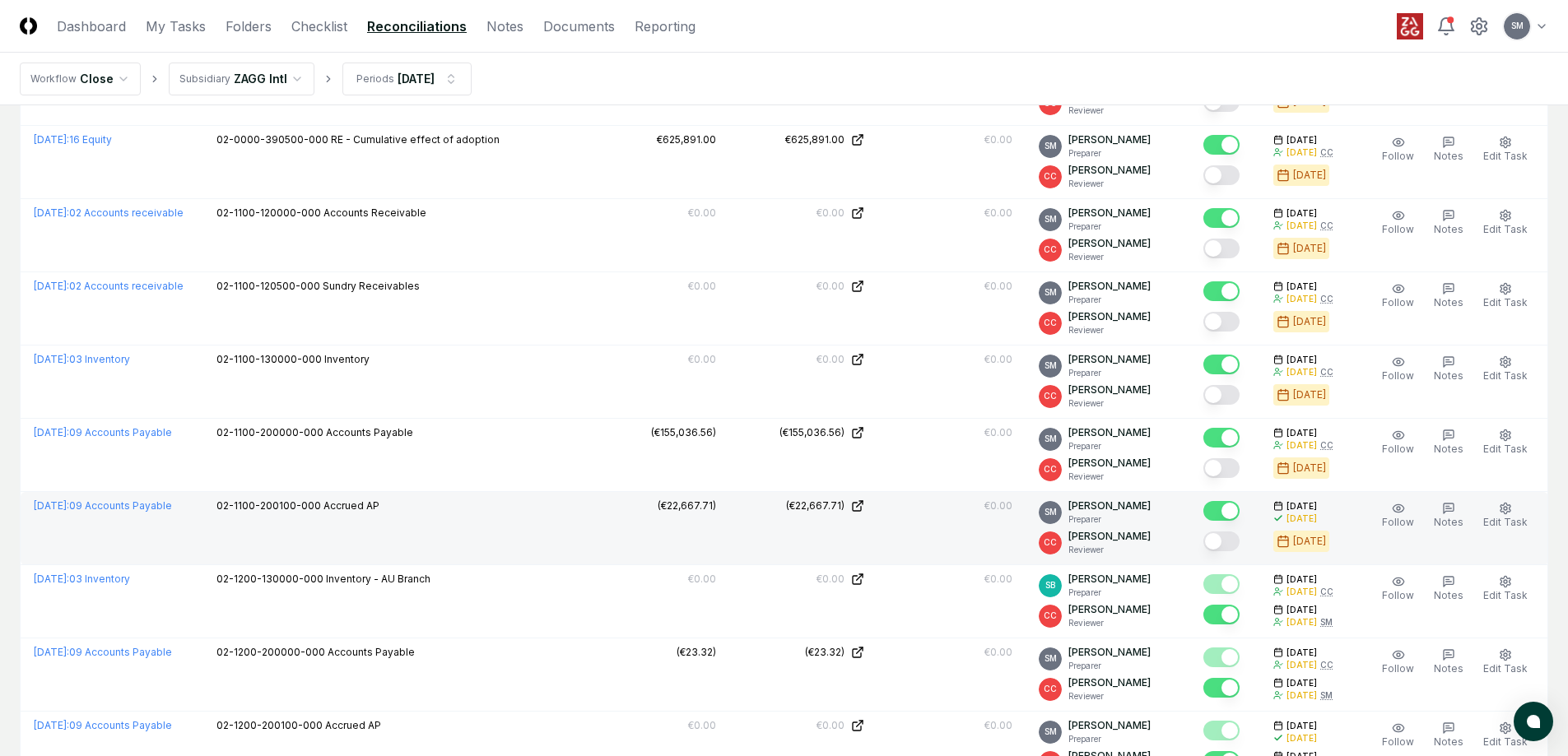
click at [1240, 540] on button "Mark complete" at bounding box center [1220, 540] width 36 height 19
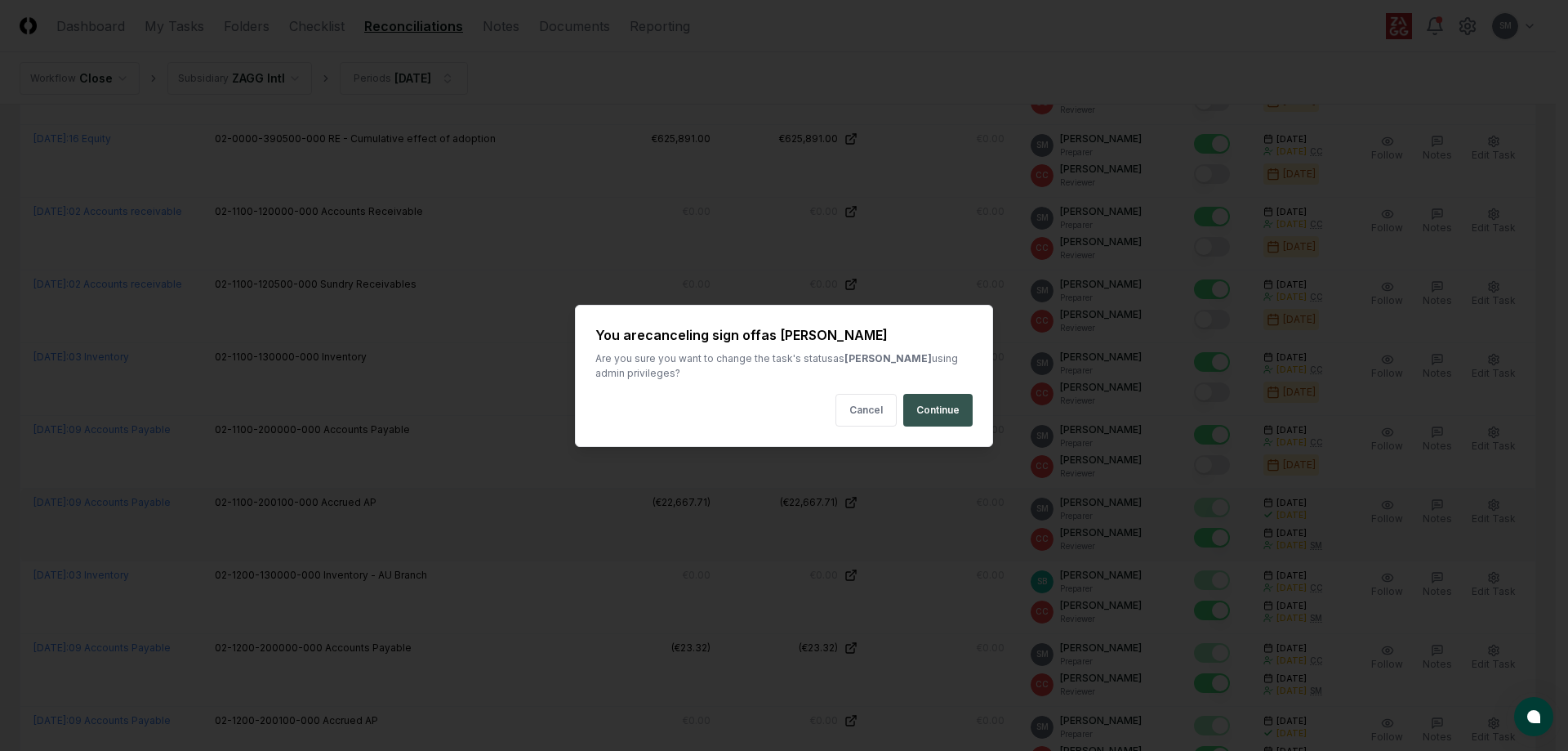
click at [936, 405] on button "Continue" at bounding box center [938, 410] width 70 height 33
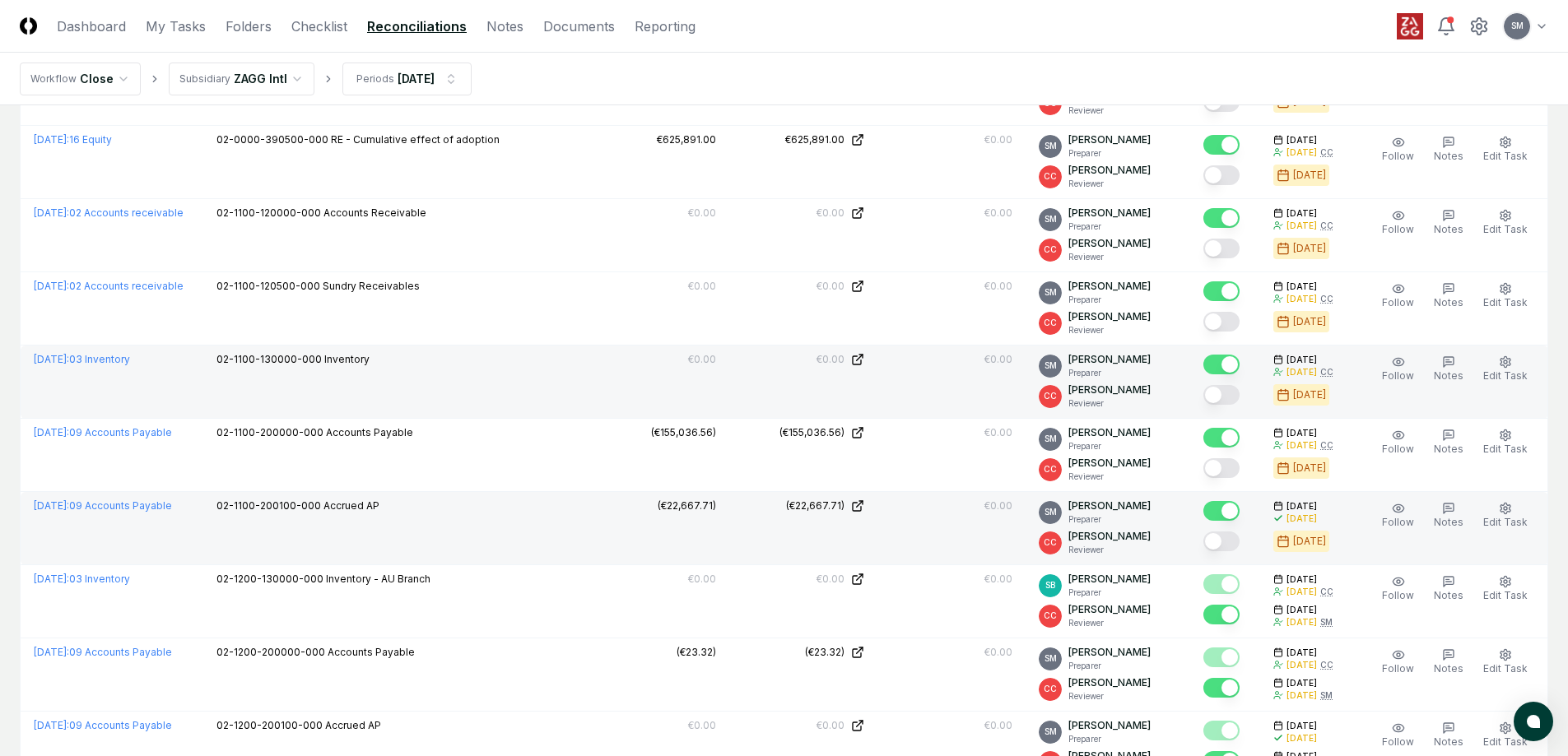
click at [1237, 397] on button "Mark complete" at bounding box center [1220, 395] width 36 height 19
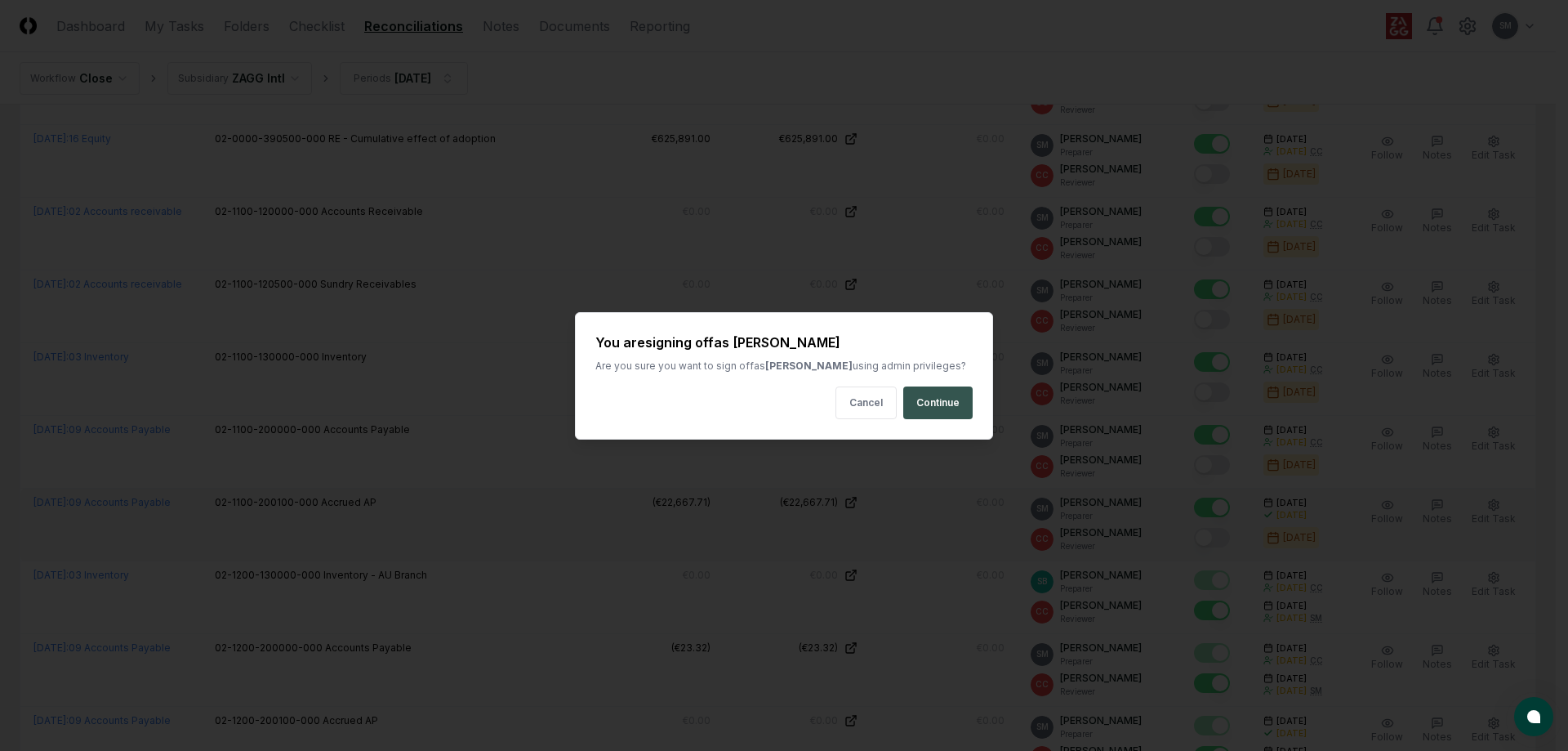
click at [941, 398] on button "Continue" at bounding box center [938, 403] width 70 height 33
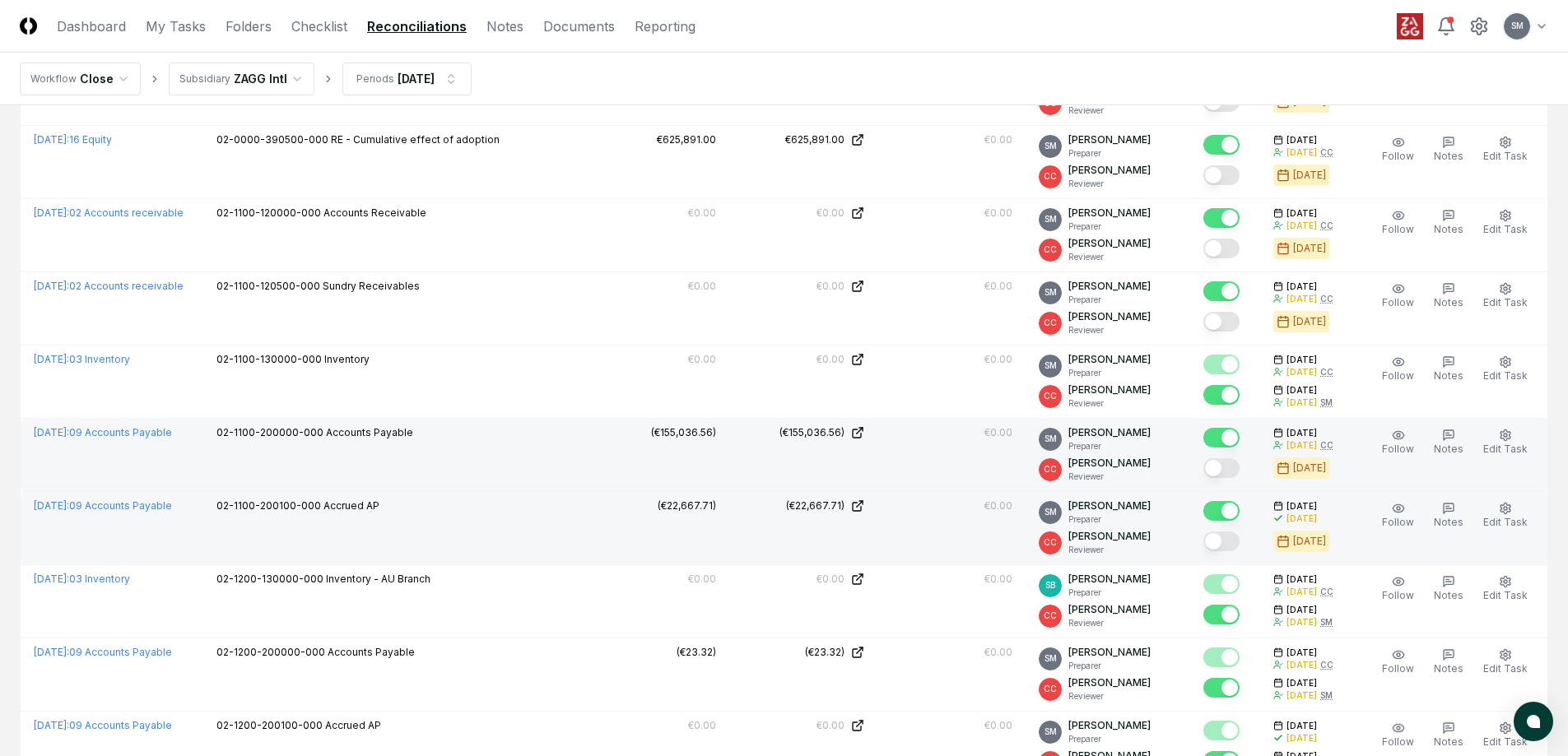
click at [1240, 468] on button "Mark complete" at bounding box center [1220, 467] width 36 height 19
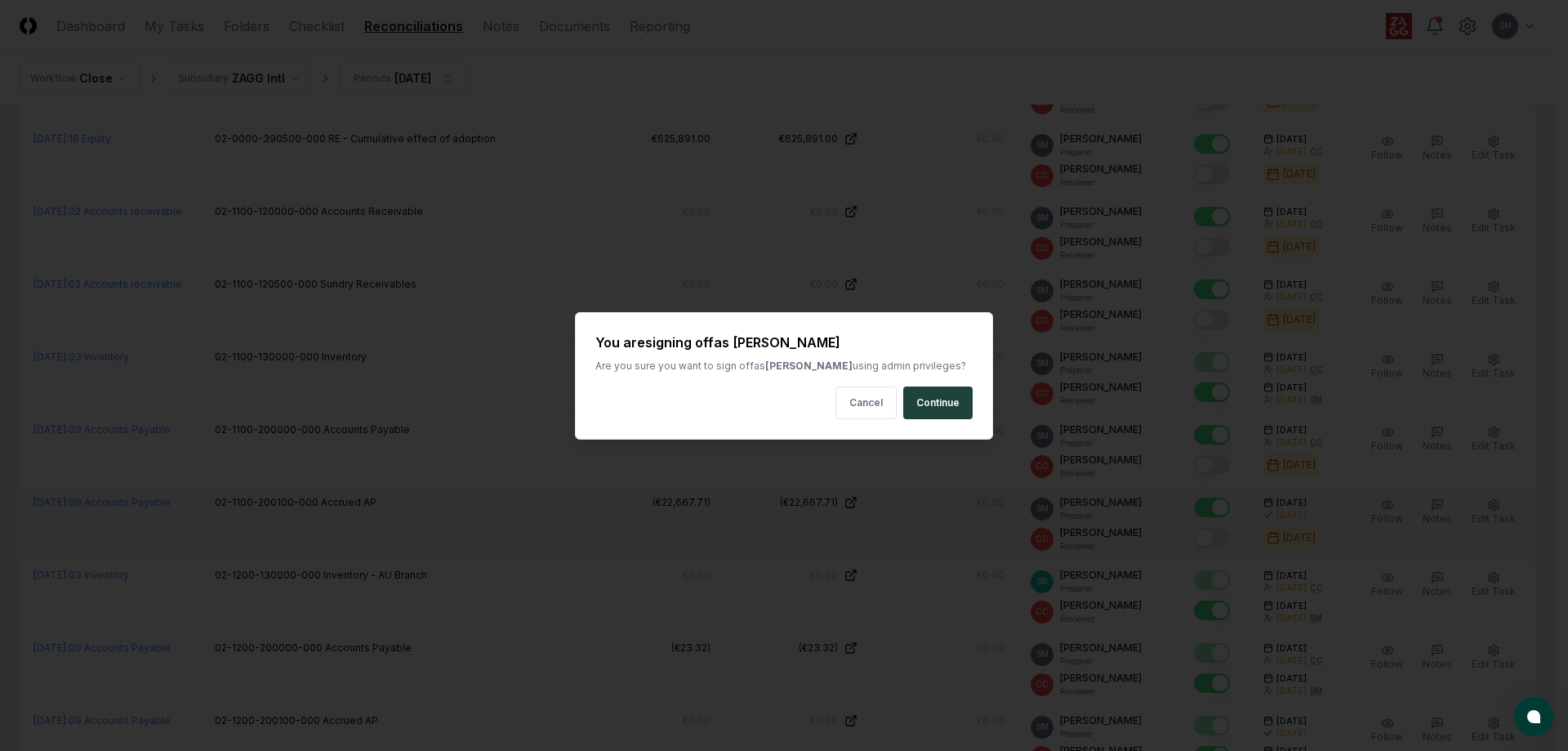
drag, startPoint x: 925, startPoint y: 395, endPoint x: 950, endPoint y: 411, distance: 29.7
click at [927, 397] on button "Continue" at bounding box center [938, 403] width 70 height 33
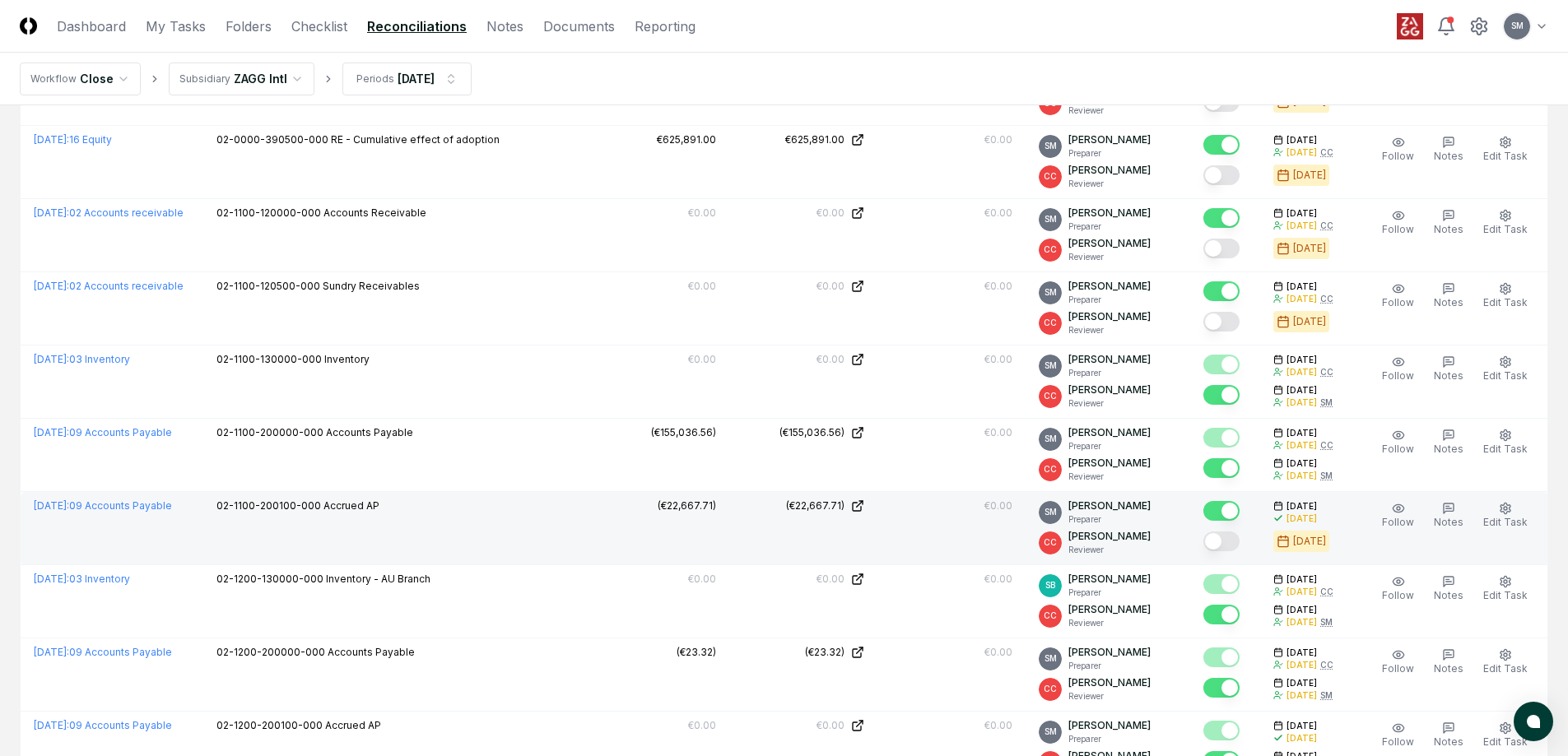
click at [1240, 544] on button "Mark complete" at bounding box center [1220, 540] width 36 height 19
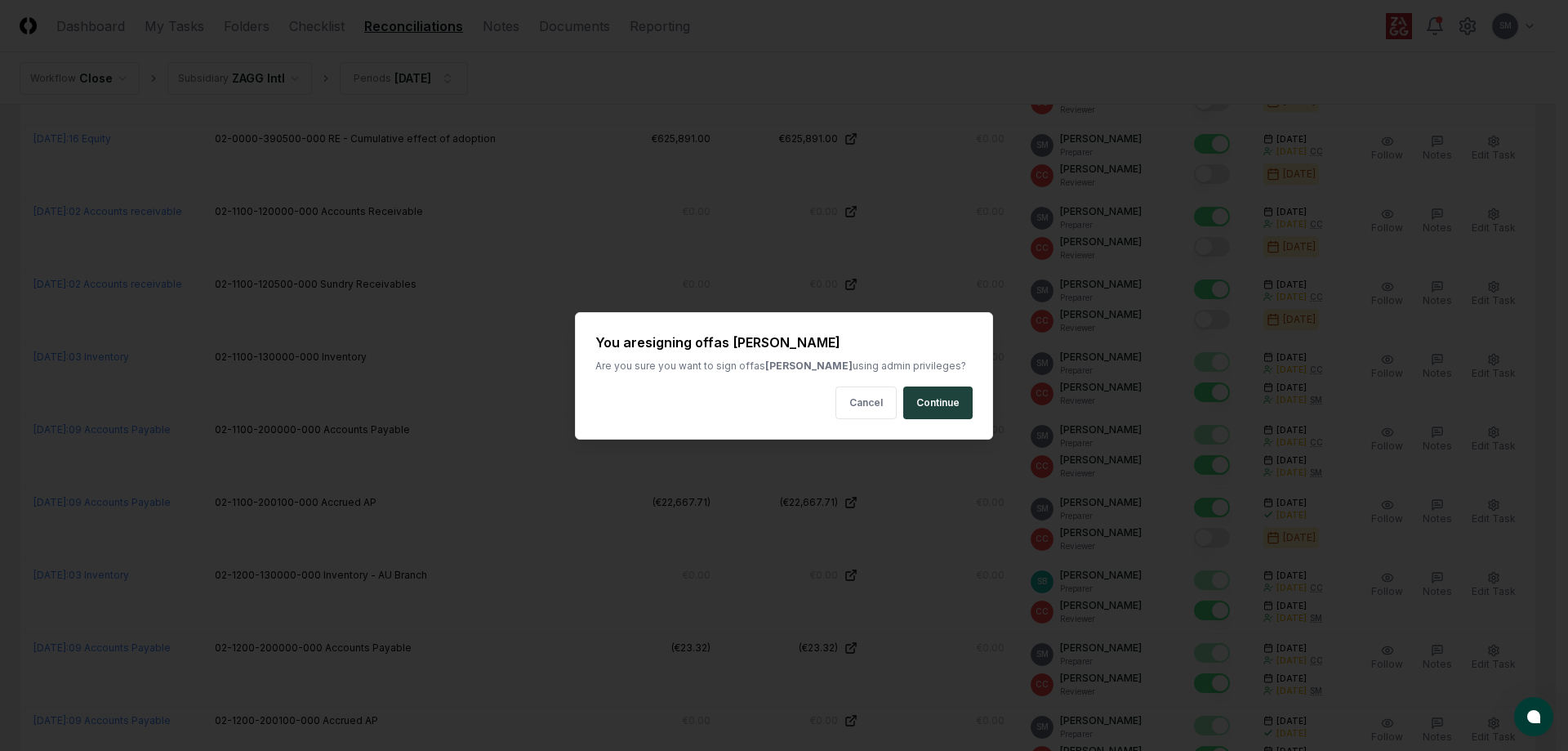
click at [956, 406] on button "Continue" at bounding box center [938, 403] width 70 height 33
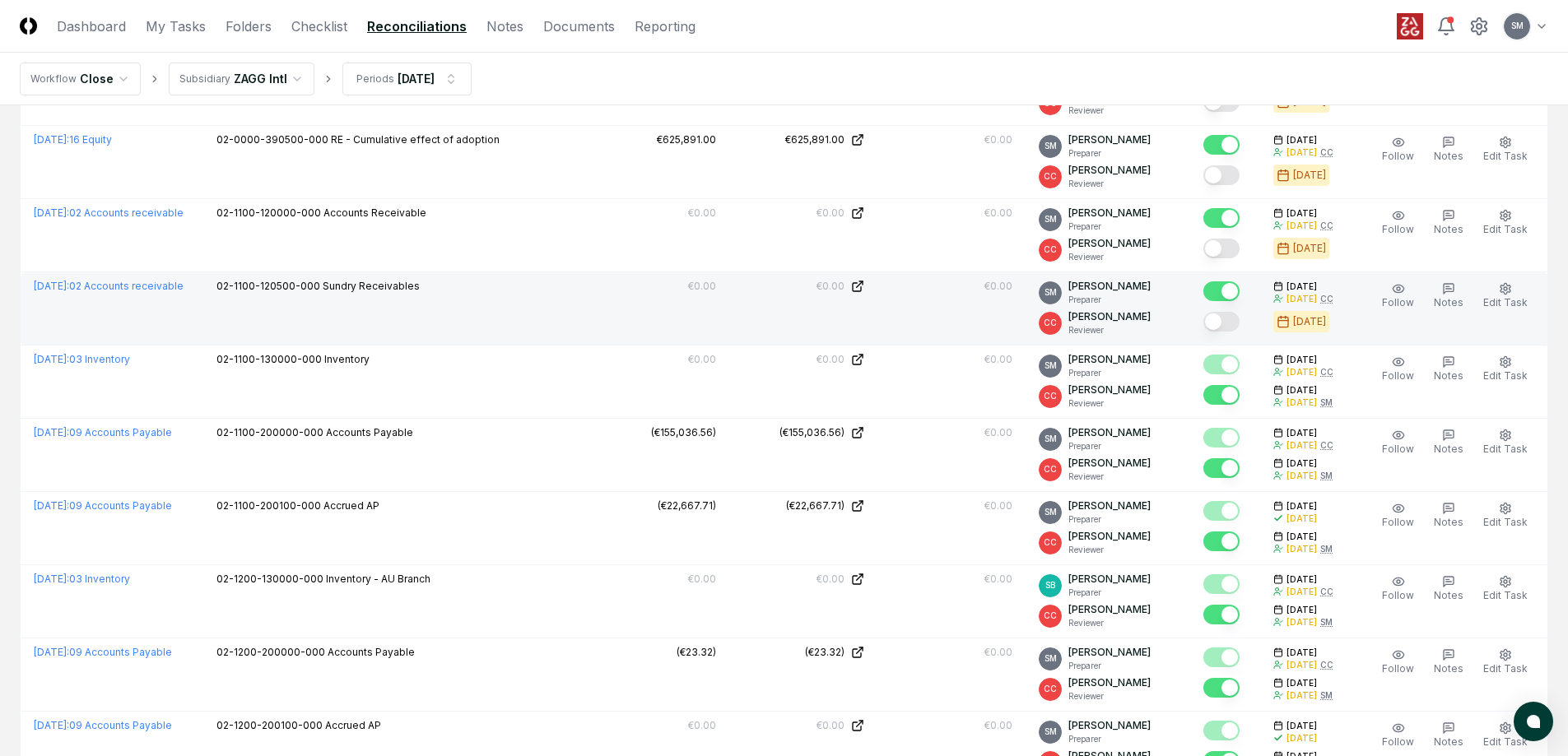
click at [1236, 325] on button "Mark complete" at bounding box center [1220, 321] width 36 height 19
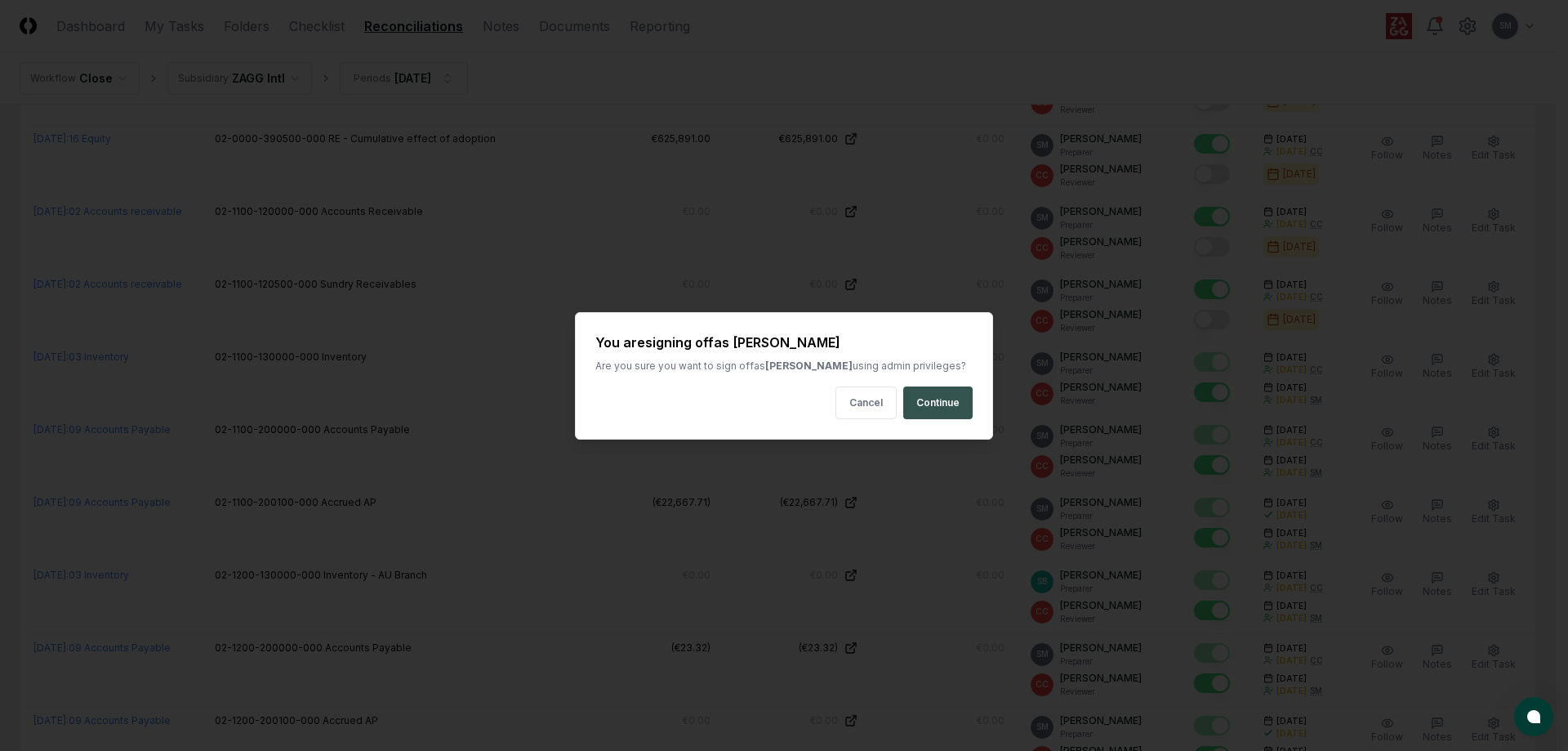
click at [943, 401] on button "Continue" at bounding box center [938, 403] width 70 height 33
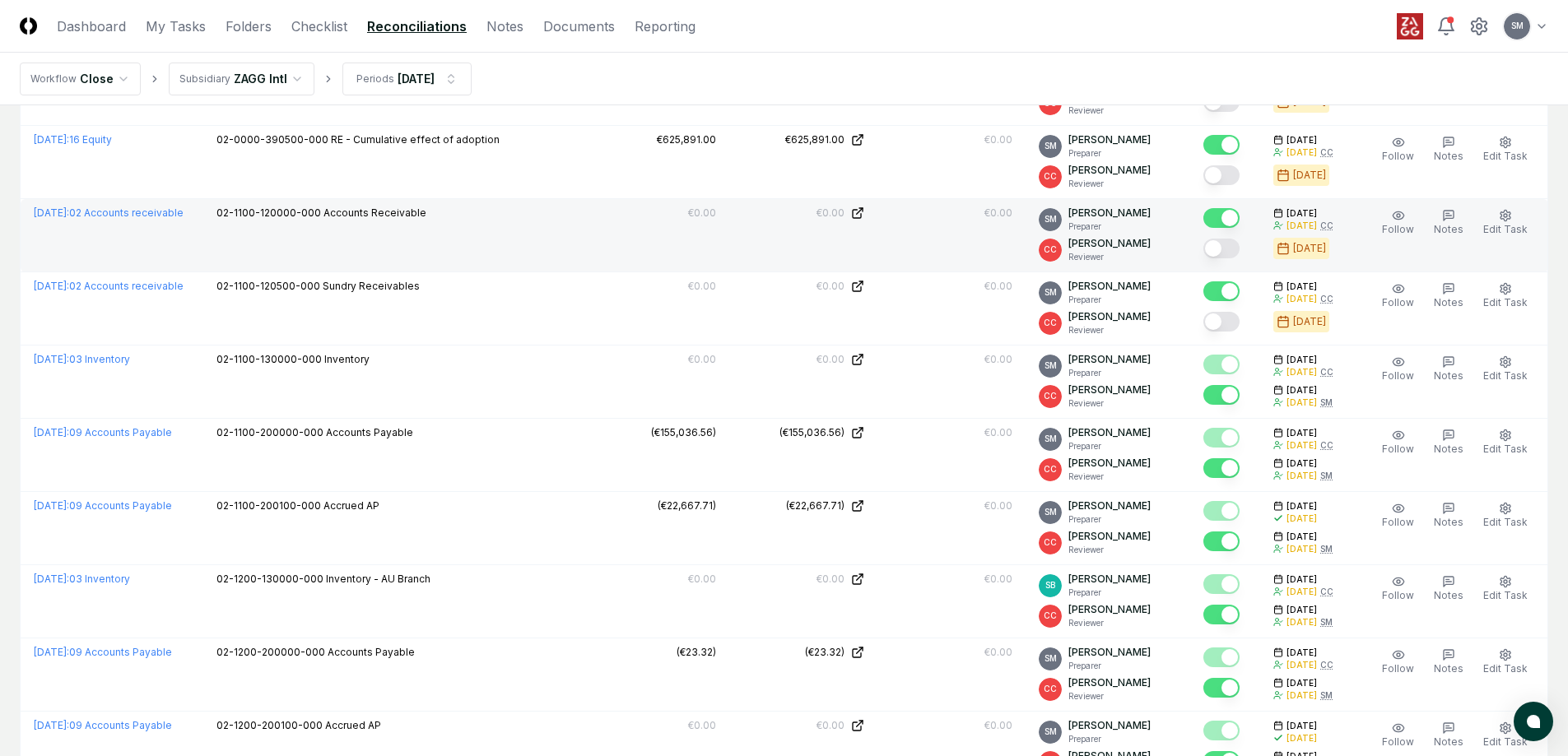
click at [1240, 249] on button "Mark complete" at bounding box center [1220, 248] width 36 height 19
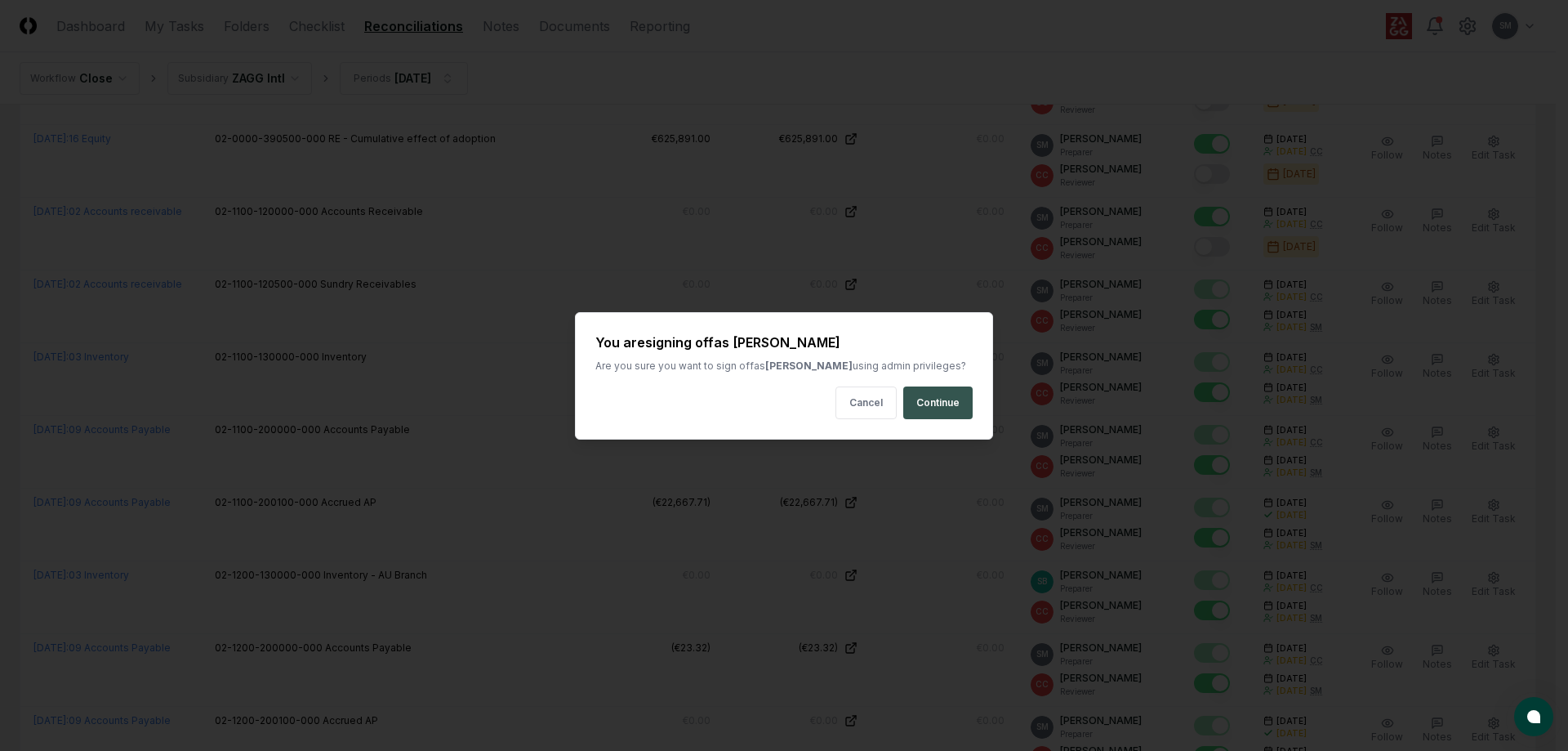
click at [950, 397] on button "Continue" at bounding box center [938, 403] width 70 height 33
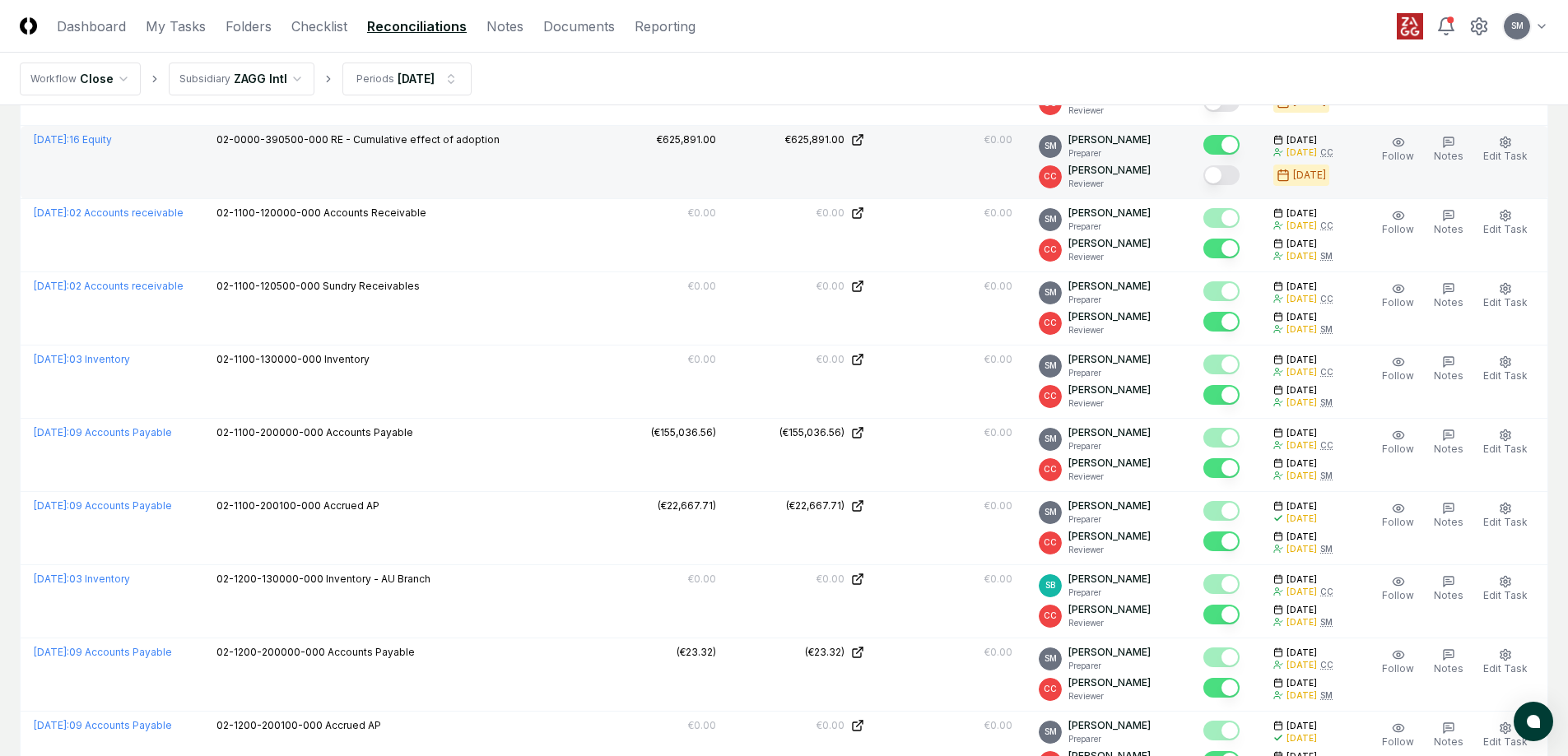
click at [1240, 177] on button "Mark complete" at bounding box center [1220, 174] width 36 height 19
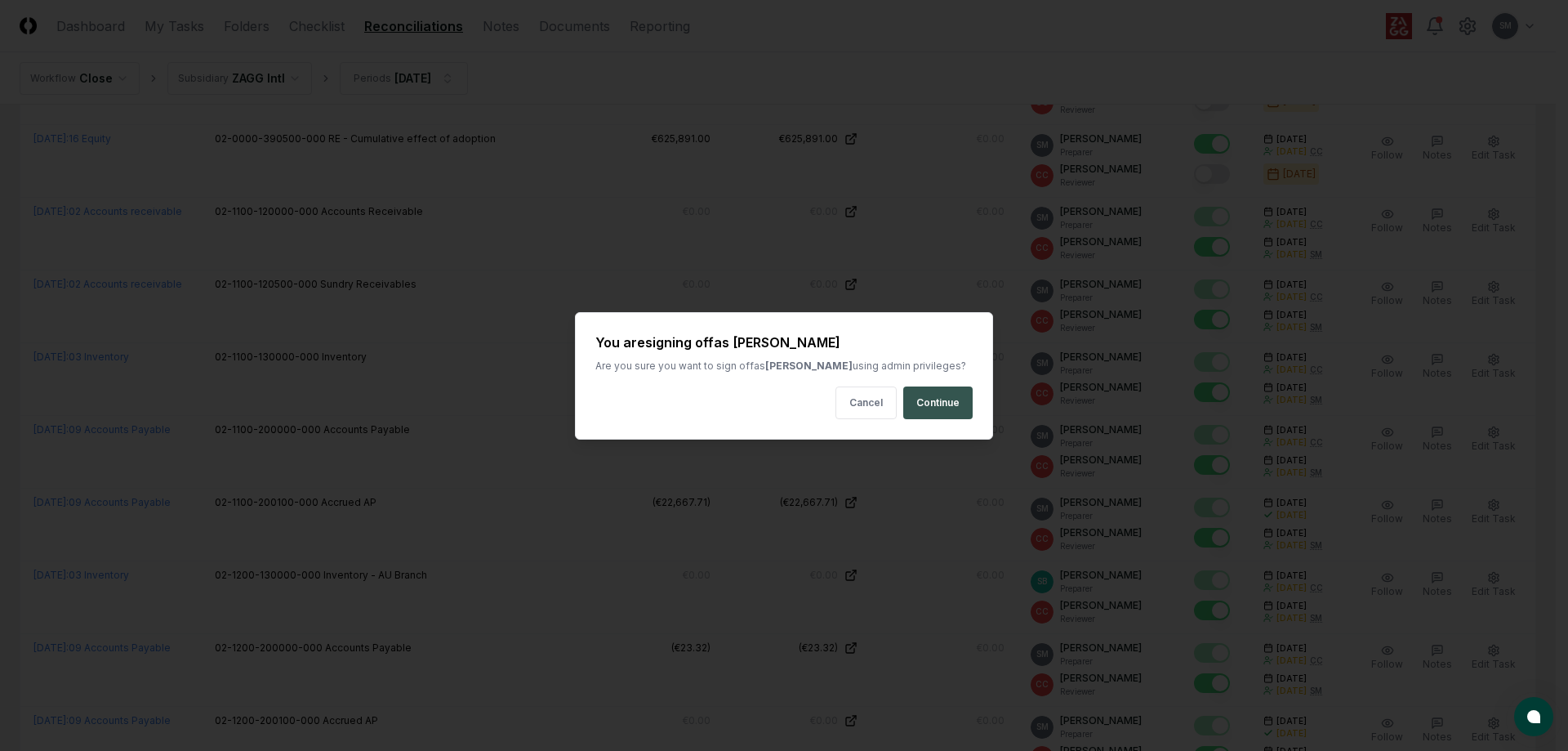
click at [956, 394] on button "Continue" at bounding box center [938, 403] width 70 height 33
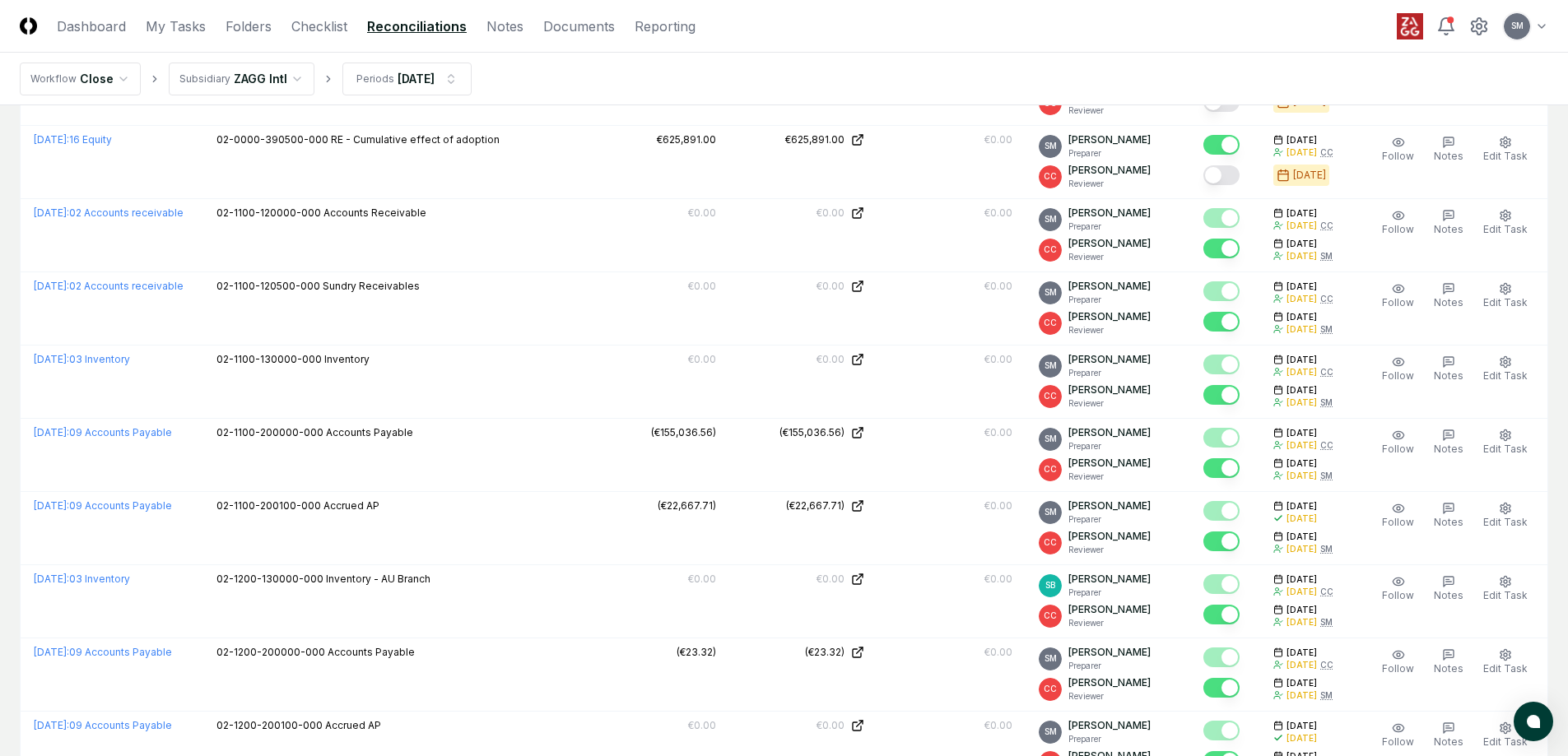
scroll to position [435, 0]
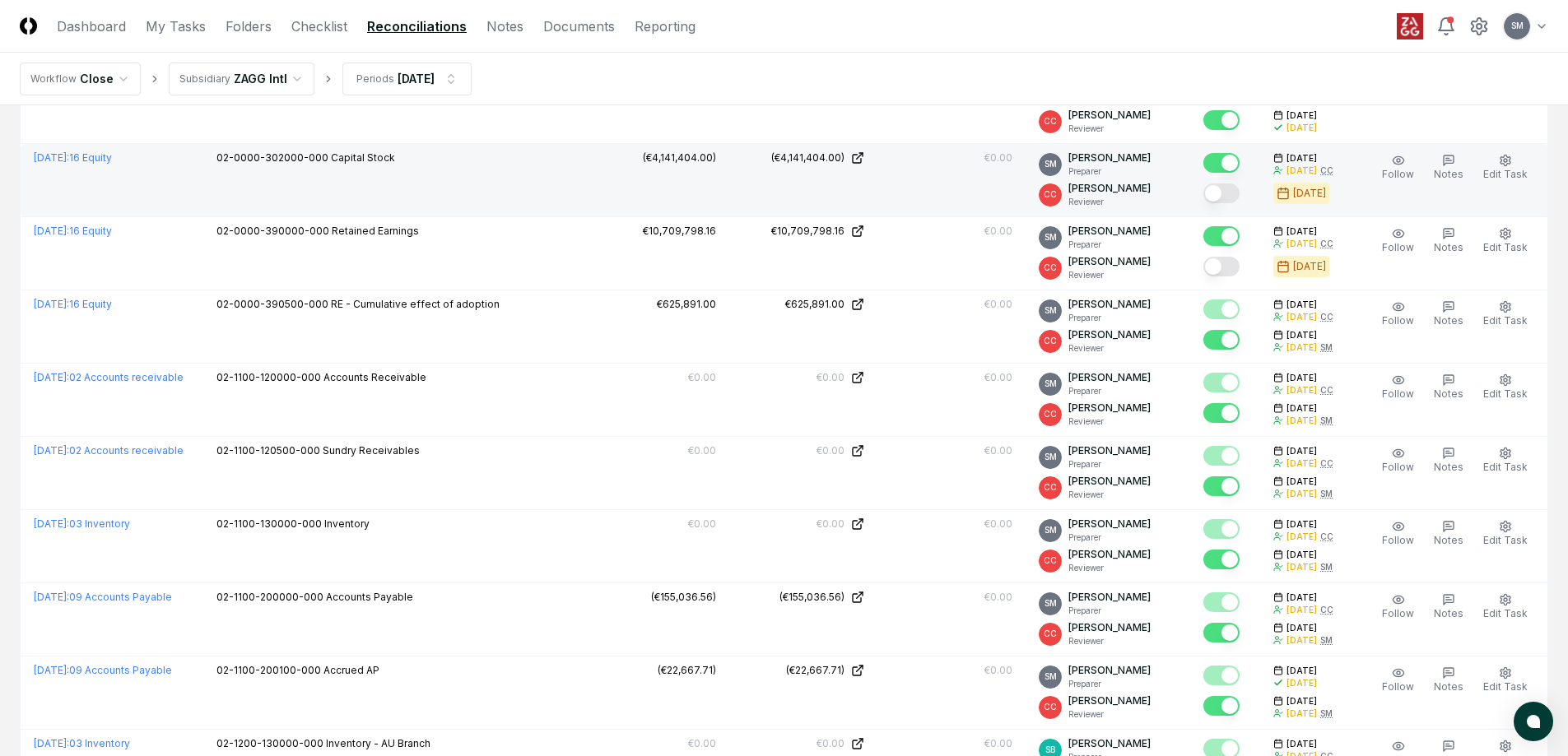
click at [1240, 189] on button "Mark complete" at bounding box center [1220, 193] width 36 height 19
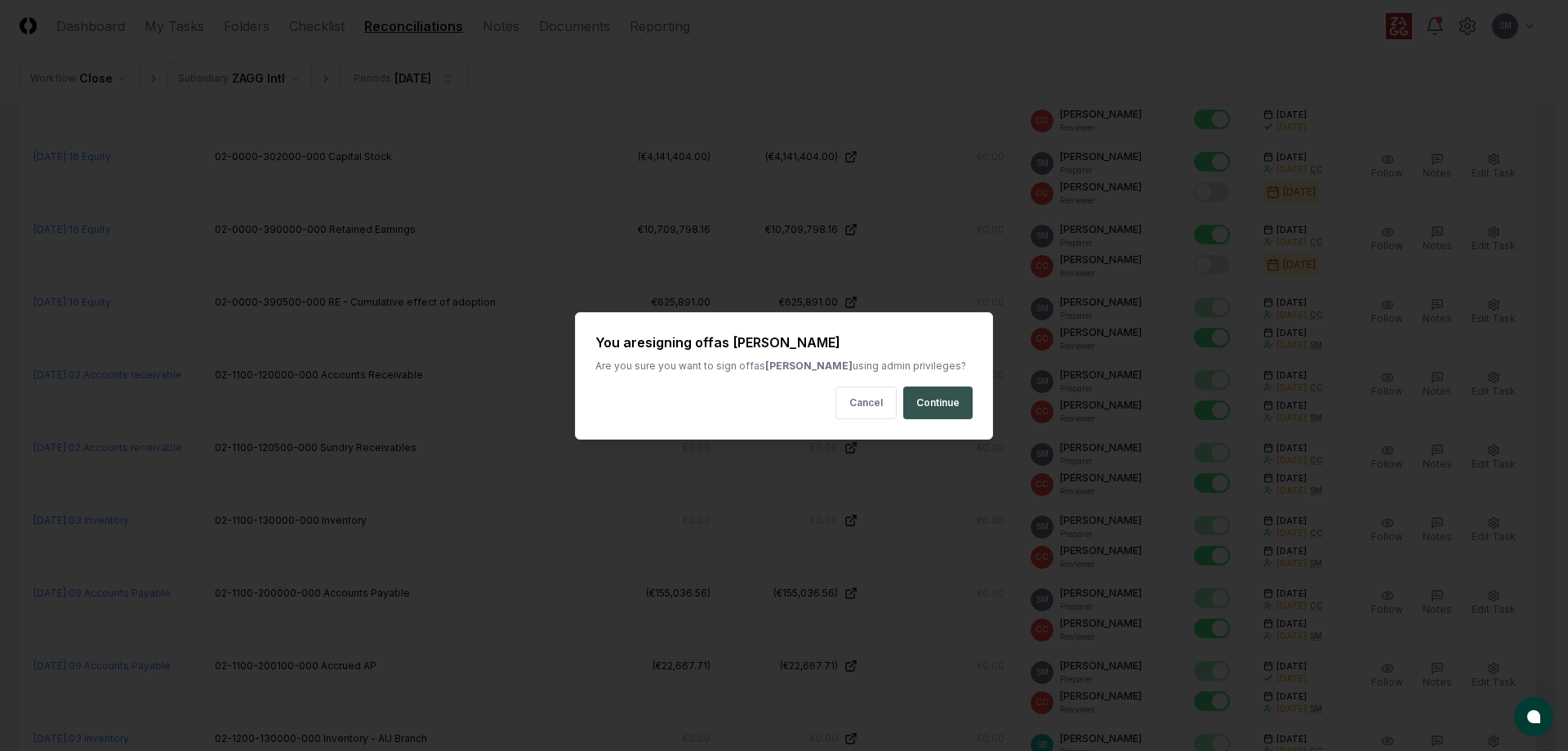
click at [931, 397] on button "Continue" at bounding box center [938, 403] width 70 height 33
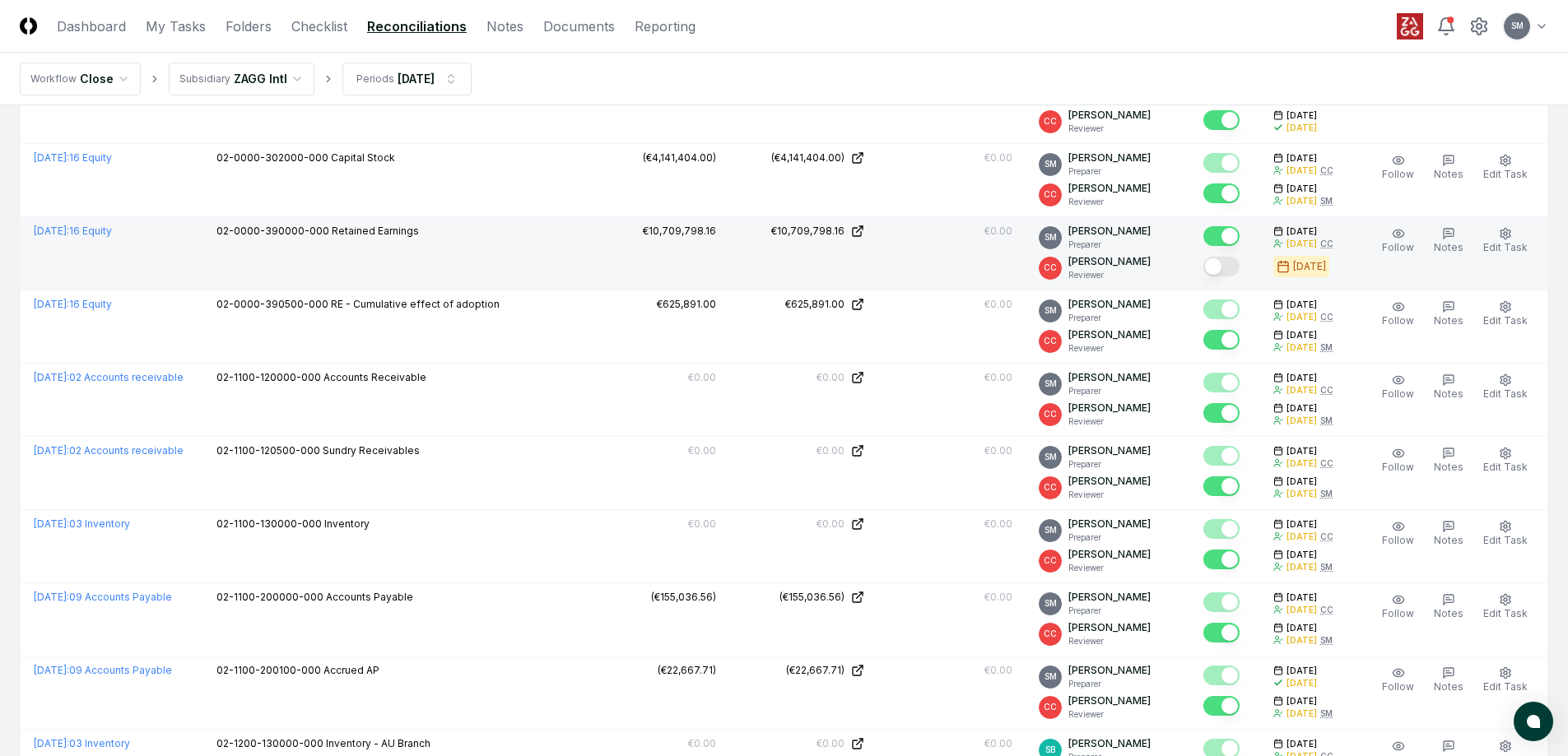
click at [1238, 266] on button "Mark complete" at bounding box center [1220, 266] width 36 height 19
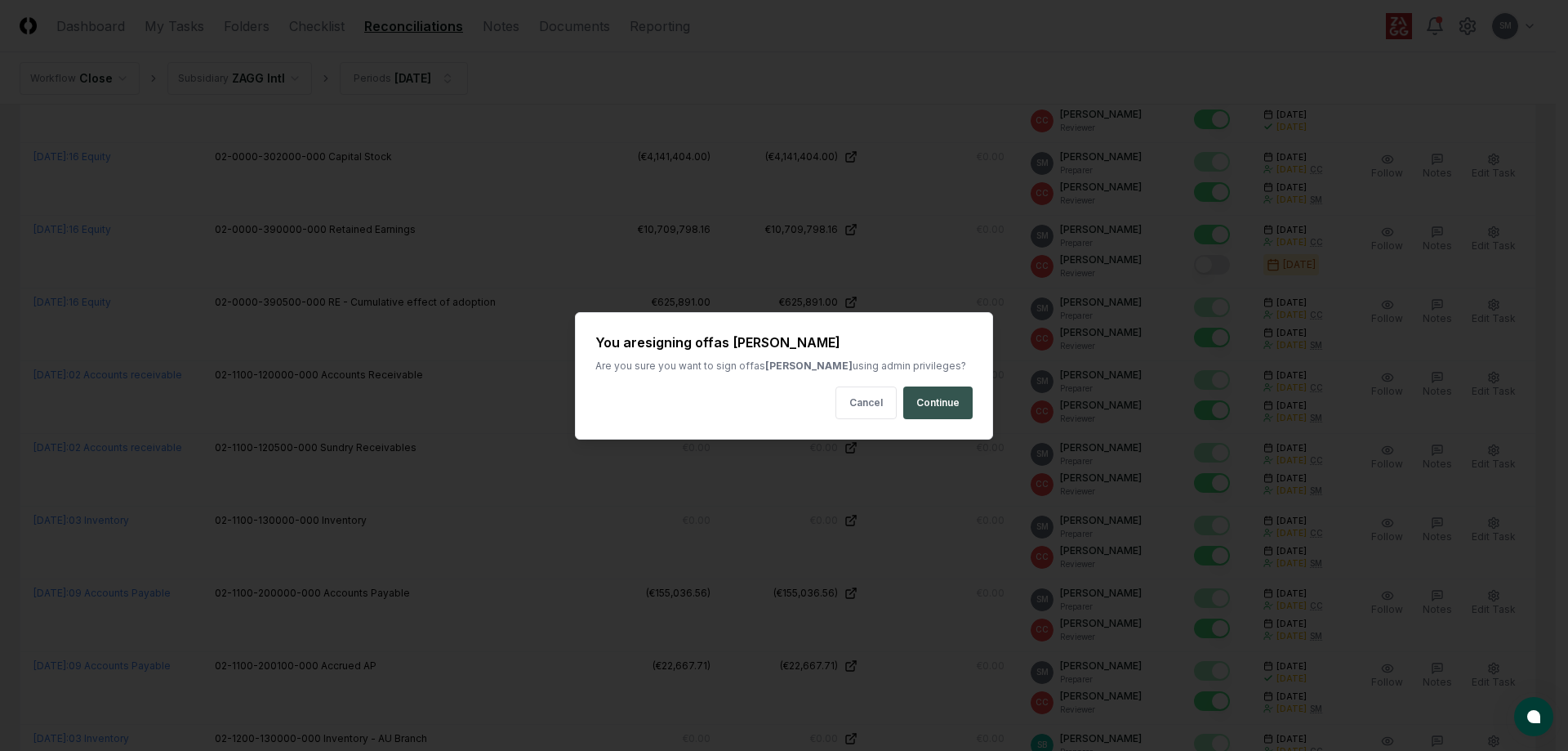
click at [935, 397] on button "Continue" at bounding box center [938, 403] width 70 height 33
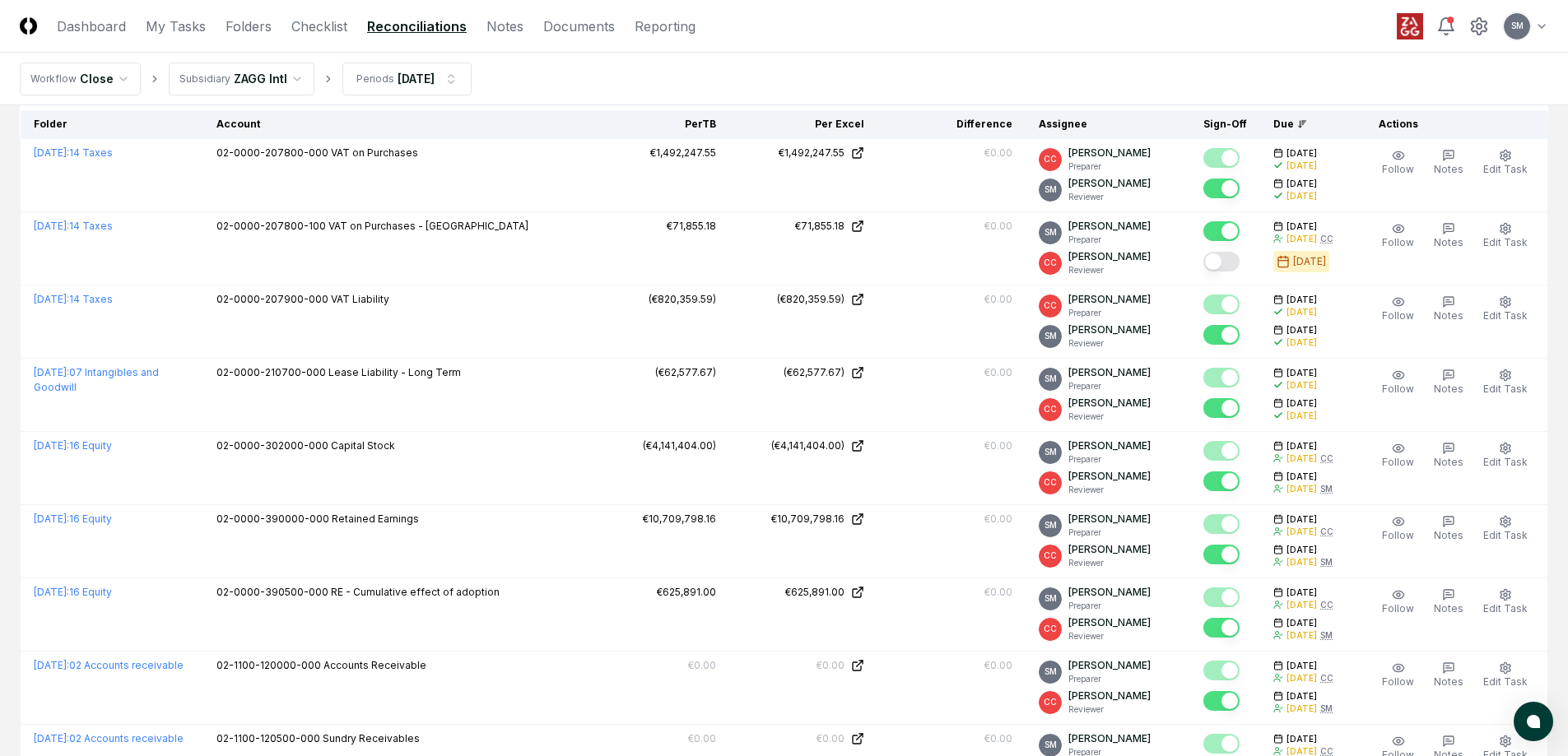
scroll to position [0, 0]
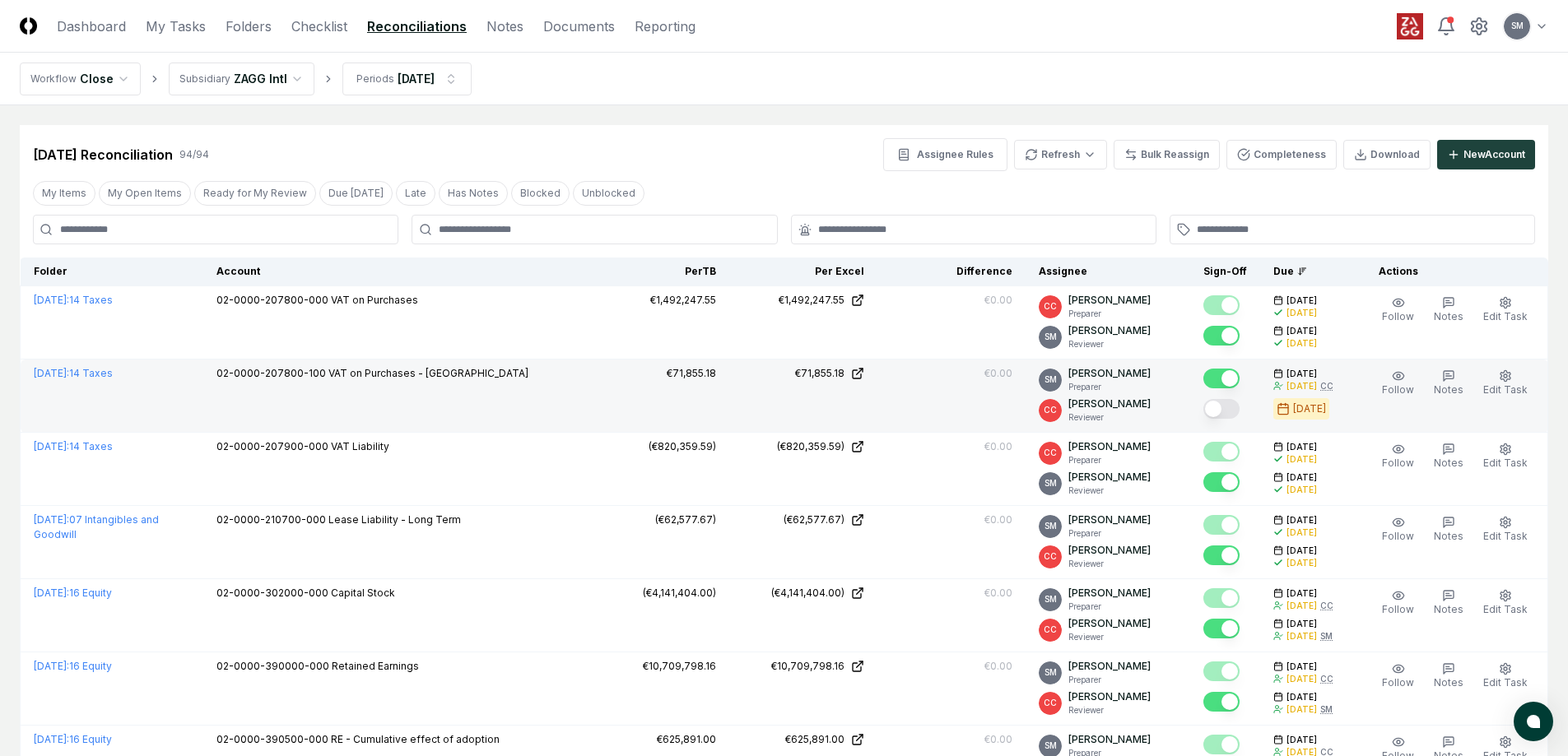
click at [1240, 406] on button "Mark complete" at bounding box center [1220, 408] width 36 height 19
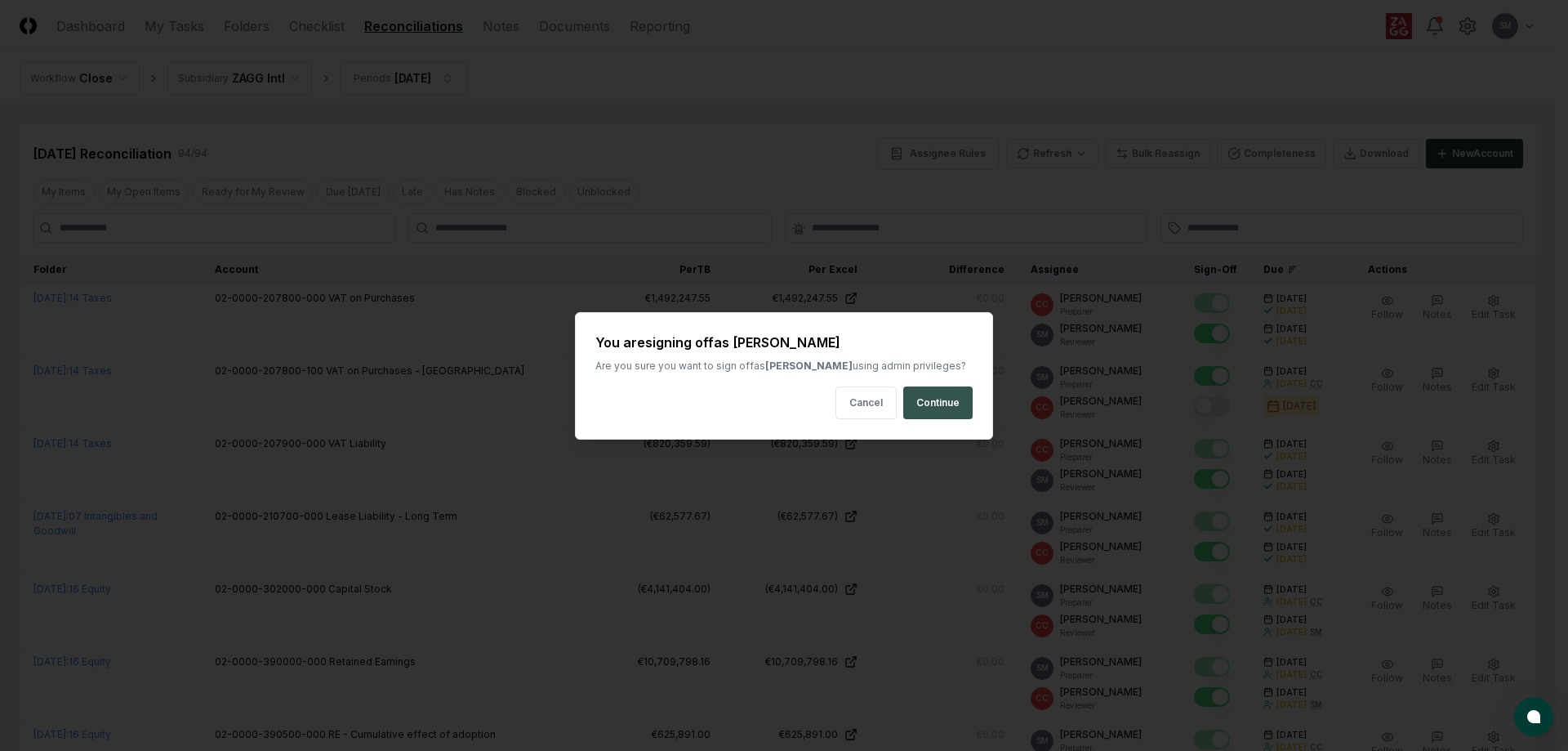
click at [933, 394] on button "Continue" at bounding box center [938, 403] width 70 height 33
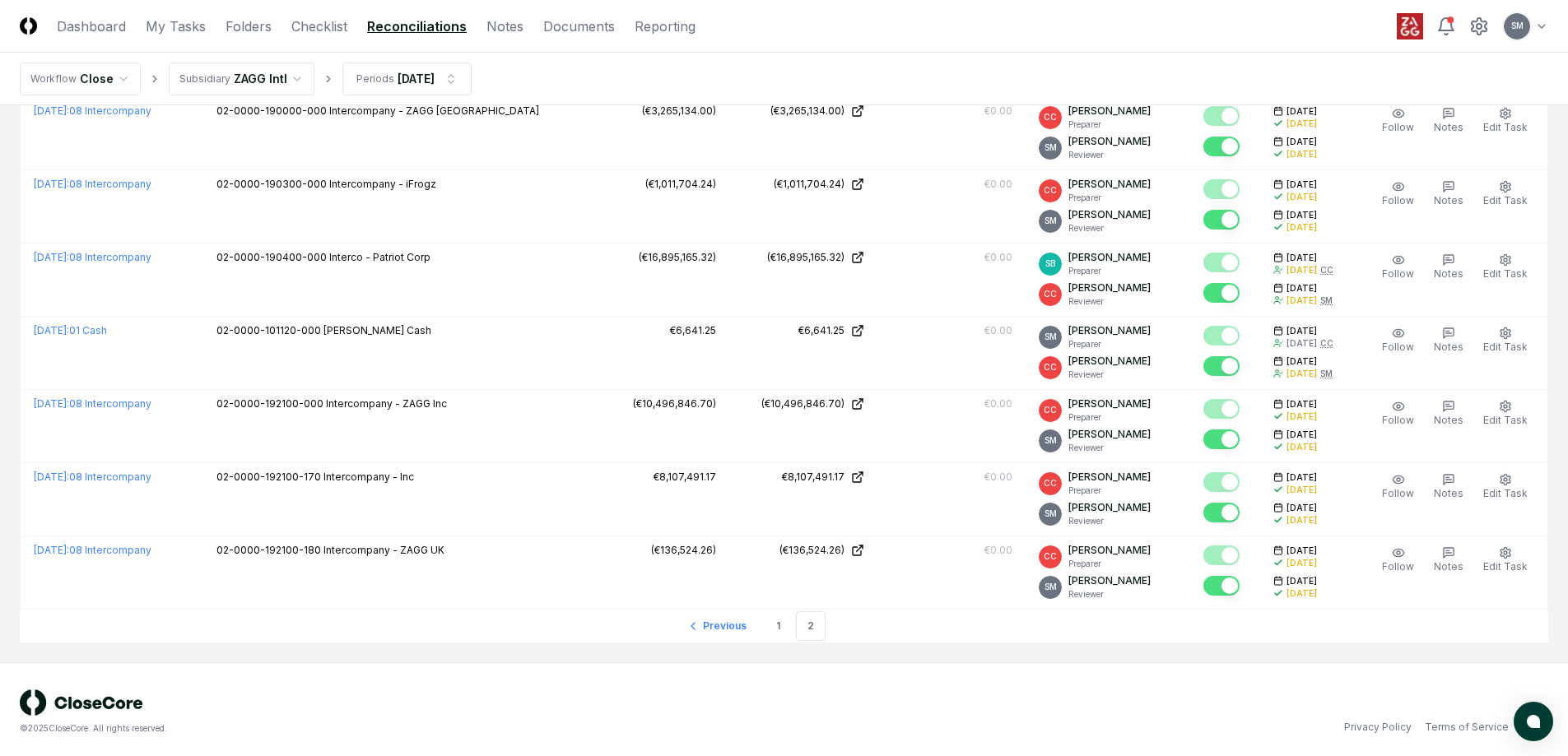
scroll to position [2903, 0]
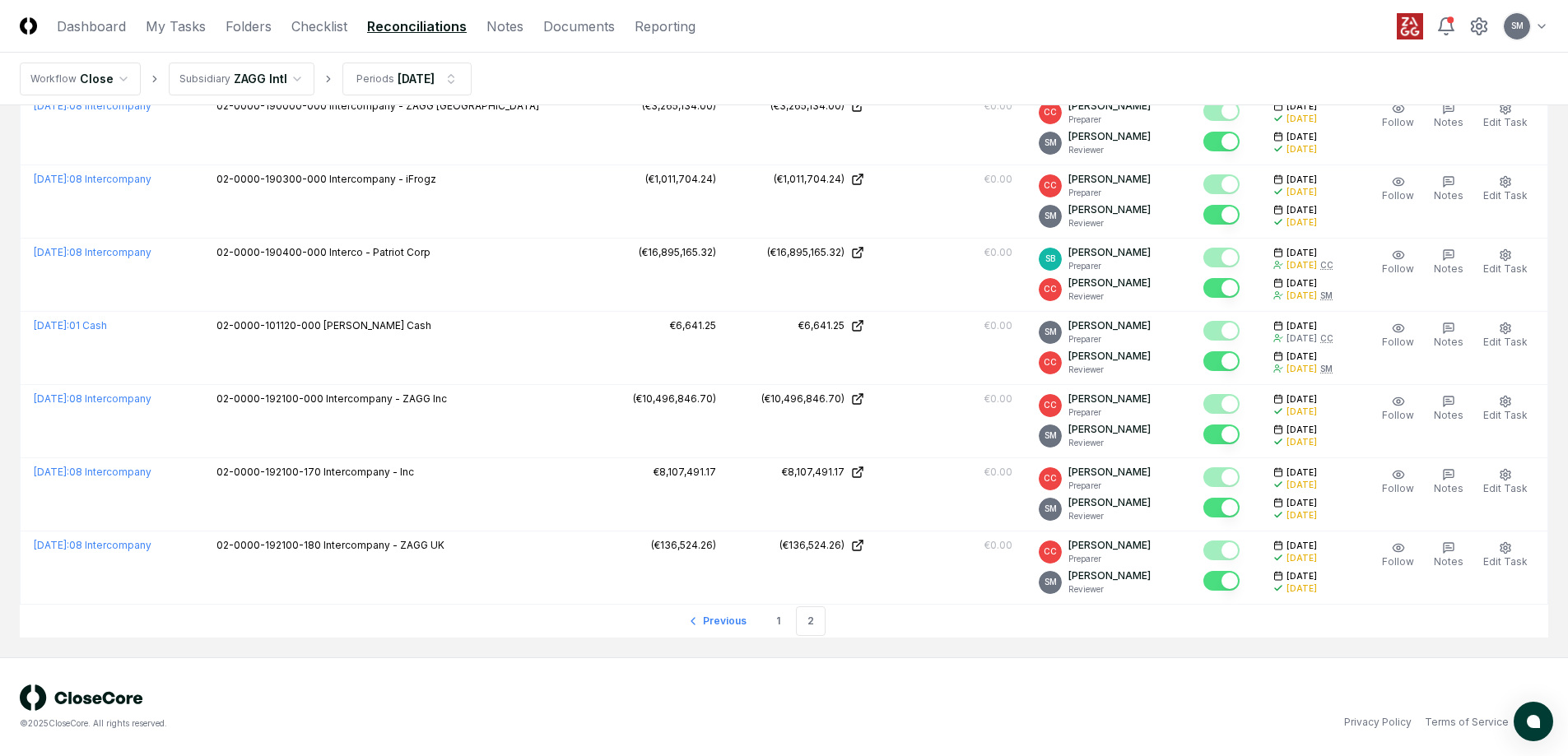
click at [806, 617] on li "2" at bounding box center [811, 621] width 30 height 30
click at [775, 623] on link "1" at bounding box center [778, 621] width 30 height 30
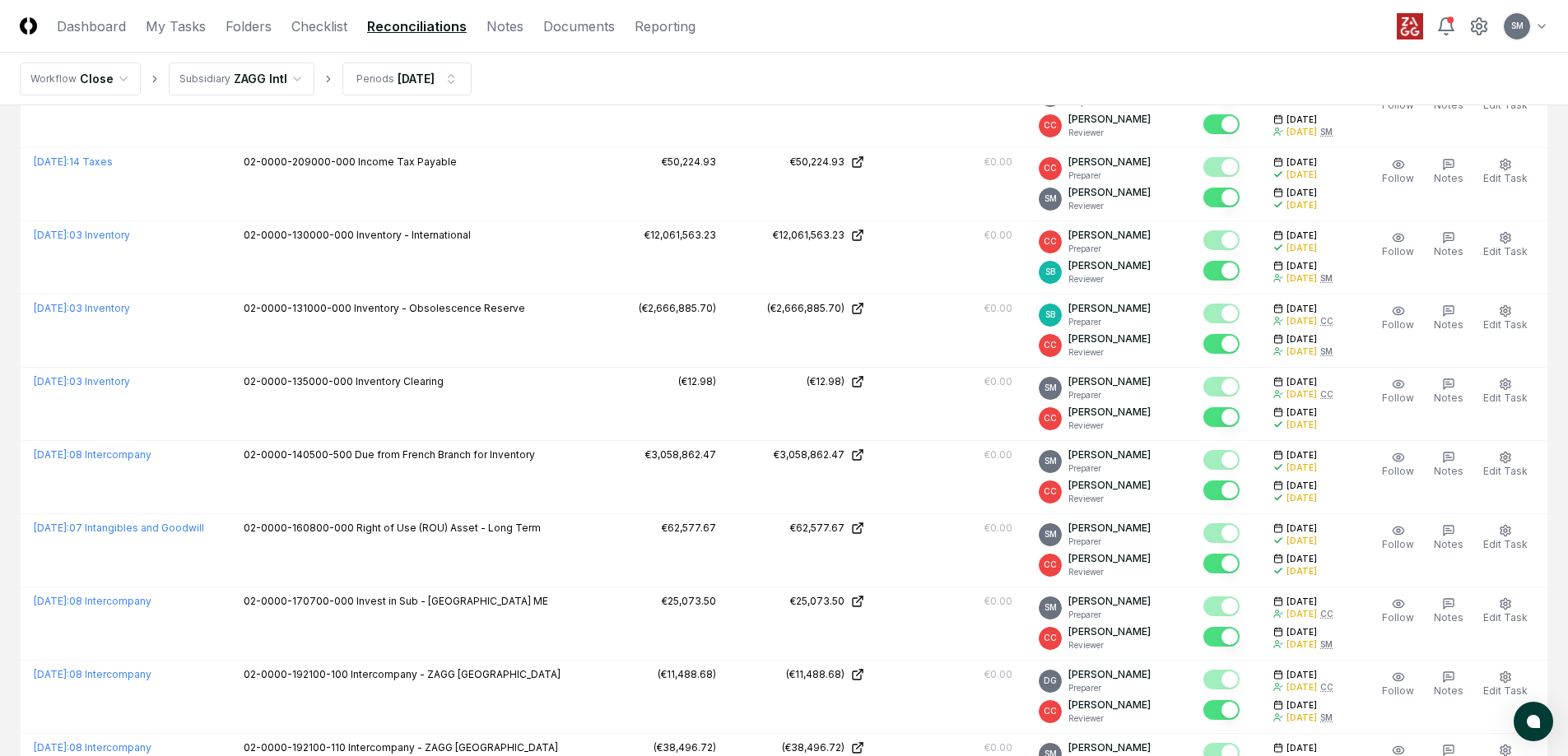
scroll to position [2026, 0]
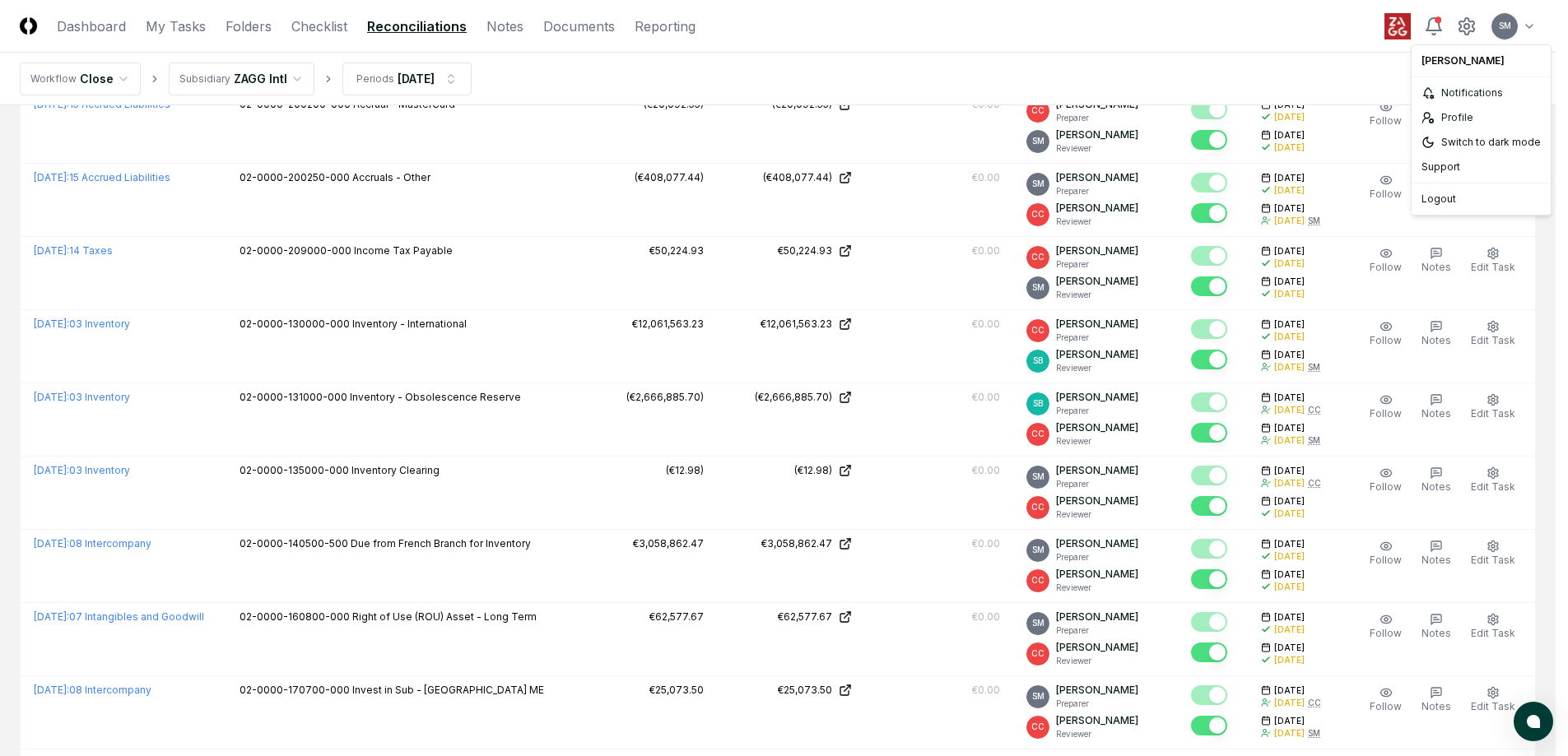
click at [1526, 18] on html "CloseCore Dashboard My Tasks Folders Checklist Reconciliations Notes Documents …" at bounding box center [784, 23] width 1568 height 4098
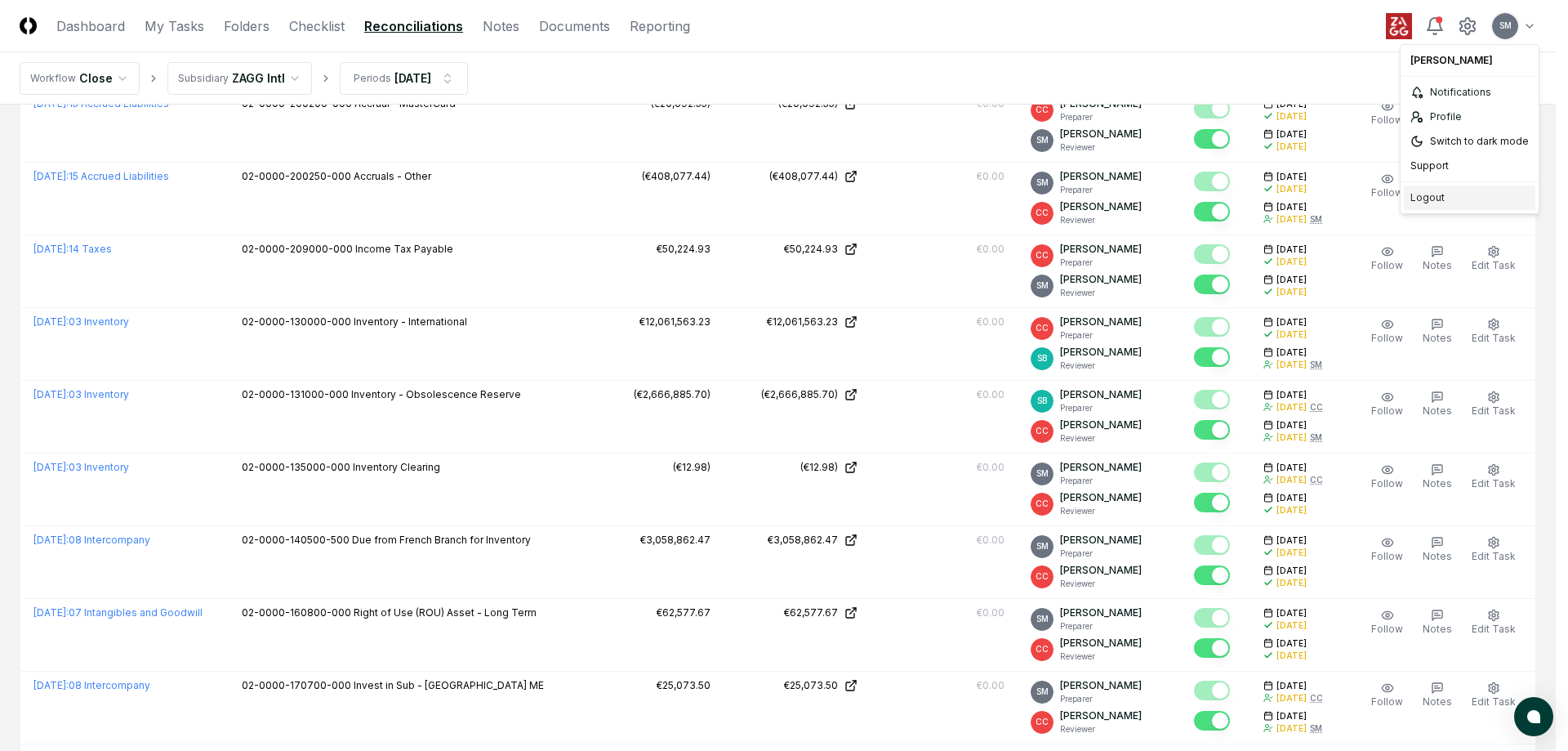
click at [1426, 194] on div "Logout" at bounding box center [1470, 198] width 132 height 25
